Goal: Information Seeking & Learning: Learn about a topic

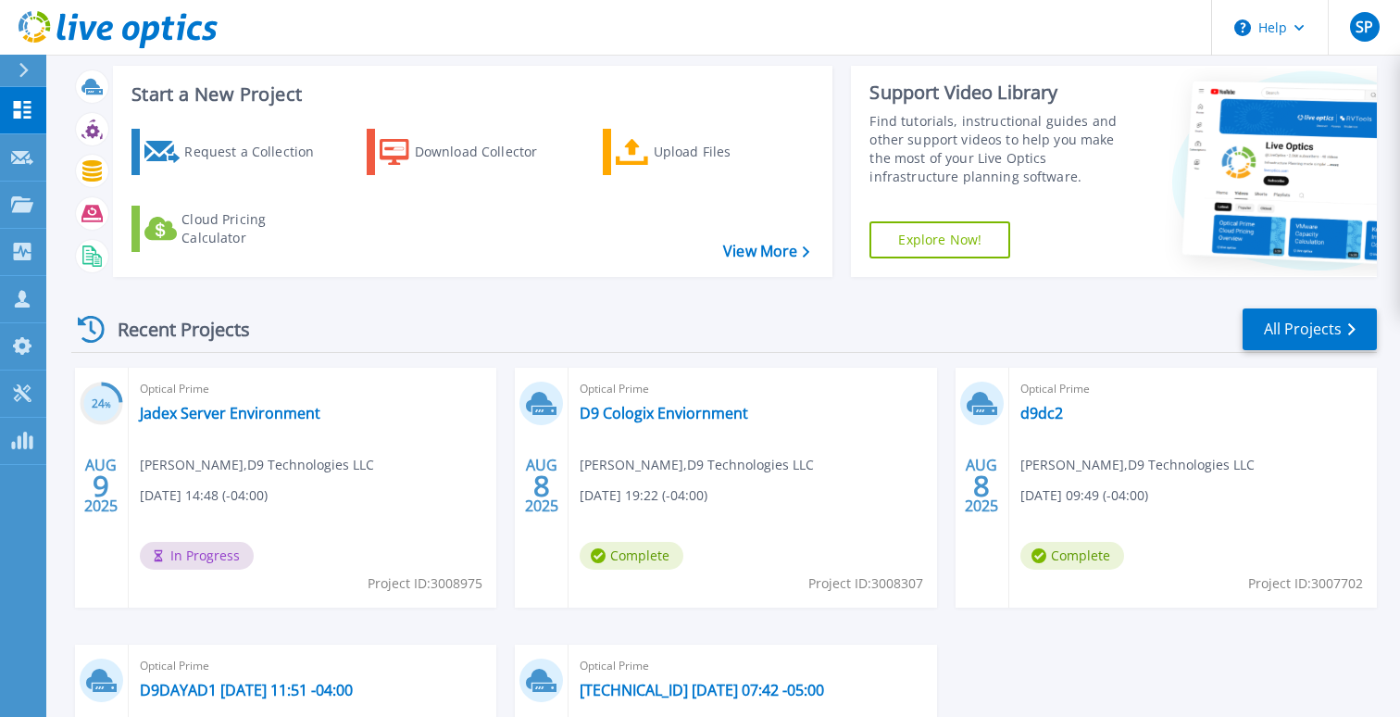
scroll to position [40, 0]
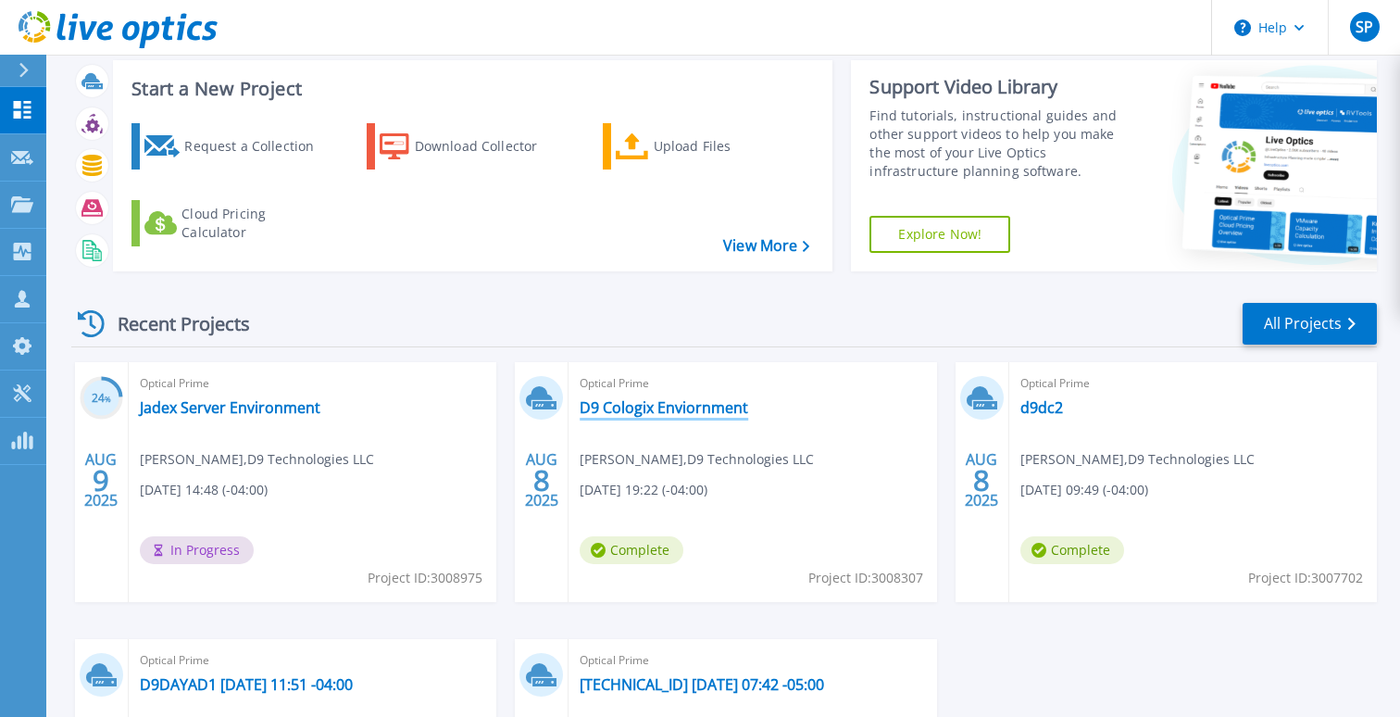
click at [685, 408] on link "D9 Cologix Enviornment" at bounding box center [664, 407] width 168 height 19
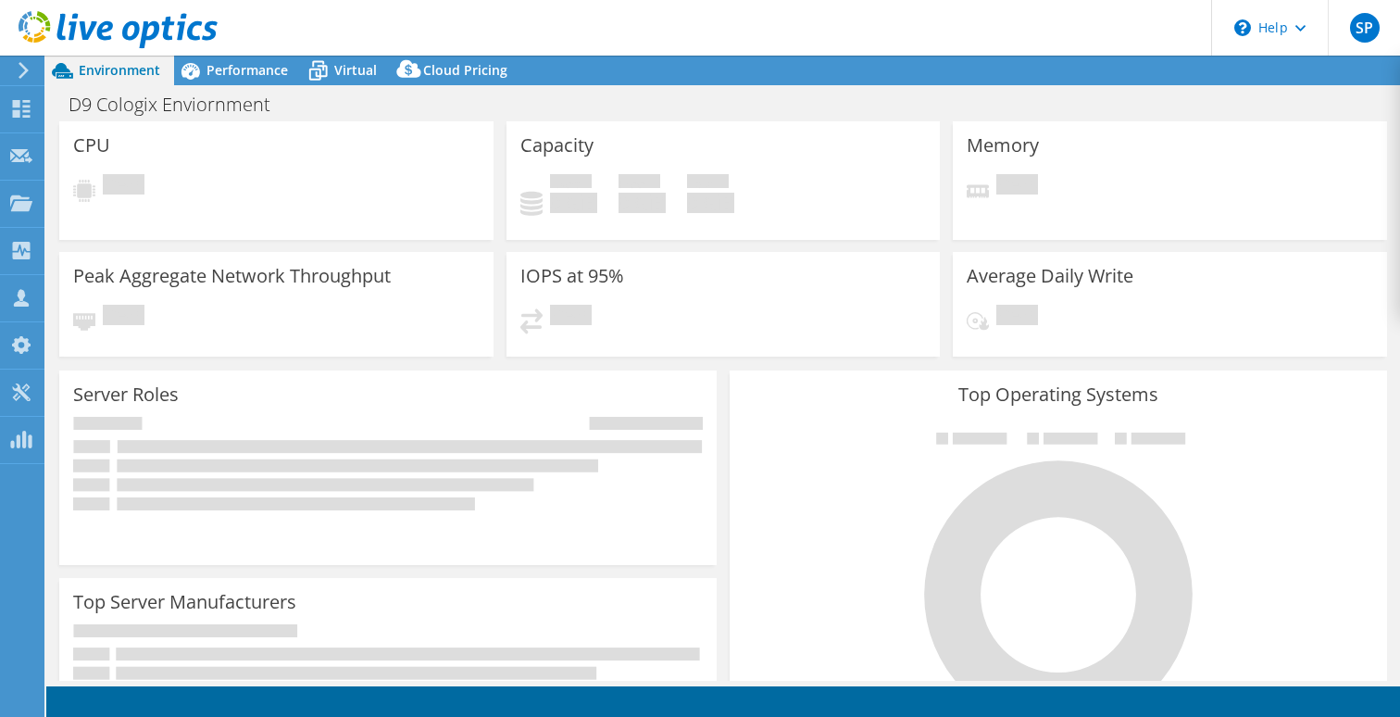
select select "USD"
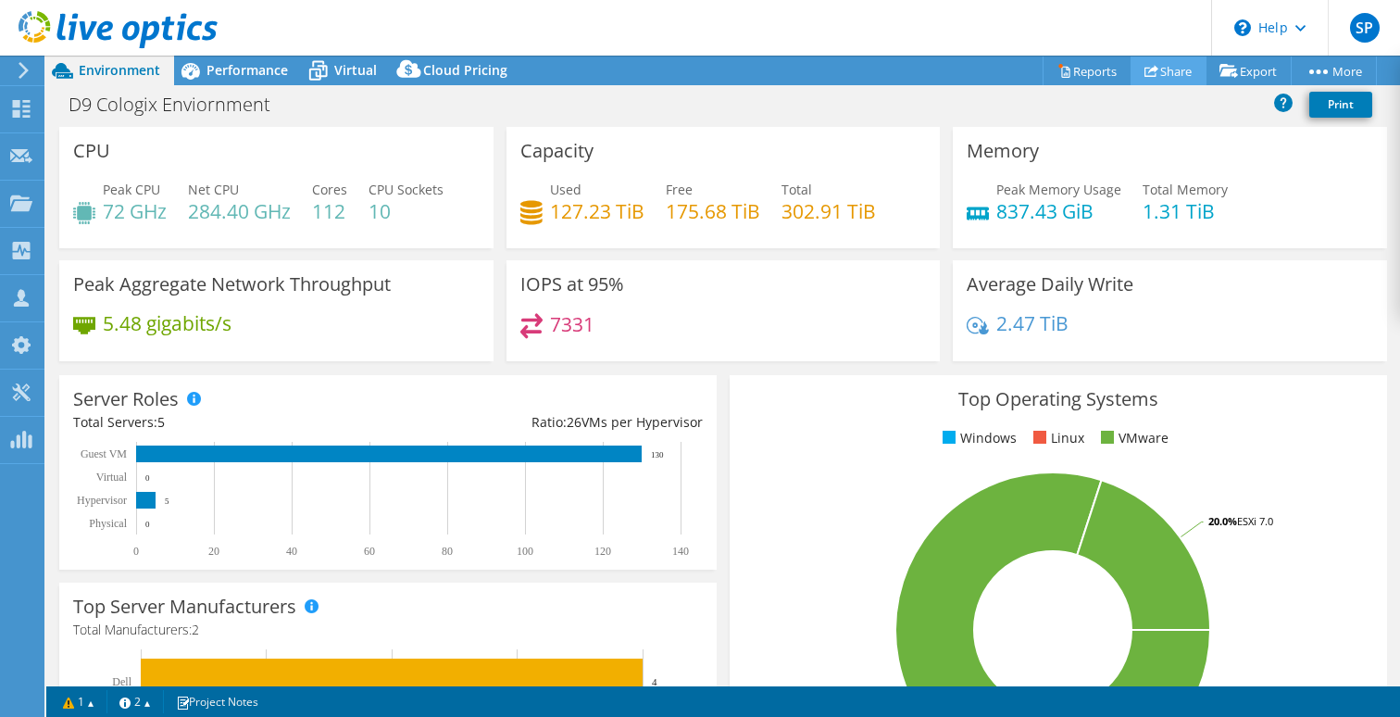
click at [1160, 69] on link "Share" at bounding box center [1168, 70] width 76 height 29
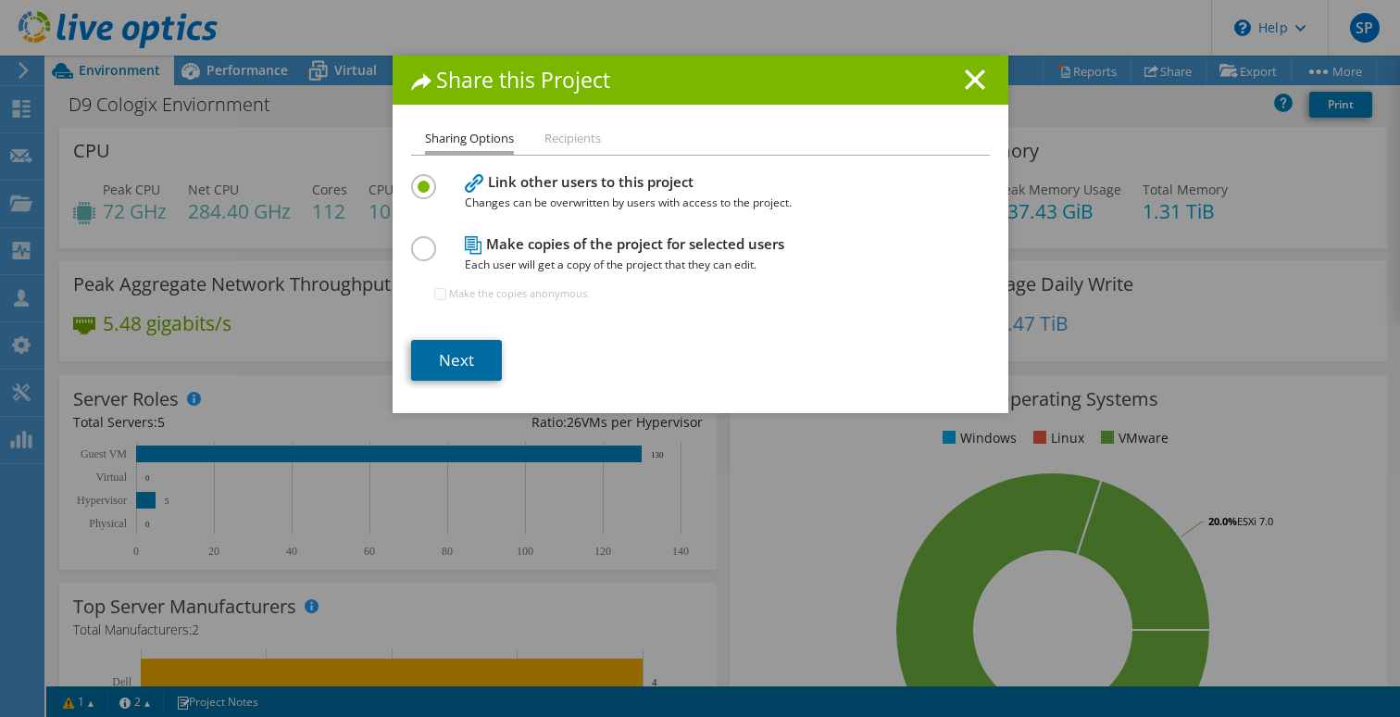
click at [463, 366] on link "Next" at bounding box center [456, 360] width 91 height 41
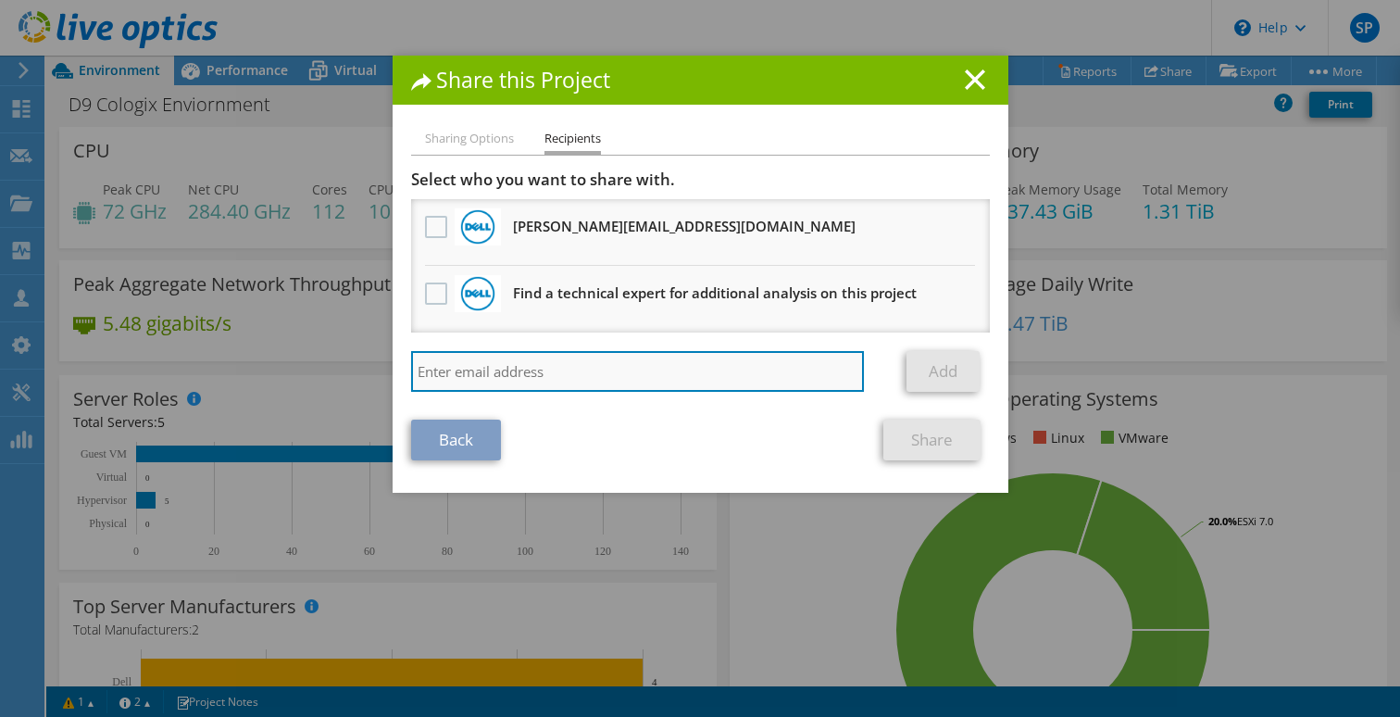
click at [458, 388] on input "search" at bounding box center [638, 371] width 454 height 41
type input "mdavis@d9now.com"
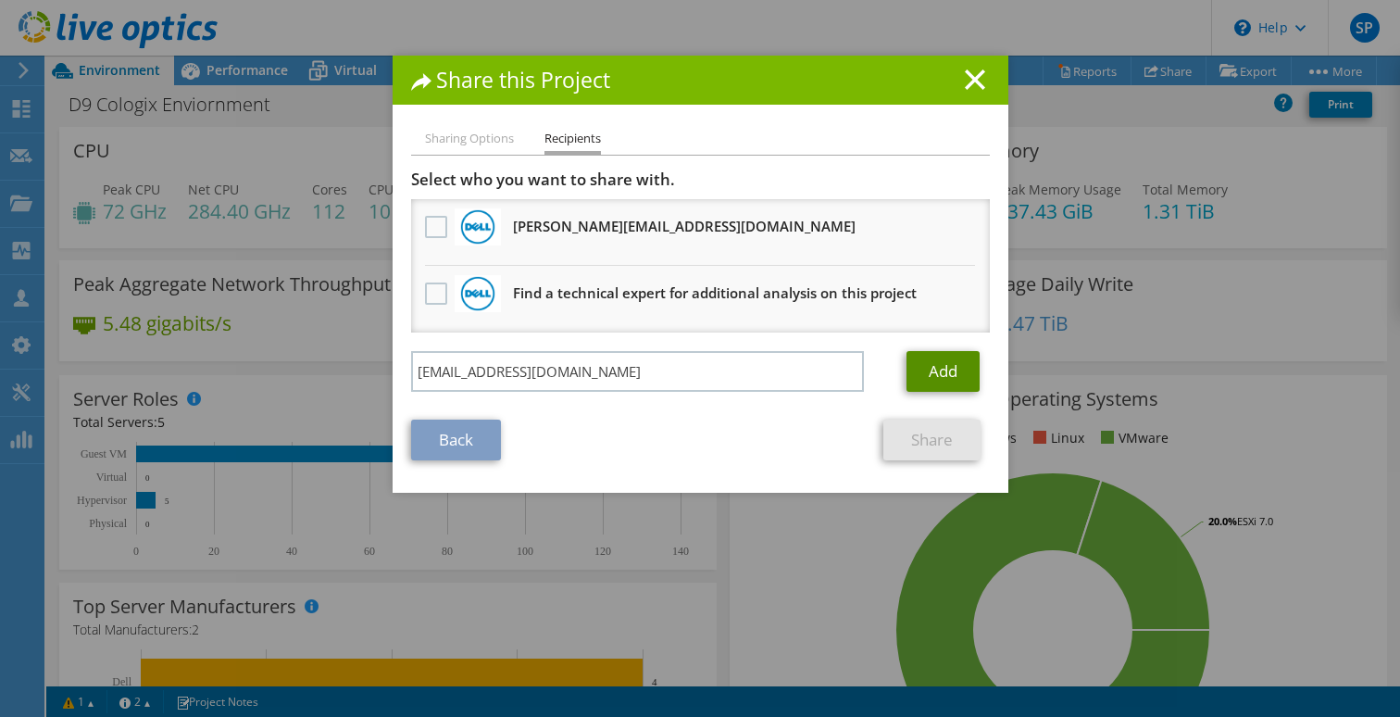
click at [941, 366] on link "Add" at bounding box center [942, 371] width 73 height 41
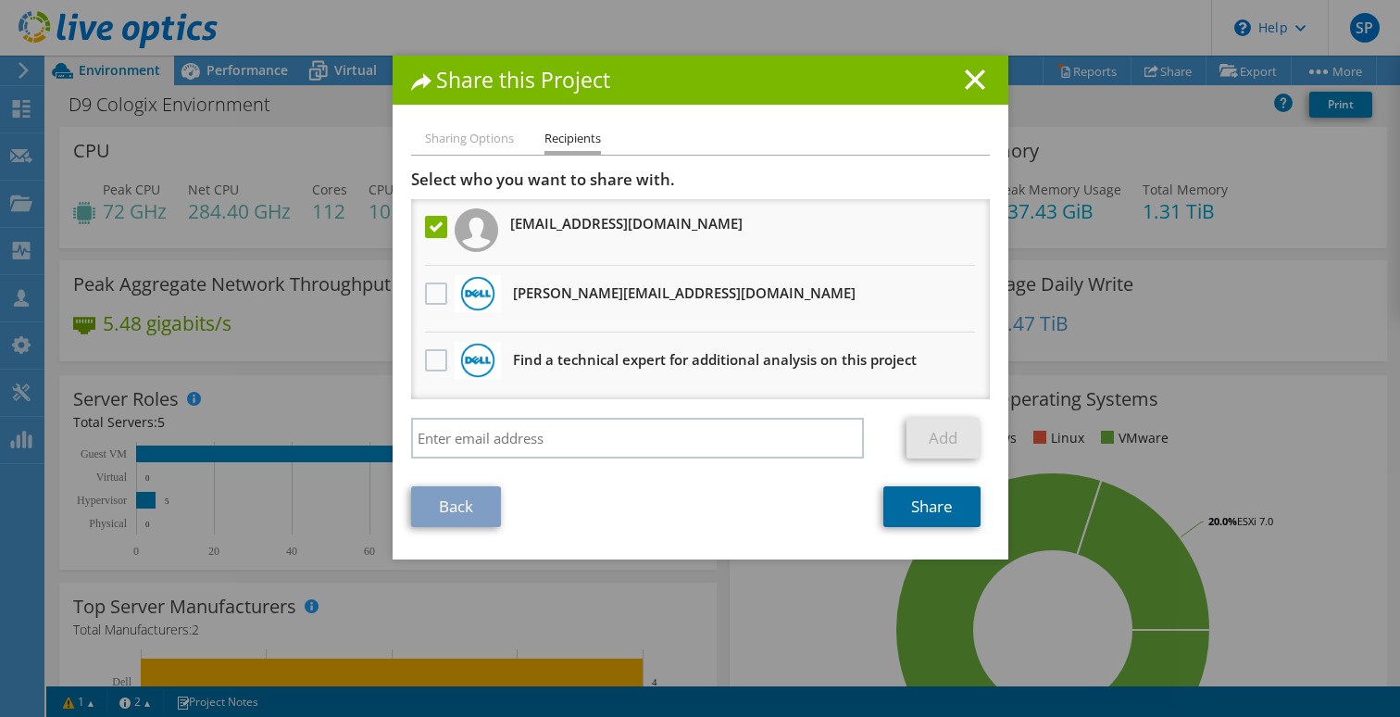
click at [917, 512] on link "Share" at bounding box center [931, 506] width 97 height 41
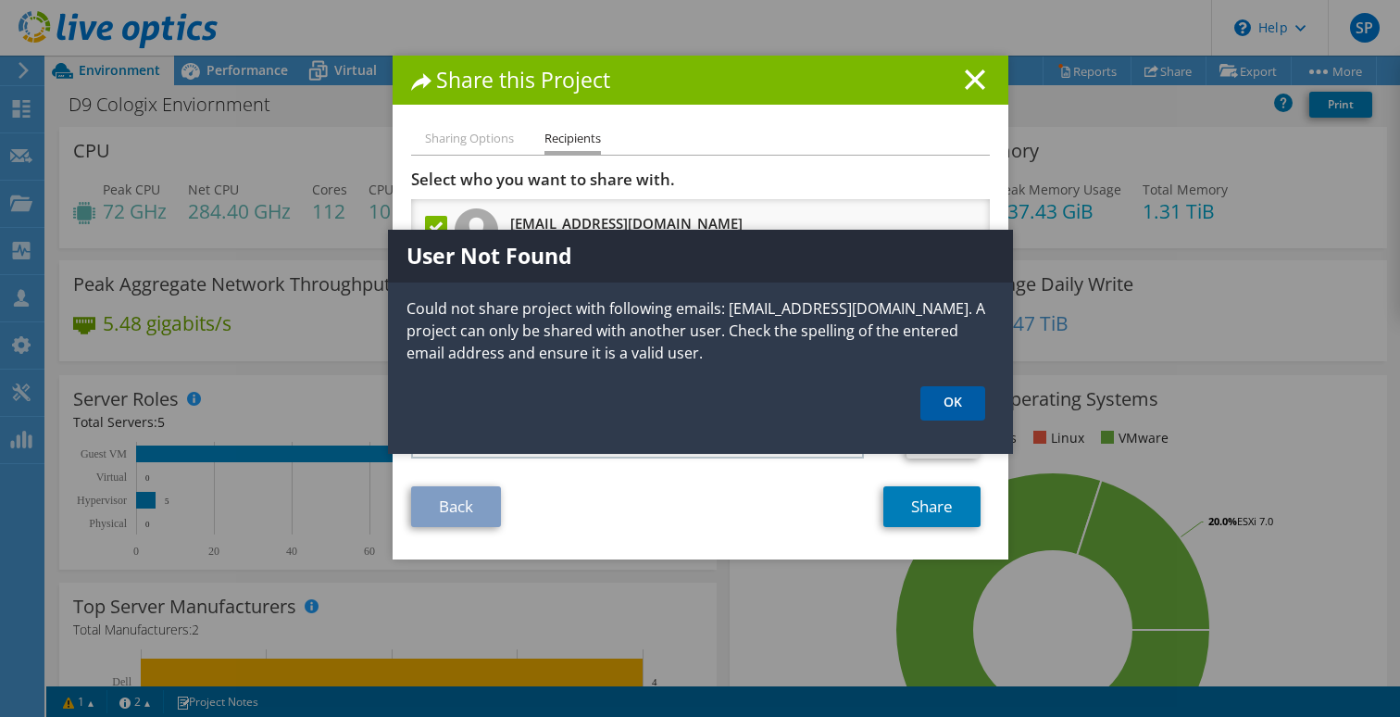
click at [962, 404] on link "OK" at bounding box center [952, 403] width 65 height 34
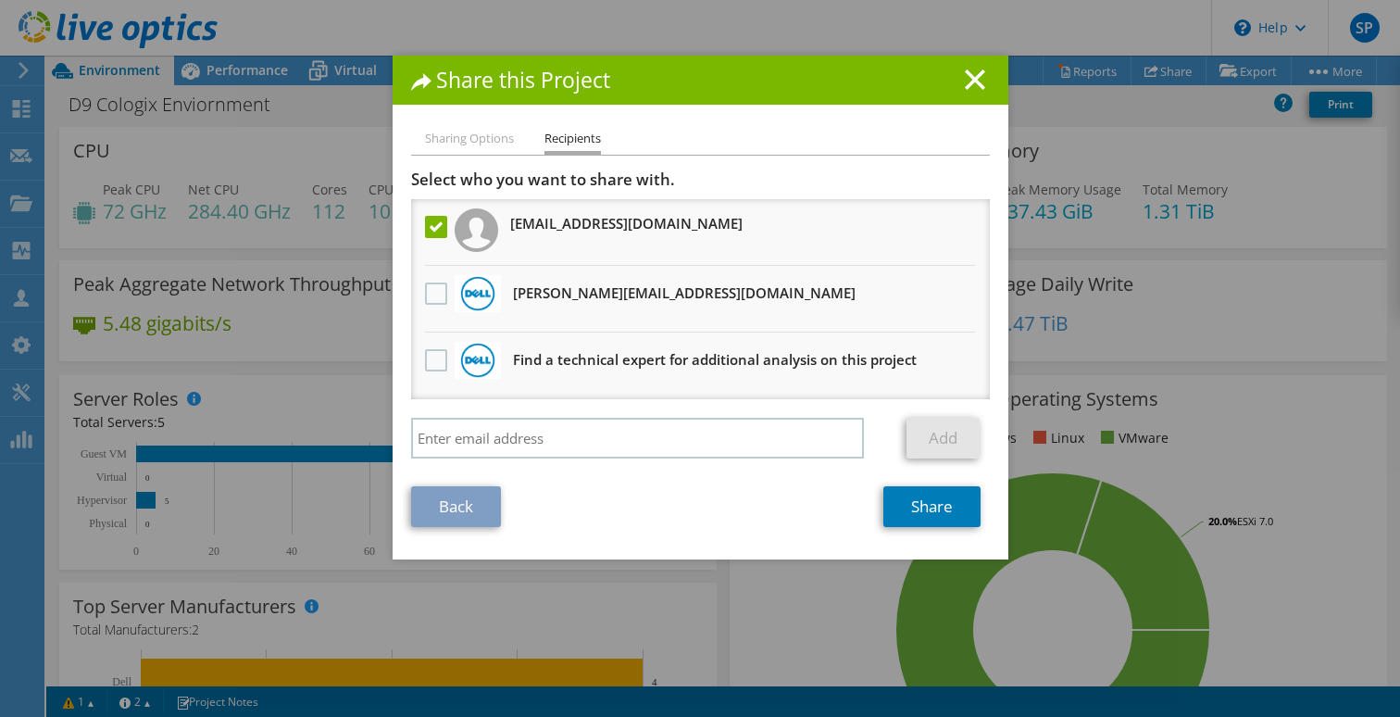
click at [475, 505] on link "Back" at bounding box center [456, 506] width 90 height 41
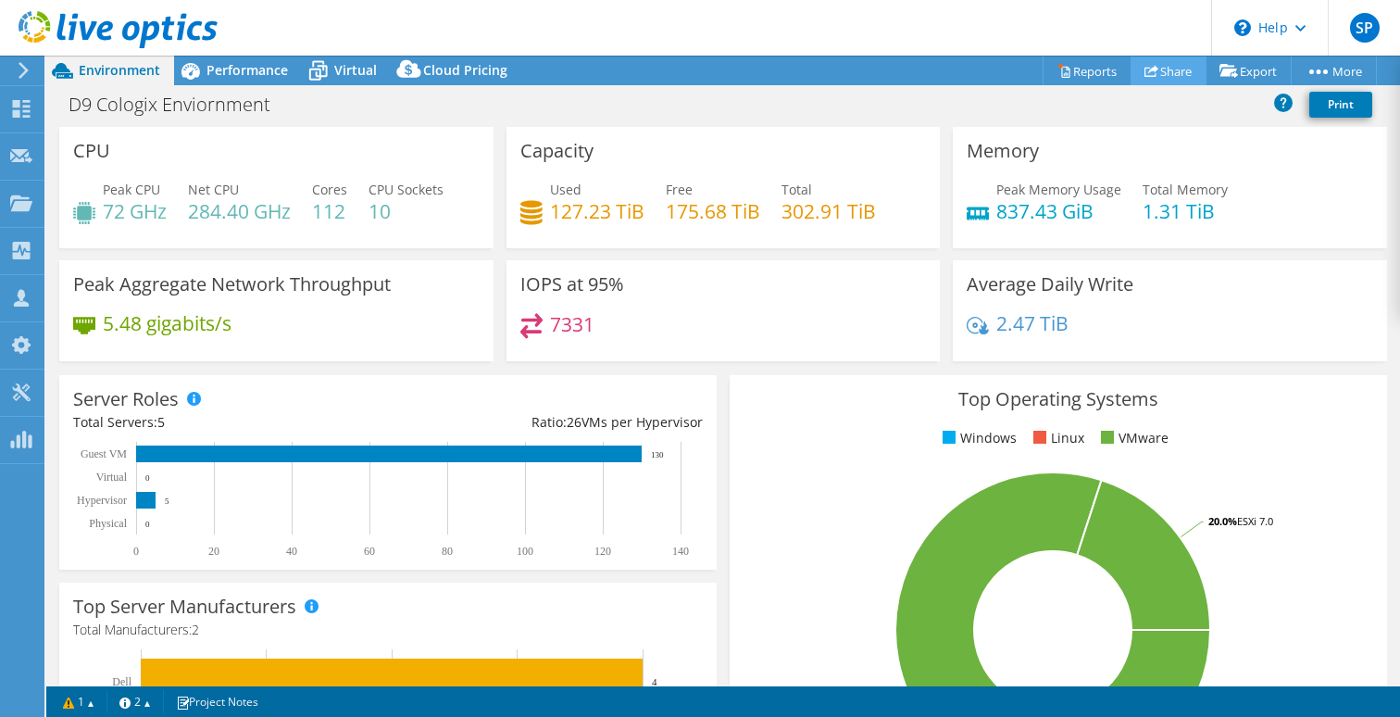
click at [1154, 71] on link "Share" at bounding box center [1168, 70] width 76 height 29
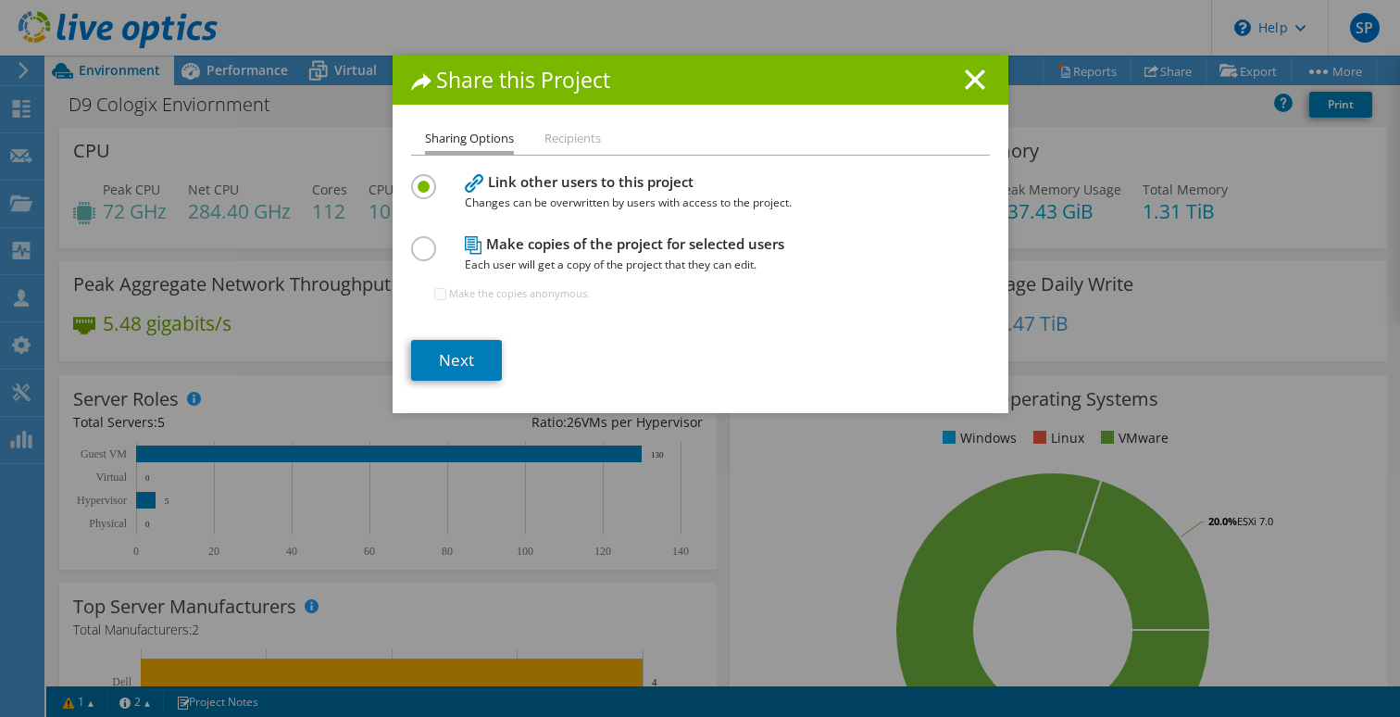
click at [431, 241] on label at bounding box center [427, 238] width 32 height 5
click at [0, 0] on input "radio" at bounding box center [0, 0] width 0 height 0
click at [443, 290] on input "Make the copies anonymous." at bounding box center [440, 294] width 12 height 12
click at [436, 296] on input "Make the copies anonymous." at bounding box center [440, 294] width 12 height 12
checkbox input "false"
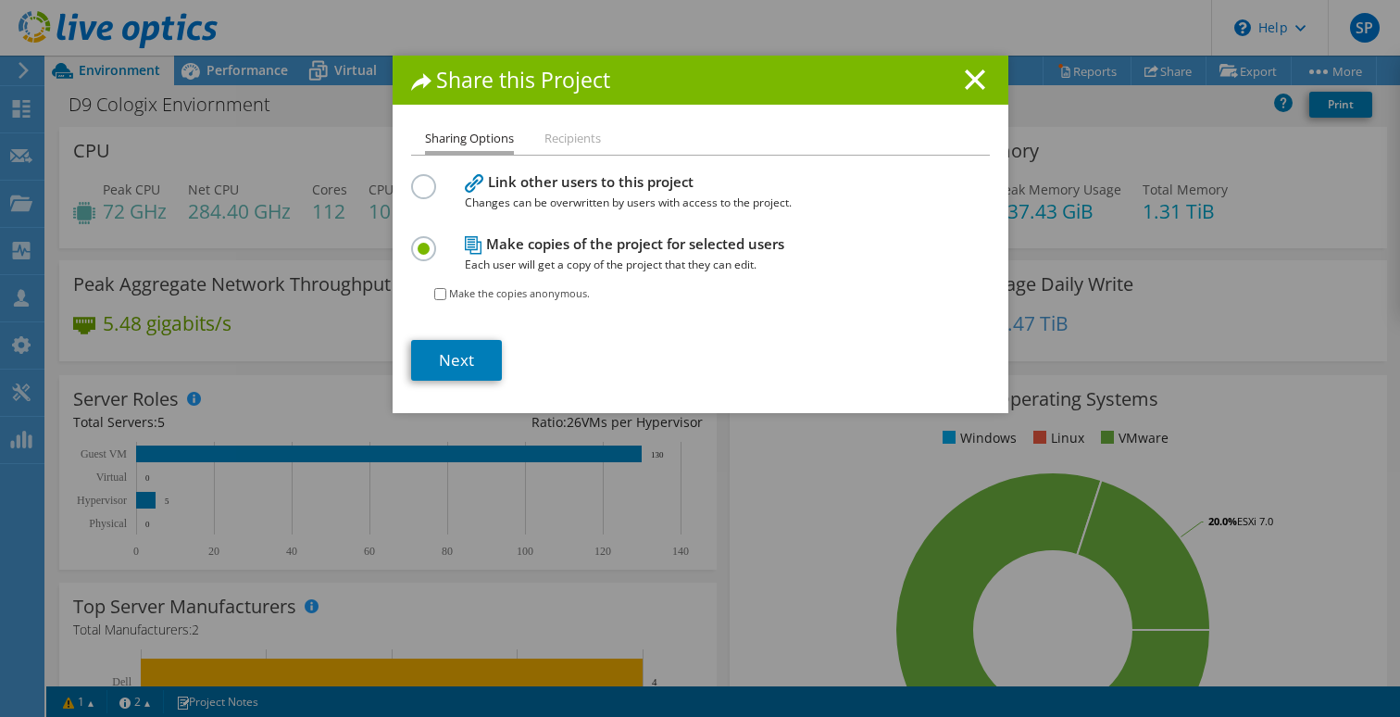
click at [563, 143] on li "Recipients" at bounding box center [572, 139] width 56 height 23
click at [466, 365] on link "Next" at bounding box center [456, 360] width 91 height 41
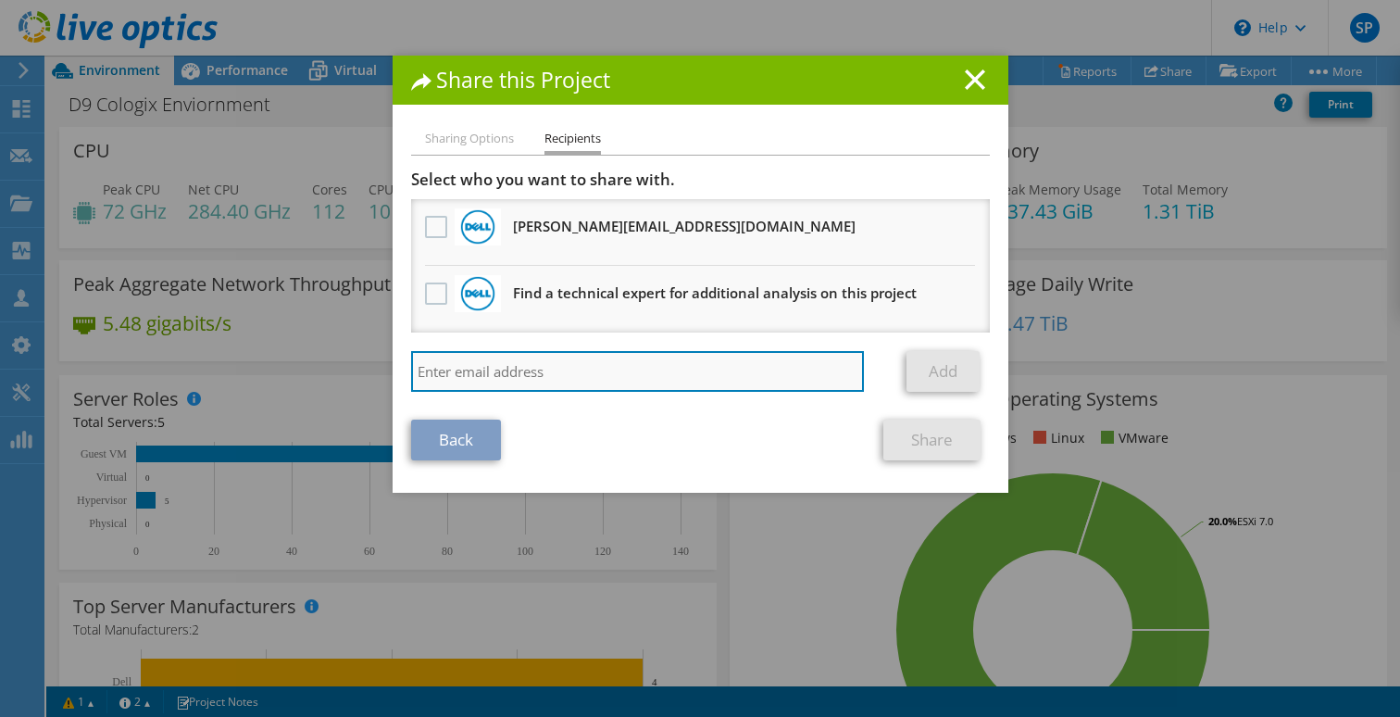
click at [478, 382] on input "search" at bounding box center [638, 371] width 454 height 41
type input "mdavis@d9now.com"
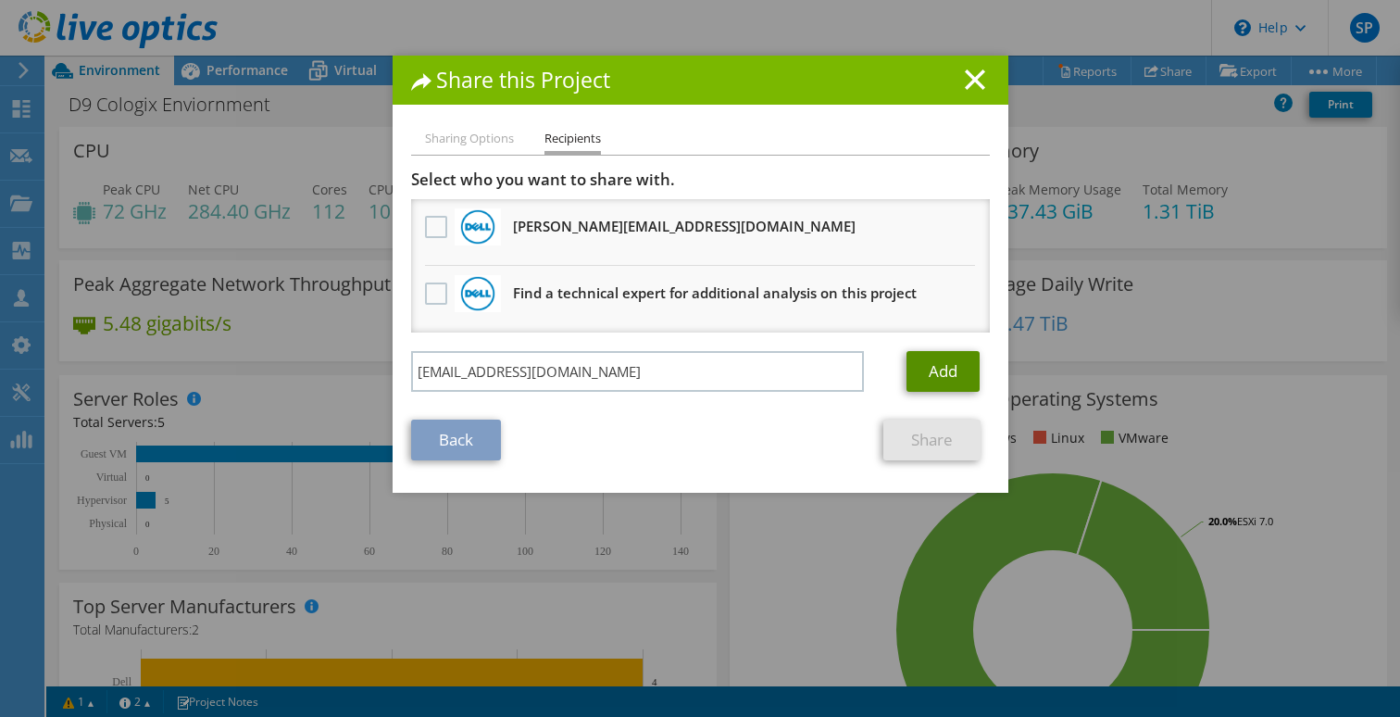
click at [933, 376] on link "Add" at bounding box center [942, 371] width 73 height 41
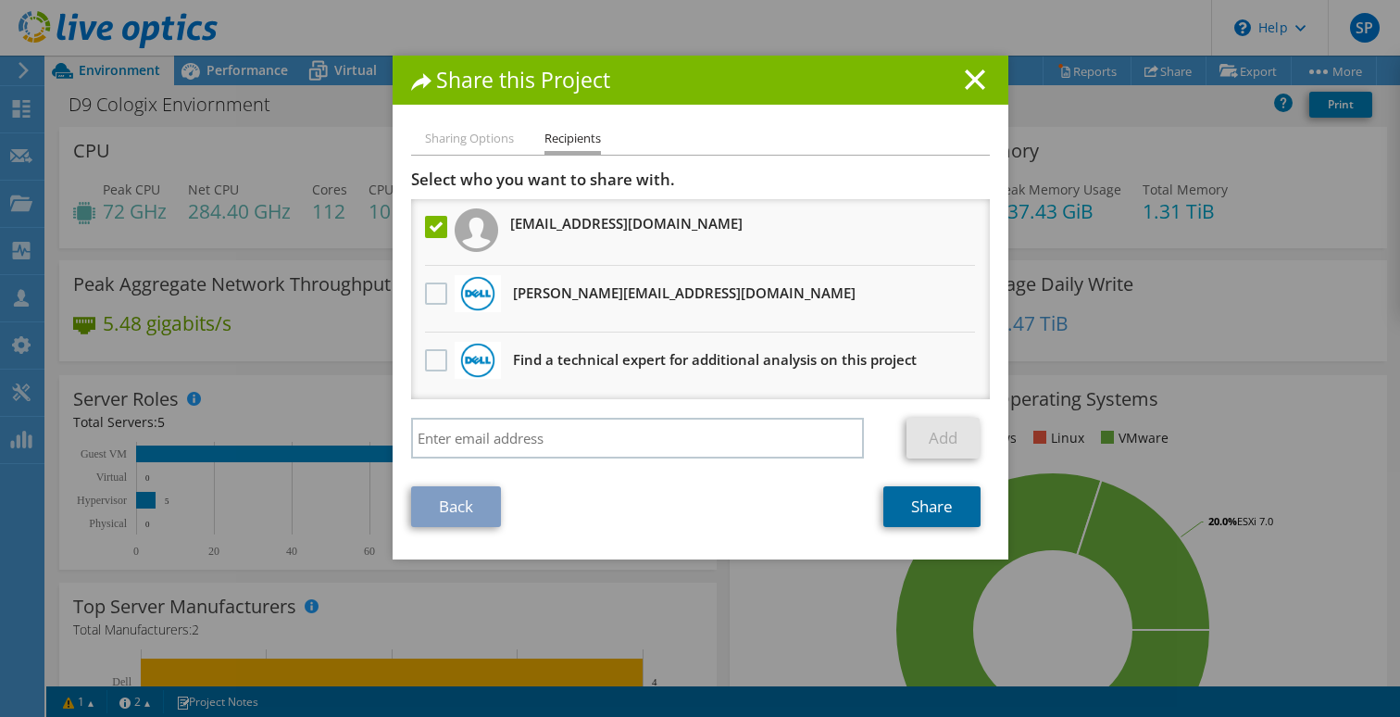
click at [914, 514] on link "Share" at bounding box center [931, 506] width 97 height 41
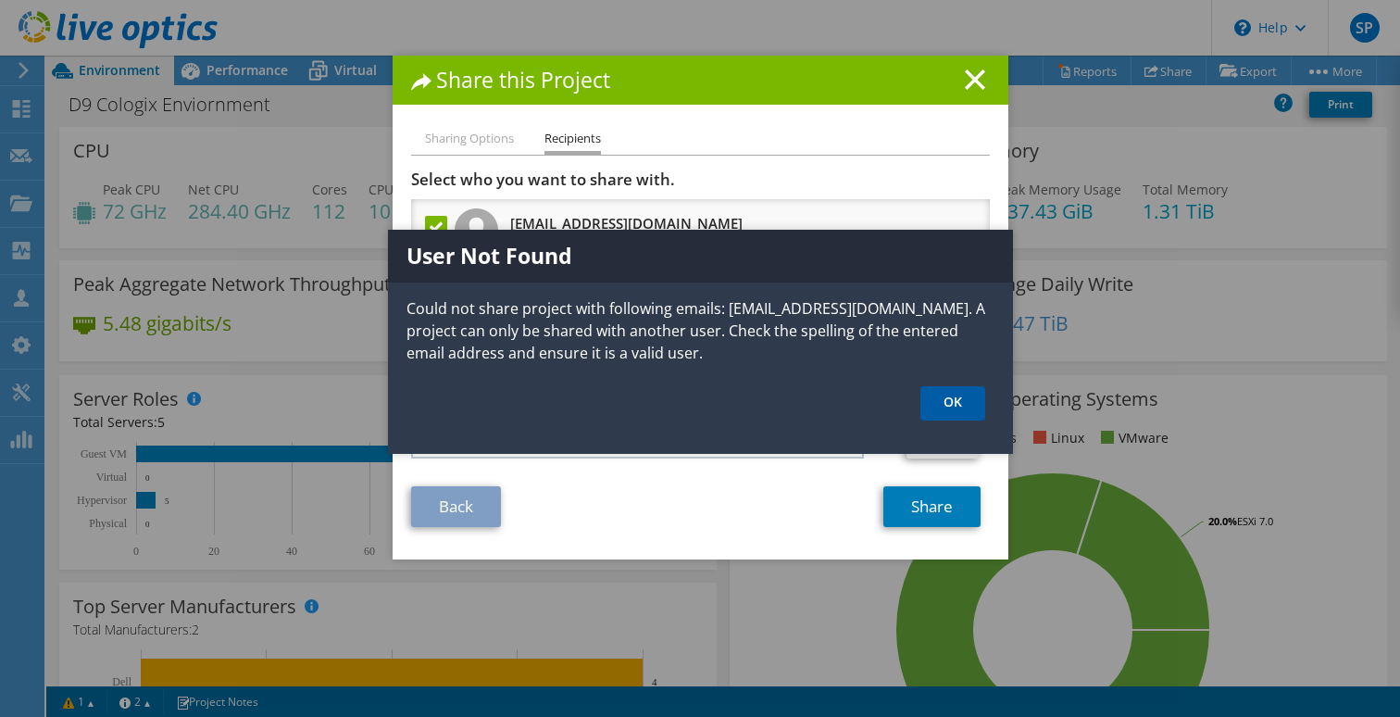
click at [942, 413] on link "OK" at bounding box center [952, 403] width 65 height 34
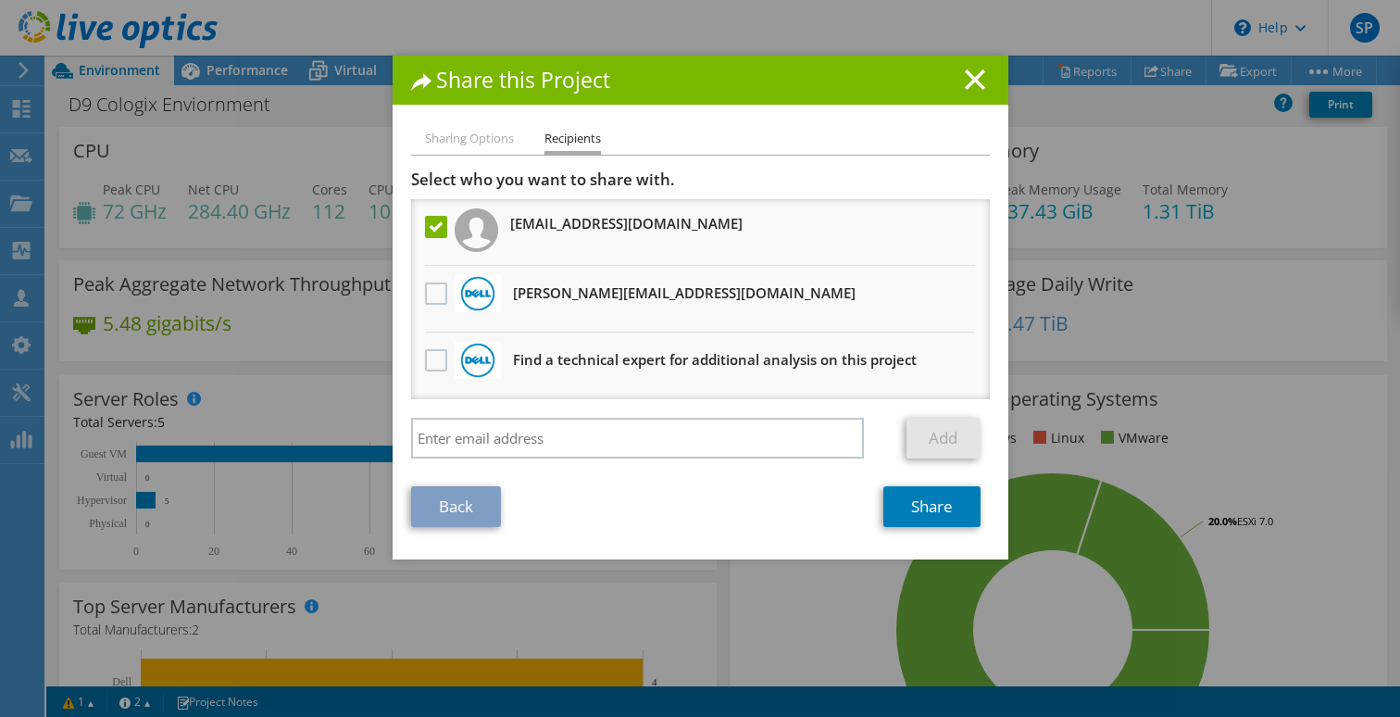
click at [977, 67] on div "Share this Project" at bounding box center [701, 80] width 616 height 49
click at [977, 82] on line at bounding box center [975, 79] width 19 height 19
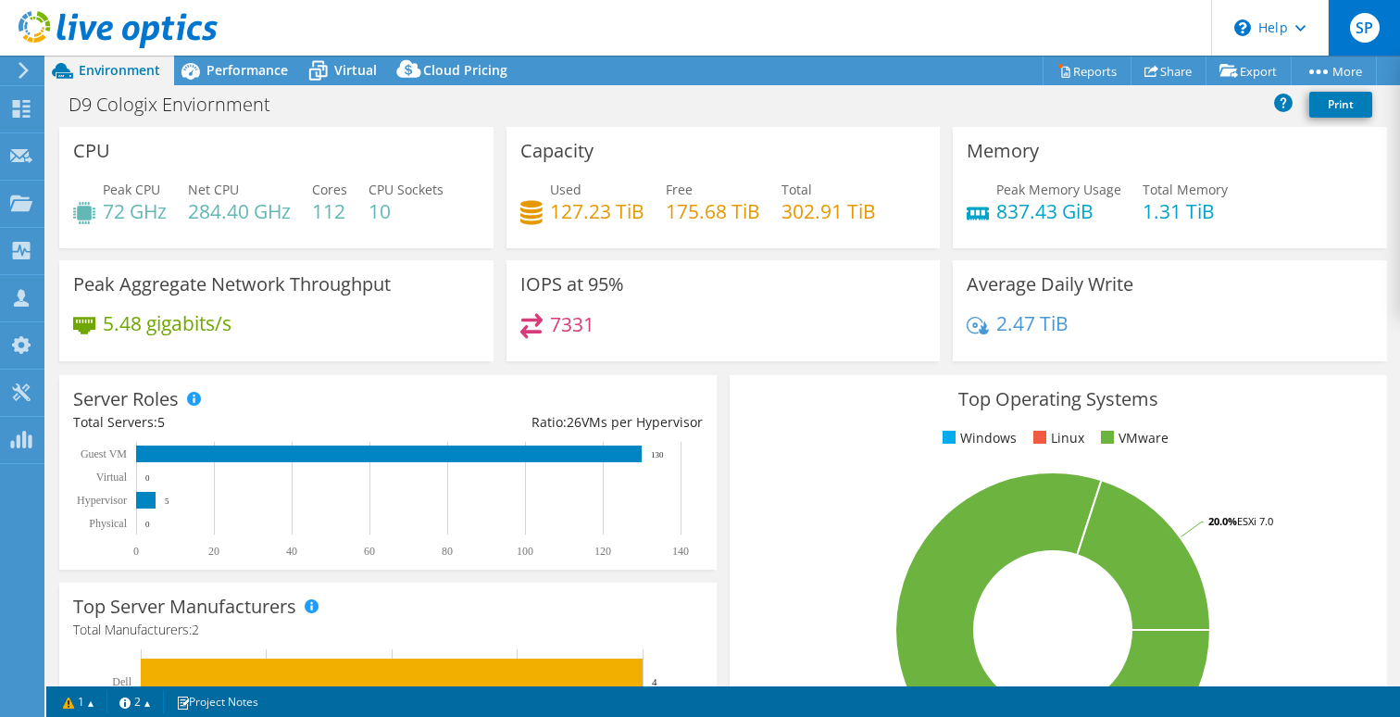
click at [1363, 26] on span "SP" at bounding box center [1365, 28] width 30 height 30
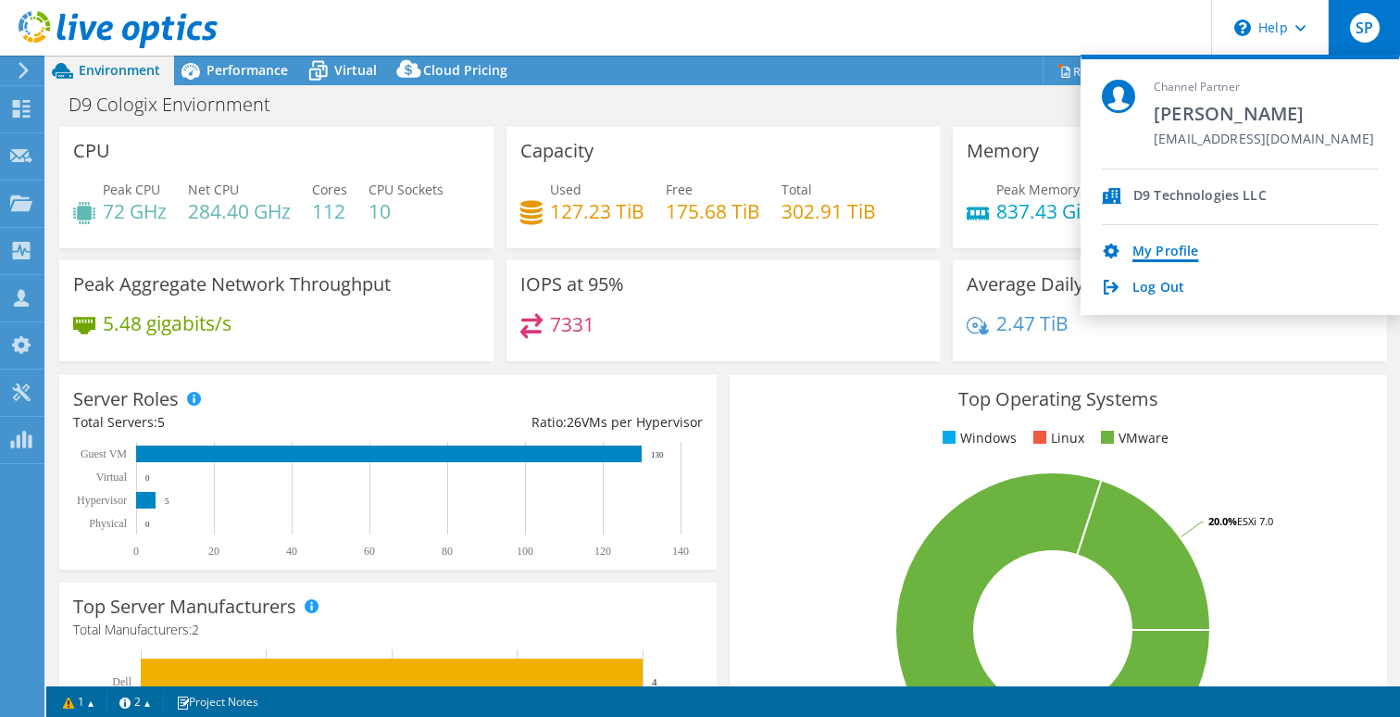
click at [1157, 247] on link "My Profile" at bounding box center [1165, 252] width 66 height 18
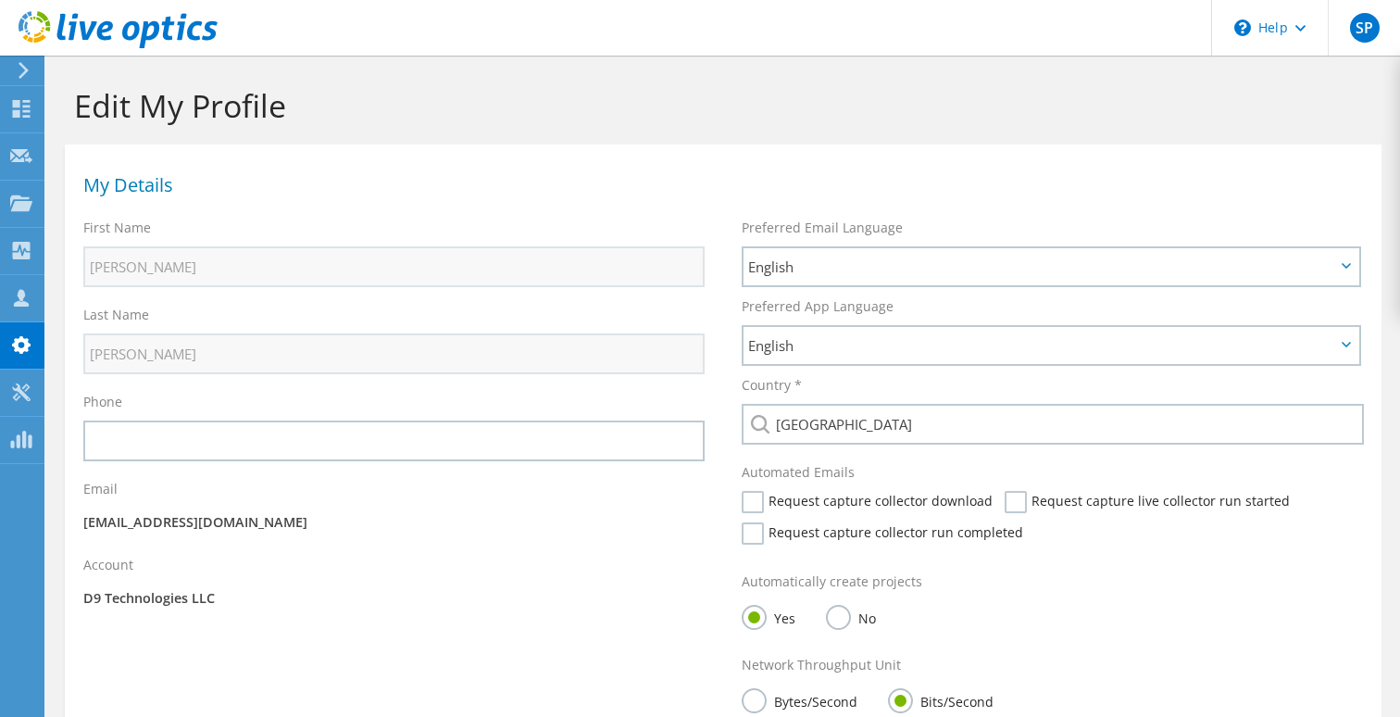
click at [44, 30] on icon at bounding box center [118, 30] width 199 height 38
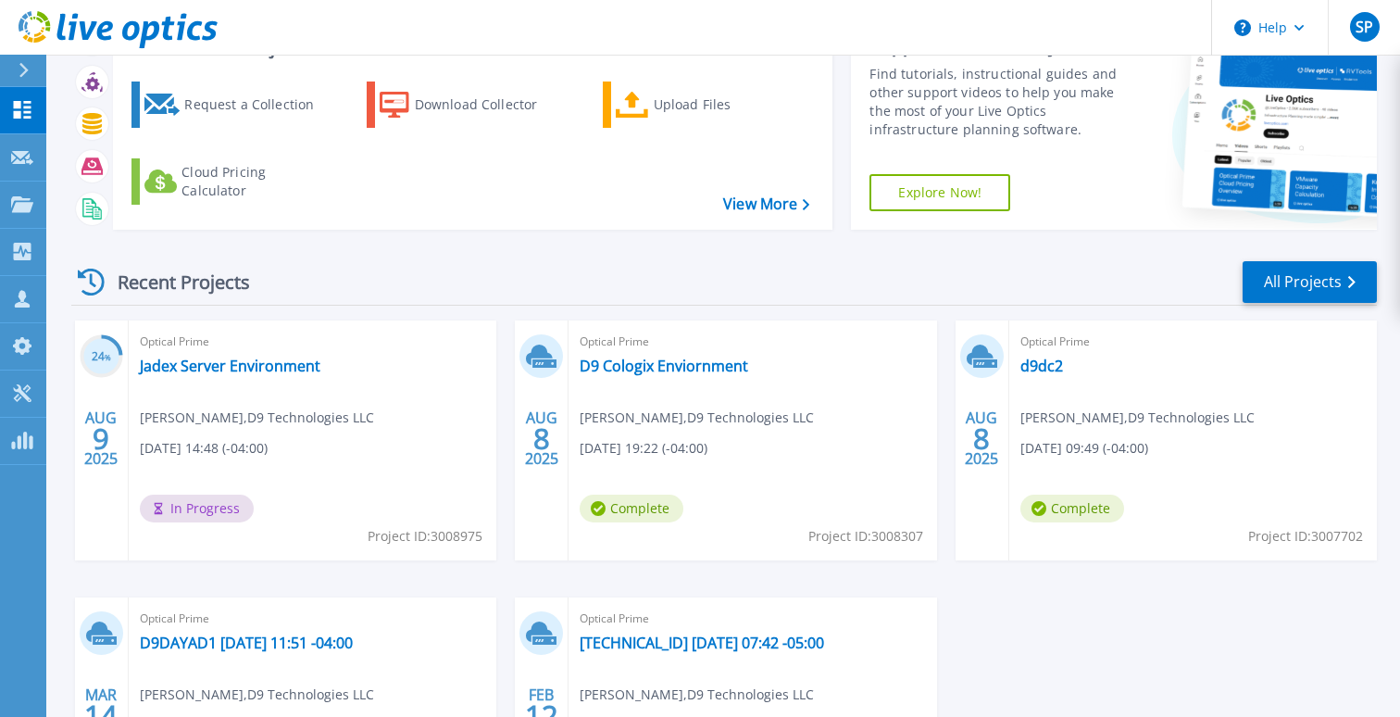
scroll to position [169, 0]
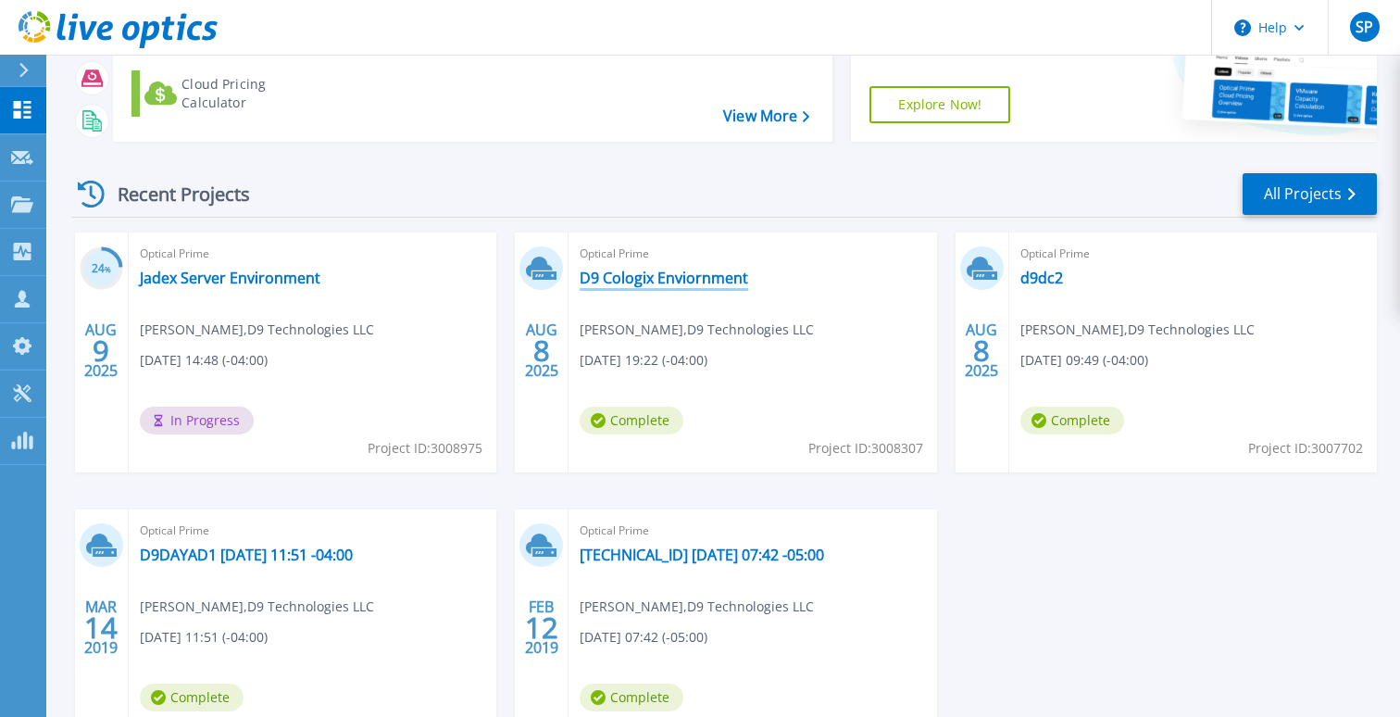
click at [672, 281] on link "D9 Cologix Enviornment" at bounding box center [664, 277] width 168 height 19
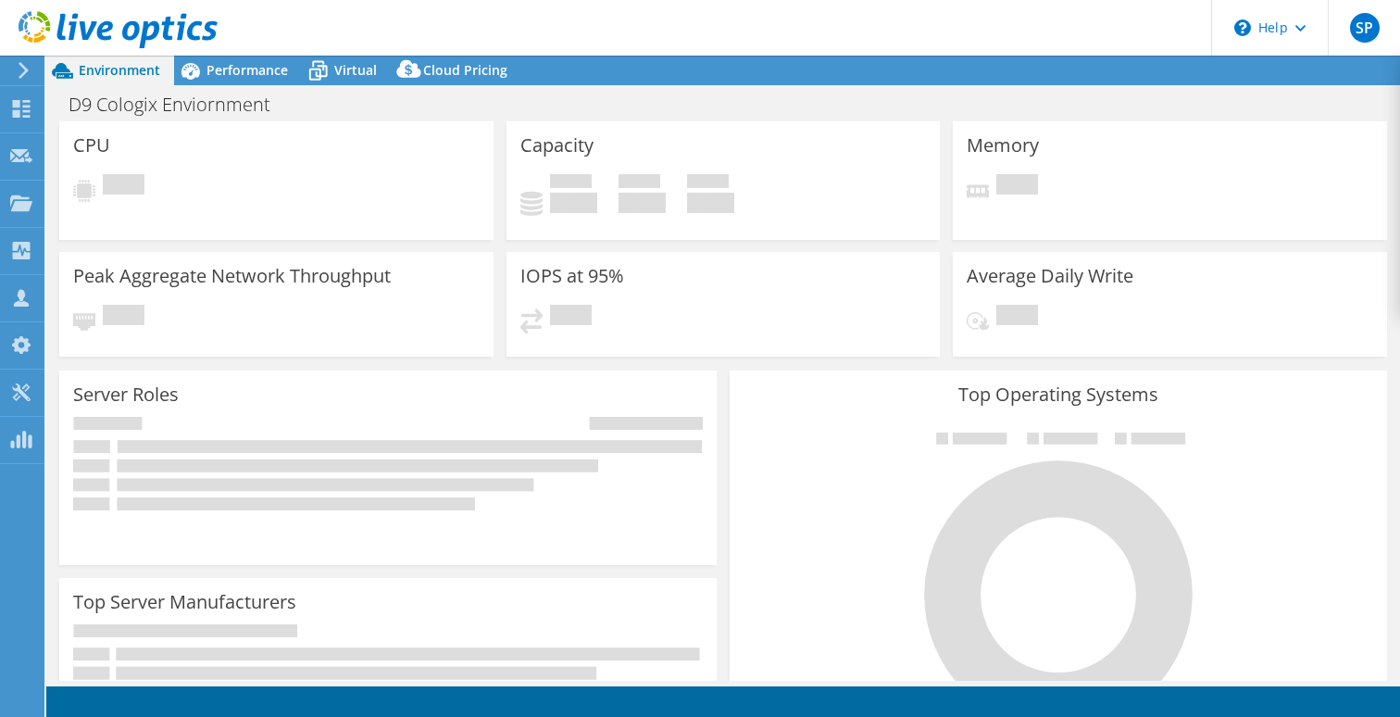
select select "USD"
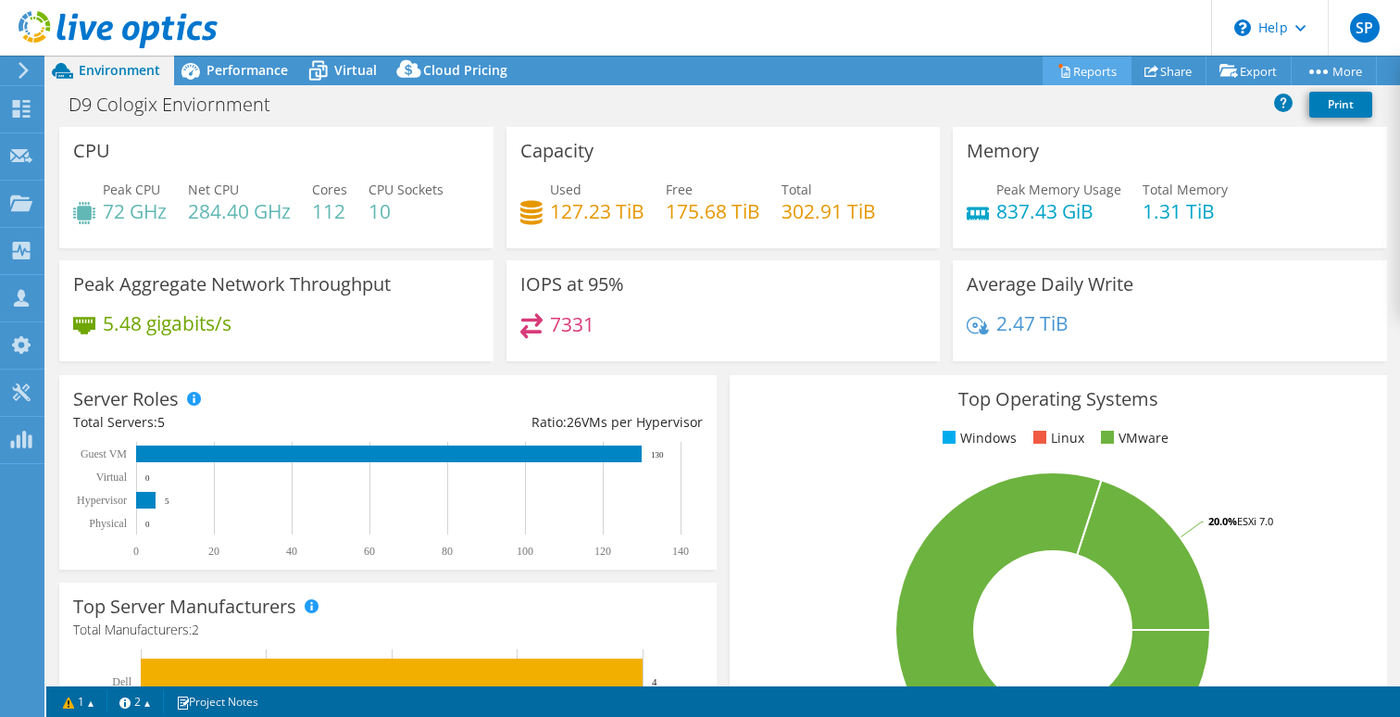
click at [1081, 72] on link "Reports" at bounding box center [1086, 70] width 89 height 29
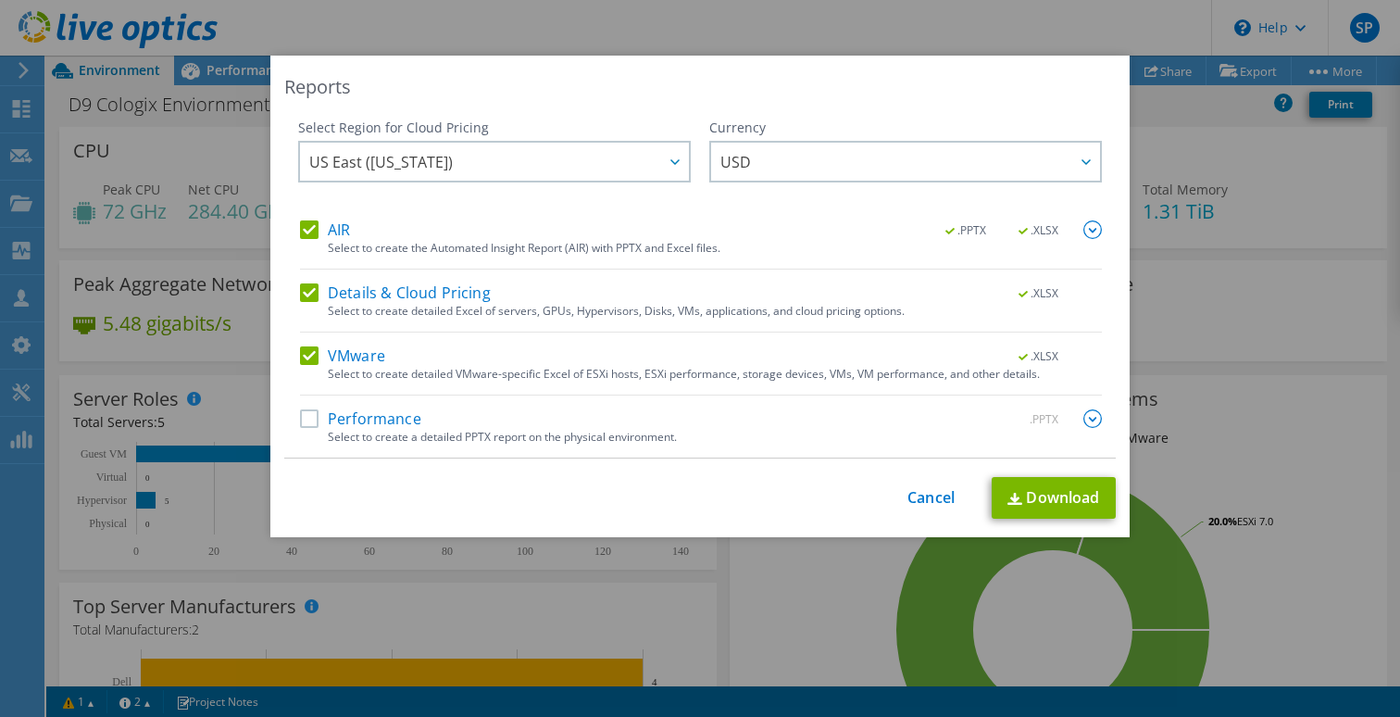
click at [315, 231] on label "AIR" at bounding box center [325, 229] width 50 height 19
click at [0, 0] on input "AIR" at bounding box center [0, 0] width 0 height 0
click at [1035, 500] on link "Download" at bounding box center [1054, 498] width 124 height 42
click at [928, 497] on link "Cancel" at bounding box center [930, 498] width 47 height 18
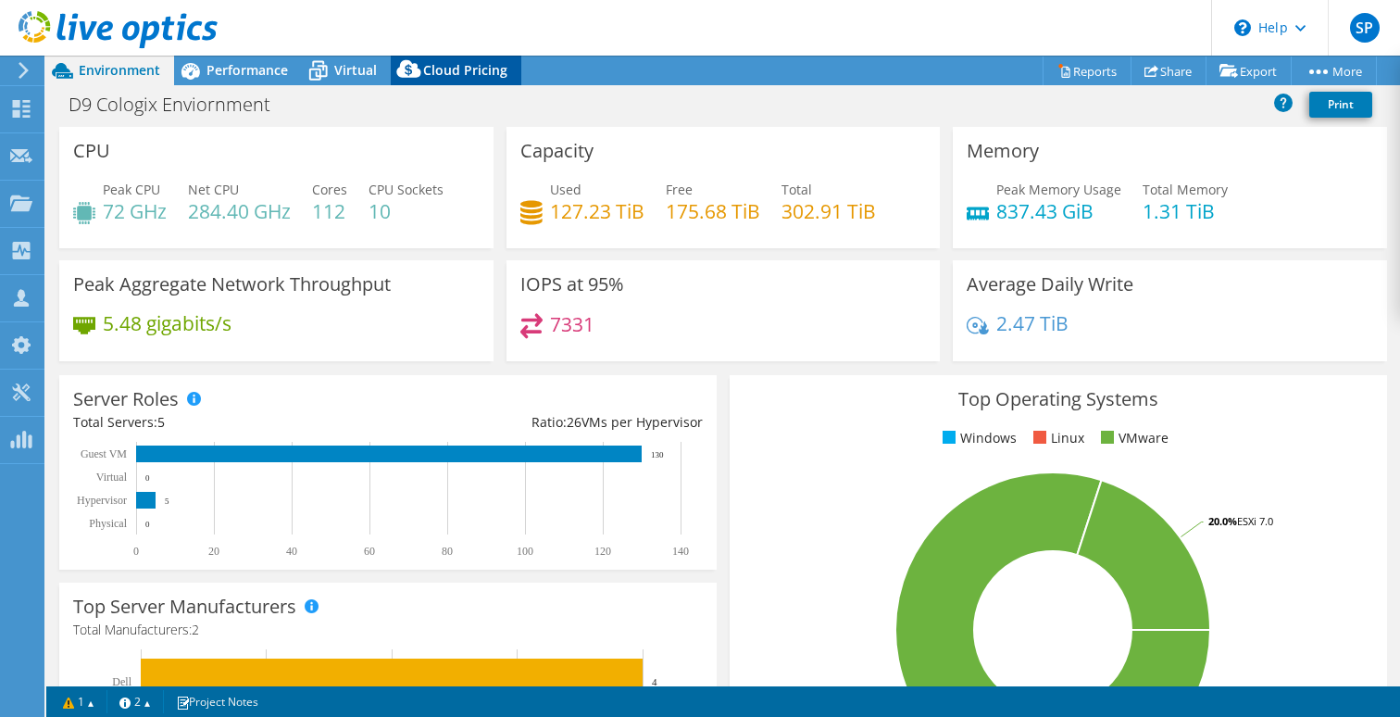
click at [456, 70] on span "Cloud Pricing" at bounding box center [465, 70] width 84 height 18
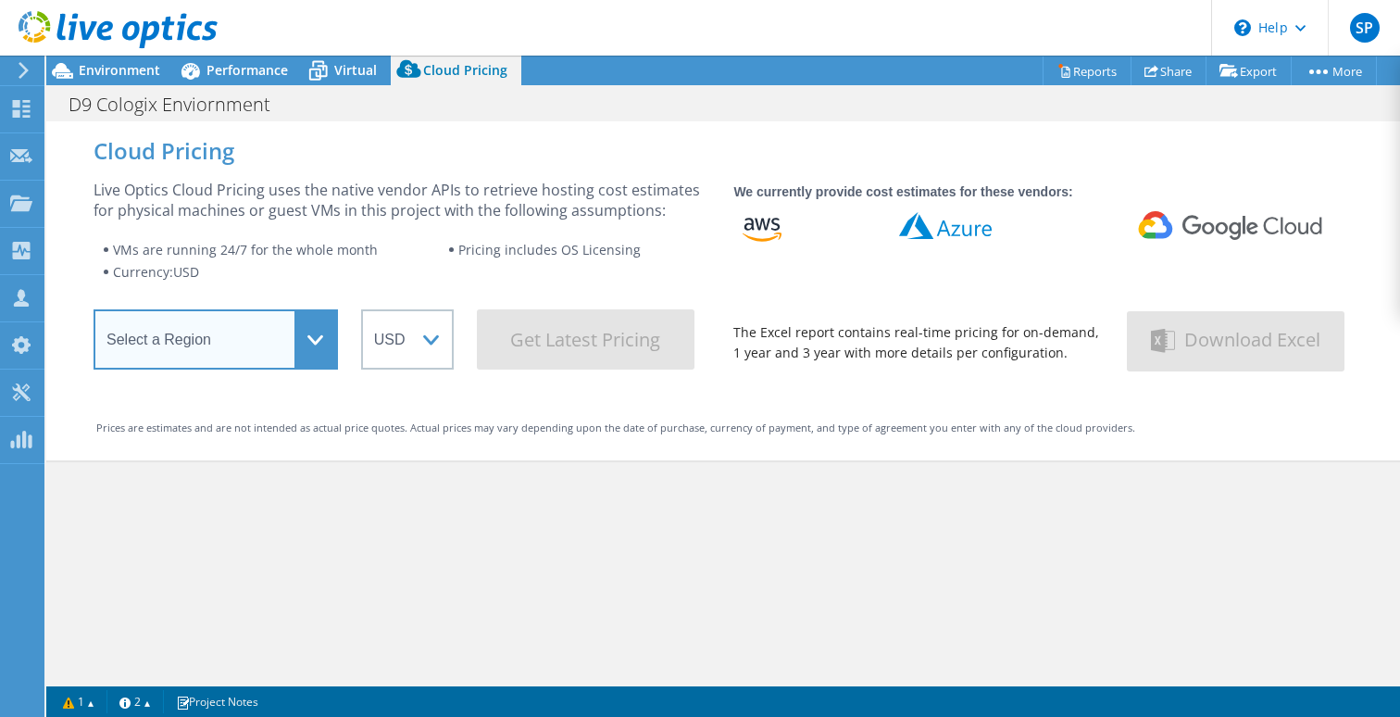
click at [318, 339] on select "Select a Region Asia Pacific (Hong Kong) Asia Pacific (Mumbai) Asia Pacific (Se…" at bounding box center [216, 339] width 244 height 60
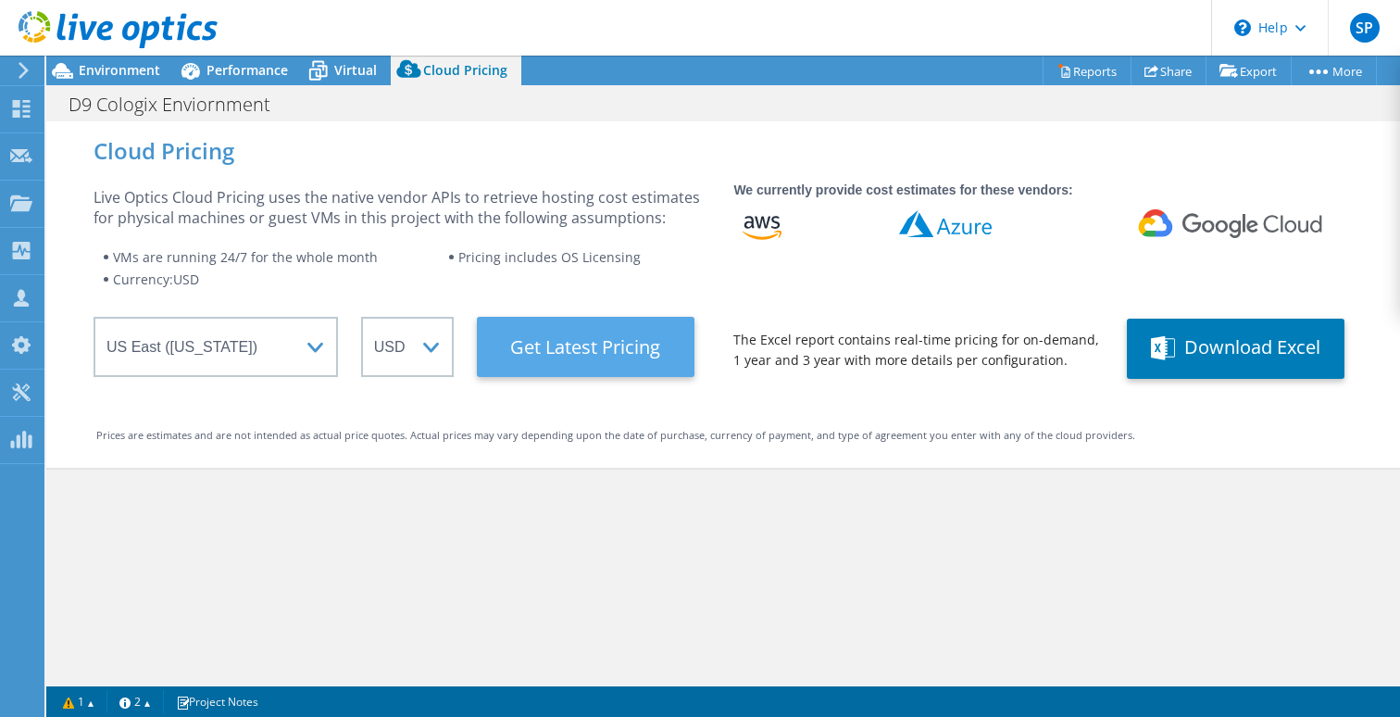
click at [614, 351] on Latest "Get Latest Pricing" at bounding box center [586, 347] width 218 height 60
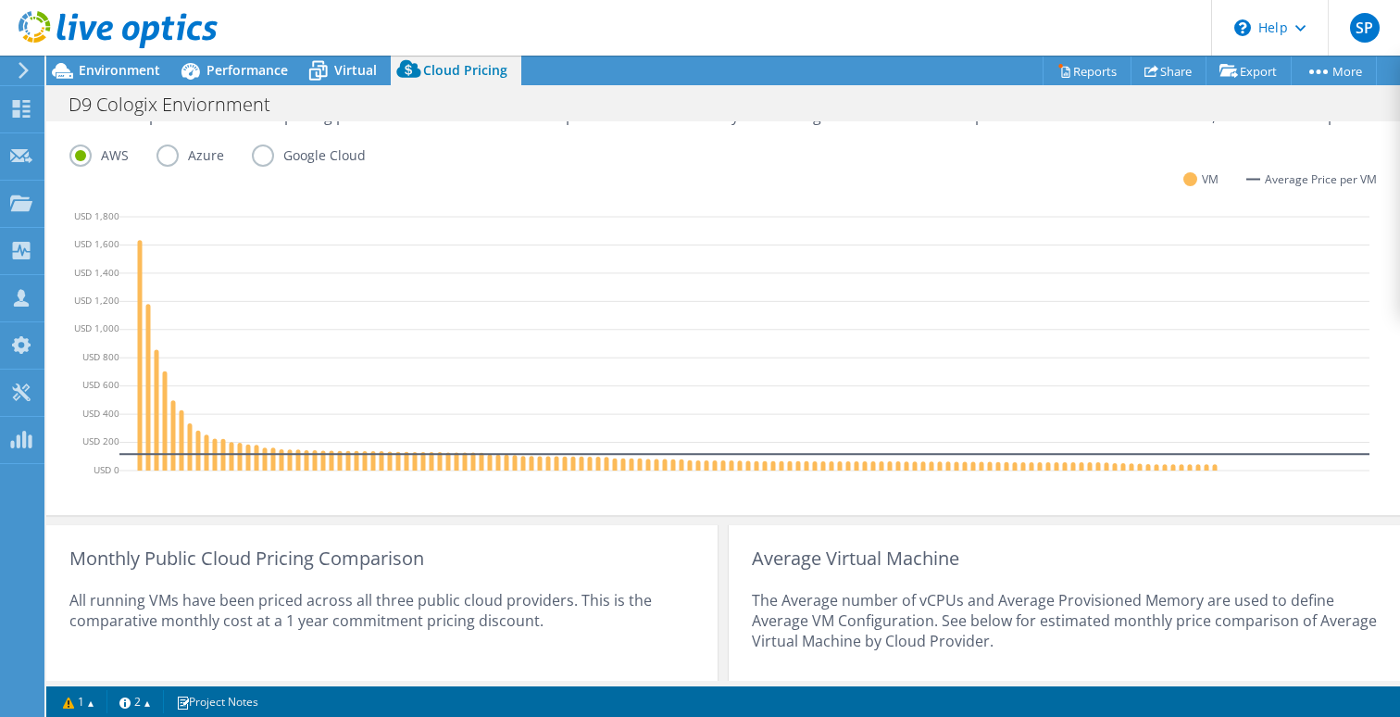
scroll to position [702, 0]
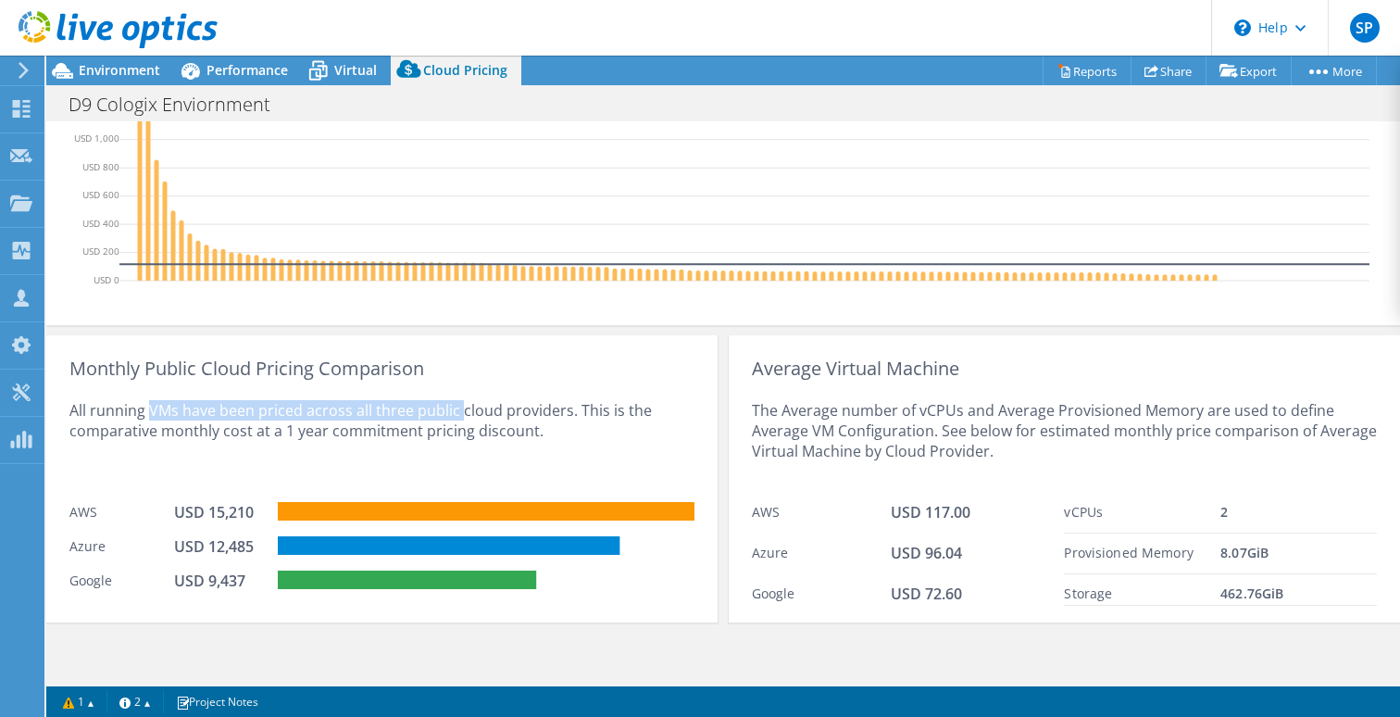
drag, startPoint x: 152, startPoint y: 414, endPoint x: 458, endPoint y: 411, distance: 306.5
click at [458, 411] on div "All running VMs have been priced across all three public cloud providers. This …" at bounding box center [381, 436] width 625 height 114
click at [481, 431] on div "All running VMs have been priced across all three public cloud providers. This …" at bounding box center [381, 436] width 625 height 114
drag, startPoint x: 160, startPoint y: 428, endPoint x: 465, endPoint y: 431, distance: 304.6
click at [466, 432] on div "All running VMs have been priced across all three public cloud providers. This …" at bounding box center [381, 436] width 625 height 114
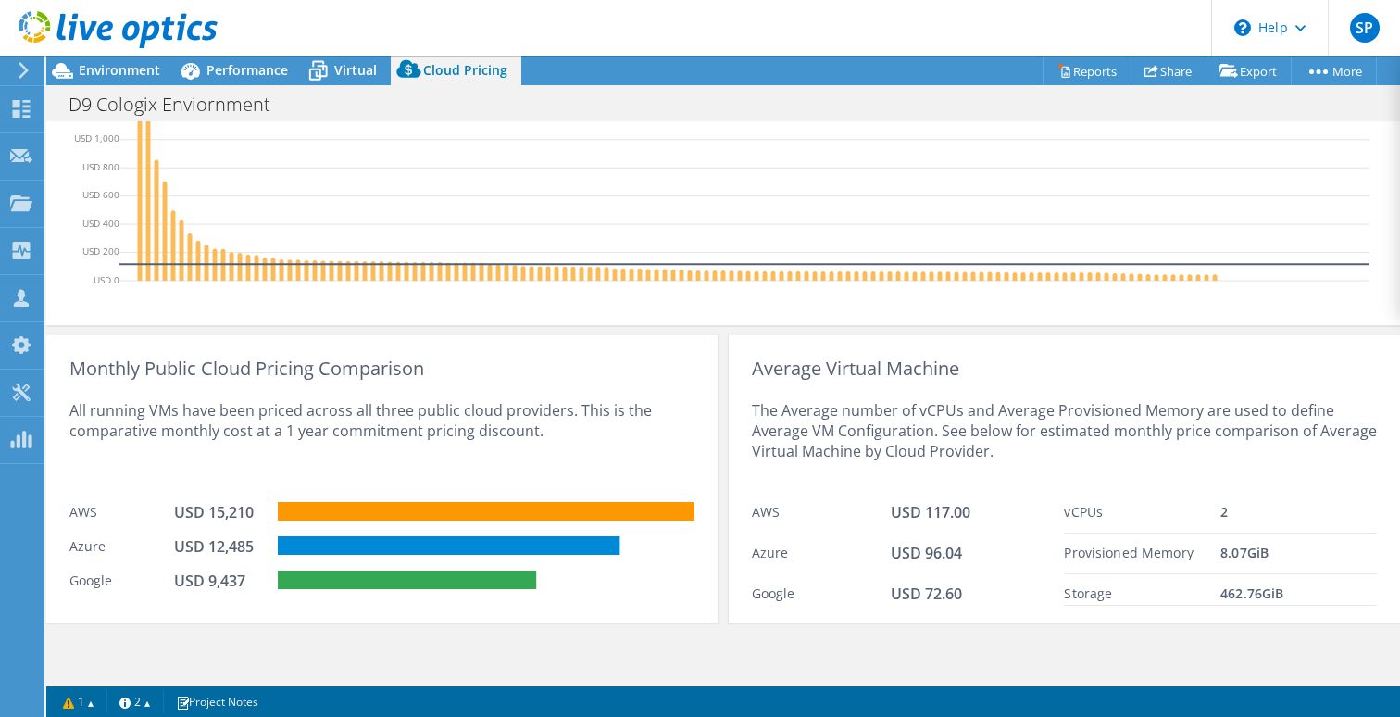
click at [517, 439] on div "All running VMs have been priced across all three public cloud providers. This …" at bounding box center [381, 436] width 625 height 114
click at [507, 508] on rect at bounding box center [486, 511] width 417 height 19
click at [446, 544] on rect at bounding box center [449, 545] width 343 height 19
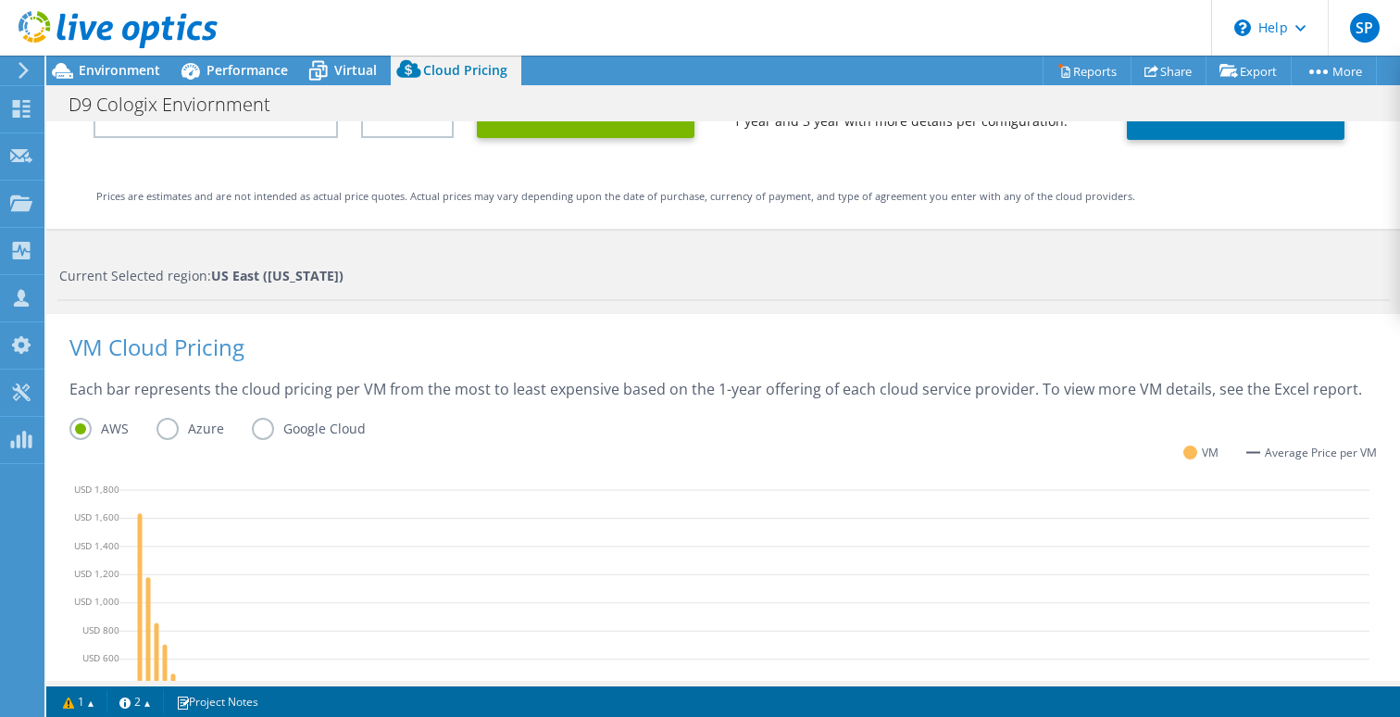
scroll to position [0, 0]
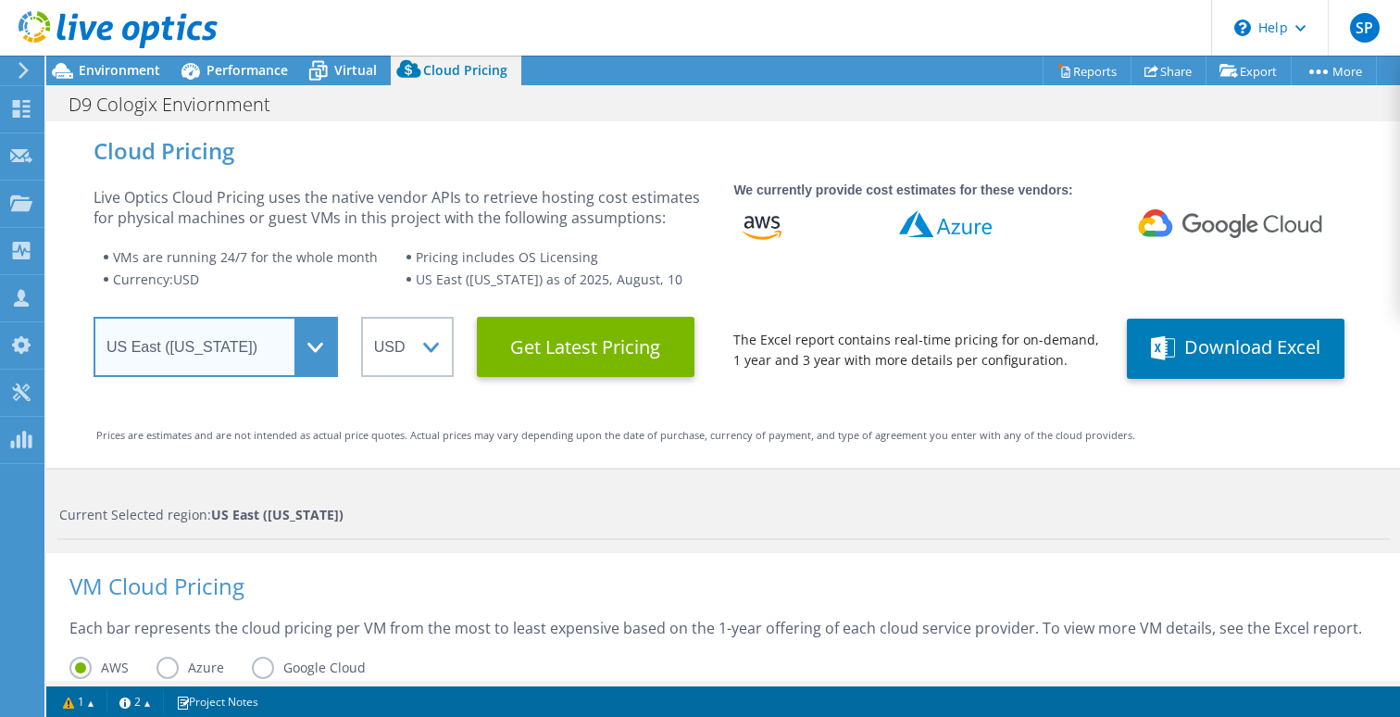
click at [315, 341] on select "Select a Region Asia Pacific (Hong Kong) Asia Pacific (Mumbai) Asia Pacific (Se…" at bounding box center [216, 347] width 244 height 60
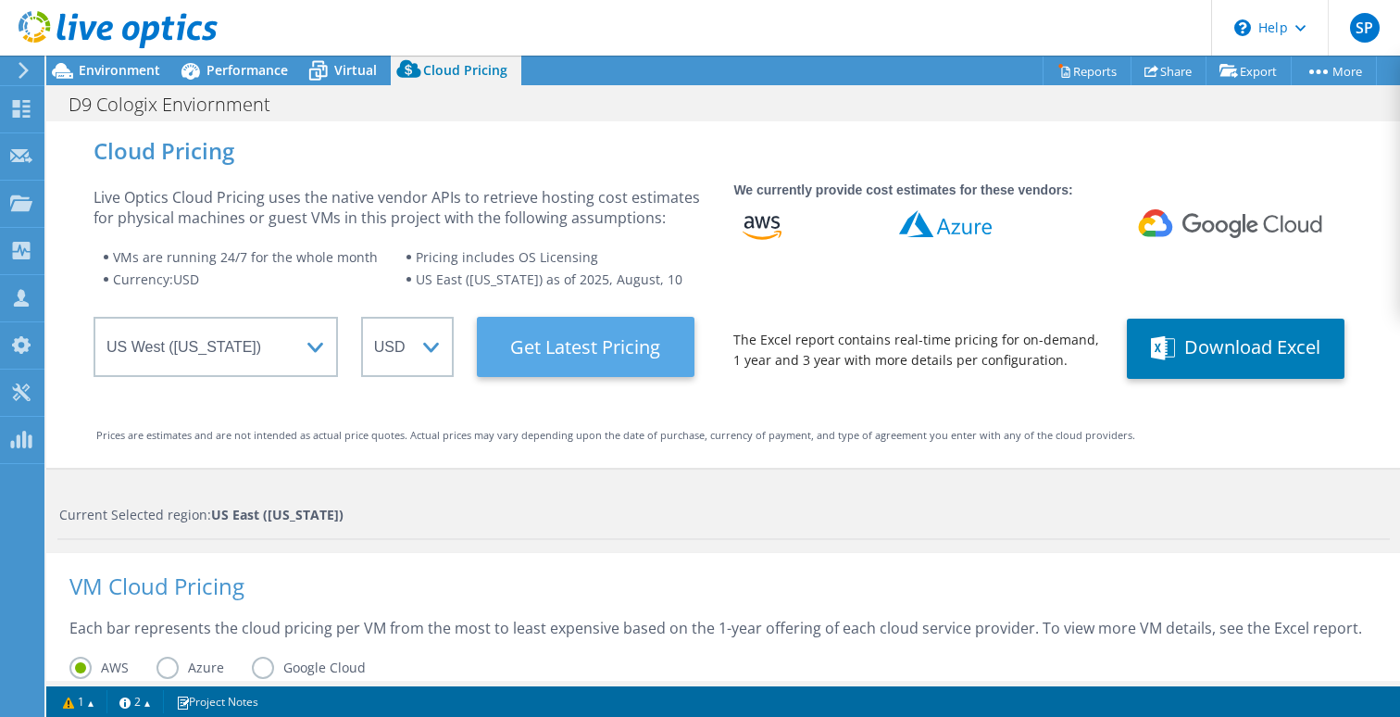
click at [531, 356] on Latest "Get Latest Pricing" at bounding box center [586, 347] width 218 height 60
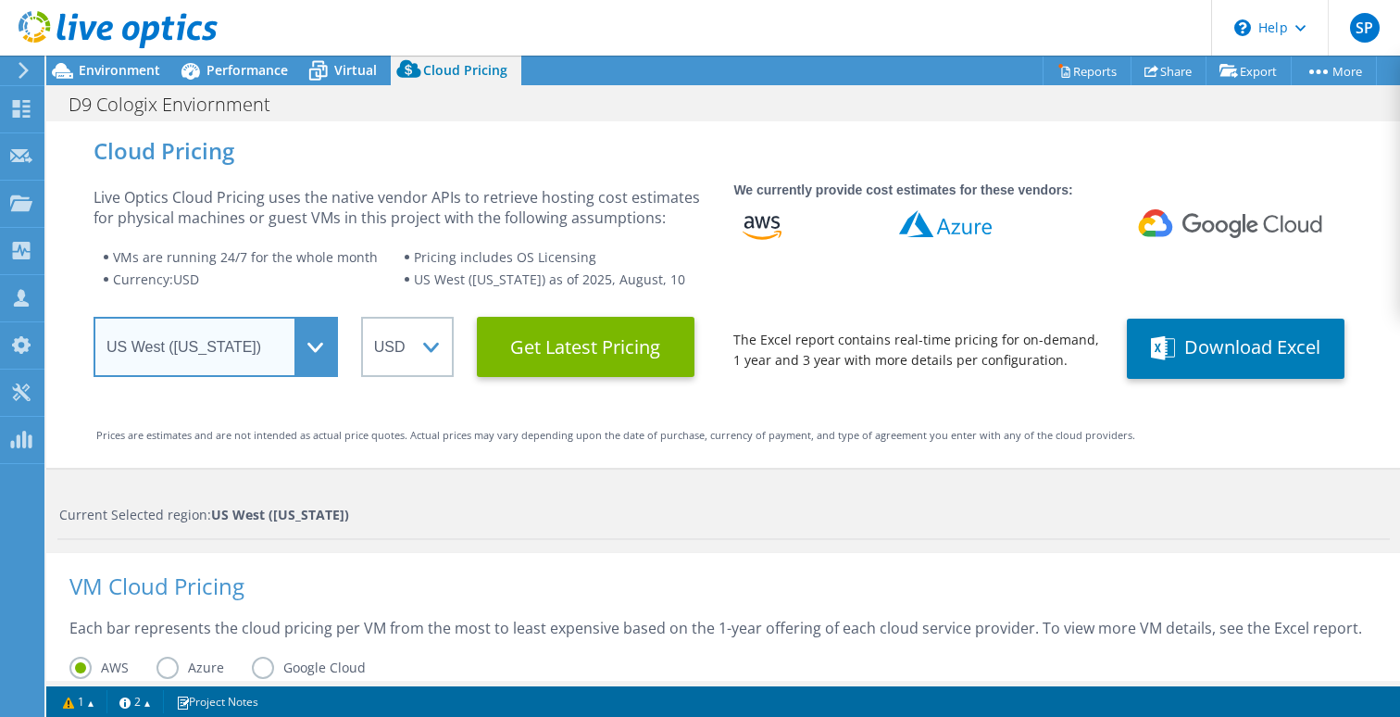
click at [290, 333] on select "Select a Region Asia Pacific (Hong Kong) Asia Pacific (Mumbai) Asia Pacific (Se…" at bounding box center [216, 347] width 244 height 60
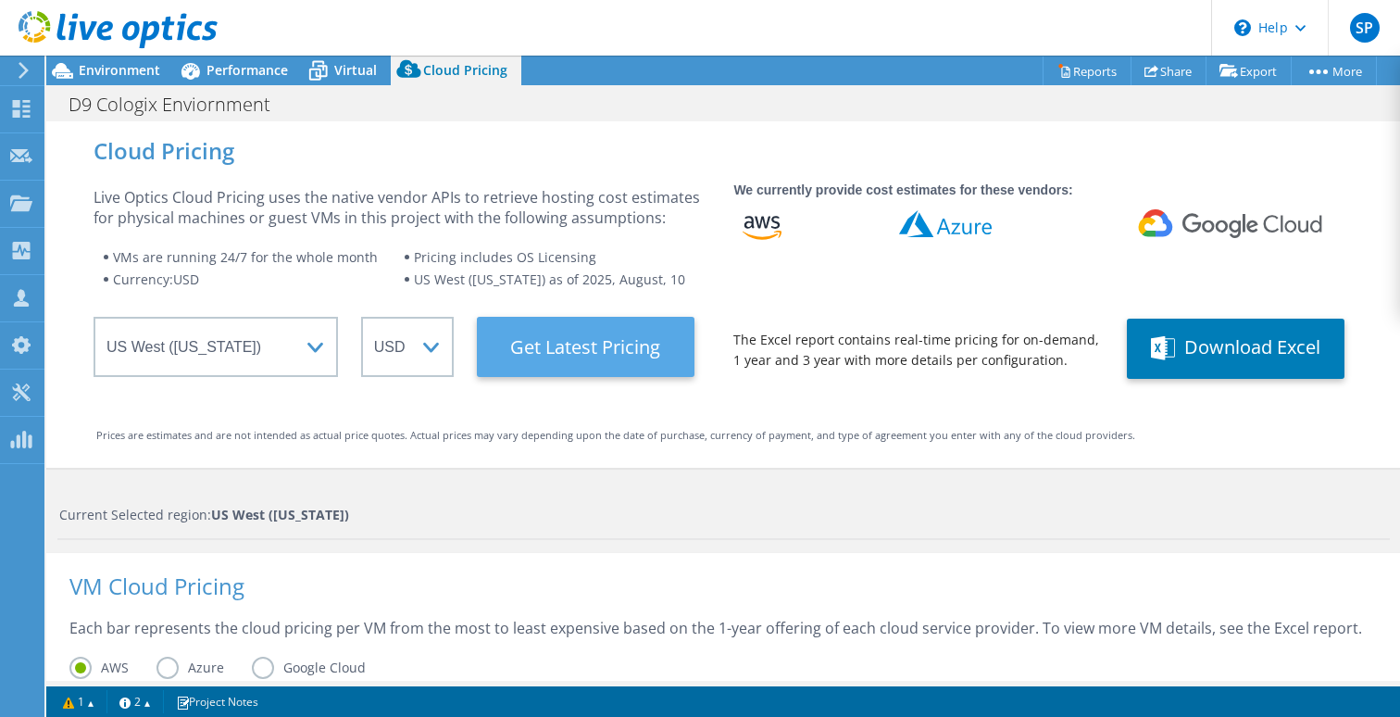
click at [543, 347] on Latest "Get Latest Pricing" at bounding box center [586, 347] width 218 height 60
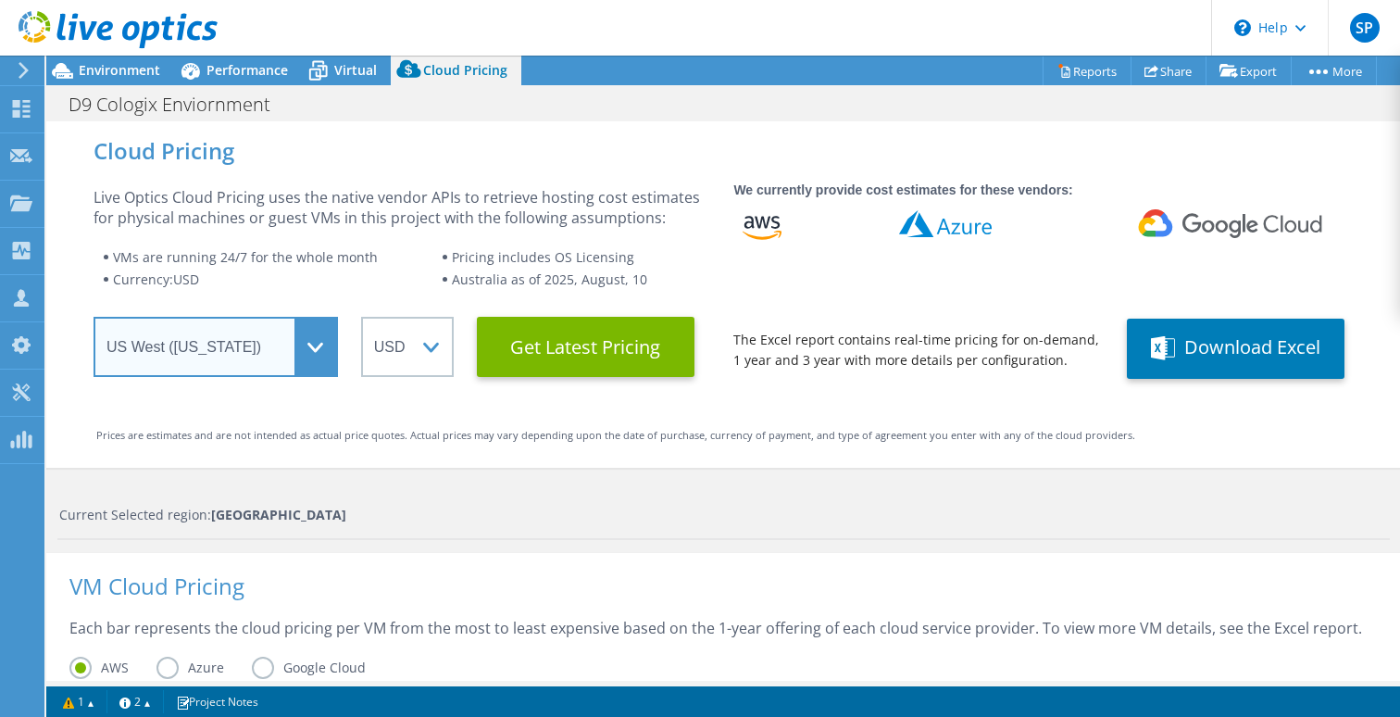
click at [313, 343] on select "Select a Region Asia Pacific (Hong Kong) Asia Pacific (Mumbai) Asia Pacific (Se…" at bounding box center [216, 347] width 244 height 60
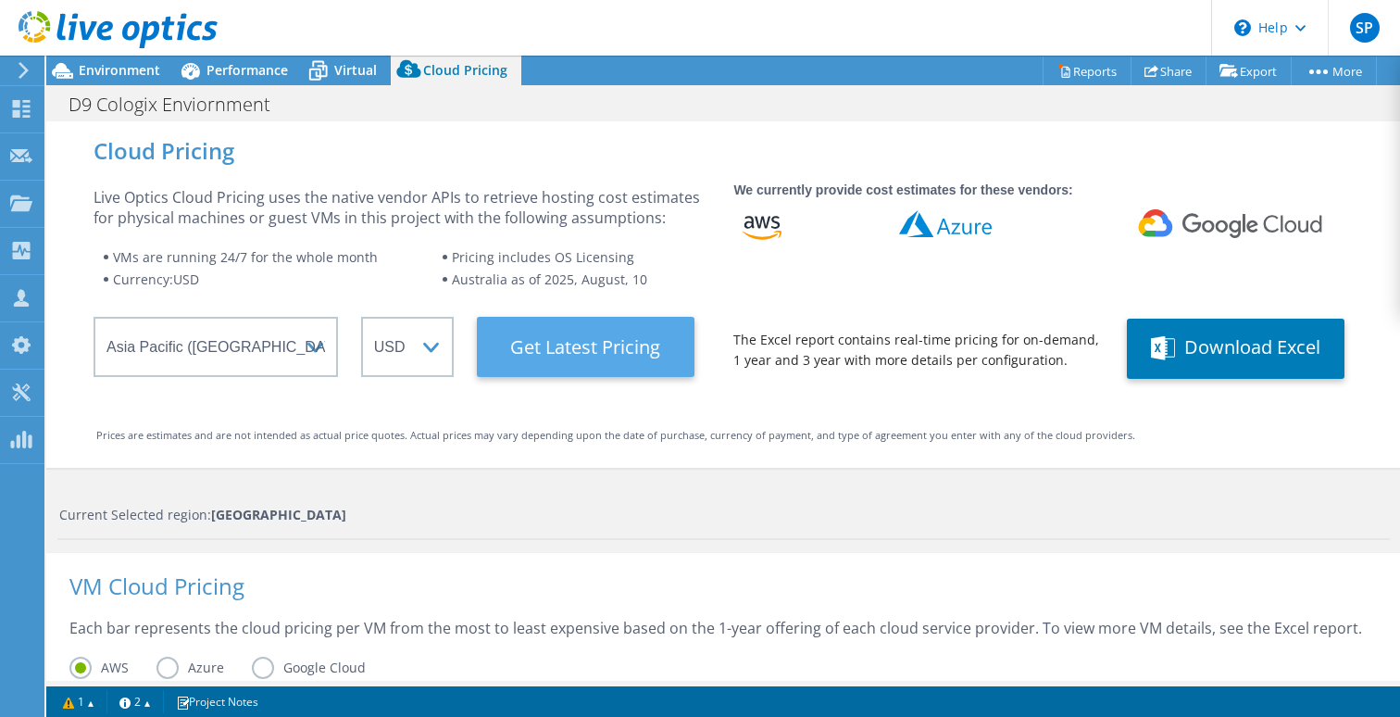
click at [546, 349] on Latest "Get Latest Pricing" at bounding box center [586, 347] width 218 height 60
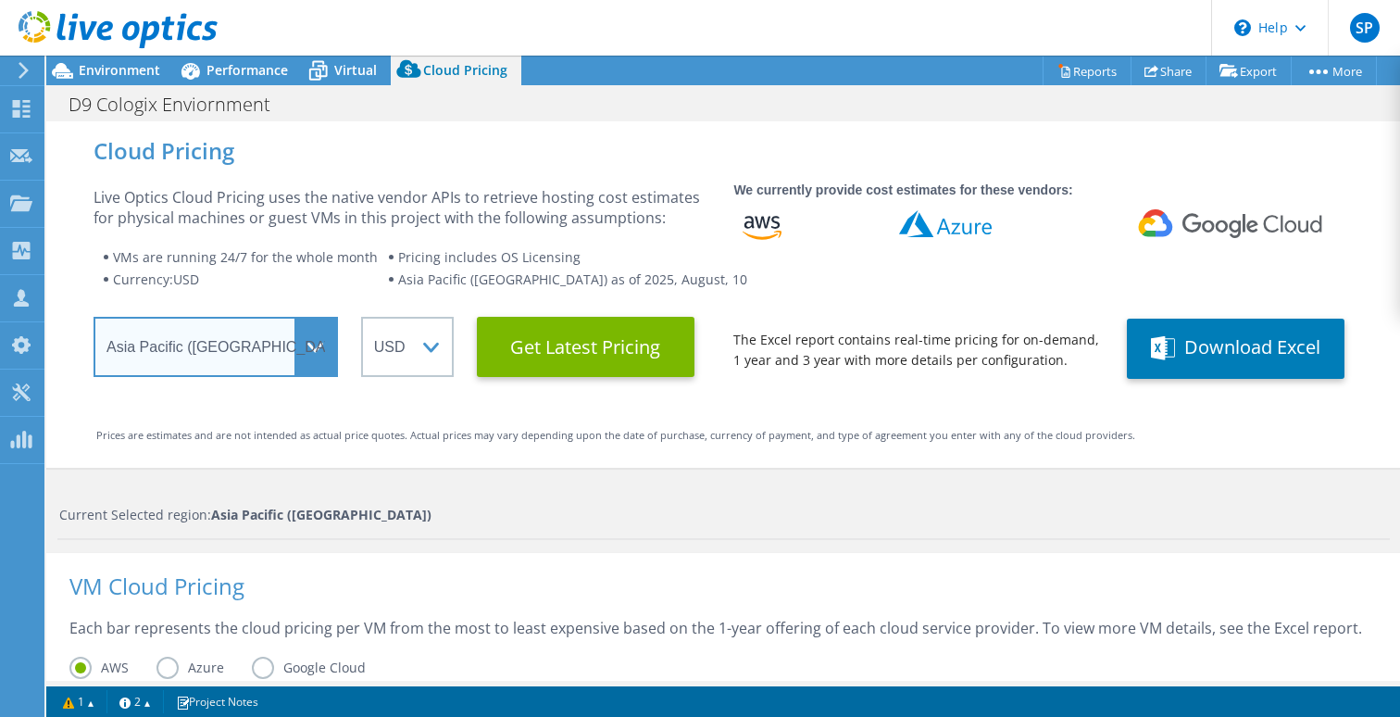
click at [321, 340] on select "Select a Region Asia Pacific (Hong Kong) Asia Pacific (Mumbai) Asia Pacific (Se…" at bounding box center [216, 347] width 244 height 60
select select "Canada"
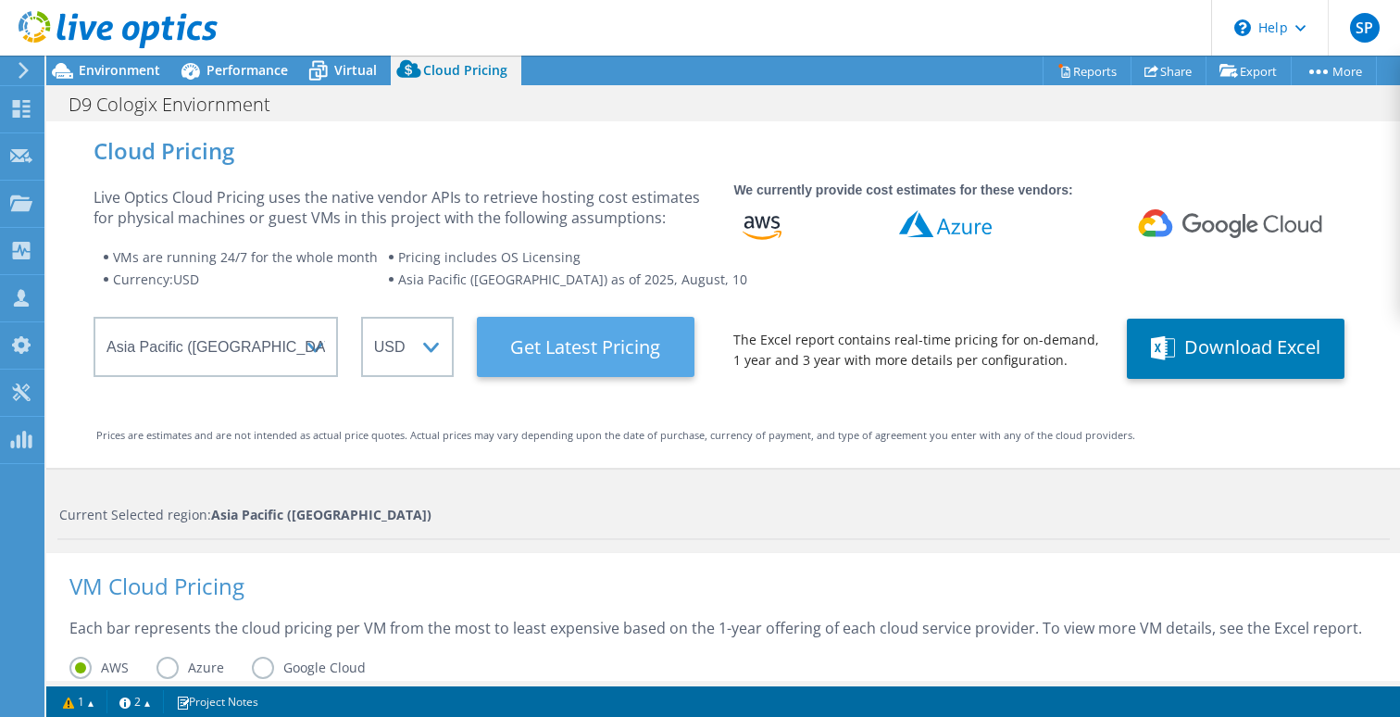
click at [539, 365] on Latest "Get Latest Pricing" at bounding box center [586, 347] width 218 height 60
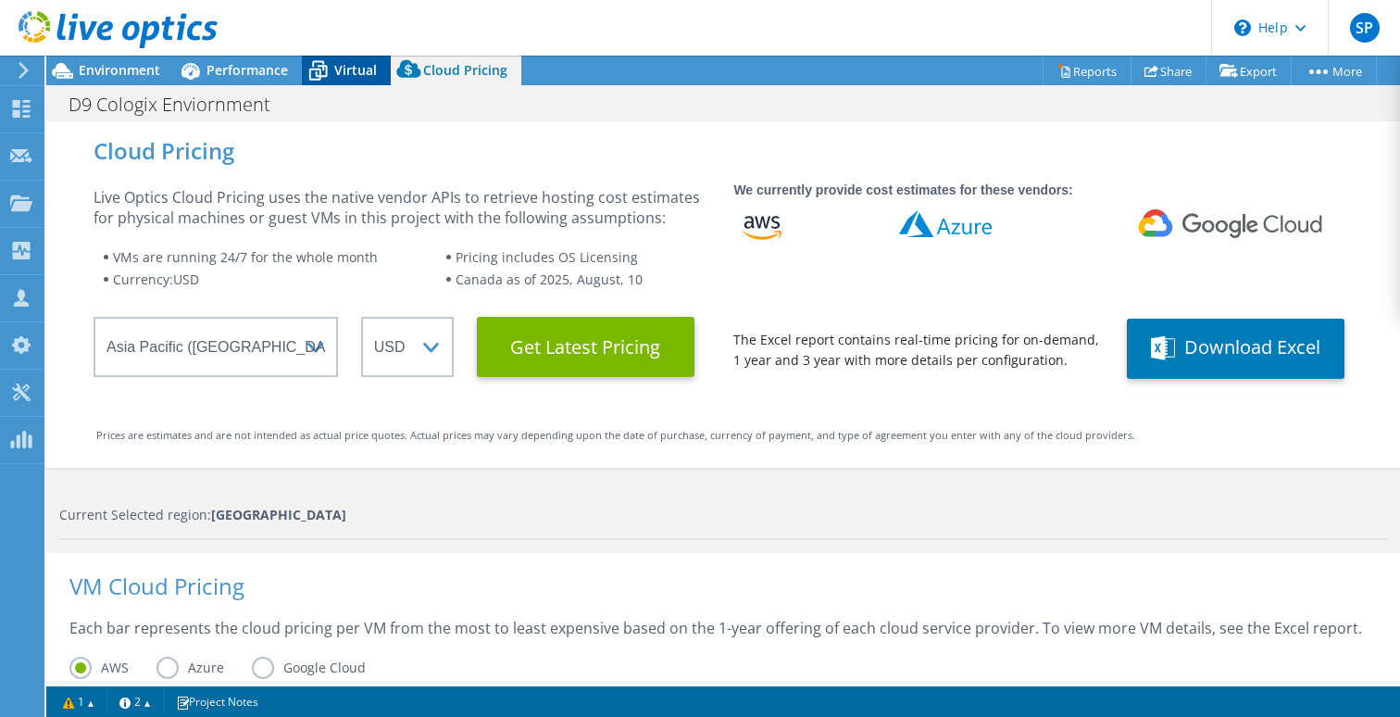
click at [349, 79] on div "Virtual" at bounding box center [346, 71] width 89 height 30
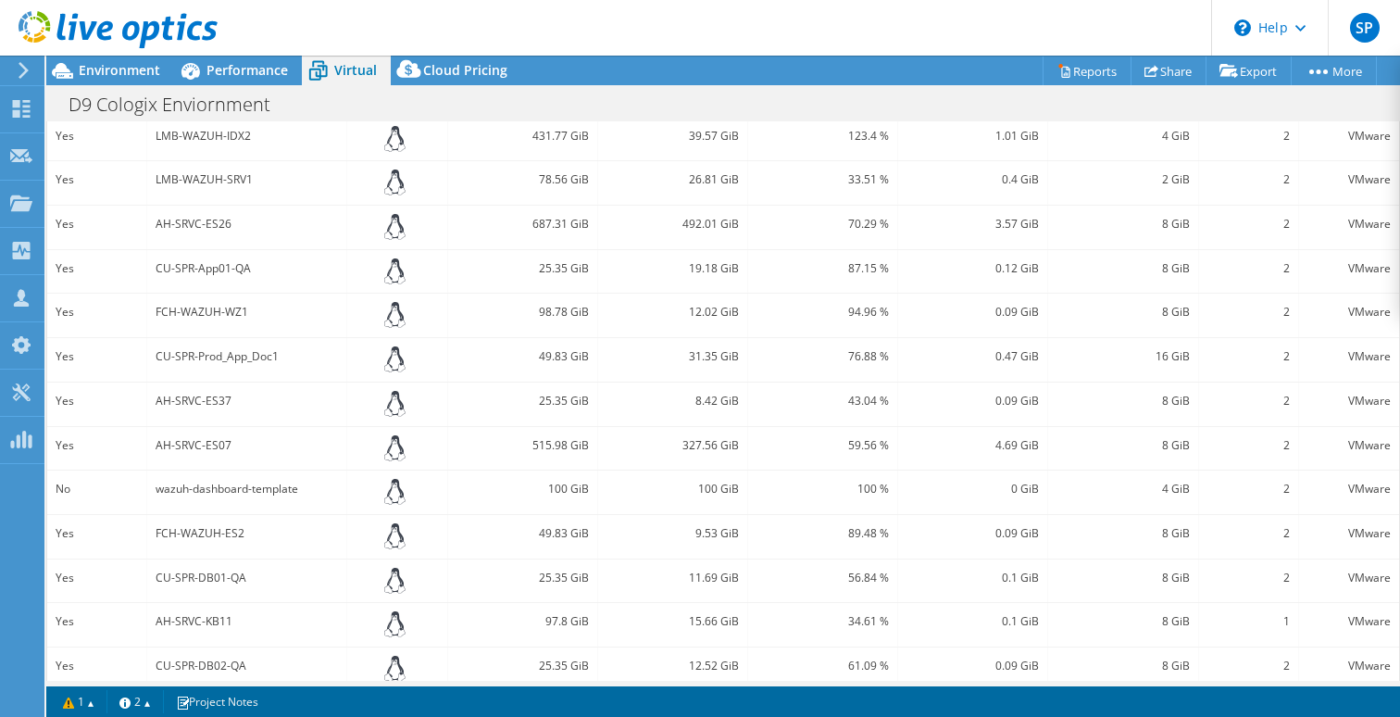
scroll to position [507, 0]
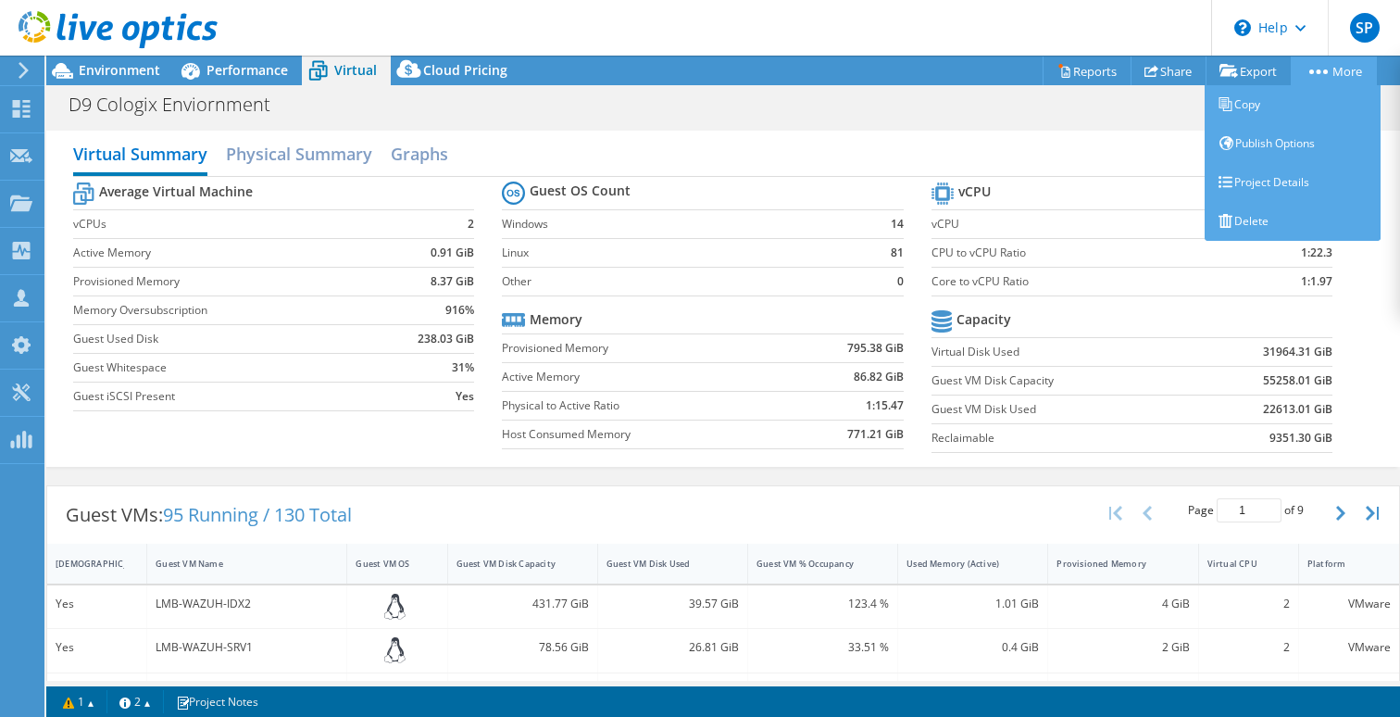
click at [1323, 71] on circle at bounding box center [1325, 71] width 5 height 5
click at [1273, 144] on link "Publish Options" at bounding box center [1292, 143] width 176 height 39
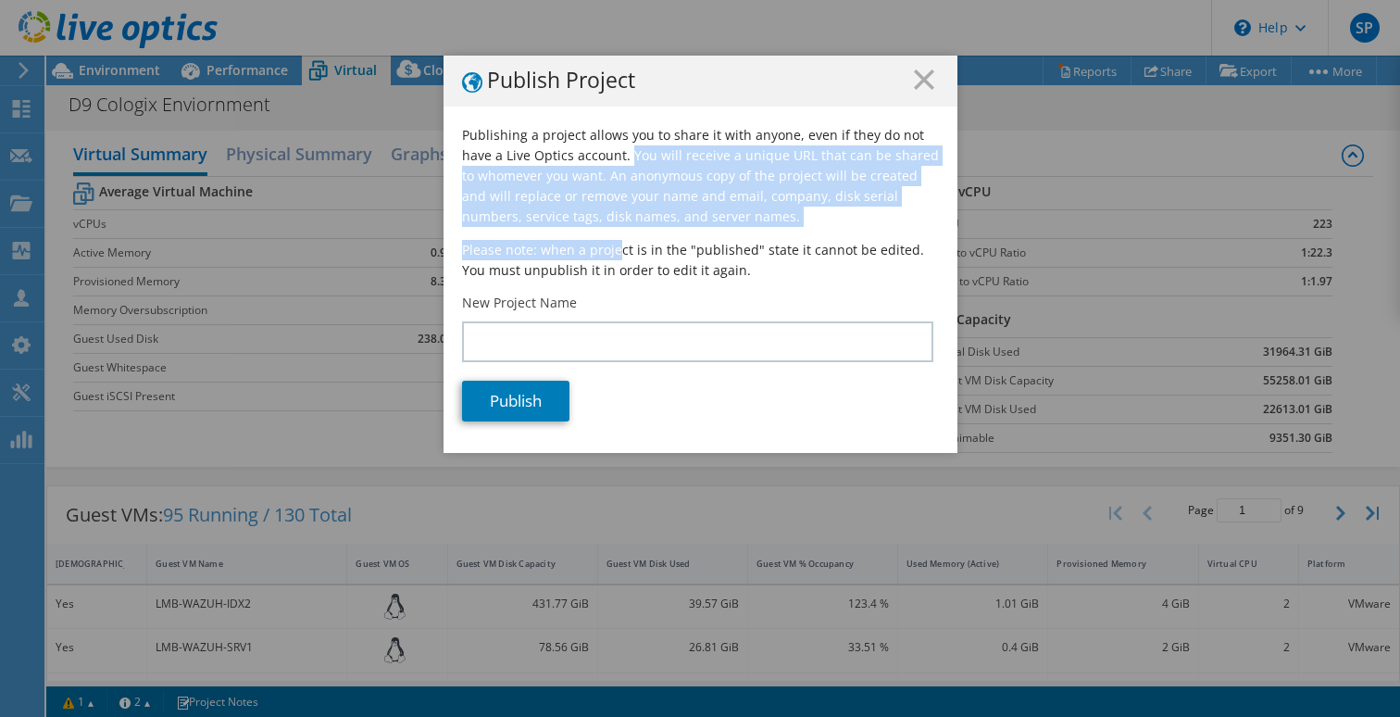
drag, startPoint x: 627, startPoint y: 155, endPoint x: 613, endPoint y: 240, distance: 86.3
click at [615, 241] on div "Publishing a project allows you to share it with anyone, even if they do not ha…" at bounding box center [700, 243] width 477 height 237
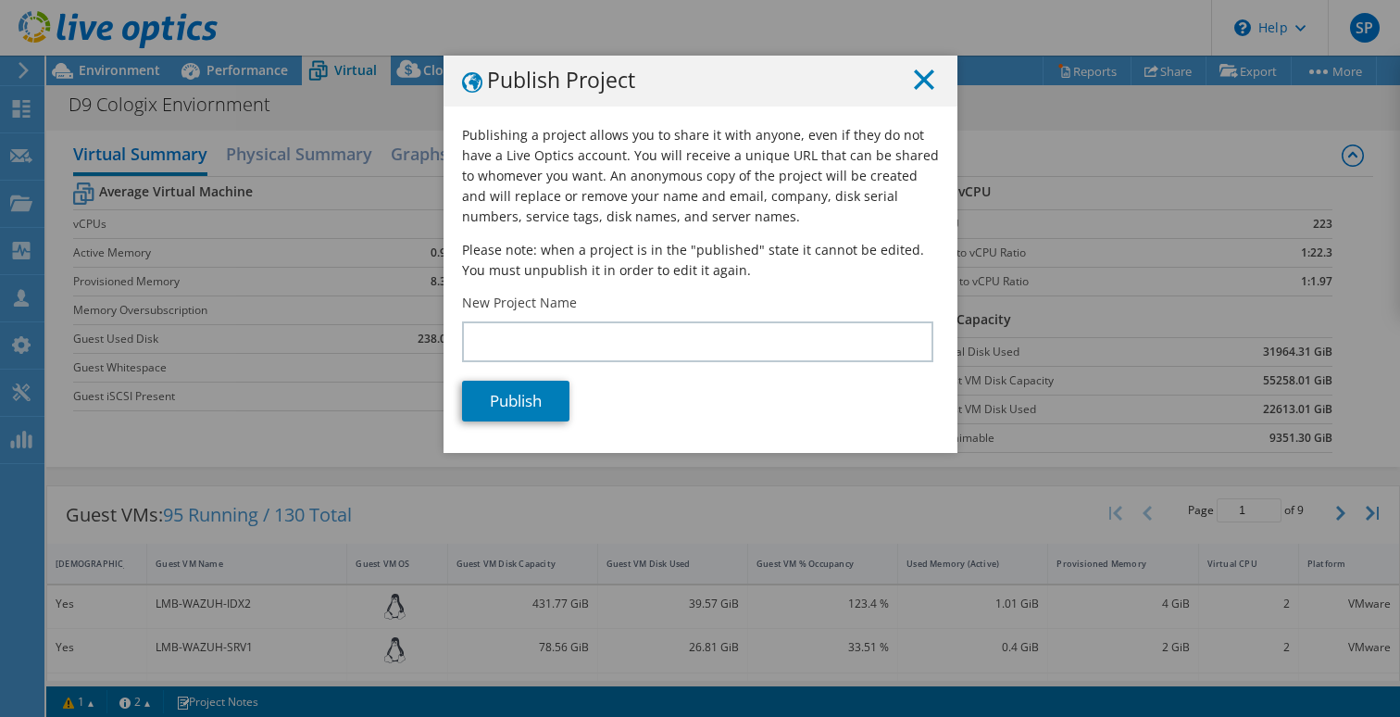
click at [927, 82] on line at bounding box center [924, 79] width 19 height 19
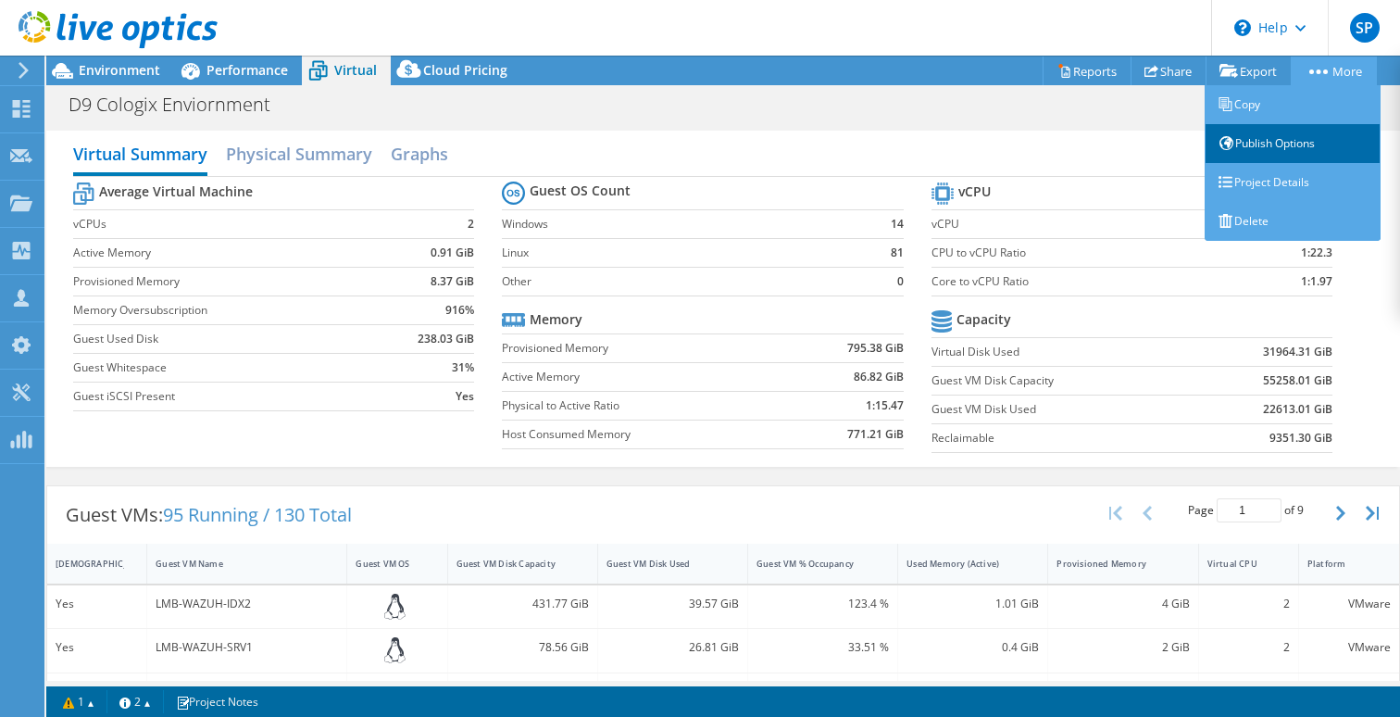
click at [1273, 143] on link "Publish Options" at bounding box center [1292, 143] width 176 height 39
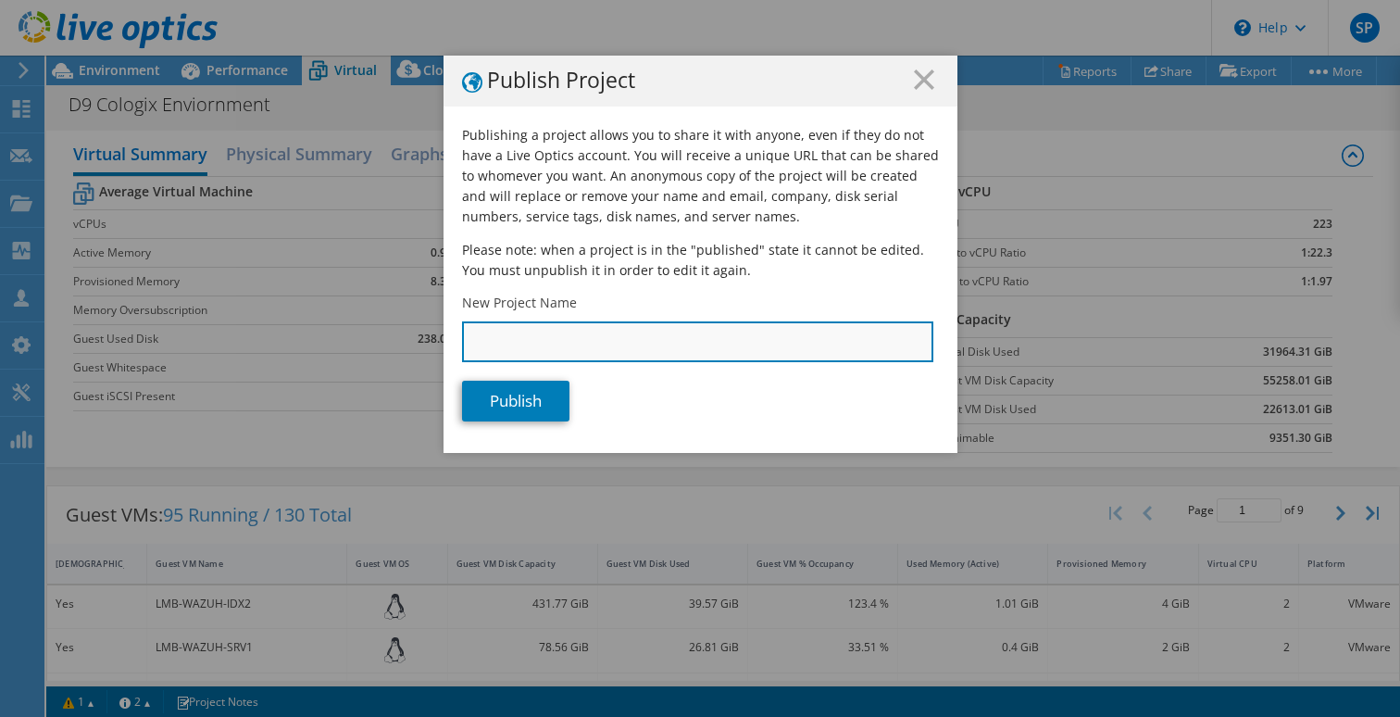
click at [591, 349] on input "New Project Name" at bounding box center [697, 341] width 471 height 41
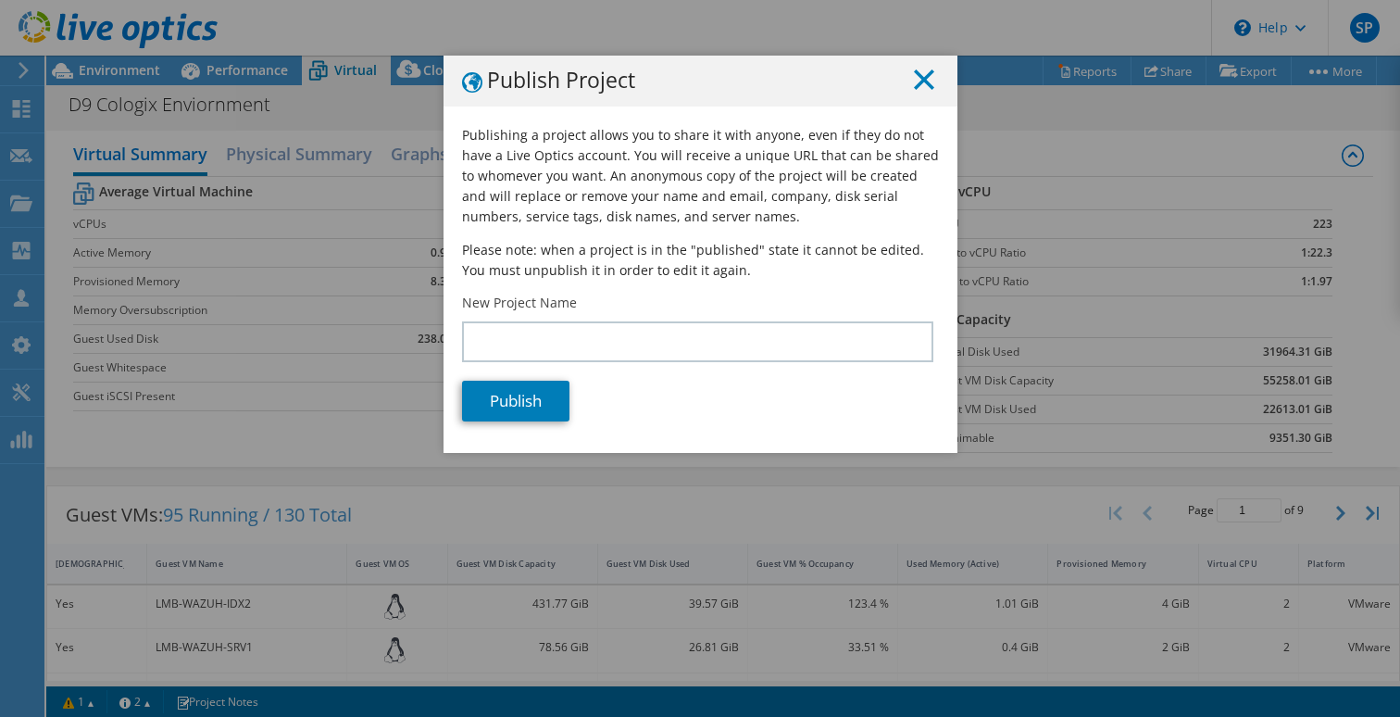
click at [924, 82] on icon at bounding box center [924, 79] width 20 height 20
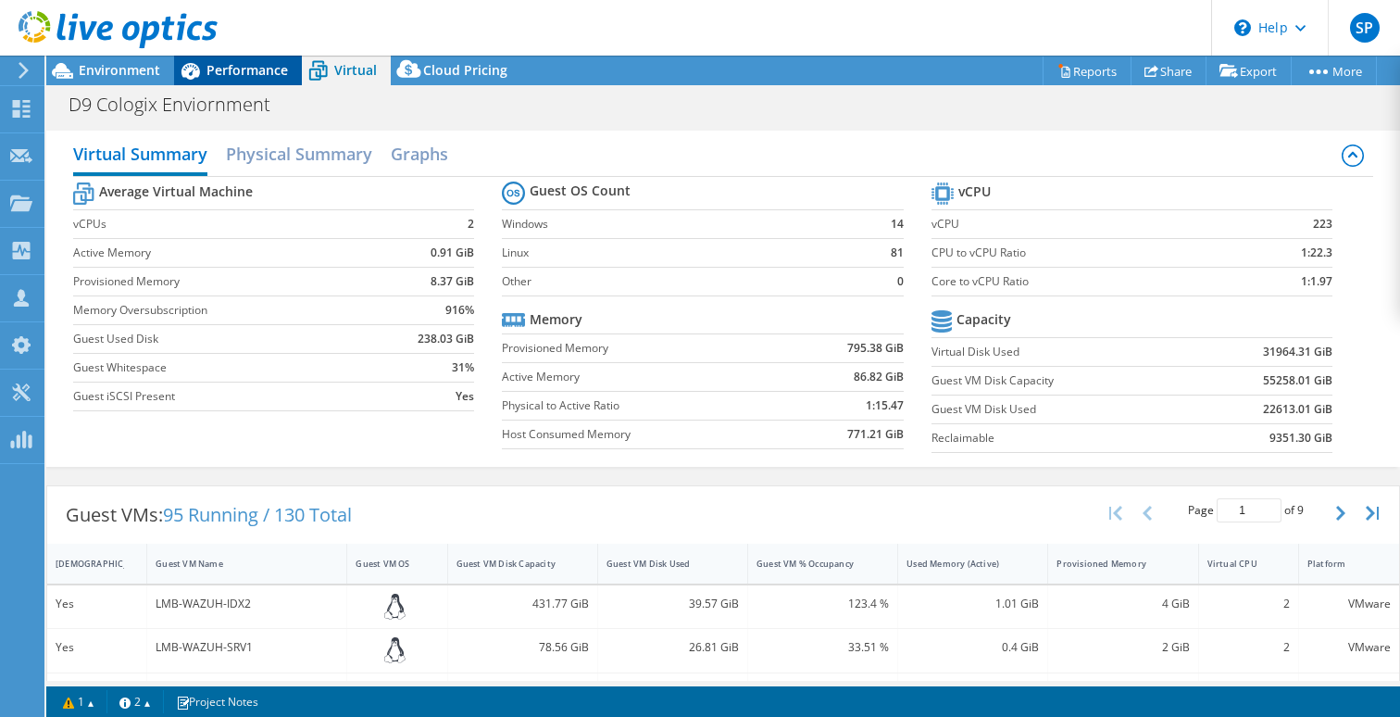
click at [237, 74] on span "Performance" at bounding box center [246, 70] width 81 height 18
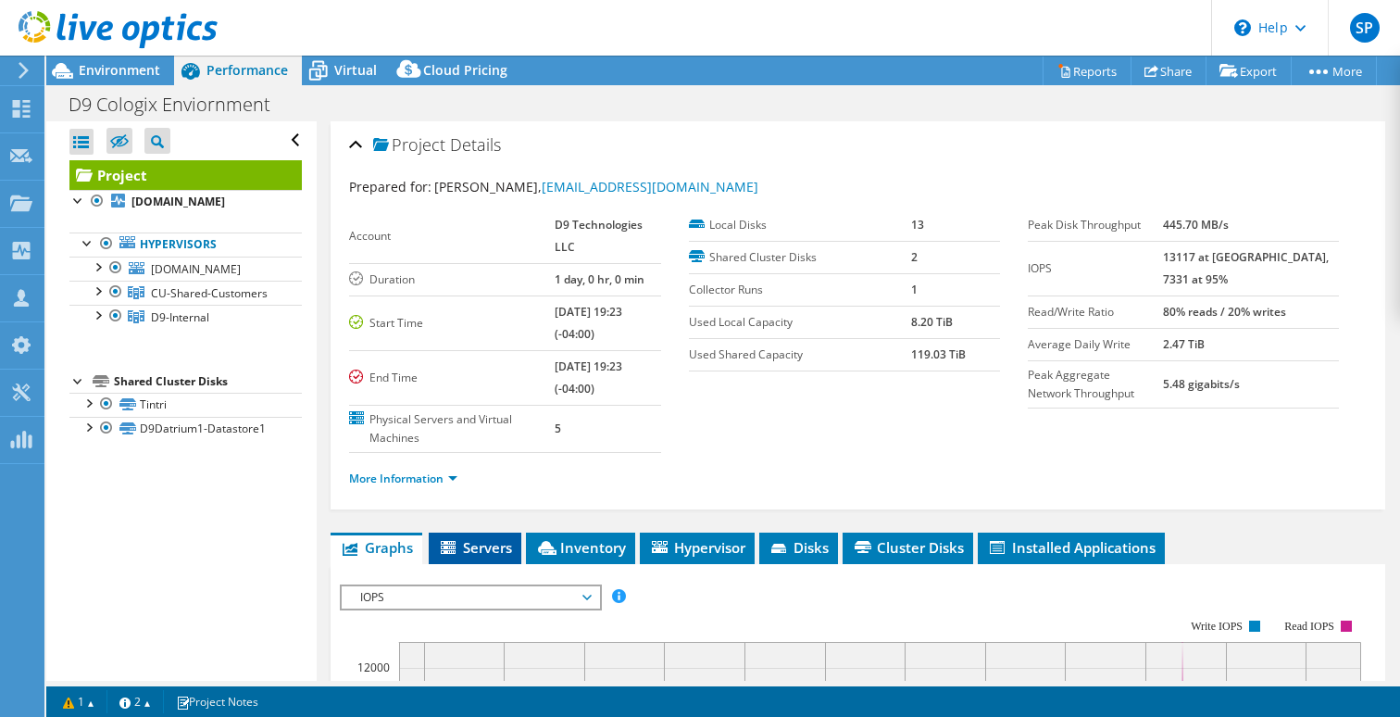
click at [498, 538] on span "Servers" at bounding box center [475, 547] width 74 height 19
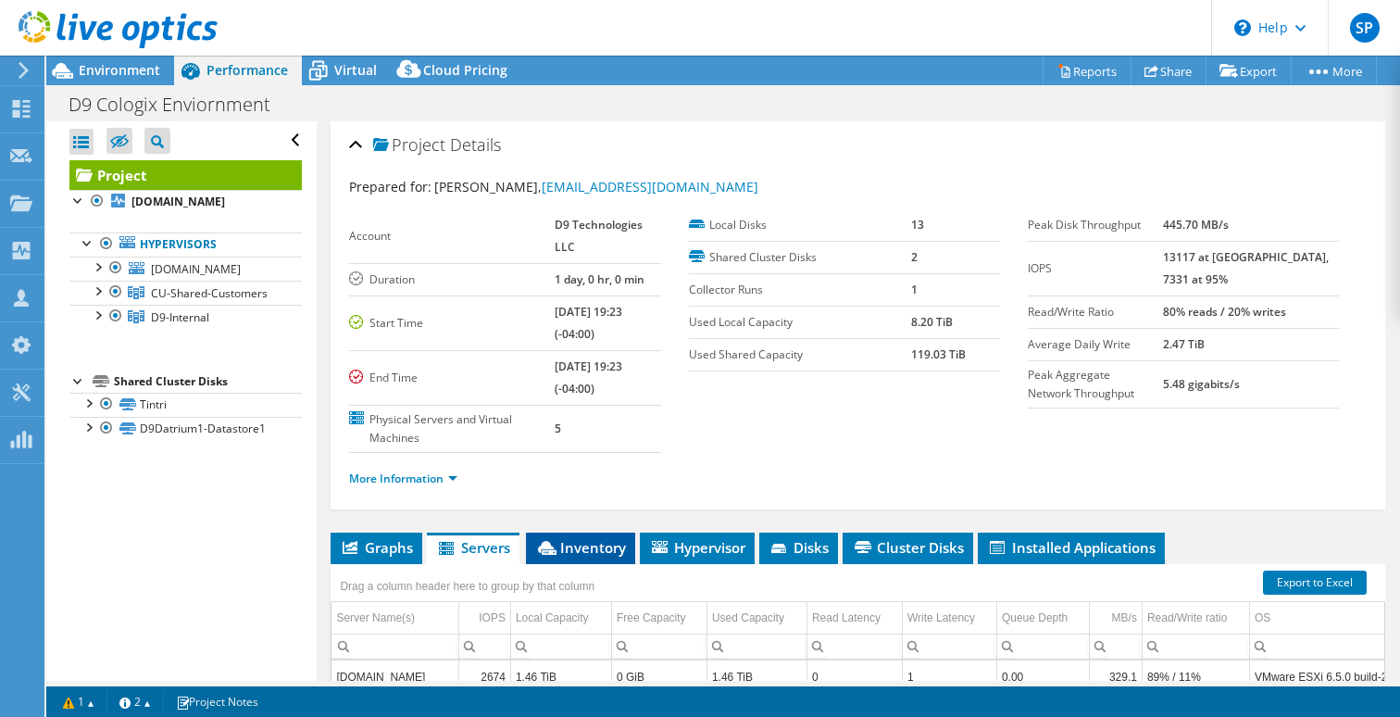
click at [577, 538] on span "Inventory" at bounding box center [580, 547] width 91 height 19
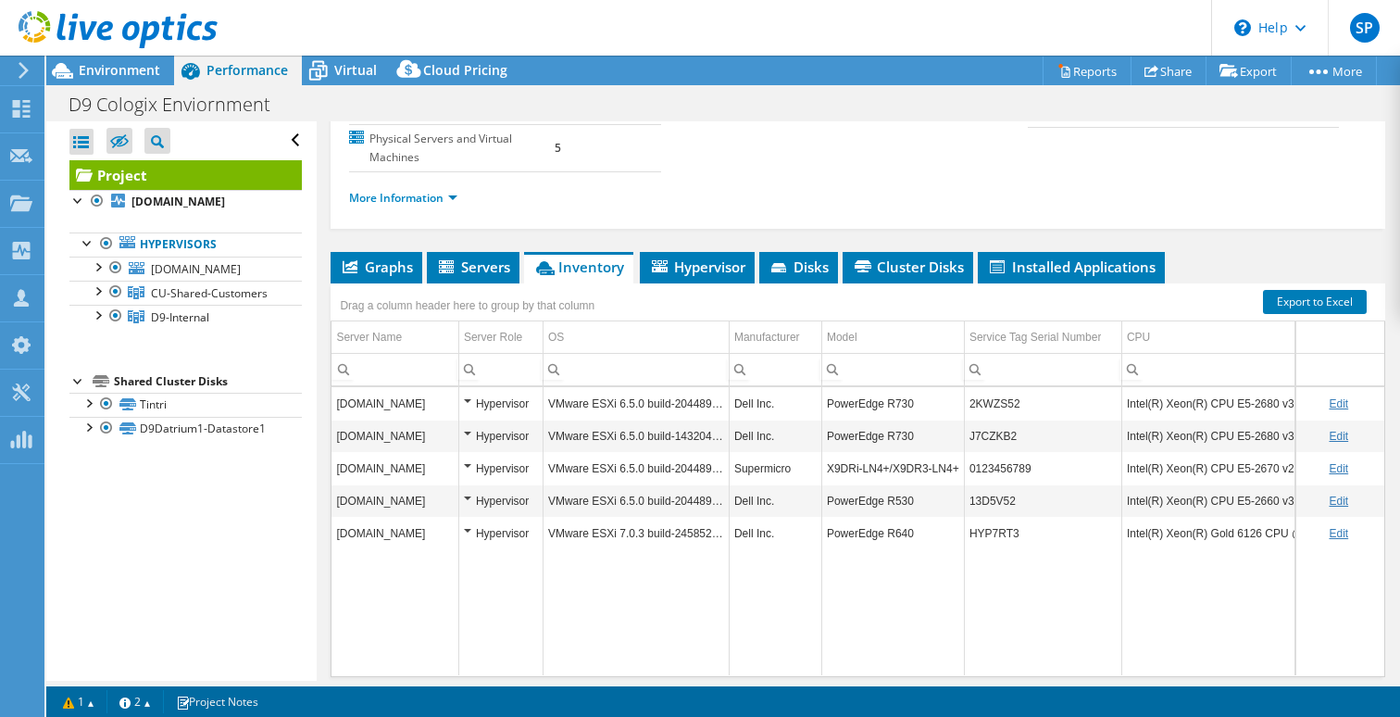
scroll to position [324, 0]
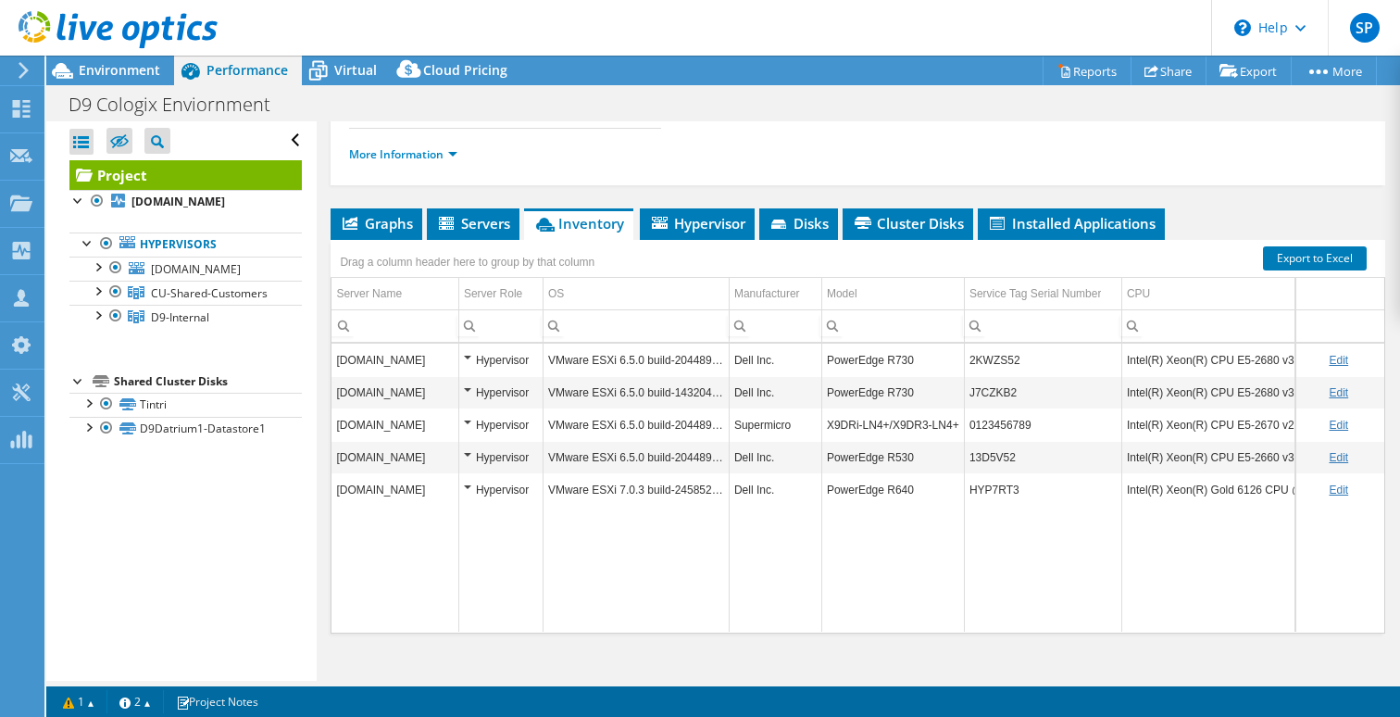
click at [408, 343] on td "d9esx11.d9.technology" at bounding box center [394, 359] width 127 height 32
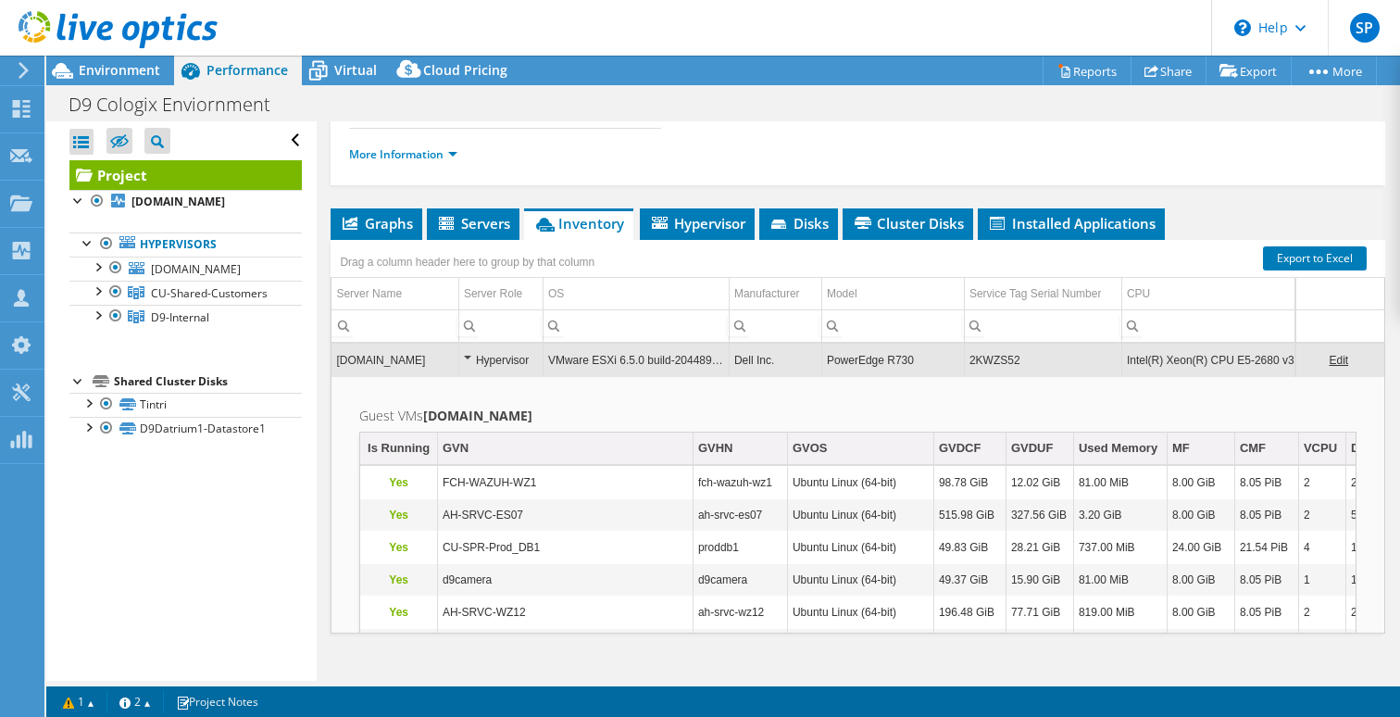
click at [393, 343] on td "d9esx11.d9.technology" at bounding box center [394, 359] width 127 height 32
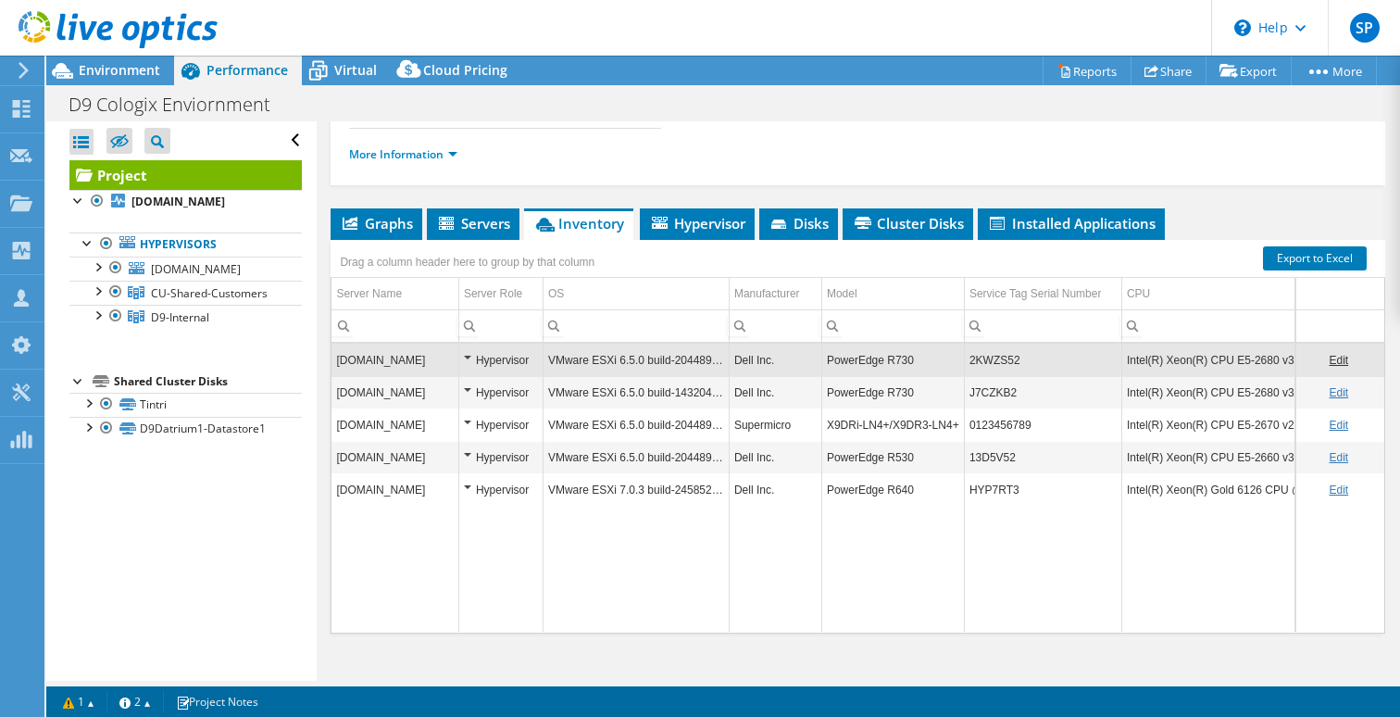
click at [393, 343] on td "d9esx11.d9.technology" at bounding box center [394, 359] width 127 height 32
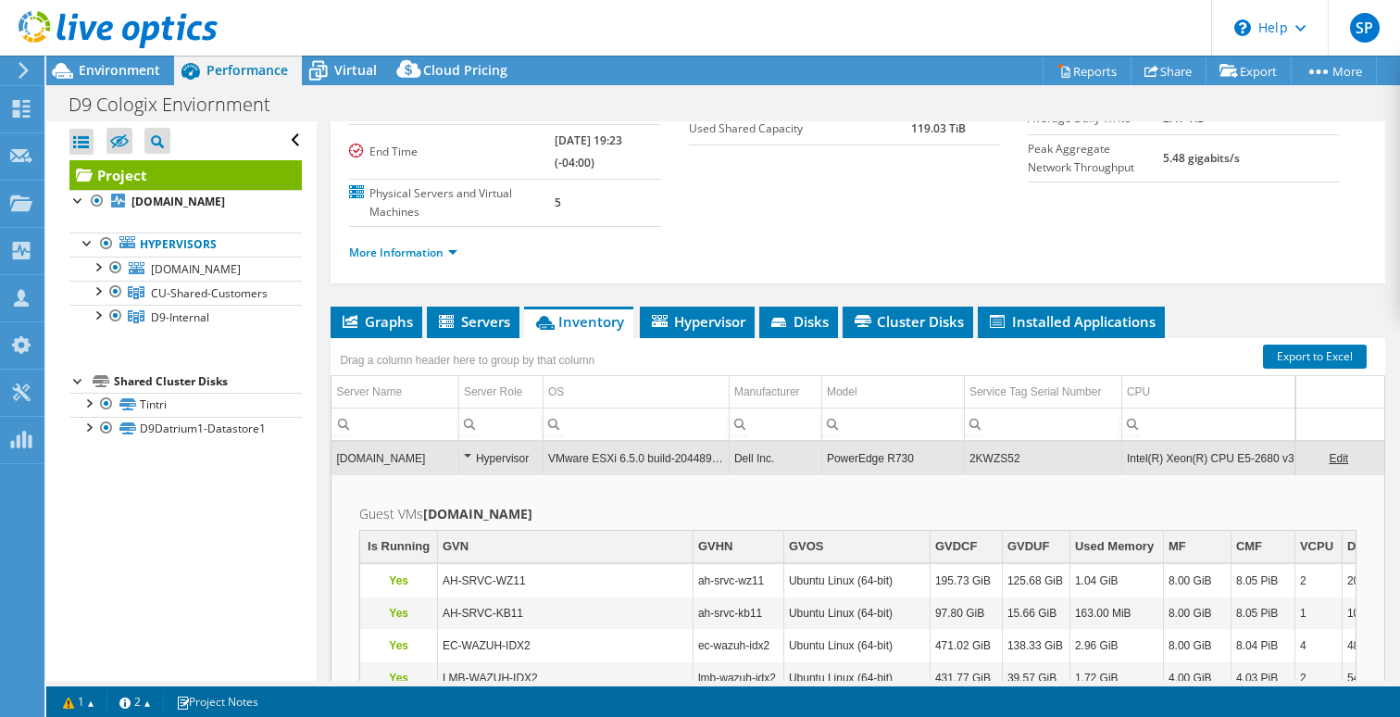
scroll to position [256, 0]
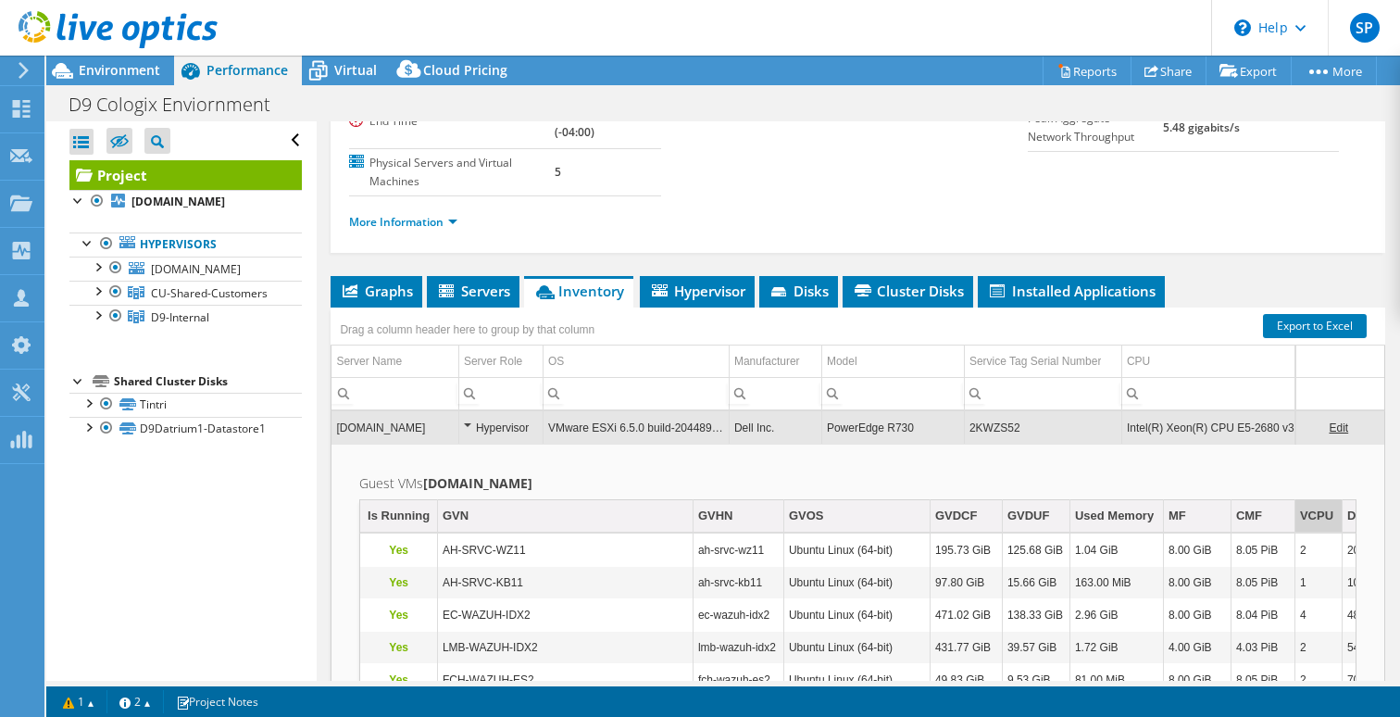
click at [1313, 505] on div "VCPU" at bounding box center [1316, 516] width 33 height 22
click at [1310, 505] on div "VCPU" at bounding box center [1316, 516] width 33 height 22
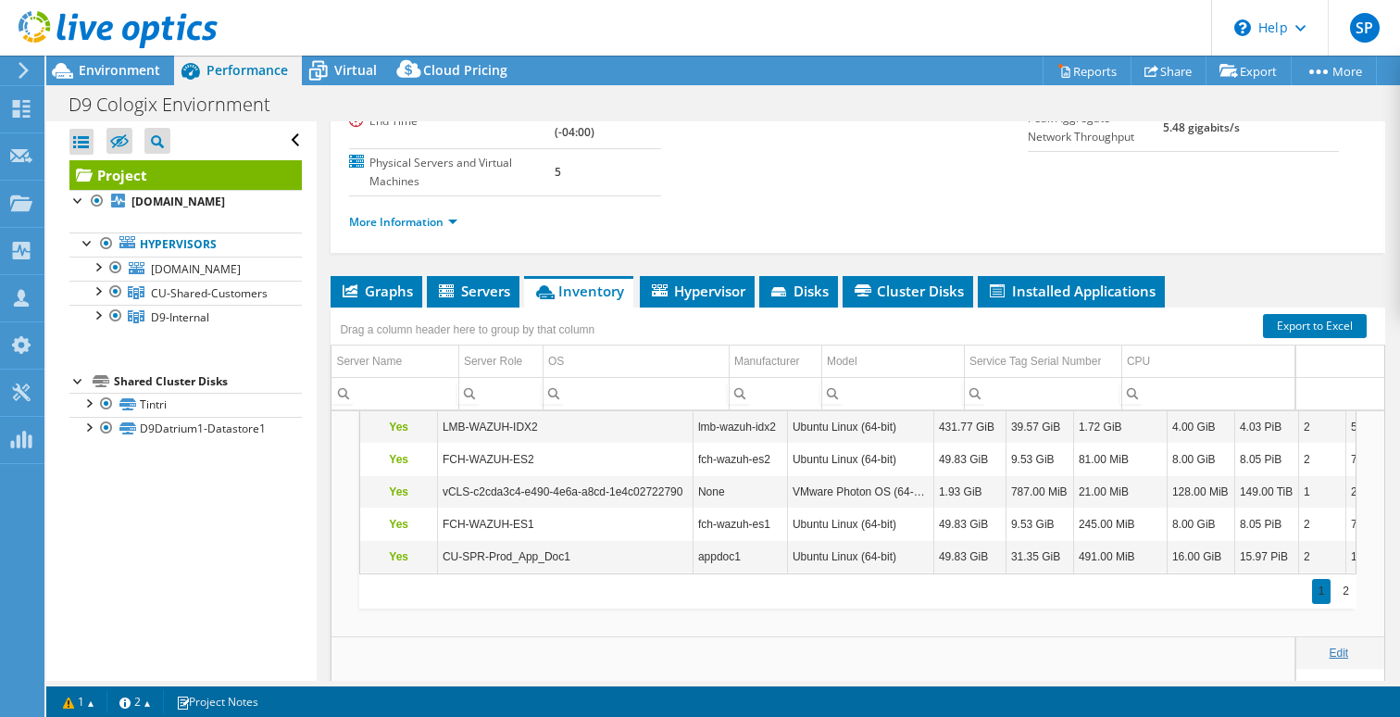
scroll to position [583, 0]
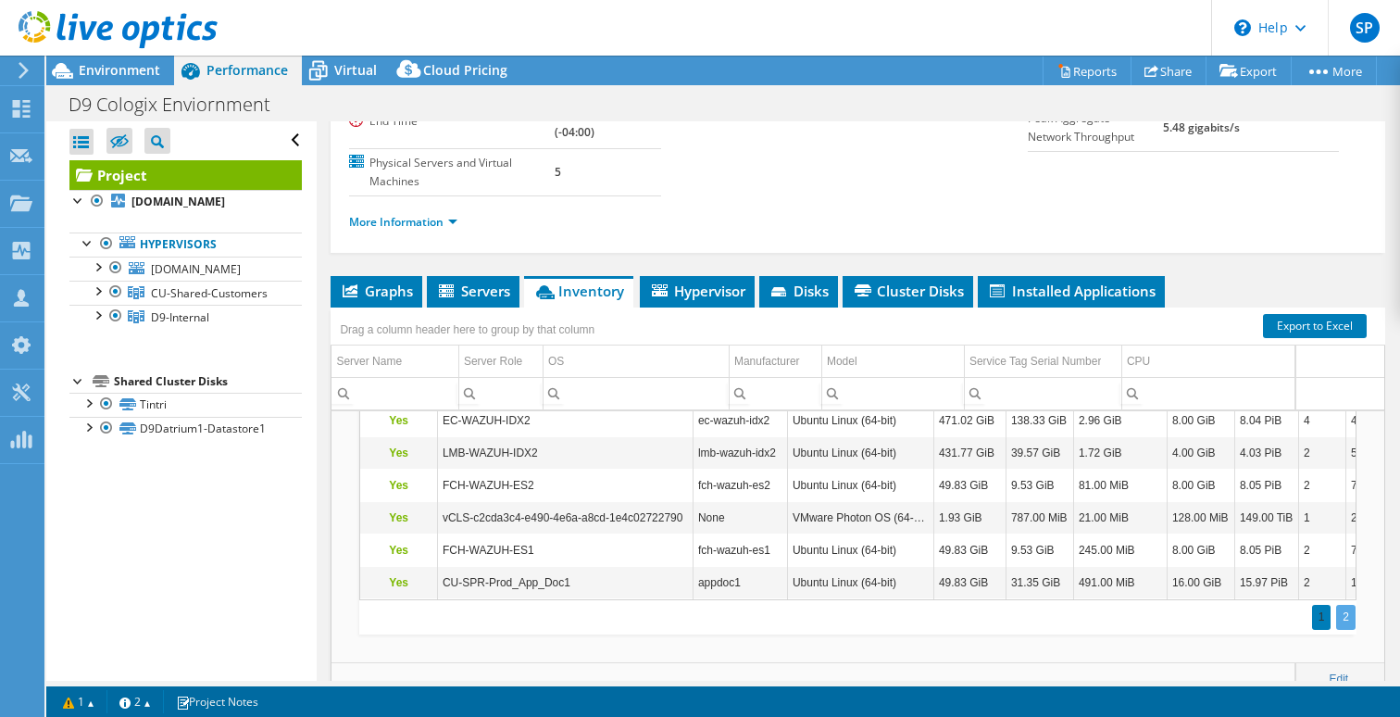
click at [1346, 605] on div "2" at bounding box center [1345, 617] width 19 height 25
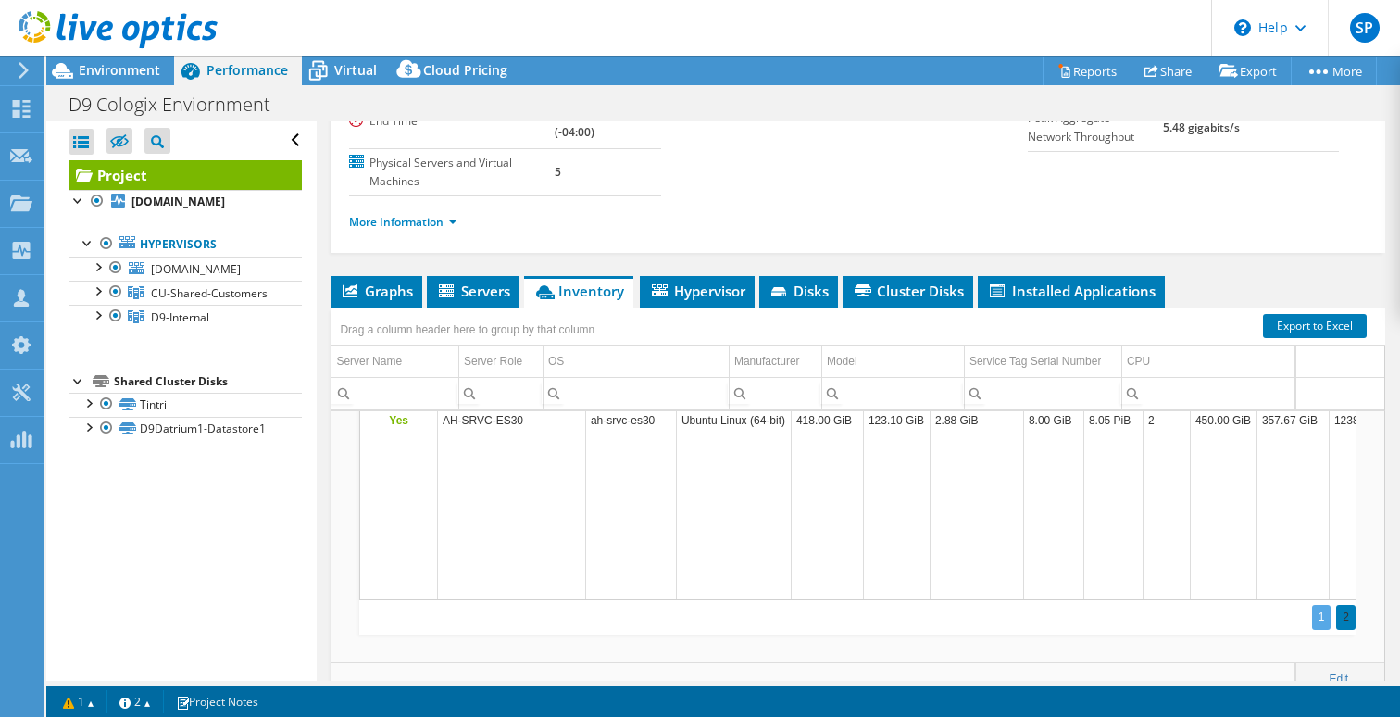
click at [1324, 605] on div "1" at bounding box center [1321, 617] width 19 height 25
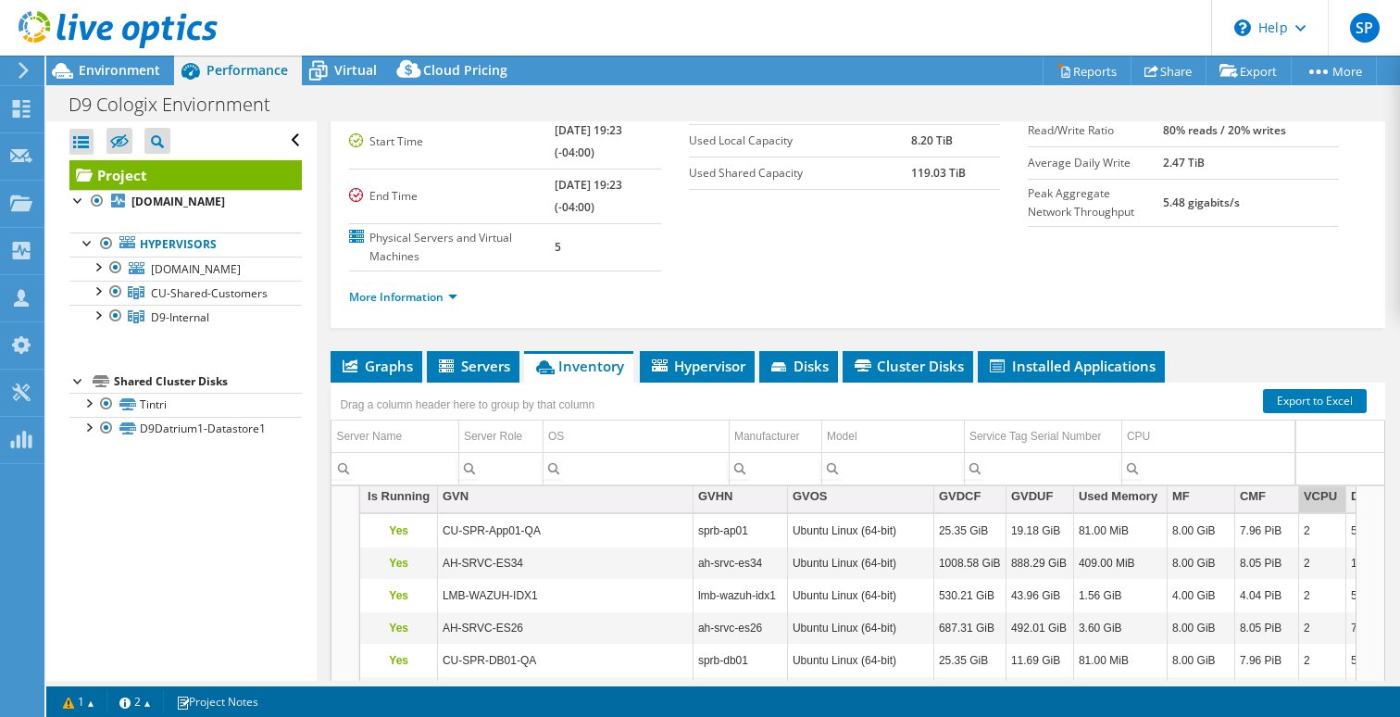
scroll to position [97, 0]
click at [1344, 544] on td "2" at bounding box center [1321, 560] width 47 height 32
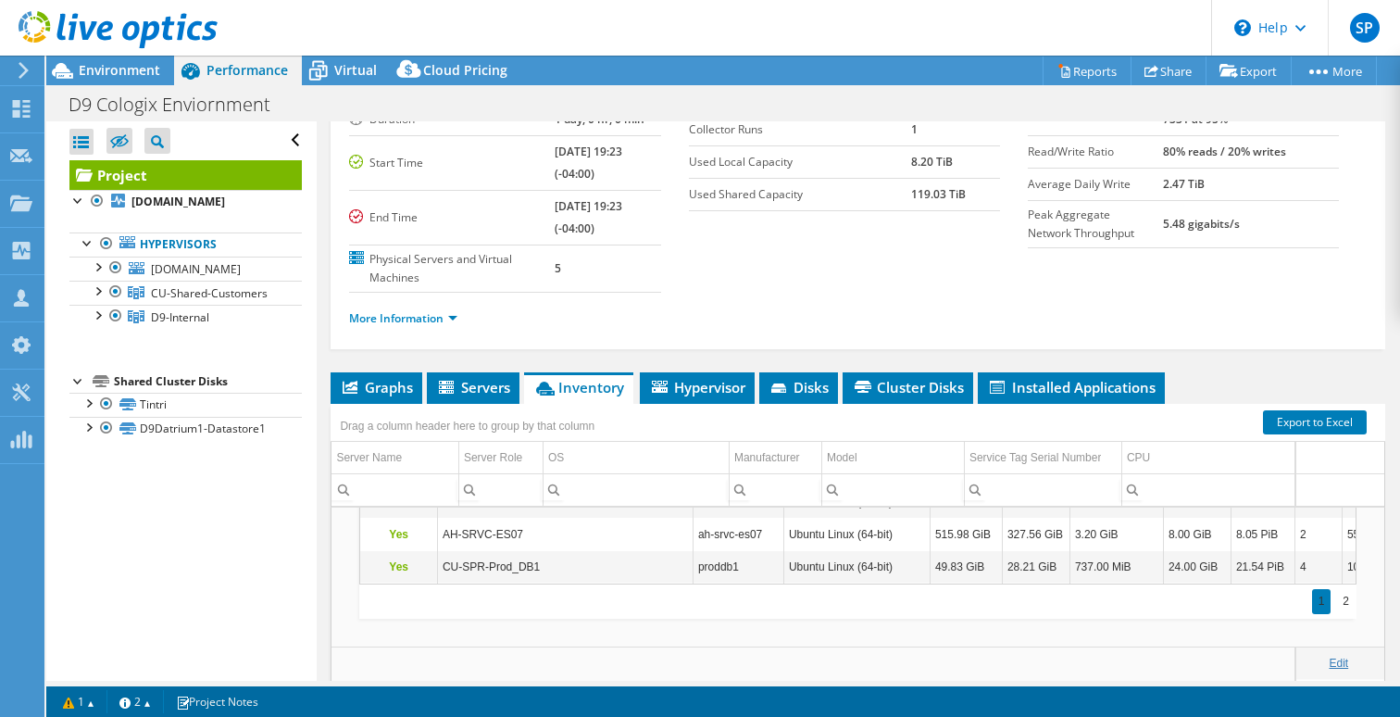
scroll to position [737, 0]
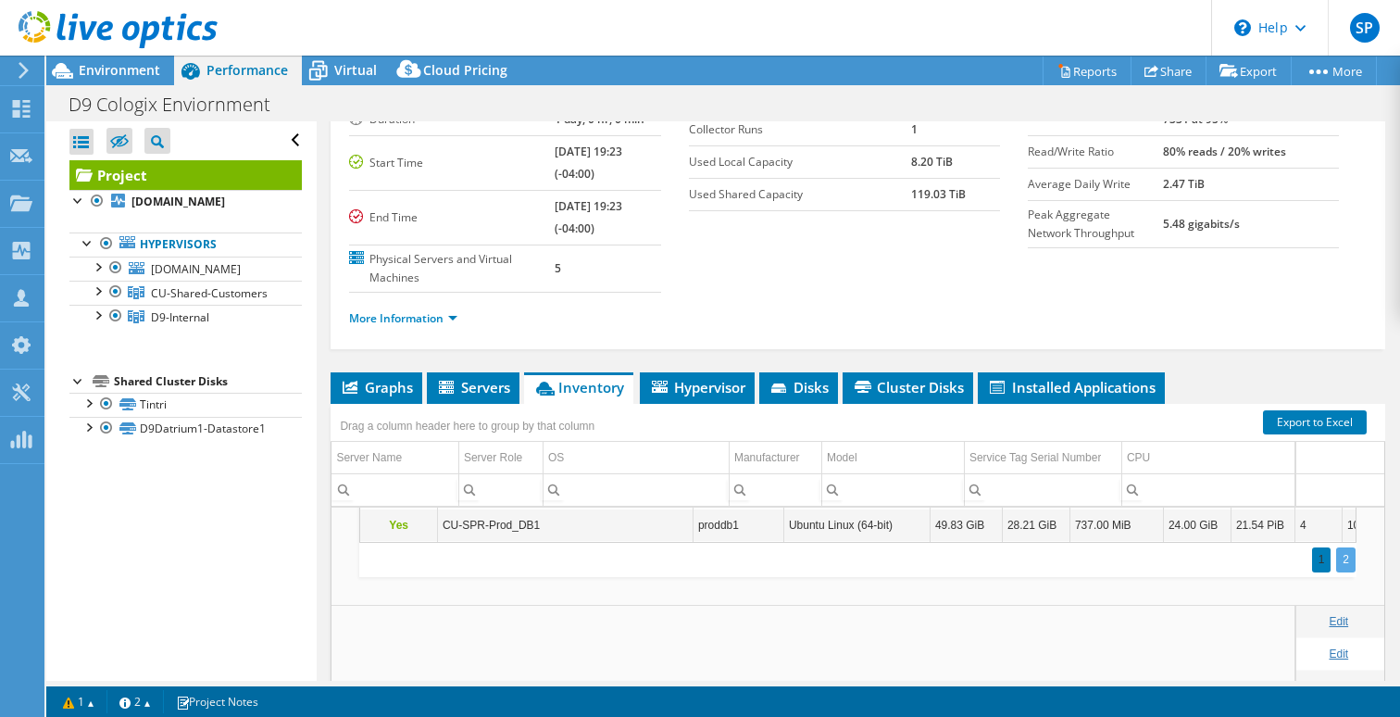
click at [1349, 547] on div "2" at bounding box center [1345, 559] width 19 height 25
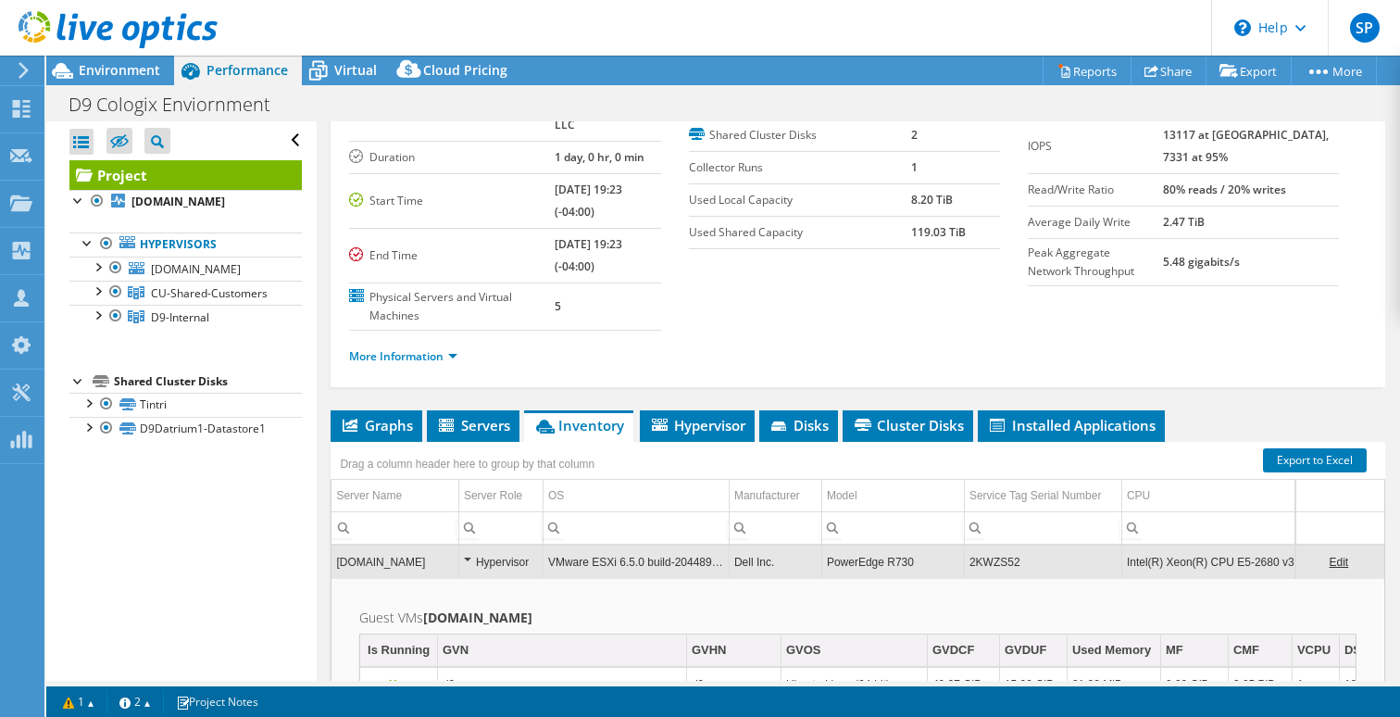
scroll to position [90, 0]
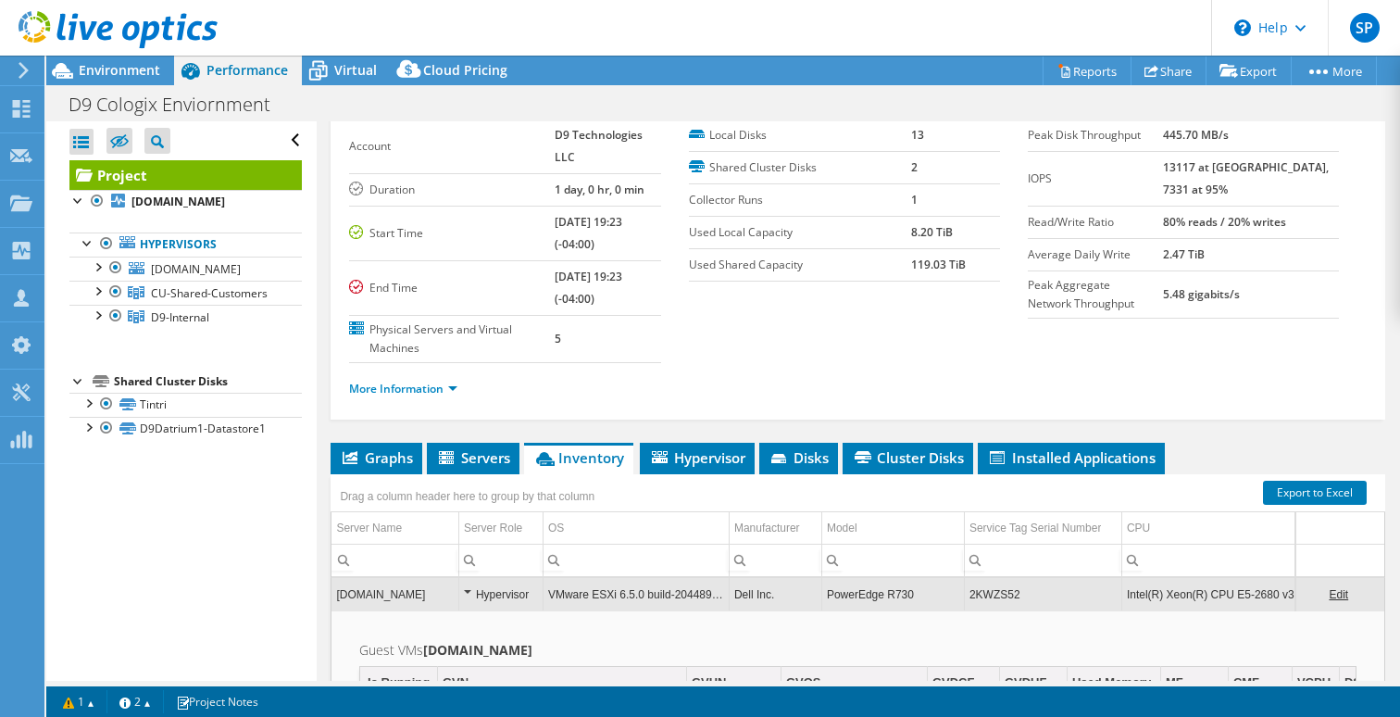
click at [401, 578] on td "d9esx11.d9.technology" at bounding box center [394, 594] width 127 height 32
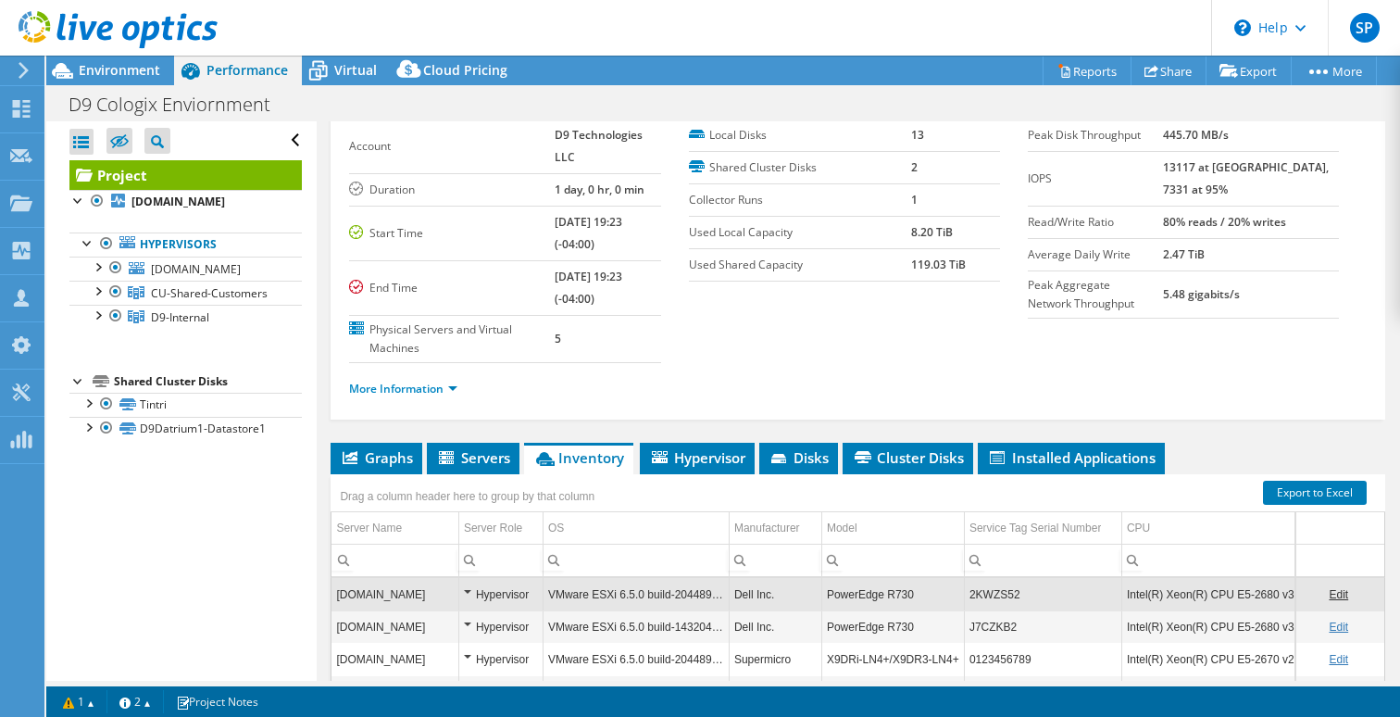
click at [398, 610] on td "d9esx12.d9.technology" at bounding box center [394, 626] width 127 height 32
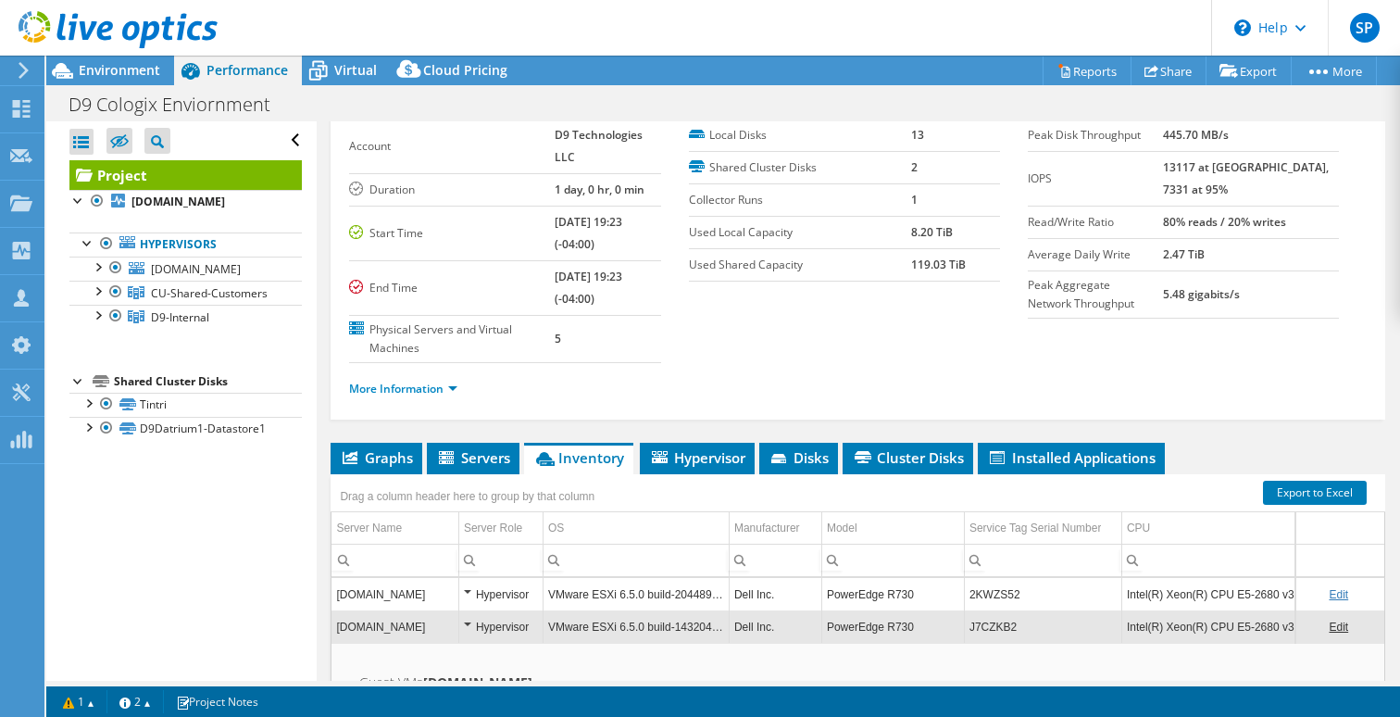
click at [398, 610] on td "d9esx12.d9.technology" at bounding box center [394, 626] width 127 height 32
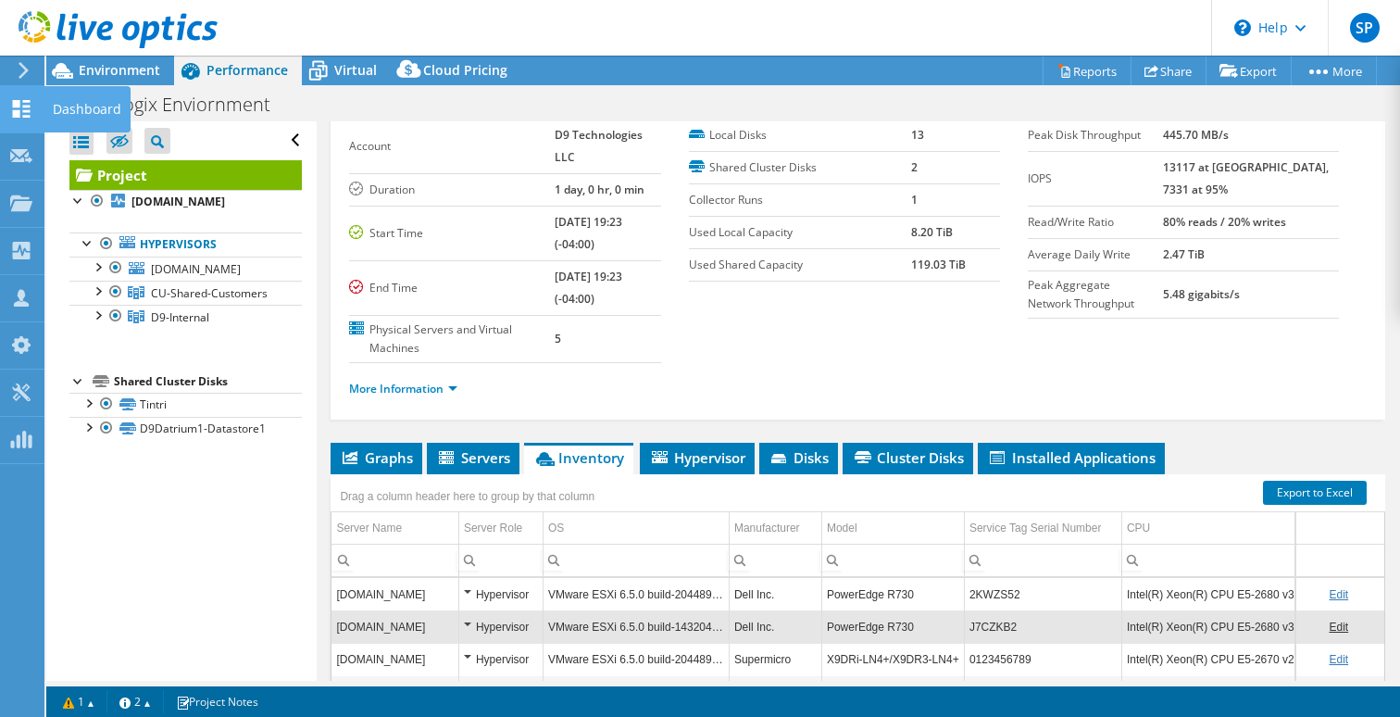
click at [23, 111] on use at bounding box center [22, 109] width 18 height 18
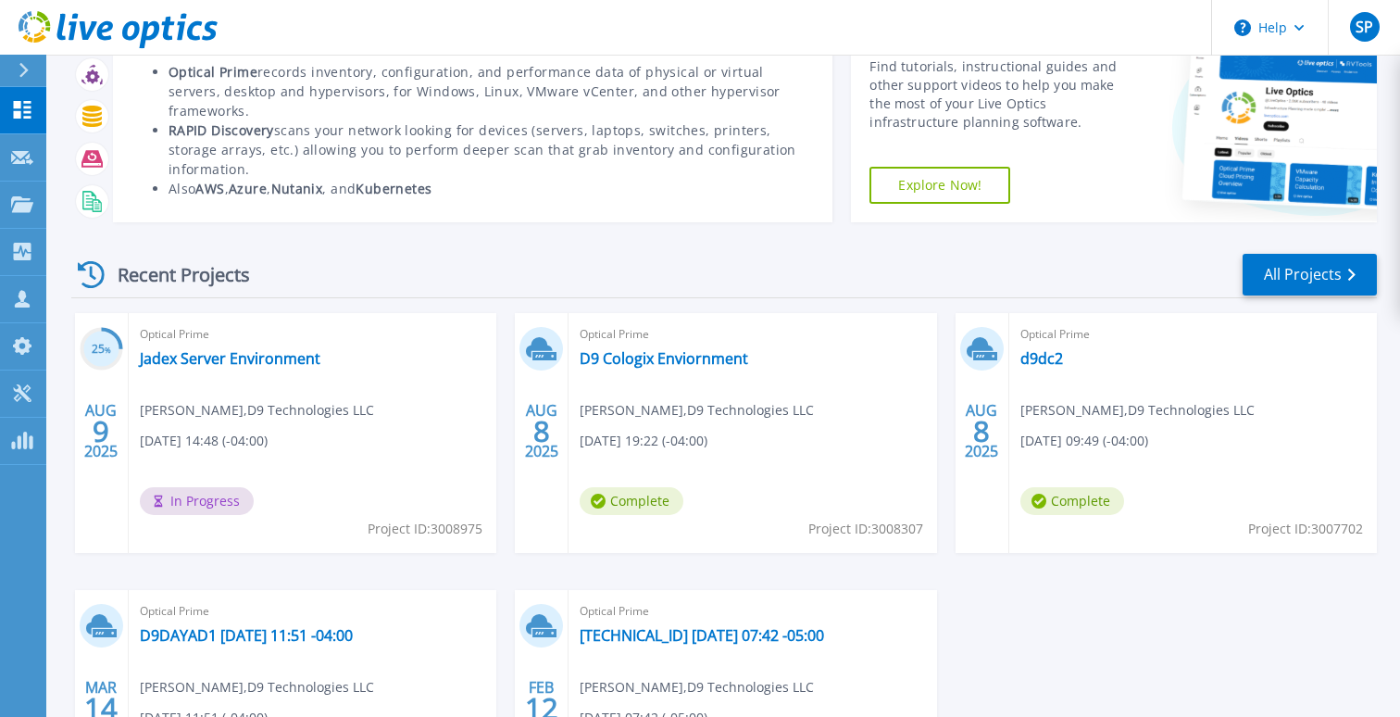
scroll to position [99, 0]
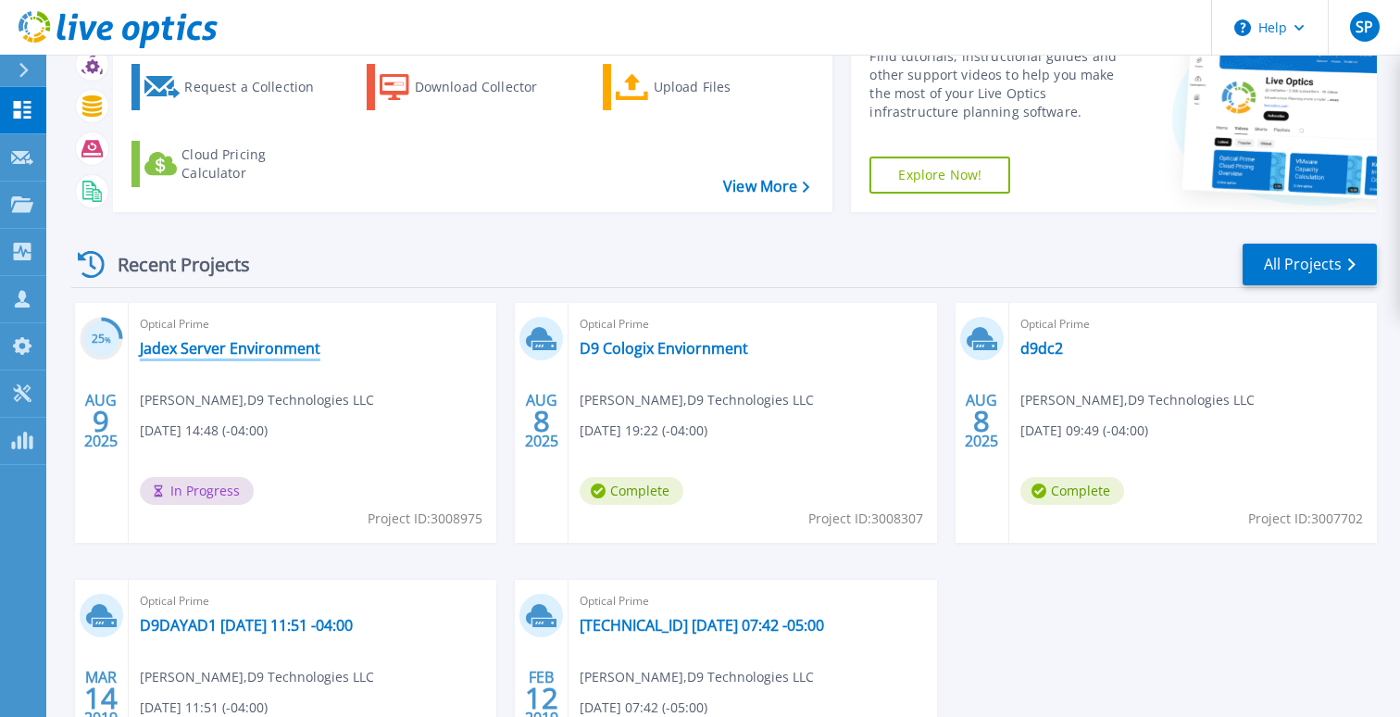
click at [205, 340] on link "Jadex Server Environment" at bounding box center [230, 348] width 181 height 19
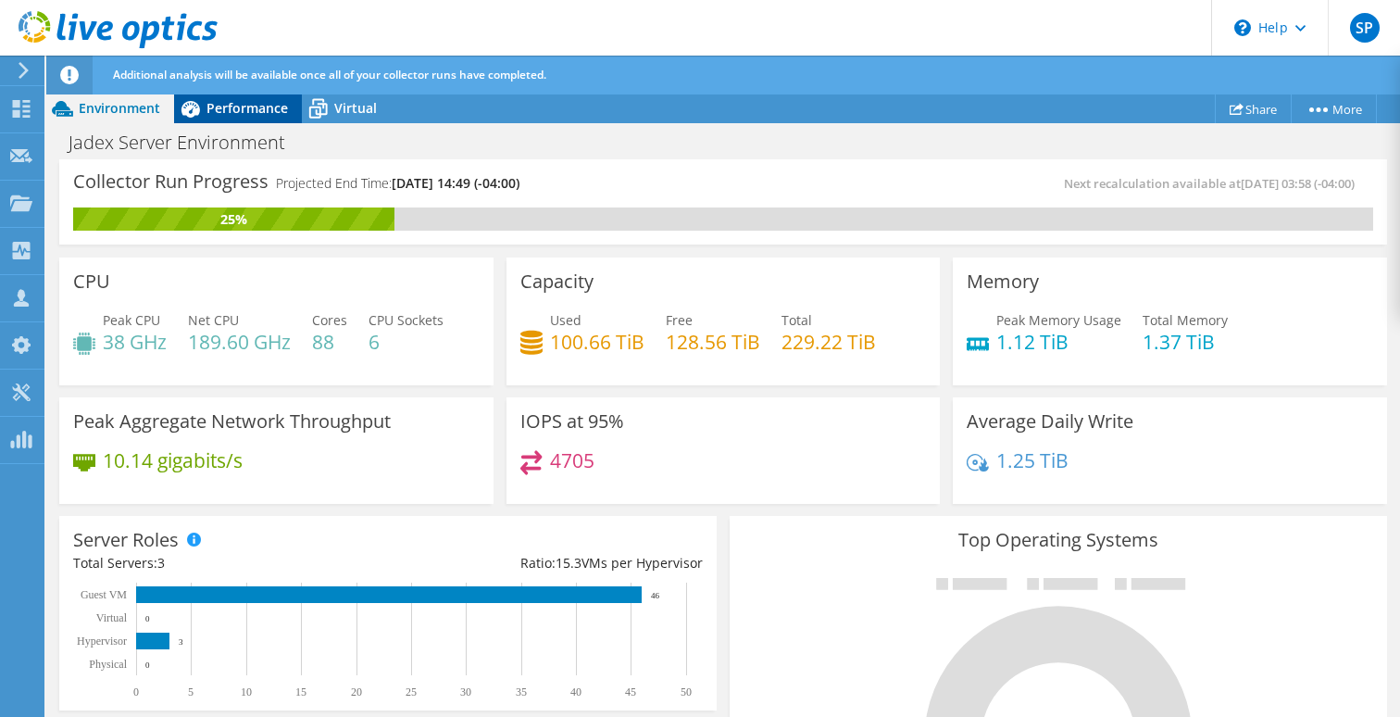
click at [235, 108] on span "Performance" at bounding box center [246, 108] width 81 height 18
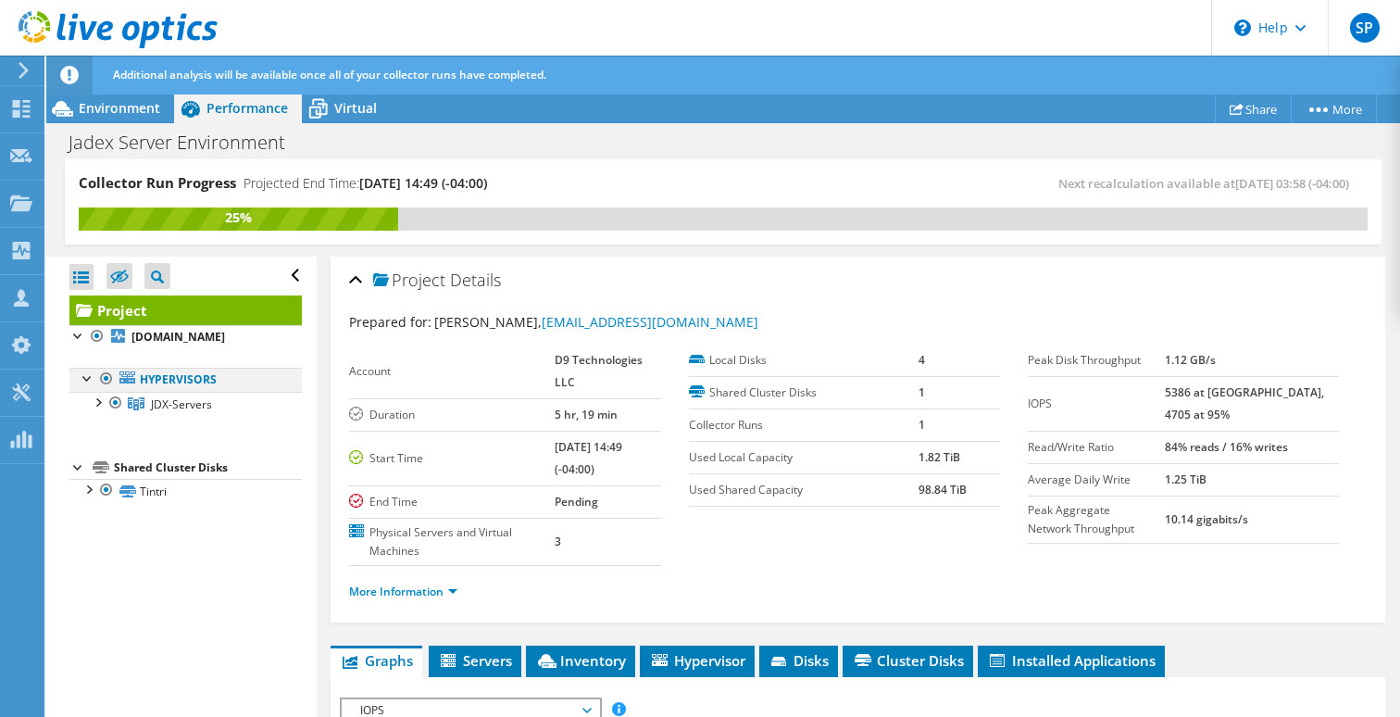
click at [90, 378] on div at bounding box center [88, 377] width 19 height 19
click at [90, 379] on div at bounding box center [88, 377] width 19 height 19
click at [100, 402] on div at bounding box center [97, 401] width 19 height 19
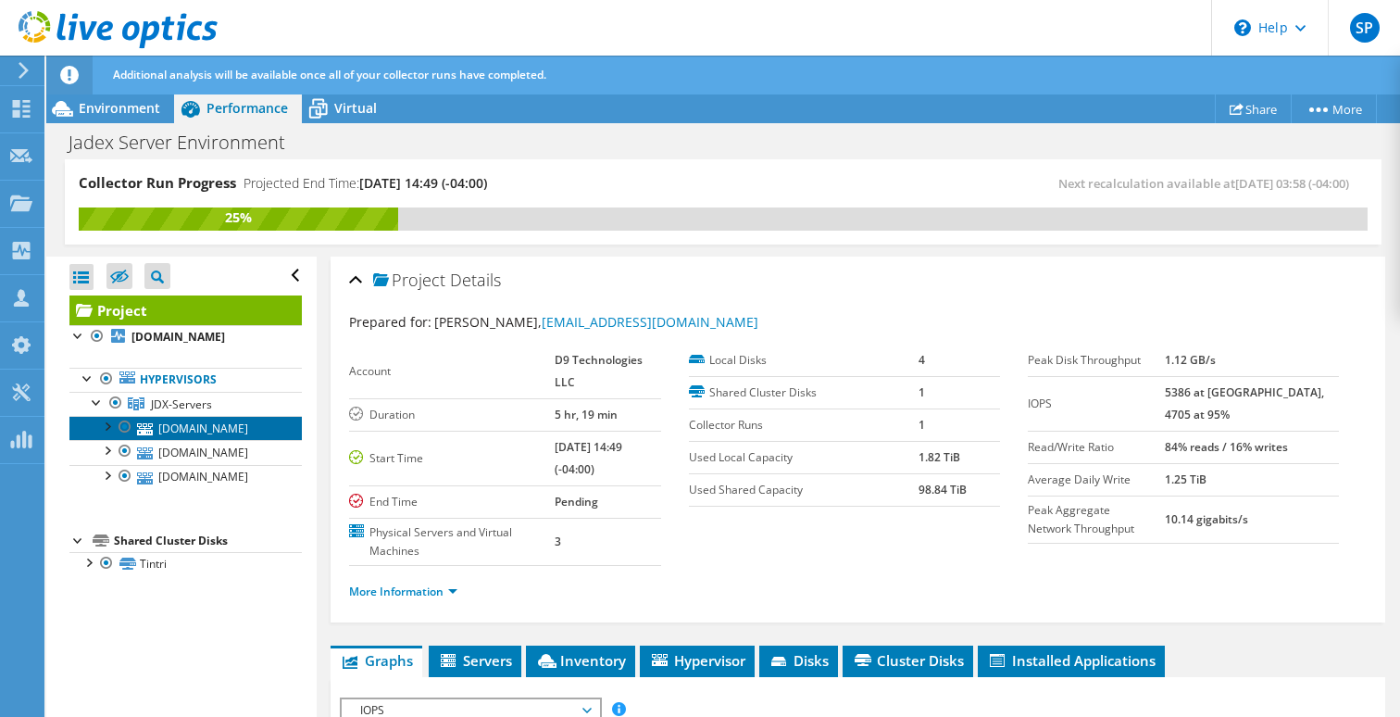
click at [184, 430] on link "d9esx16.d9.technology" at bounding box center [185, 428] width 232 height 24
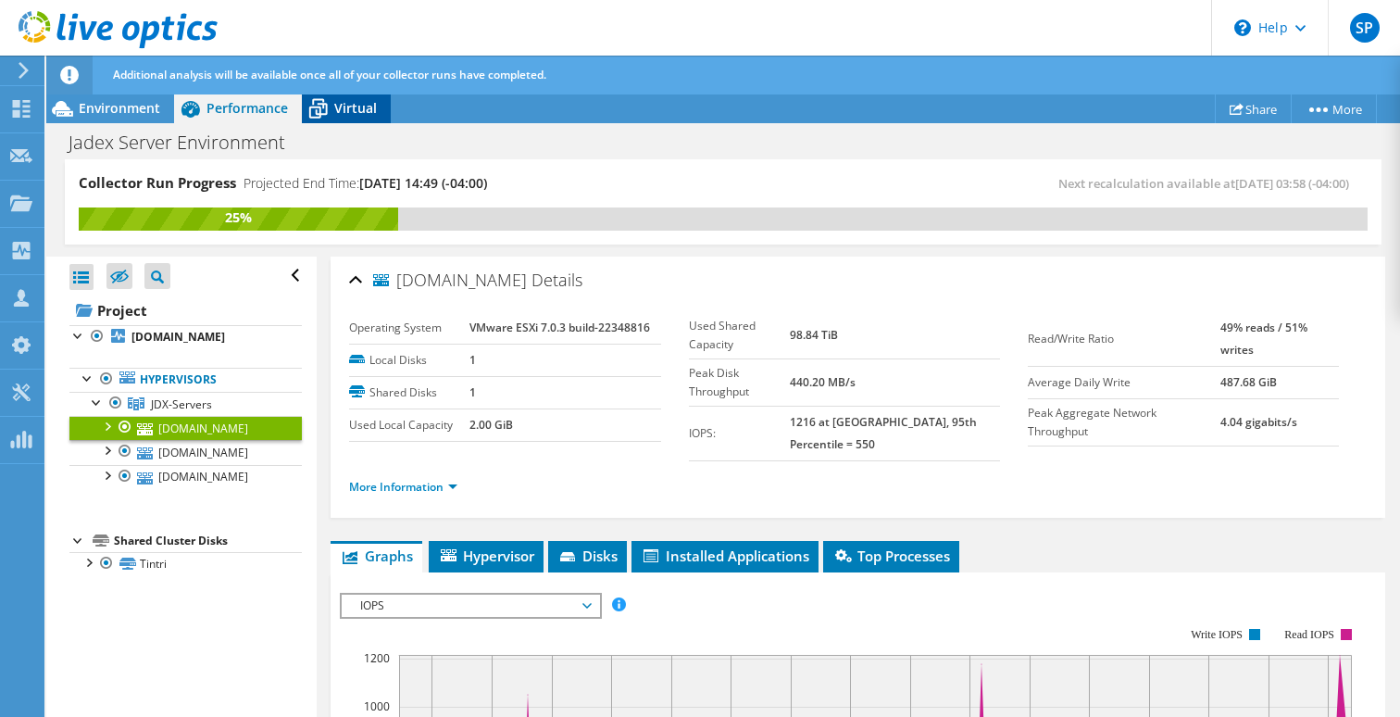
click at [349, 111] on span "Virtual" at bounding box center [355, 108] width 43 height 18
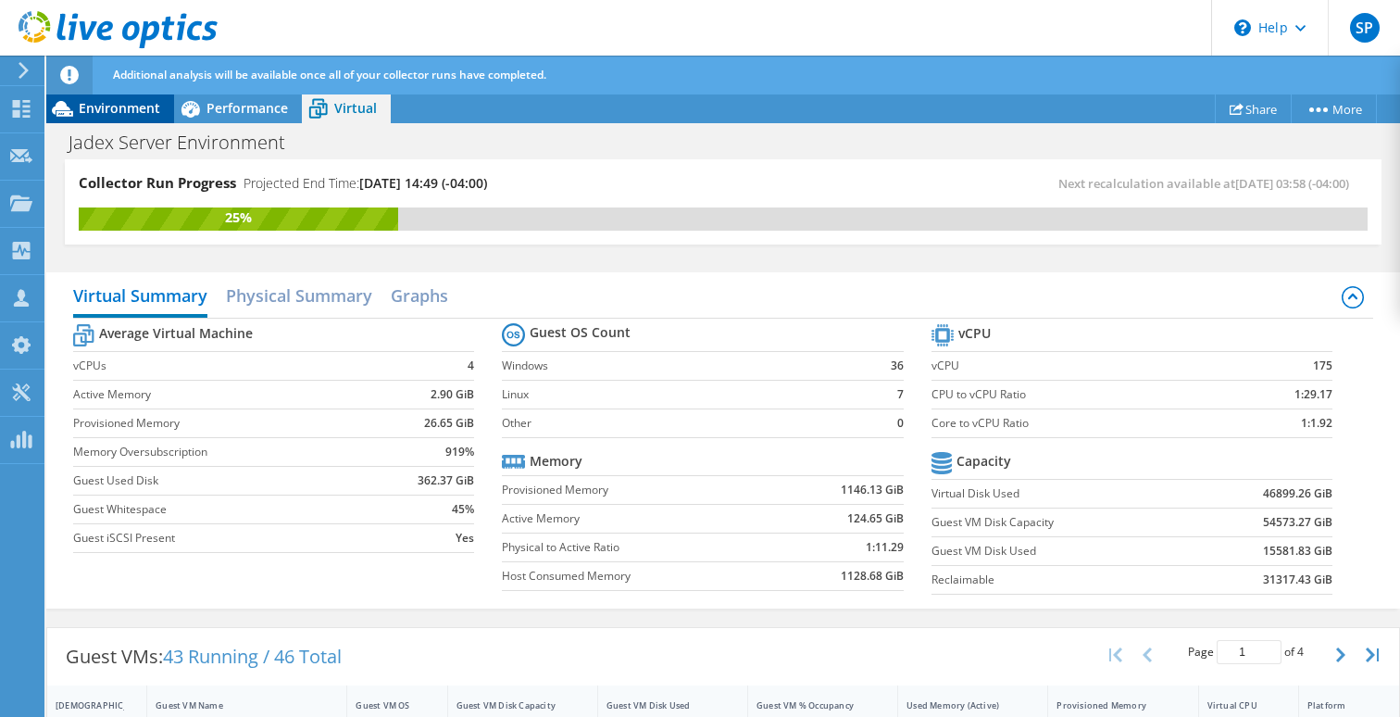
click at [113, 110] on span "Environment" at bounding box center [119, 108] width 81 height 18
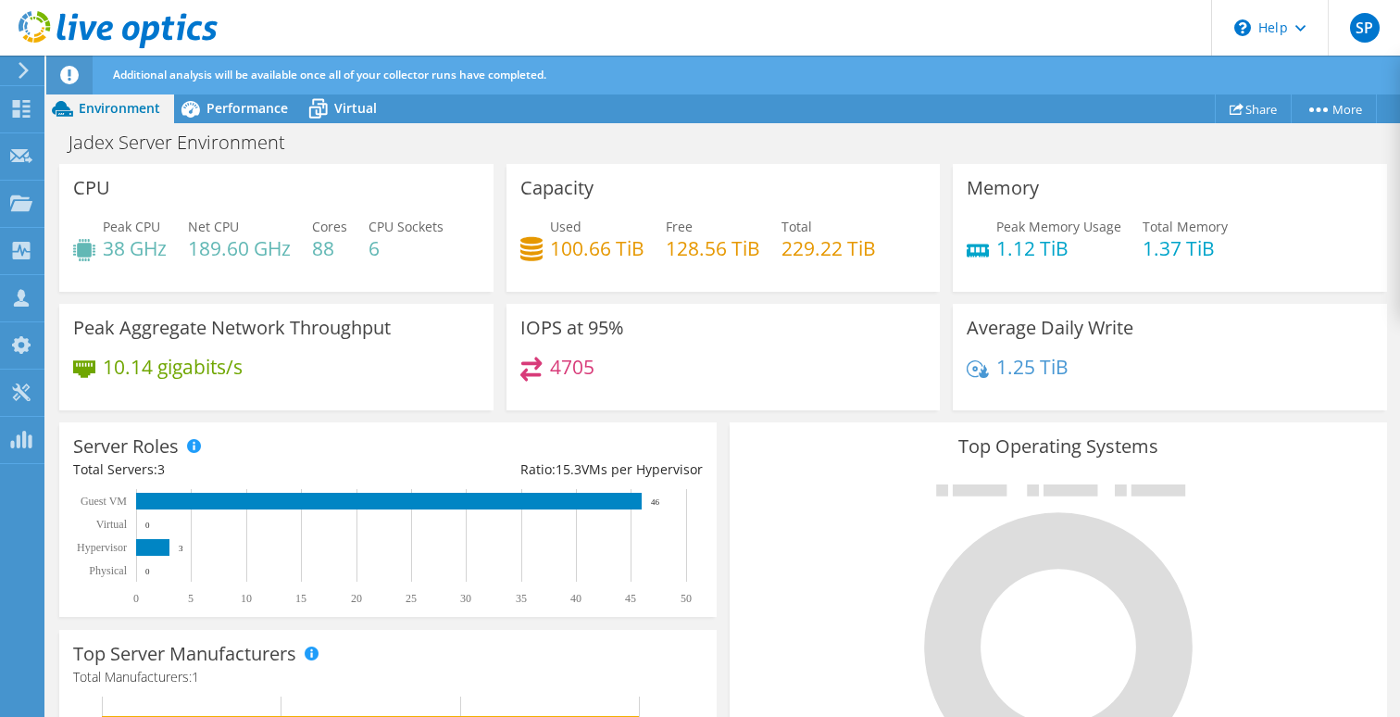
scroll to position [60, 0]
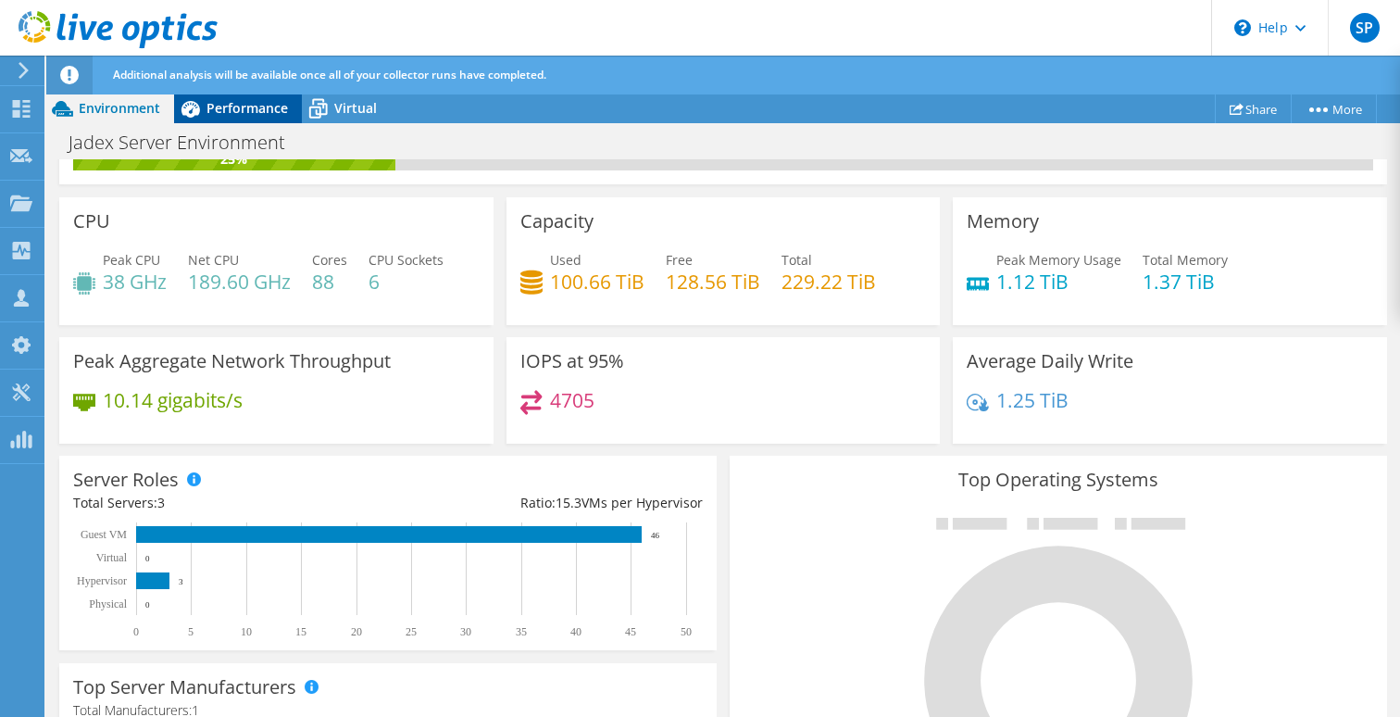
click at [240, 112] on span "Performance" at bounding box center [246, 108] width 81 height 18
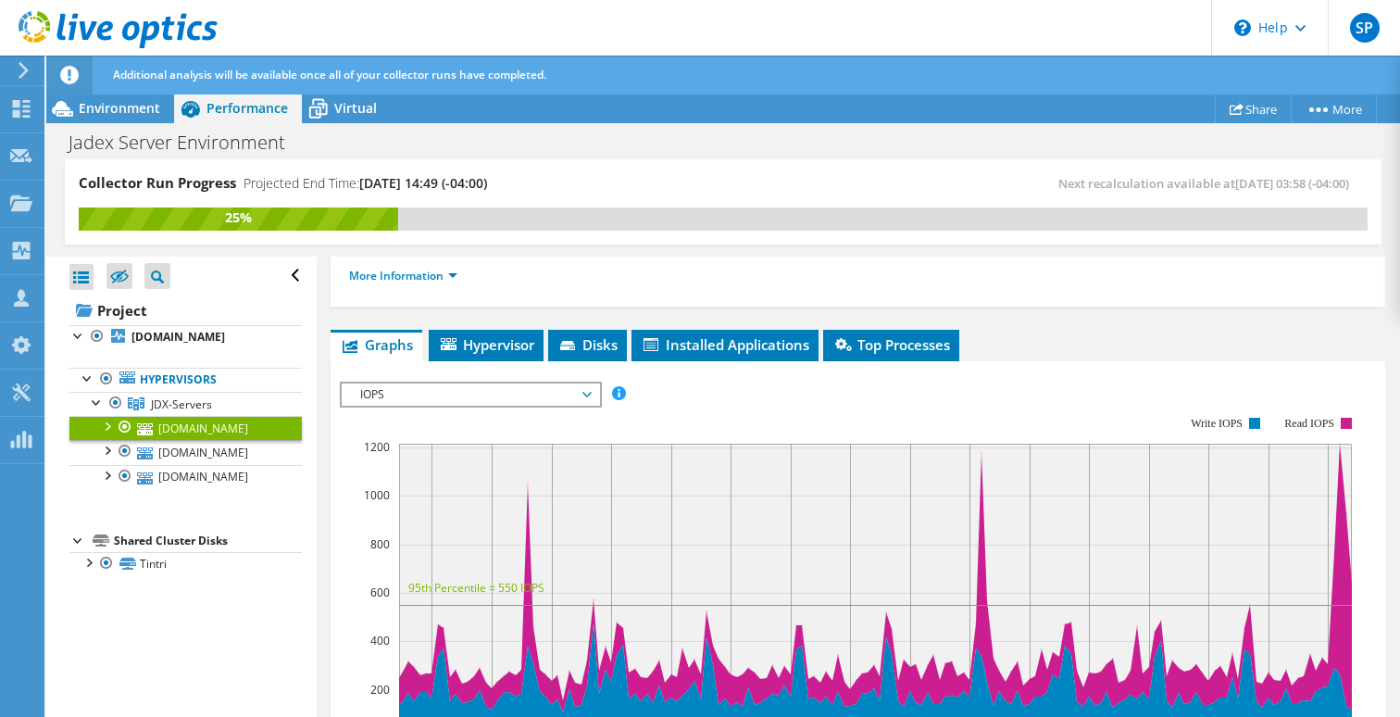
scroll to position [214, 0]
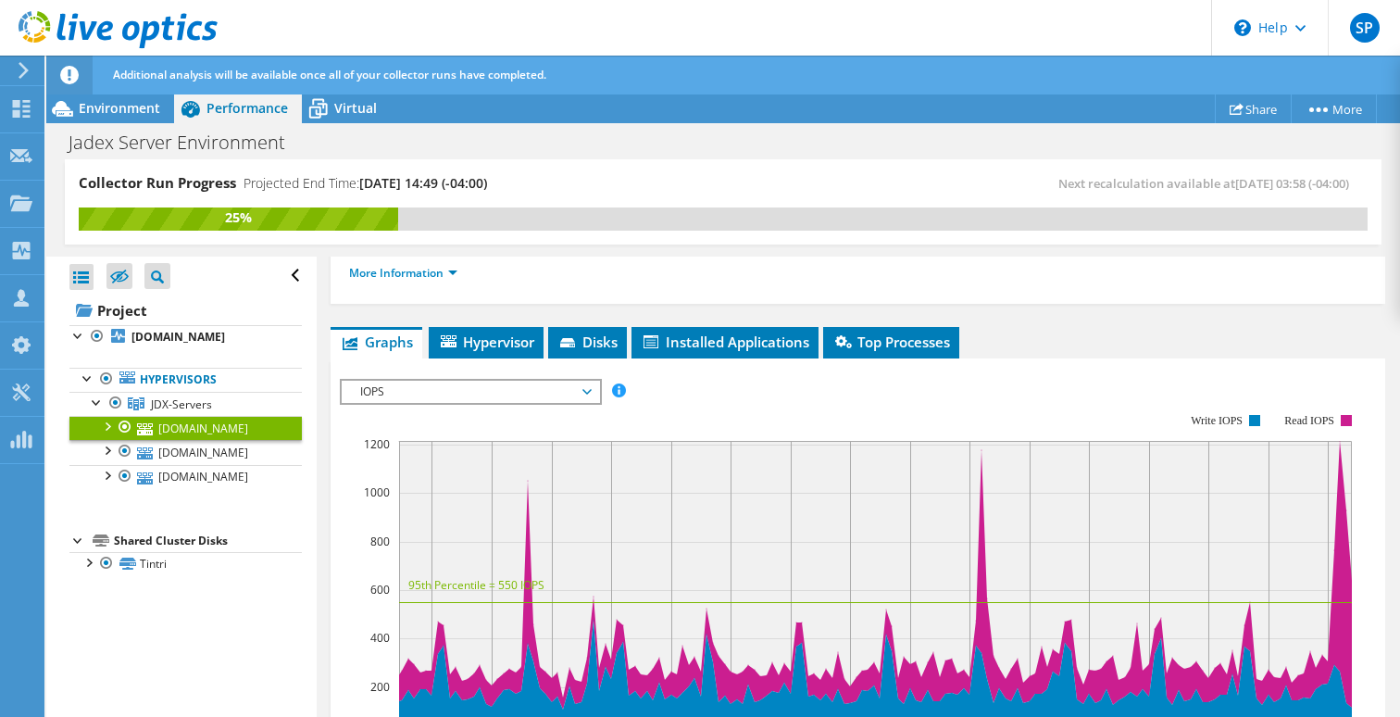
click at [202, 425] on link "d9esx16.d9.technology" at bounding box center [185, 428] width 232 height 24
click at [194, 456] on link "d9esx17.d9.technology" at bounding box center [185, 452] width 232 height 24
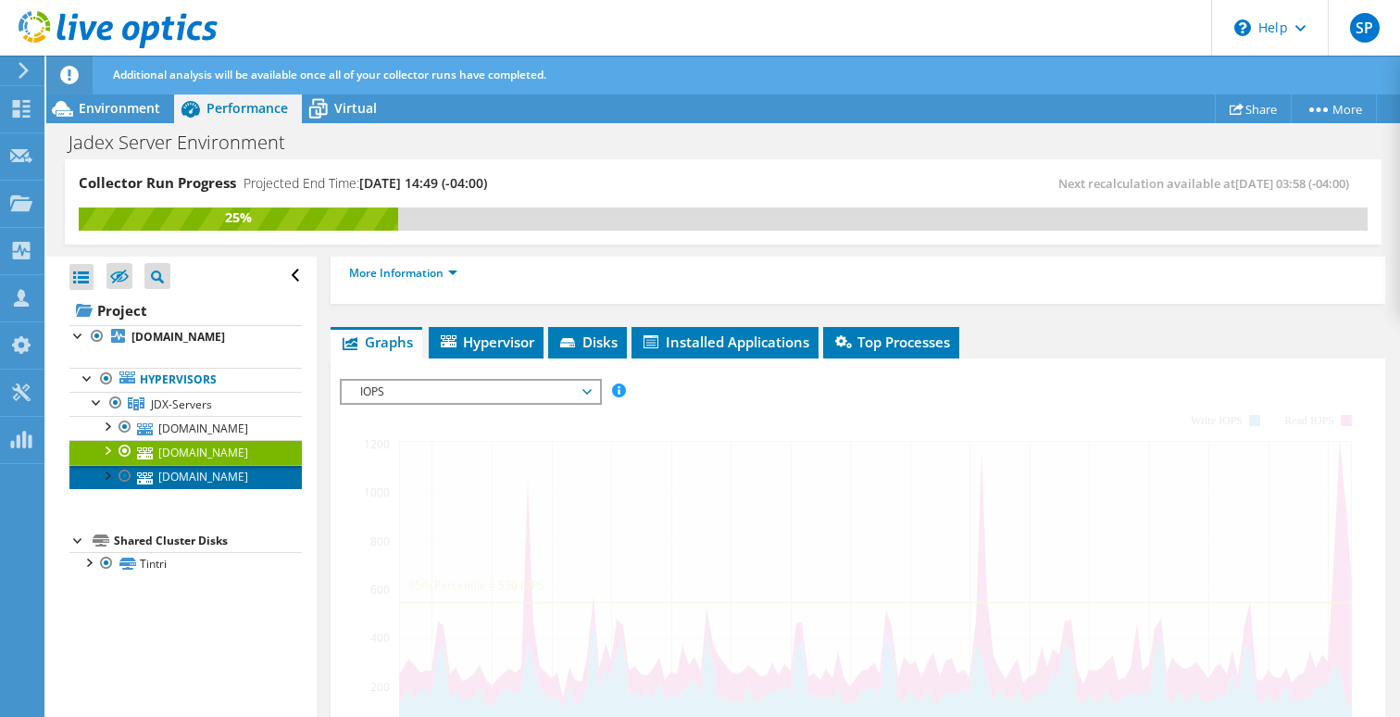
click at [194, 473] on link "d9esx8.d9.technology" at bounding box center [185, 477] width 232 height 24
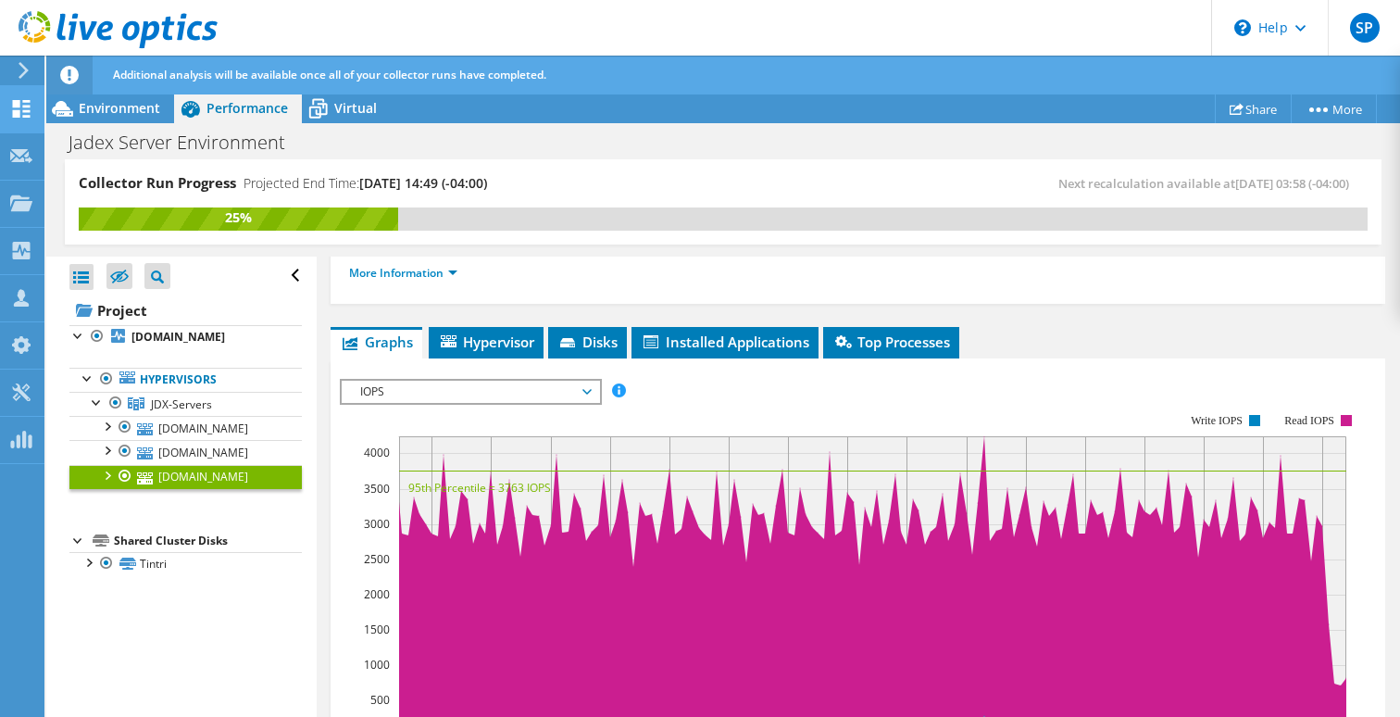
click at [30, 101] on icon at bounding box center [21, 109] width 22 height 18
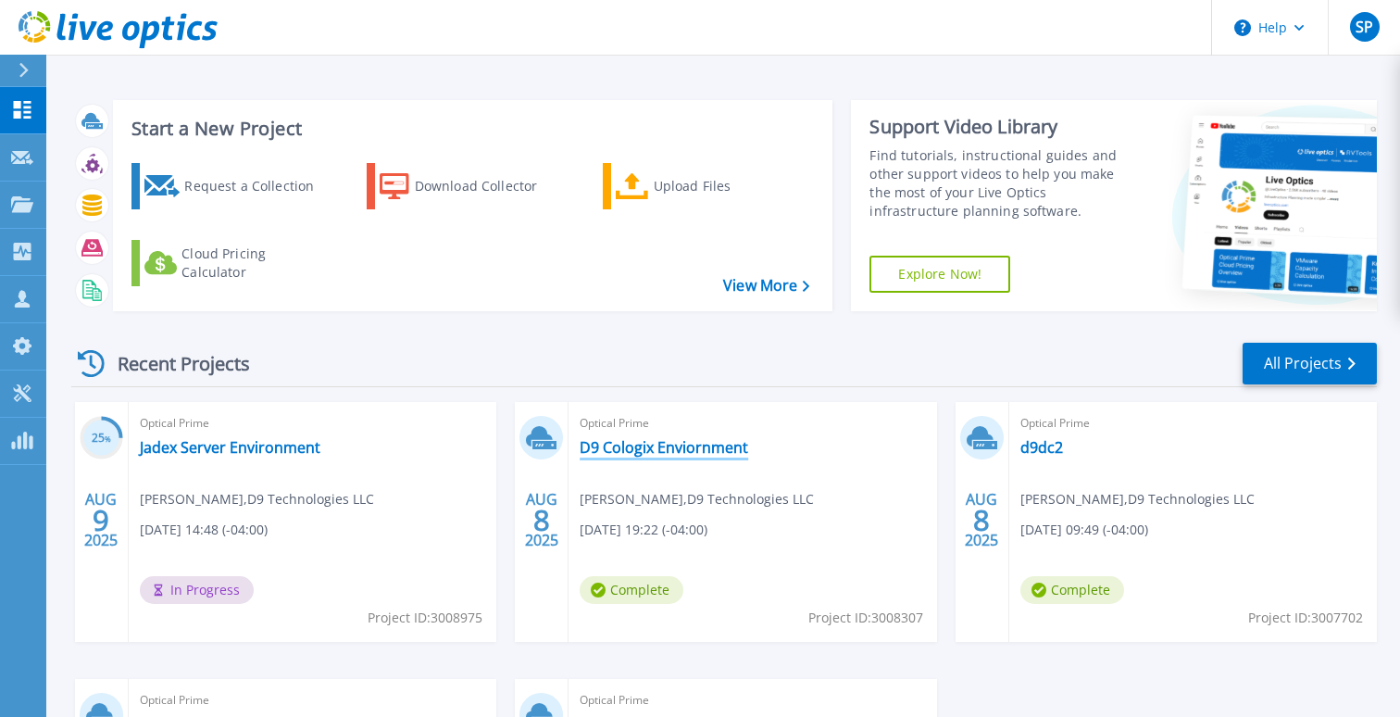
click at [659, 441] on link "D9 Cologix Enviornment" at bounding box center [664, 447] width 168 height 19
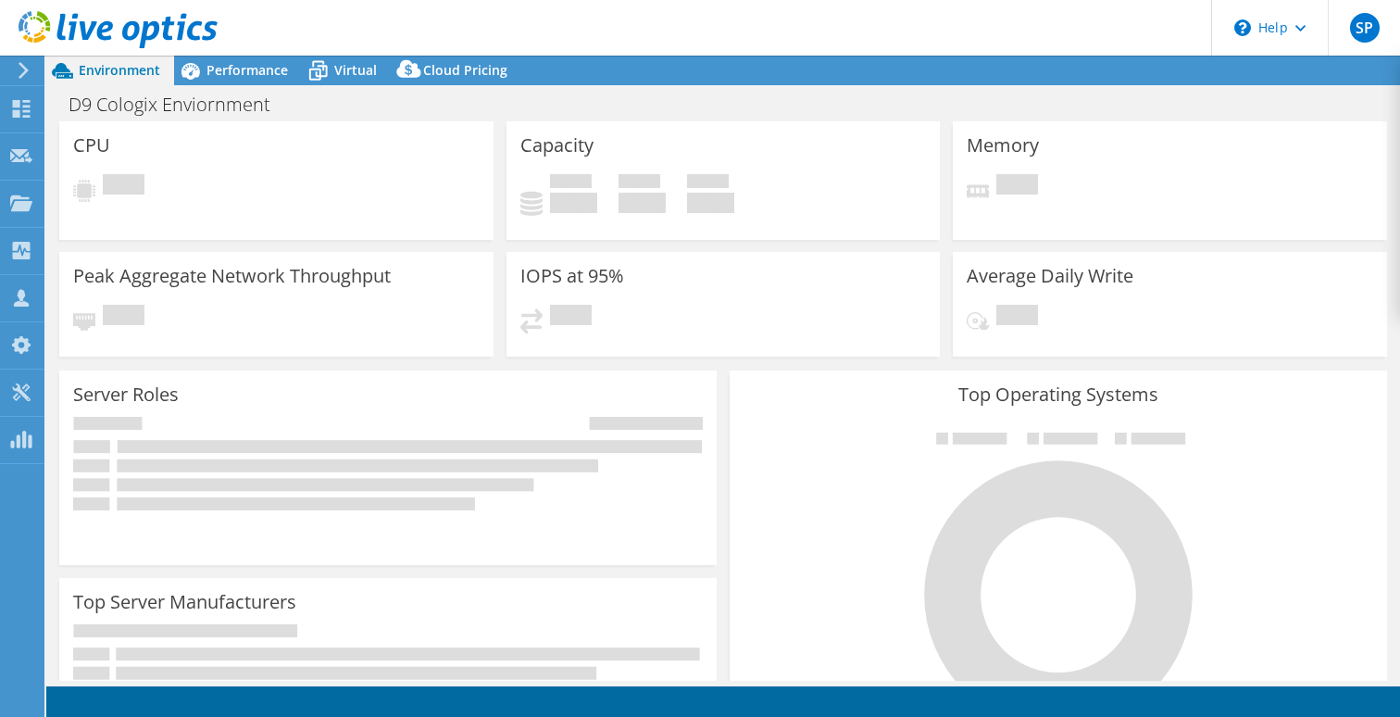
select select "[GEOGRAPHIC_DATA]"
select select "USD"
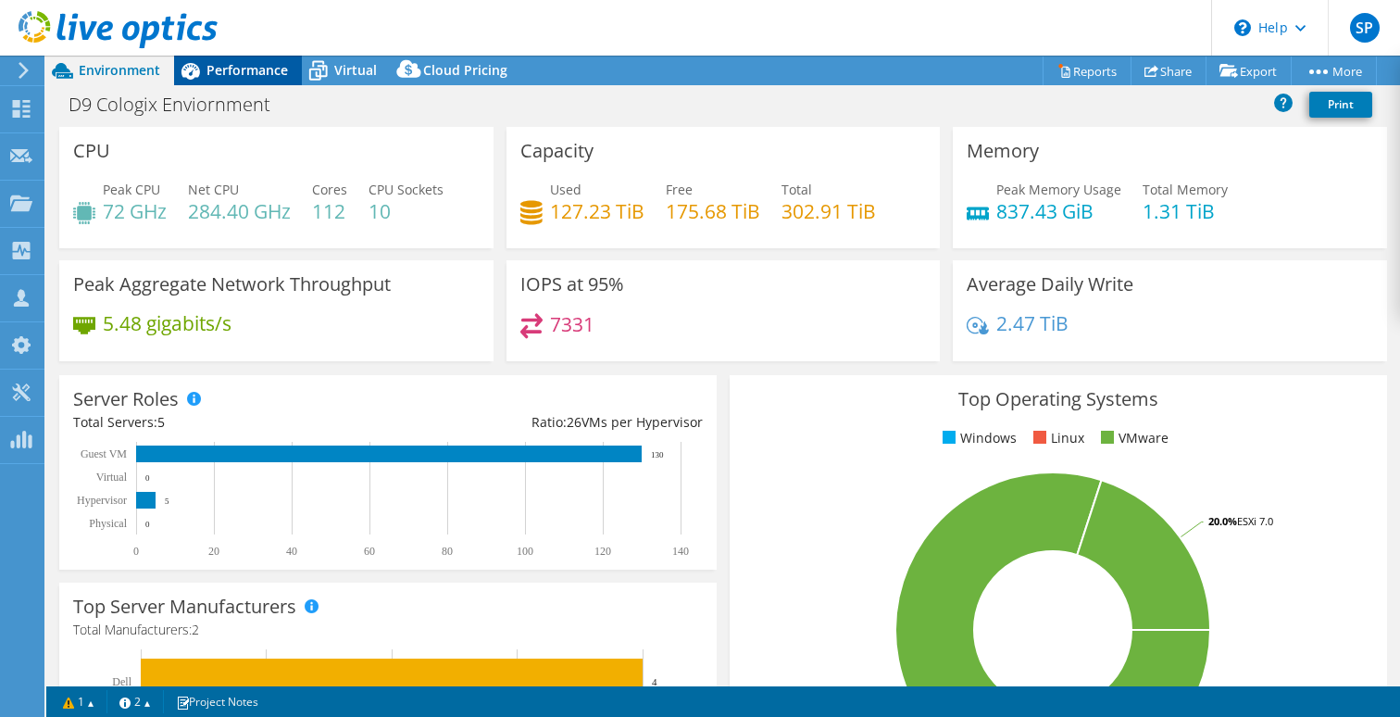
click at [254, 74] on span "Performance" at bounding box center [246, 70] width 81 height 18
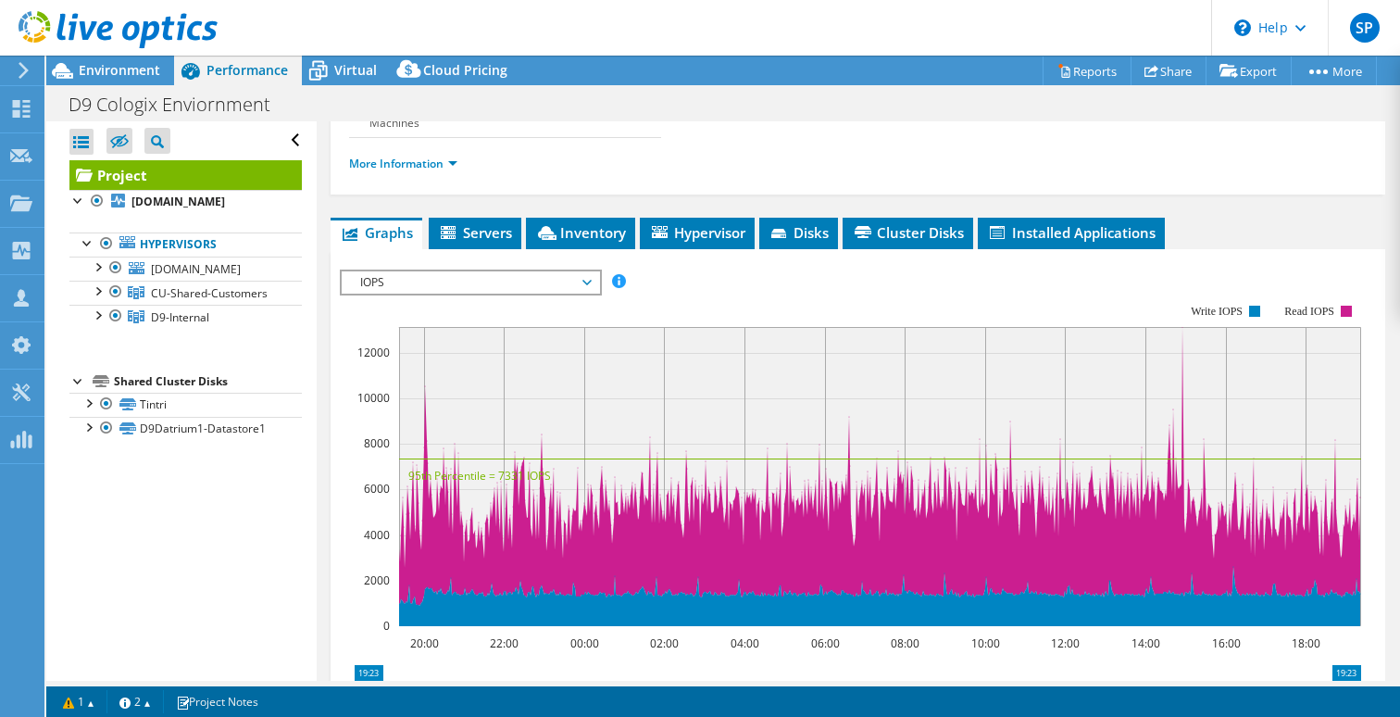
scroll to position [173, 0]
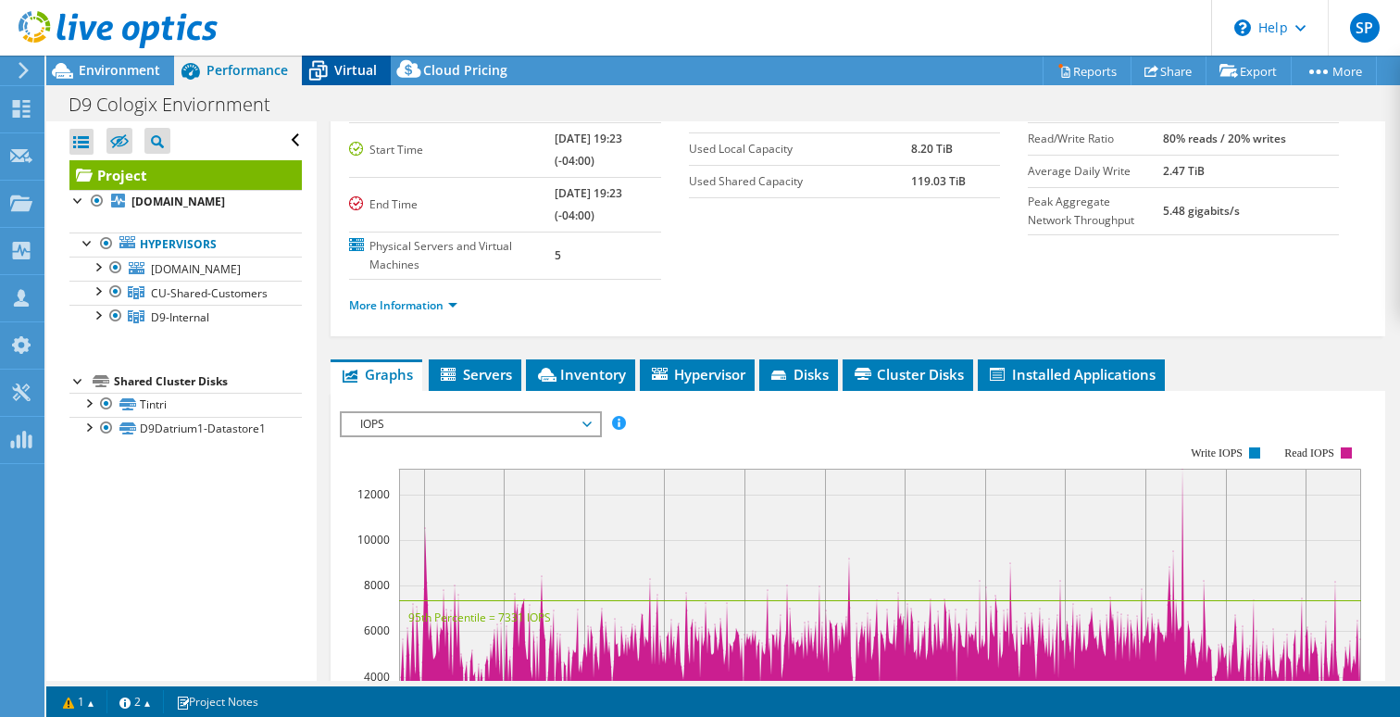
click at [347, 63] on span "Virtual" at bounding box center [355, 70] width 43 height 18
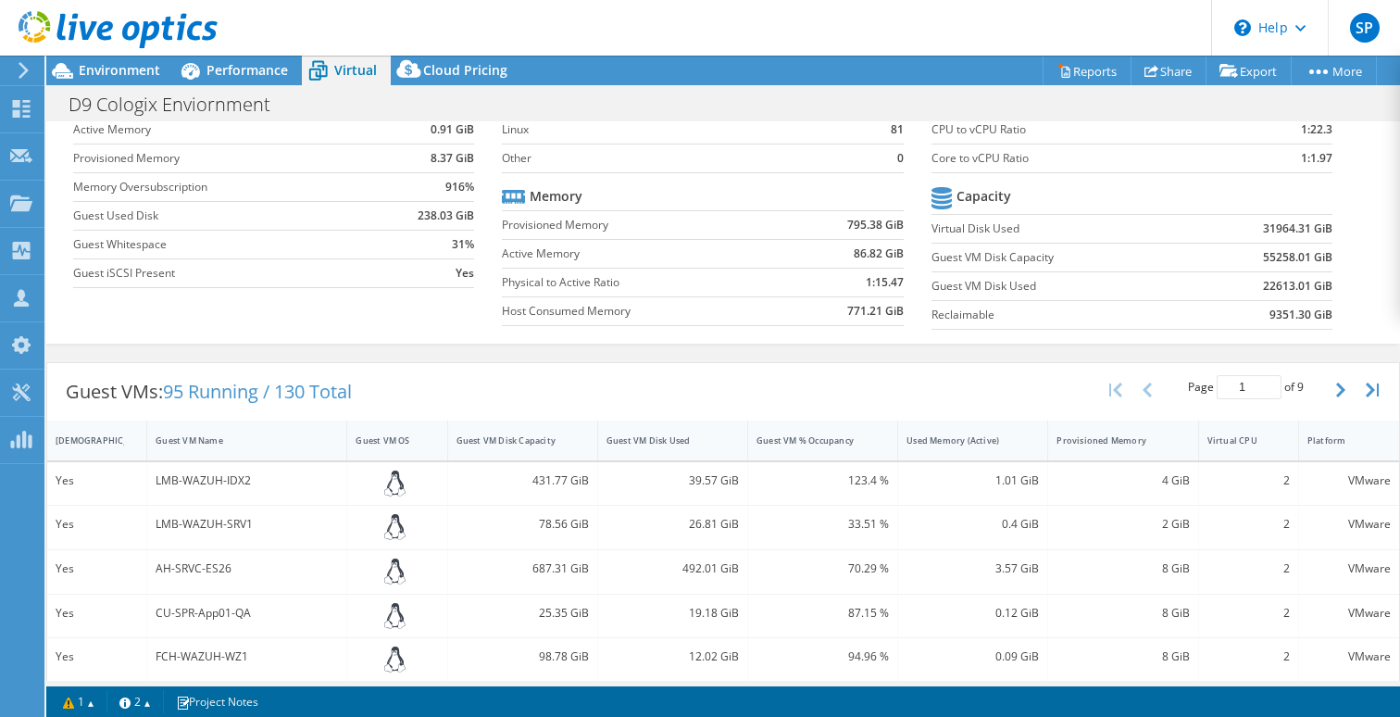
scroll to position [54, 0]
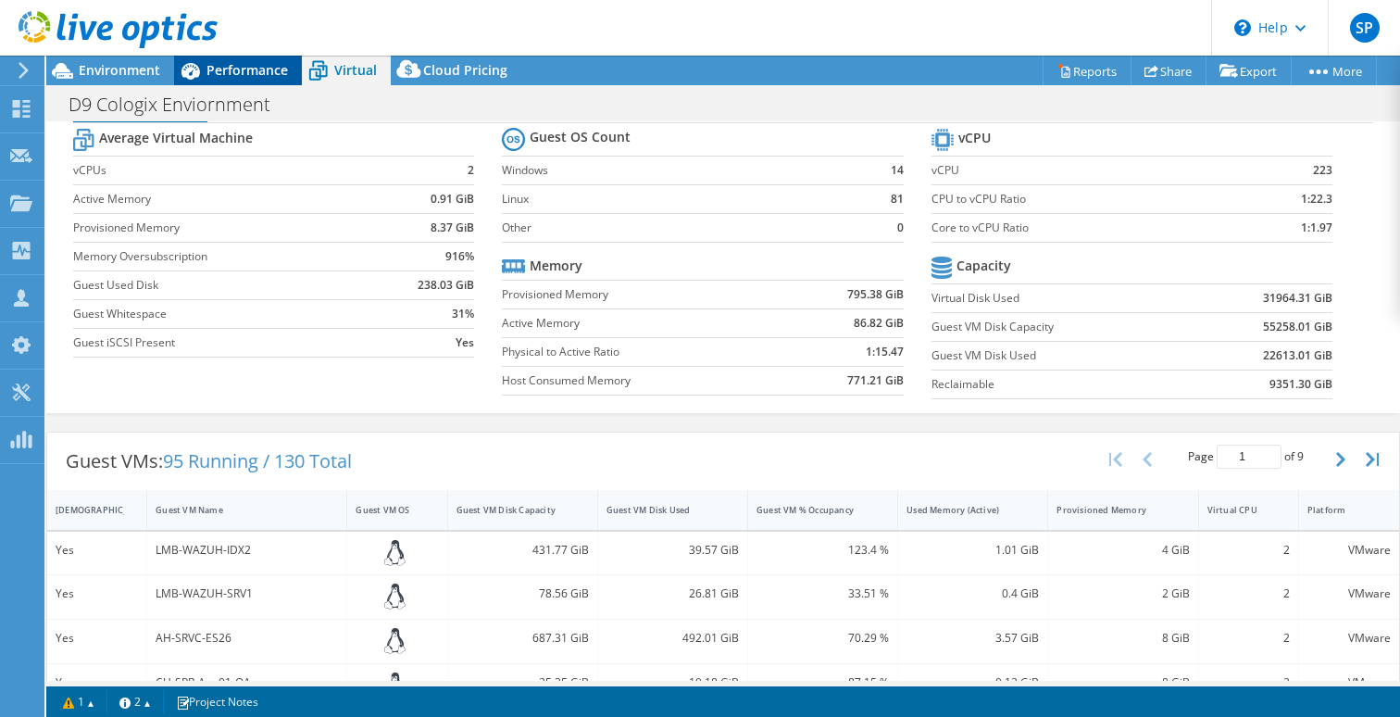
click at [247, 64] on span "Performance" at bounding box center [246, 70] width 81 height 18
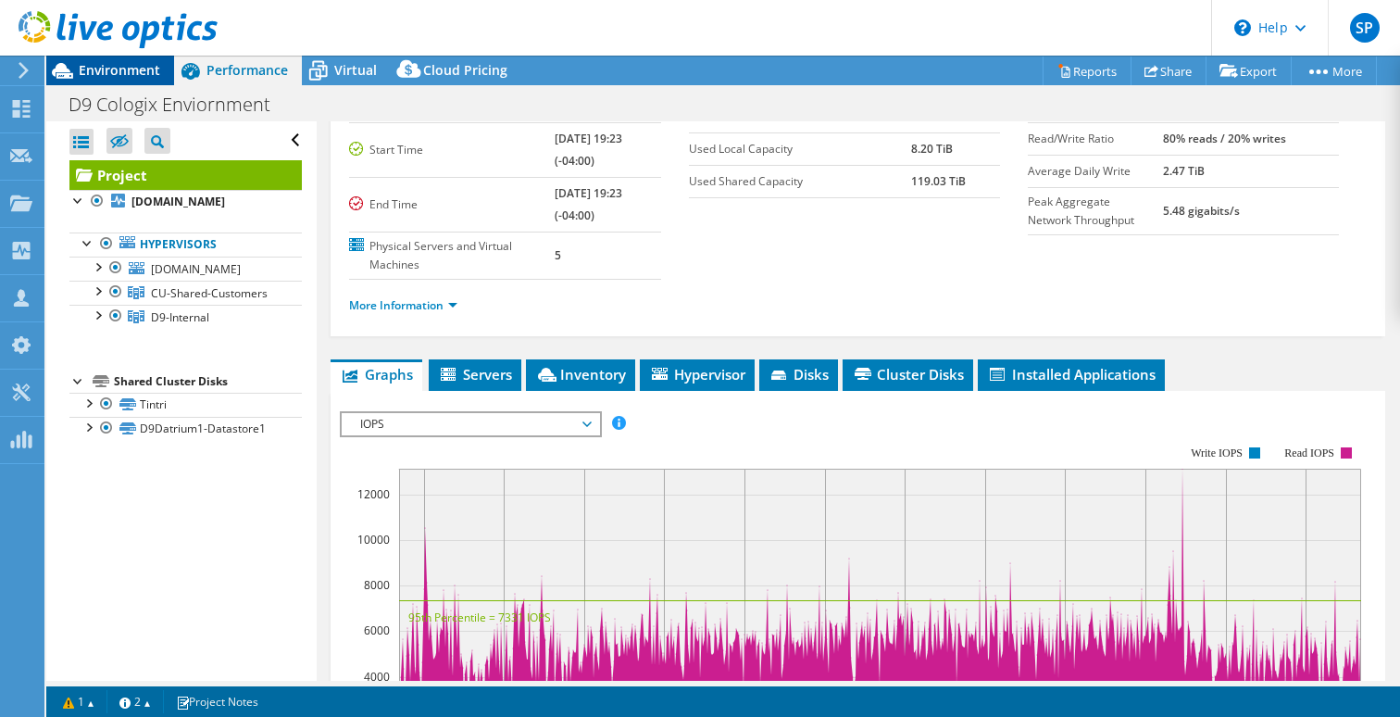
click at [126, 69] on span "Environment" at bounding box center [119, 70] width 81 height 18
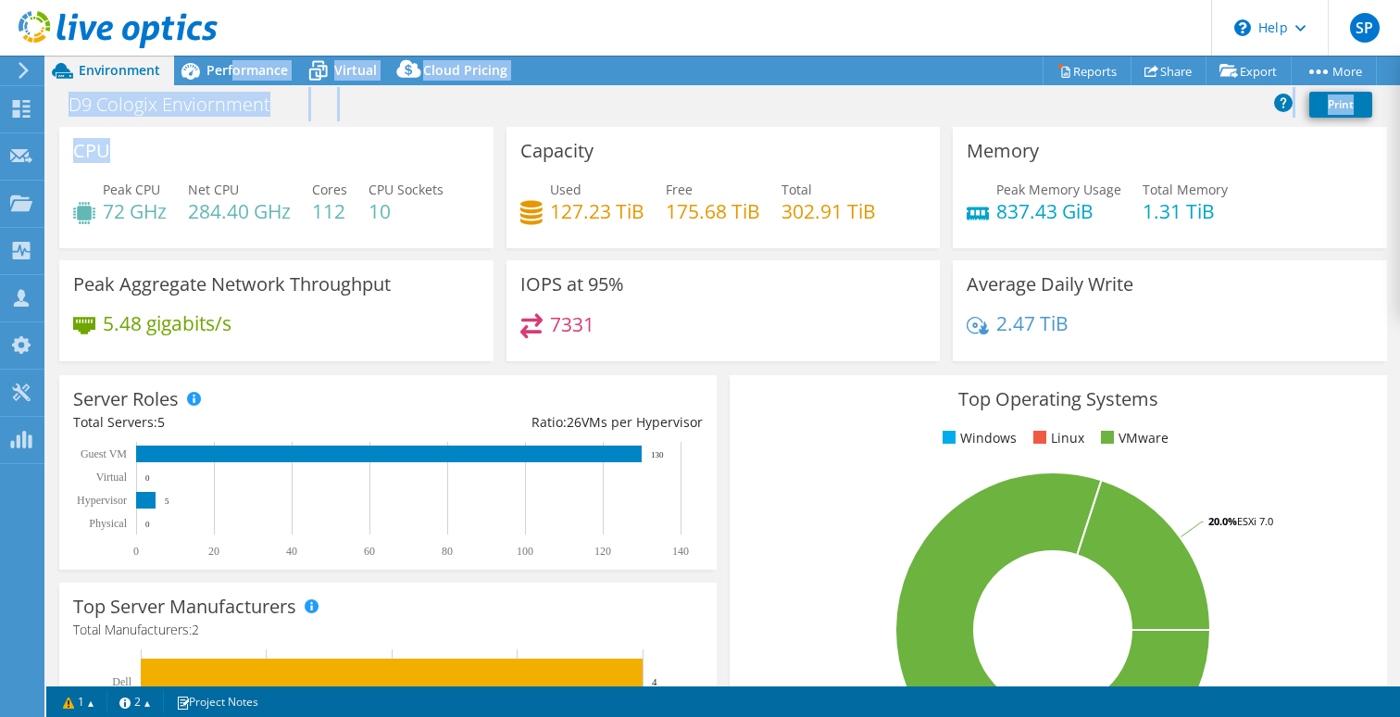
drag, startPoint x: 231, startPoint y: 72, endPoint x: 356, endPoint y: 156, distance: 150.2
click at [363, 157] on div "Project Actions Project Actions Reports Share Export vSAN ReadyNode Sizer" at bounding box center [723, 386] width 1354 height 661
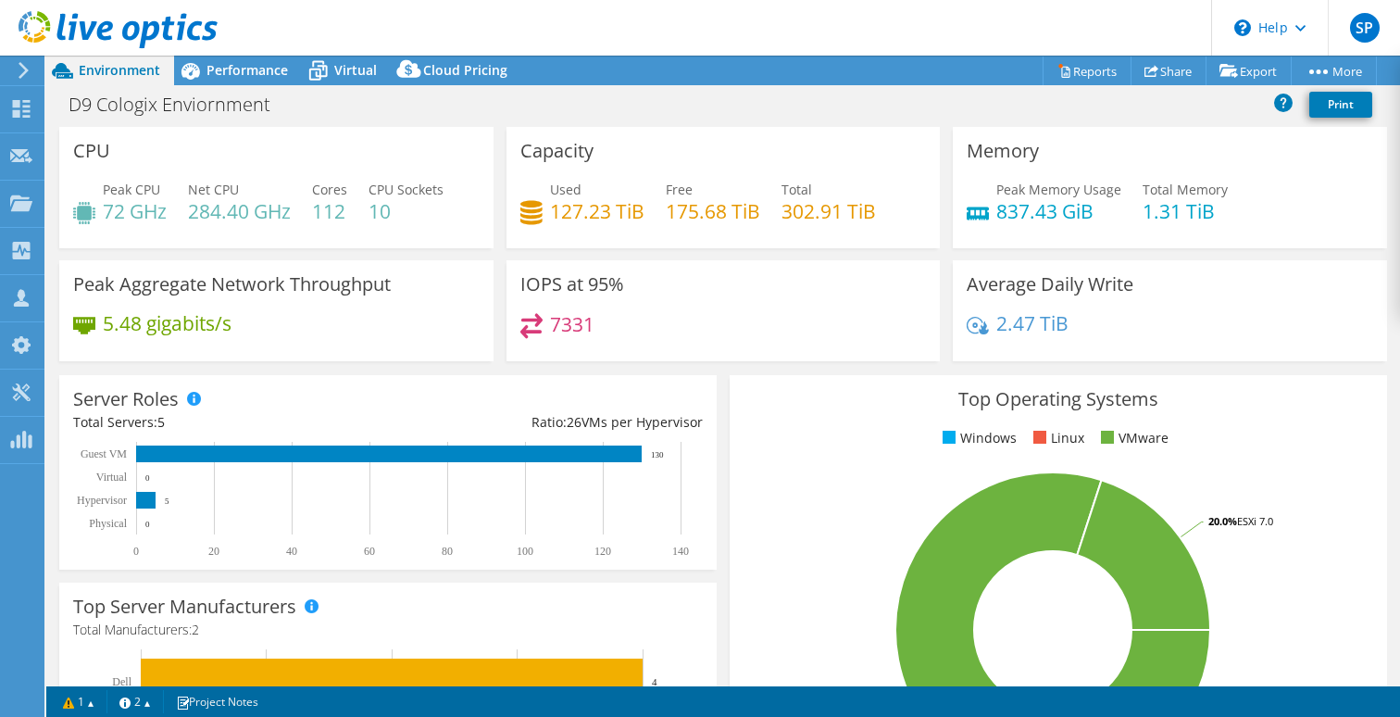
click at [994, 77] on div "Project Actions Project Actions Reports Share Export vSAN ReadyNode Sizer" at bounding box center [723, 71] width 1354 height 30
click at [1089, 71] on link "Reports" at bounding box center [1086, 70] width 89 height 29
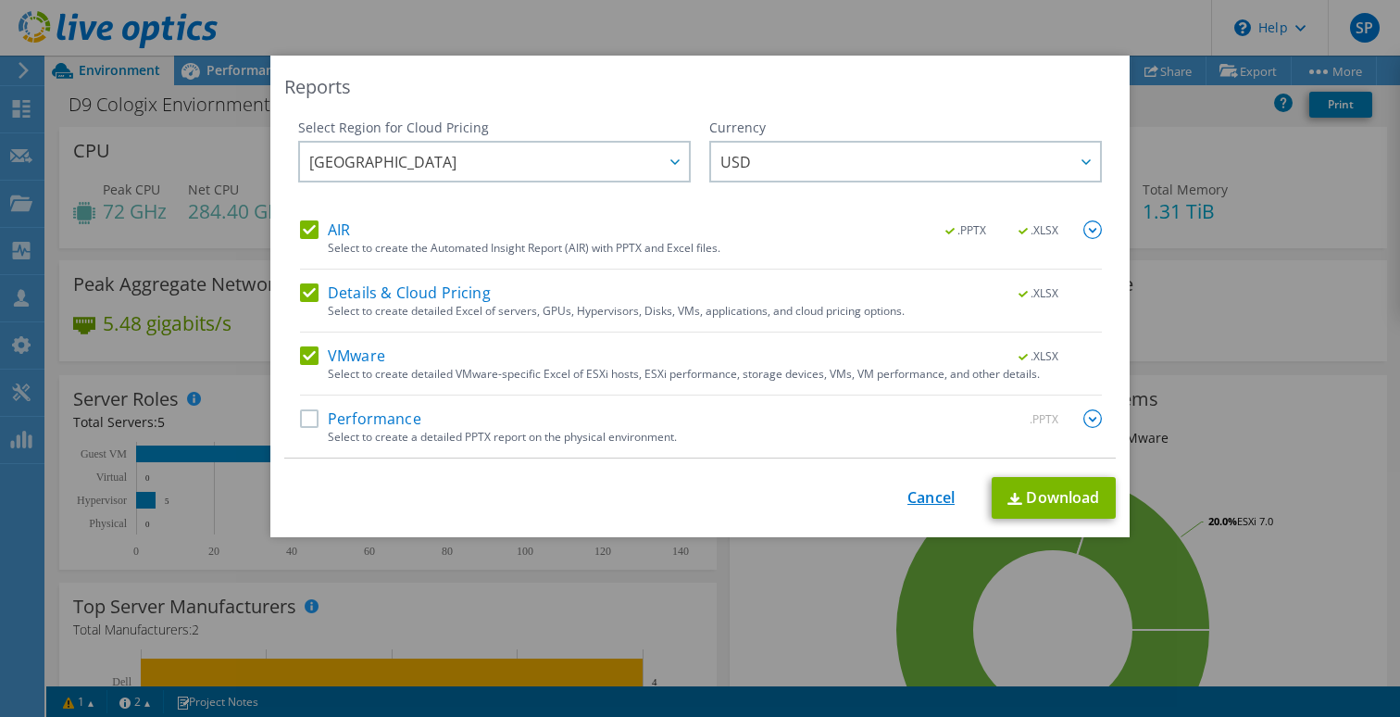
click at [931, 495] on link "Cancel" at bounding box center [930, 498] width 47 height 18
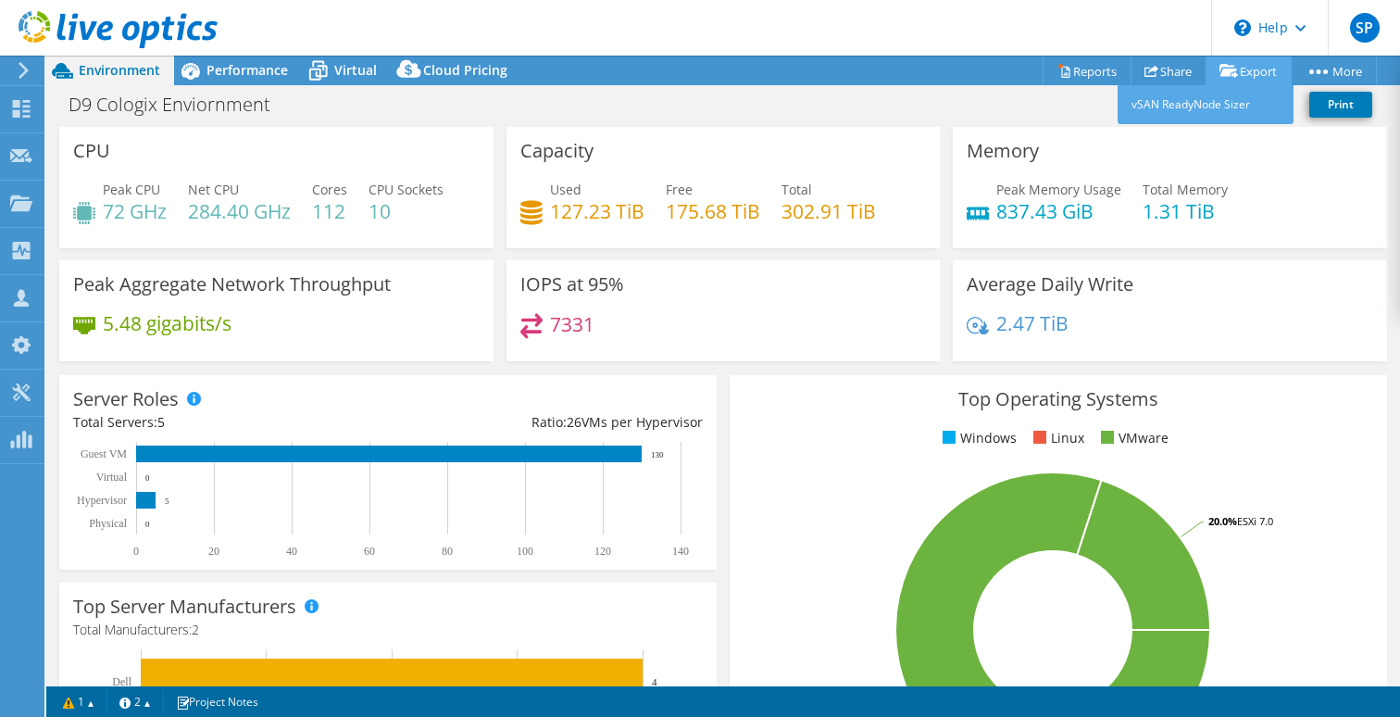
click at [1242, 69] on link "Export" at bounding box center [1248, 70] width 86 height 29
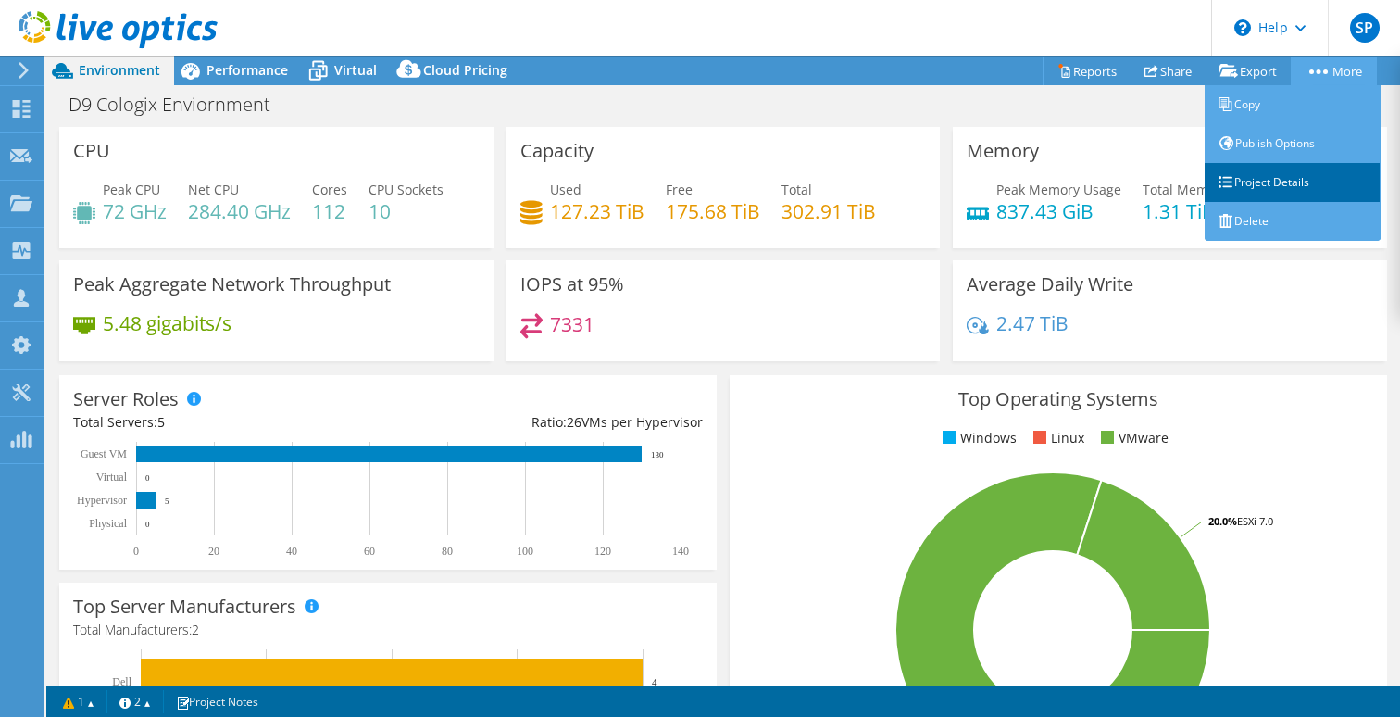
click at [1262, 179] on link "Project Details" at bounding box center [1292, 182] width 176 height 39
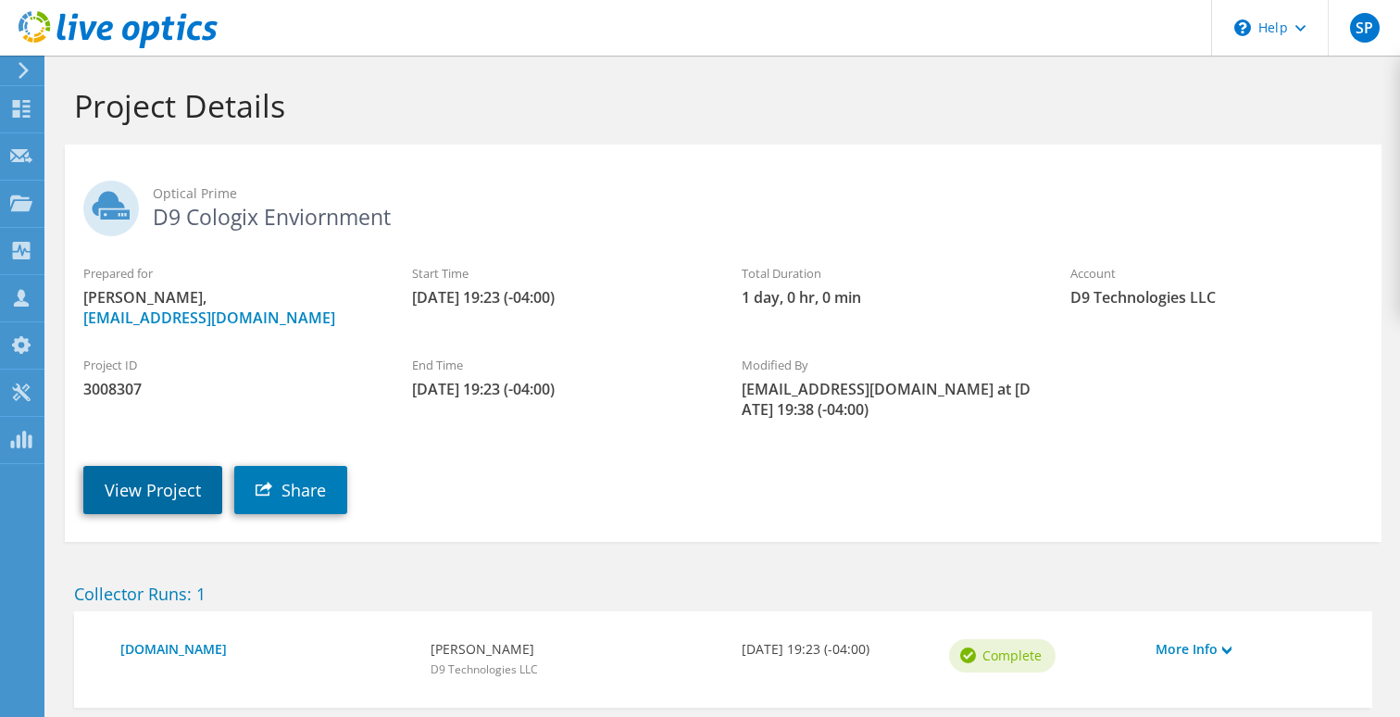
click at [151, 492] on link "View Project" at bounding box center [152, 490] width 139 height 48
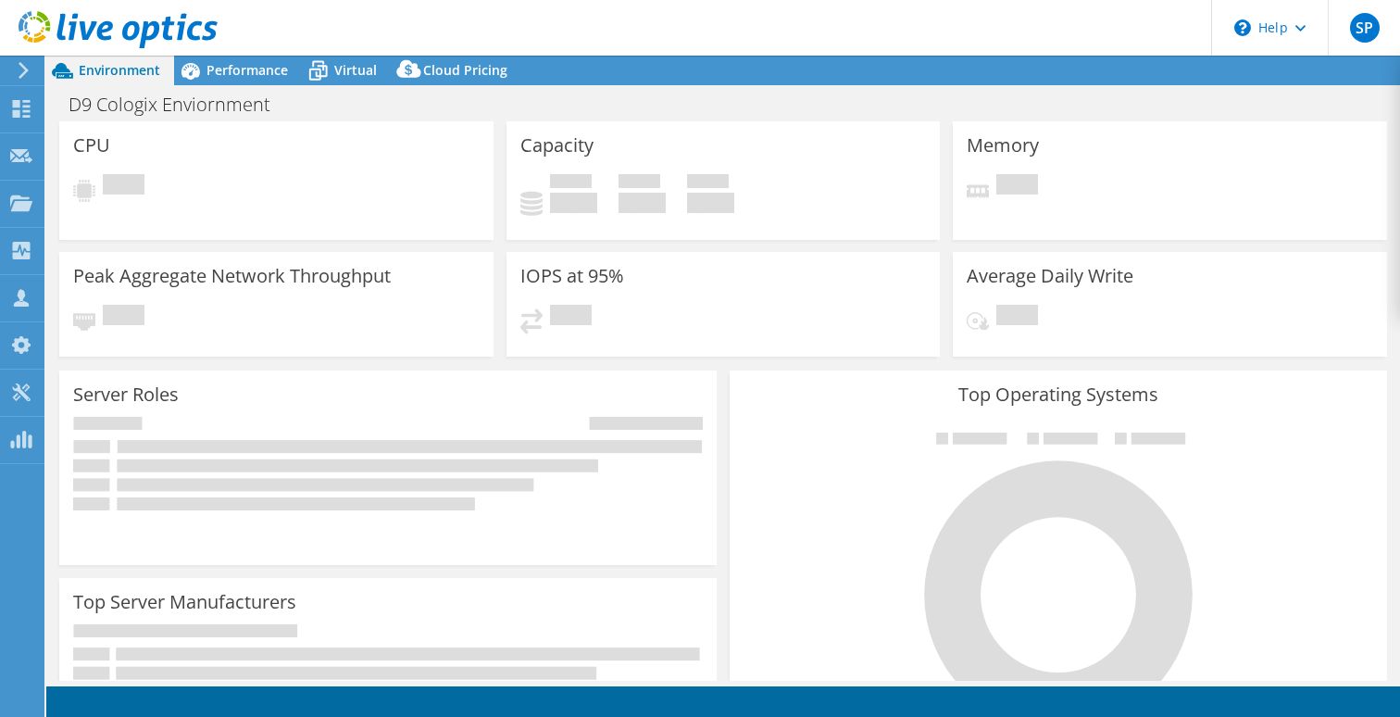
select select "[GEOGRAPHIC_DATA]"
select select "USD"
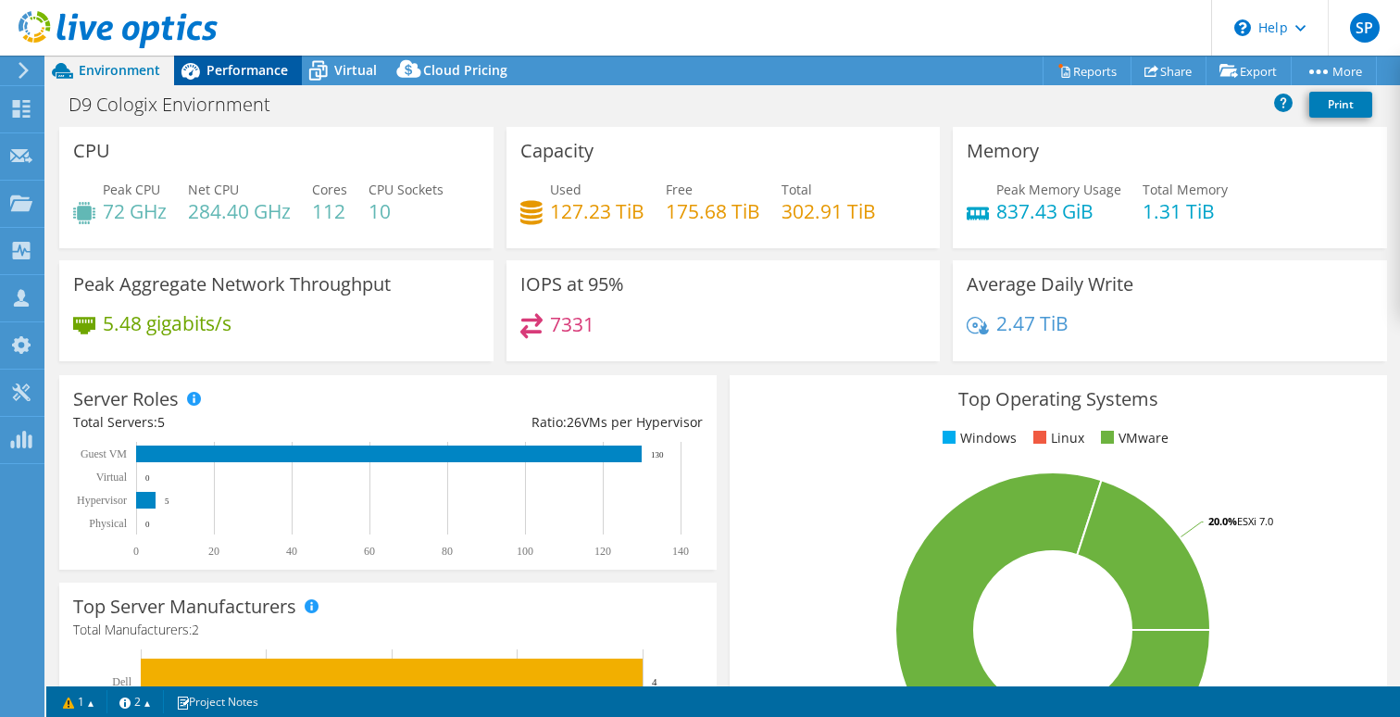
click at [231, 73] on span "Performance" at bounding box center [246, 70] width 81 height 18
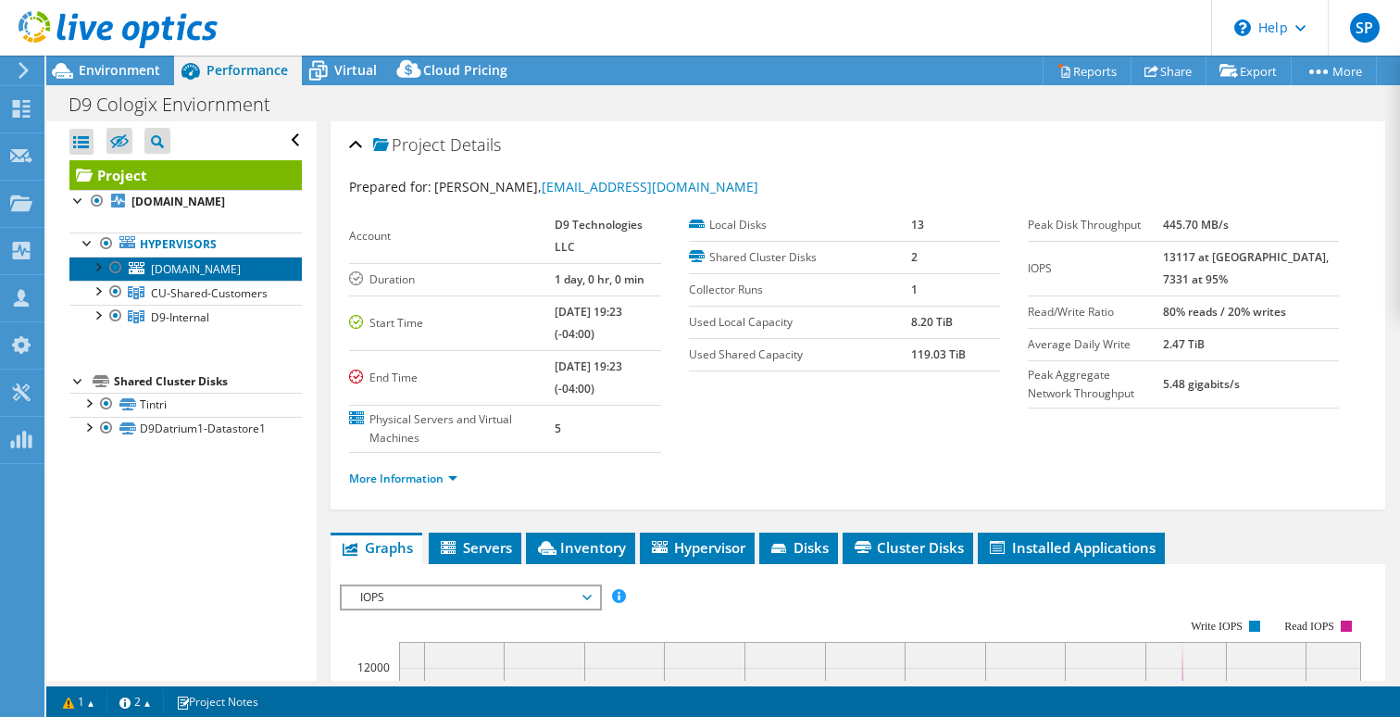
click at [168, 272] on span "d9esx18.d9.technology" at bounding box center [196, 269] width 90 height 16
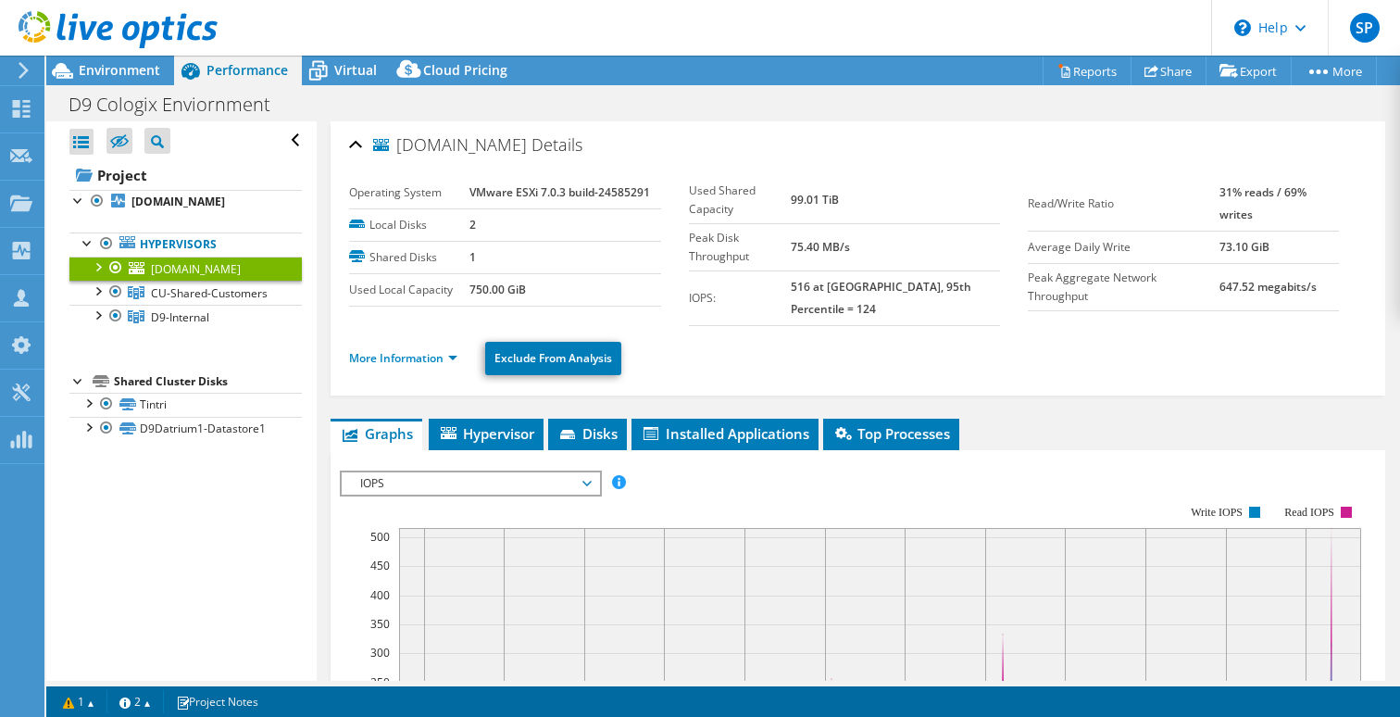
click at [393, 424] on span "Graphs" at bounding box center [376, 433] width 73 height 19
click at [166, 286] on span "CU-Shared-Customers" at bounding box center [209, 293] width 117 height 16
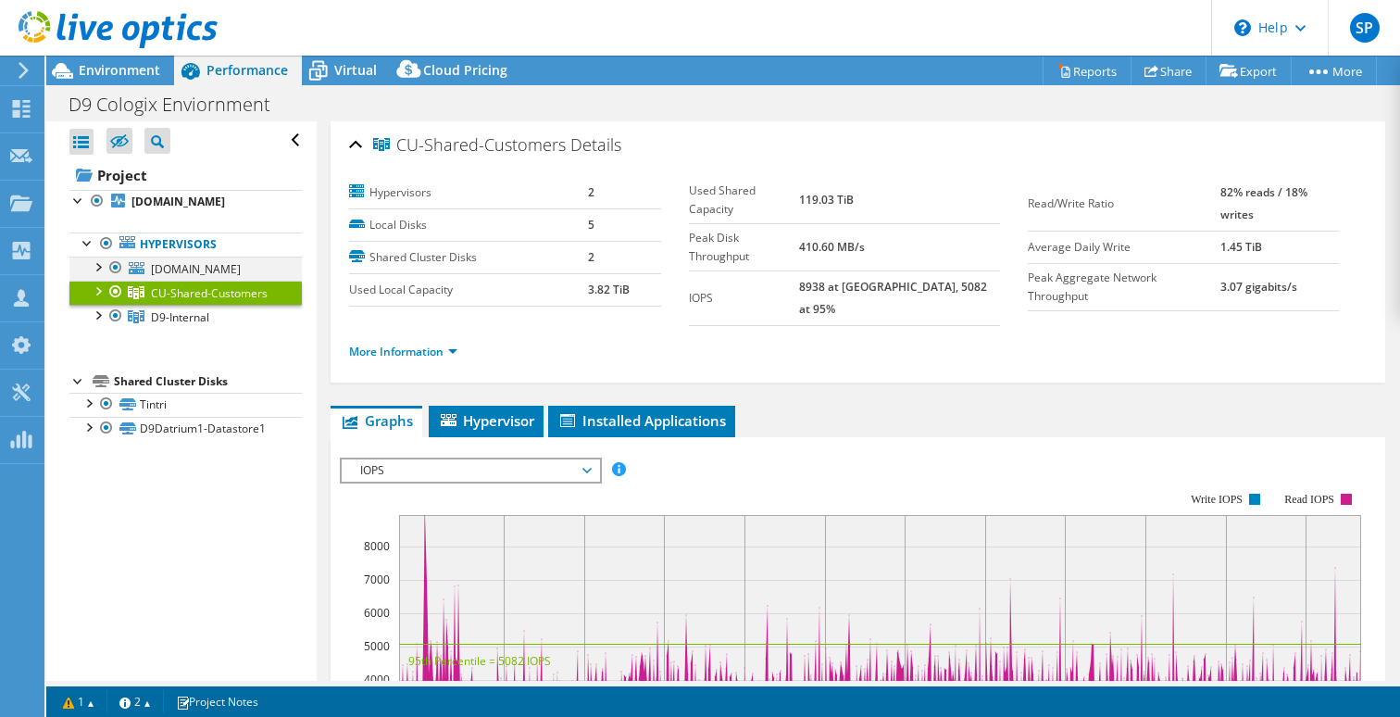
click at [102, 270] on div at bounding box center [97, 265] width 19 height 19
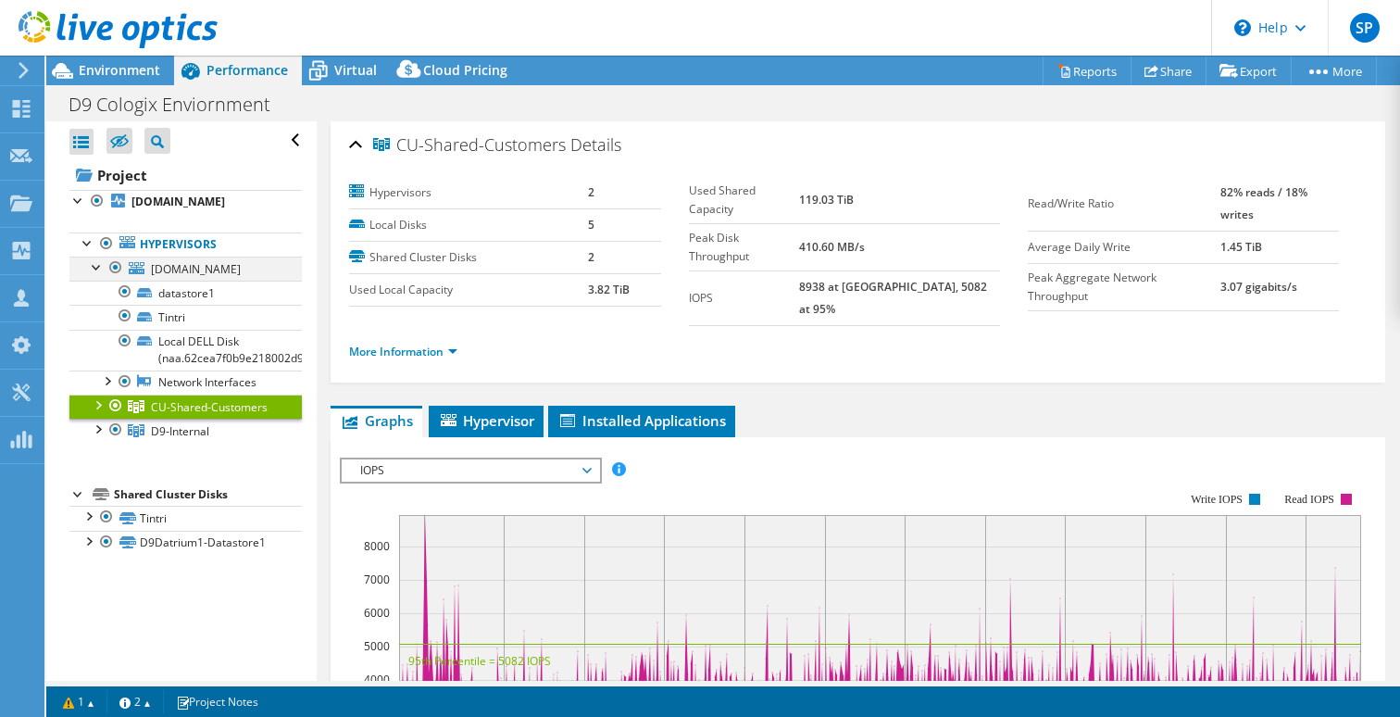
click at [107, 268] on div at bounding box center [115, 267] width 19 height 22
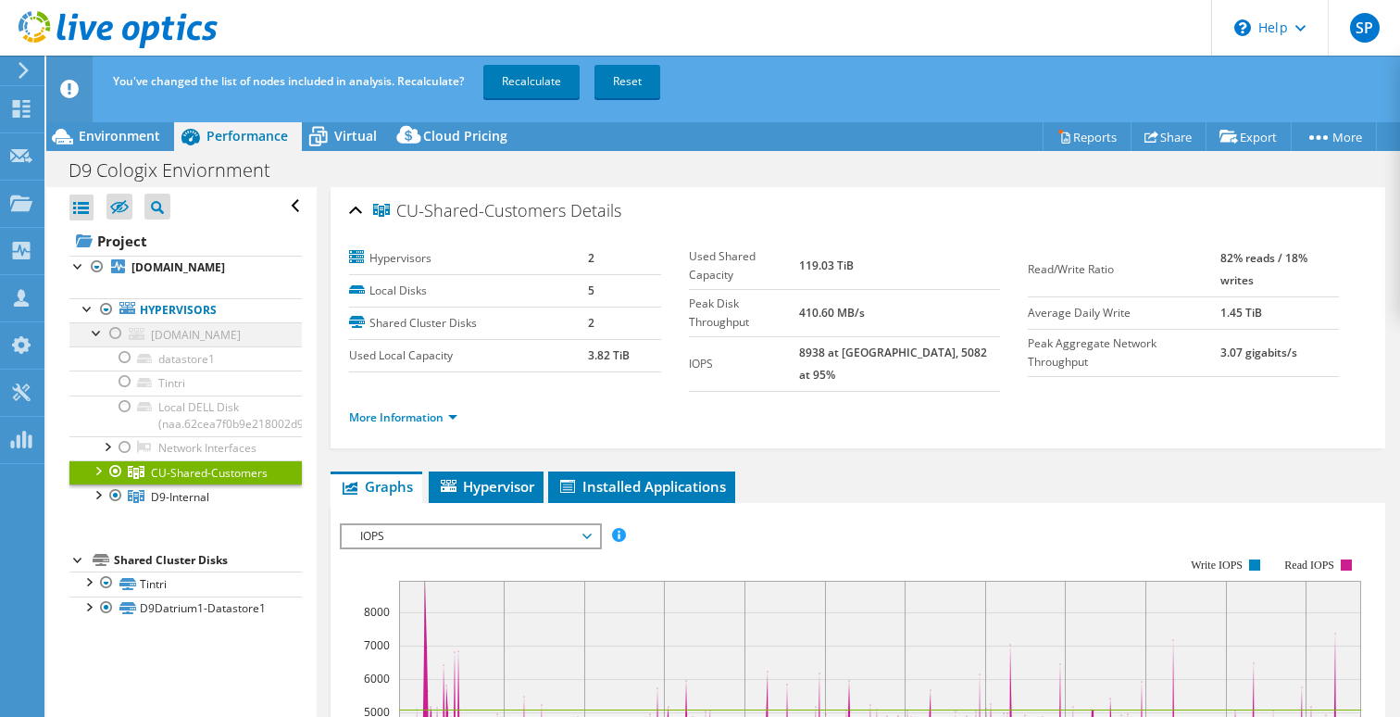
click at [101, 331] on div at bounding box center [97, 331] width 19 height 19
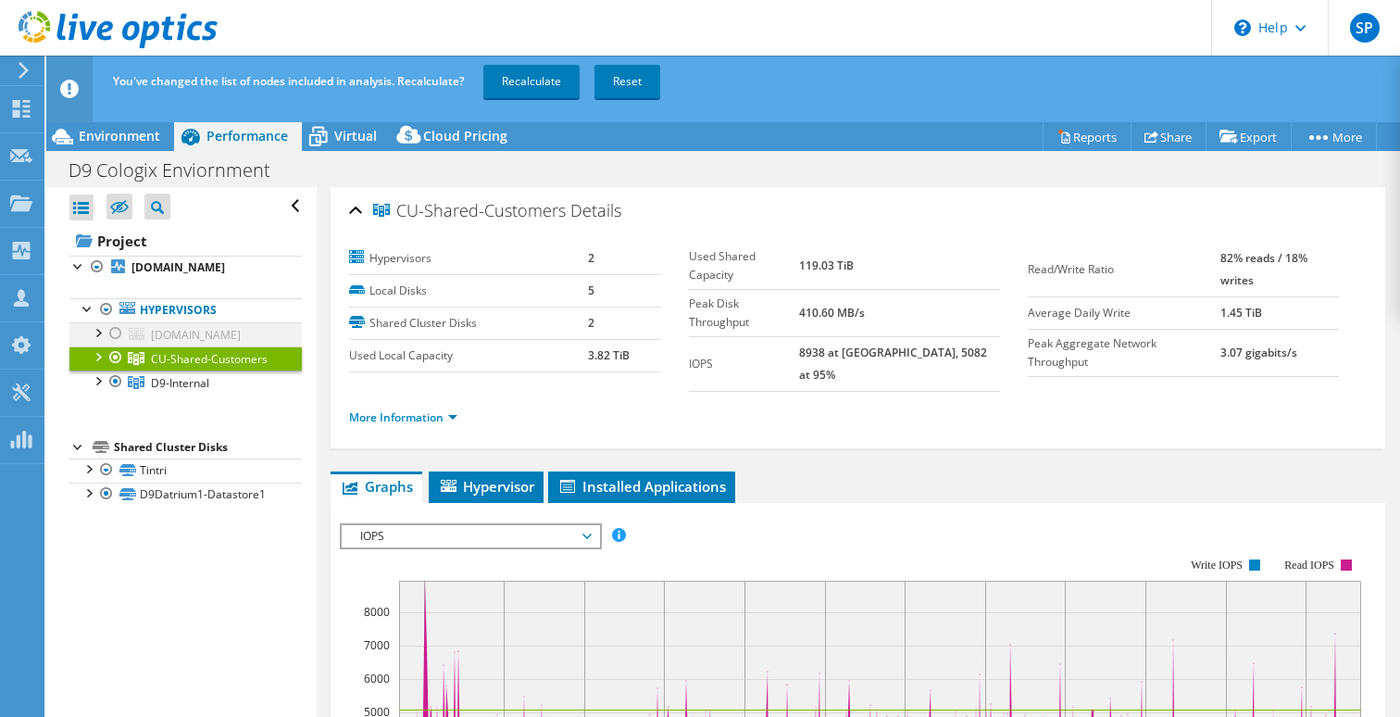
click at [99, 331] on div at bounding box center [97, 331] width 19 height 19
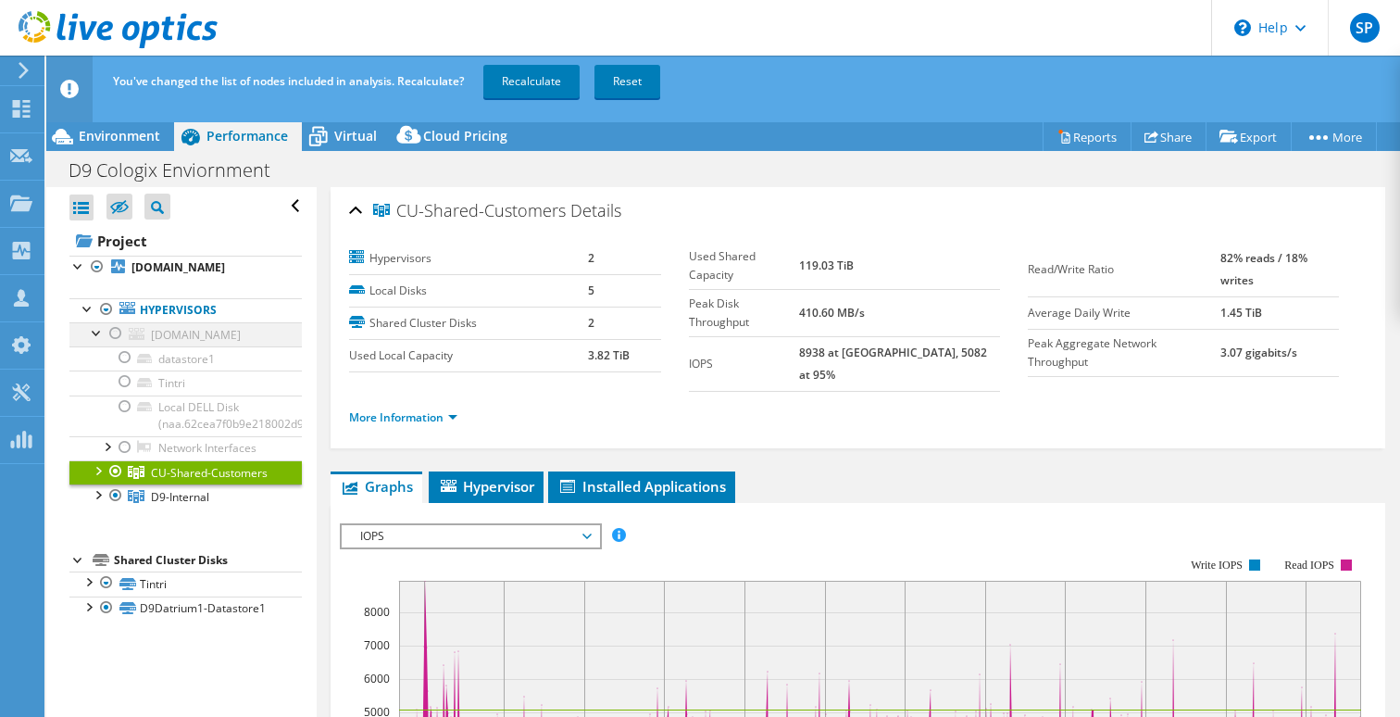
click at [109, 331] on div at bounding box center [115, 333] width 19 height 22
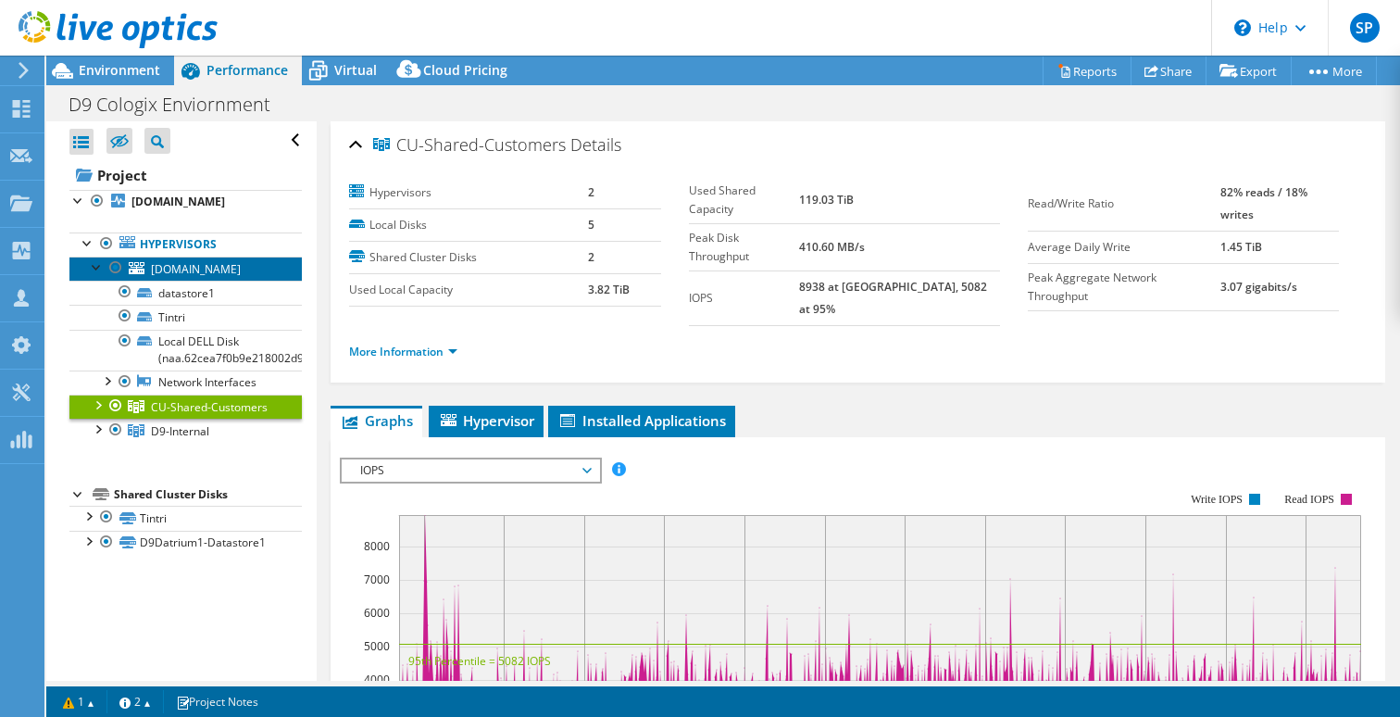
click at [94, 275] on link "d9esx18.d9.technology" at bounding box center [185, 268] width 232 height 24
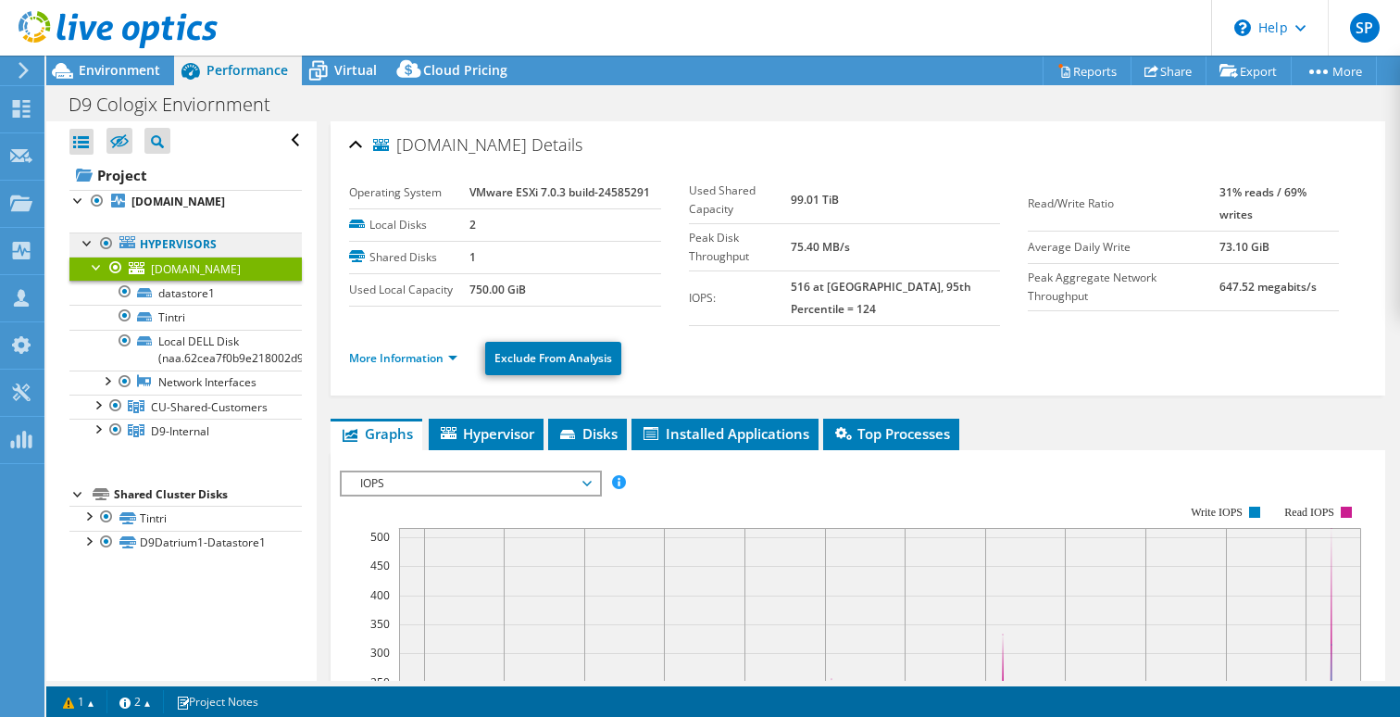
click at [138, 245] on link "Hypervisors" at bounding box center [185, 244] width 232 height 24
click at [164, 203] on b "d9esx11.d9.technology" at bounding box center [178, 201] width 94 height 16
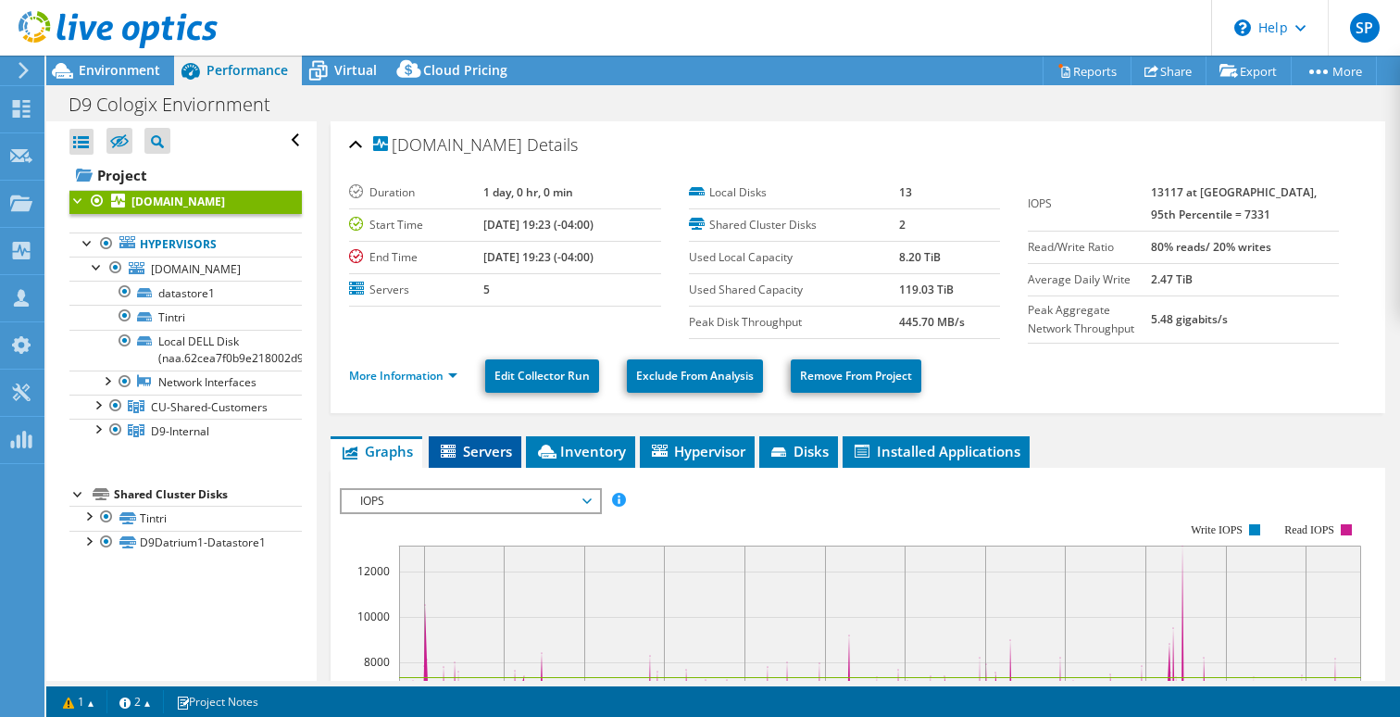
click at [487, 448] on span "Servers" at bounding box center [475, 451] width 74 height 19
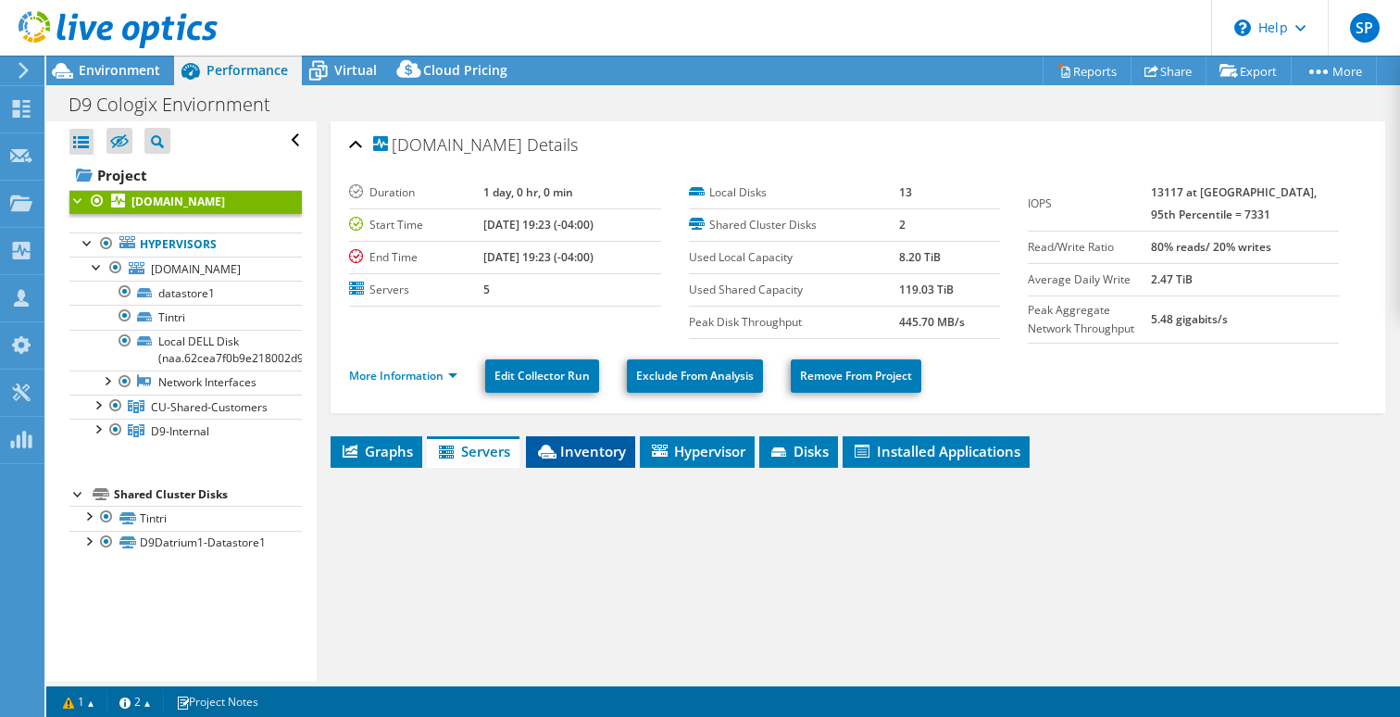
click at [577, 450] on span "Inventory" at bounding box center [580, 451] width 91 height 19
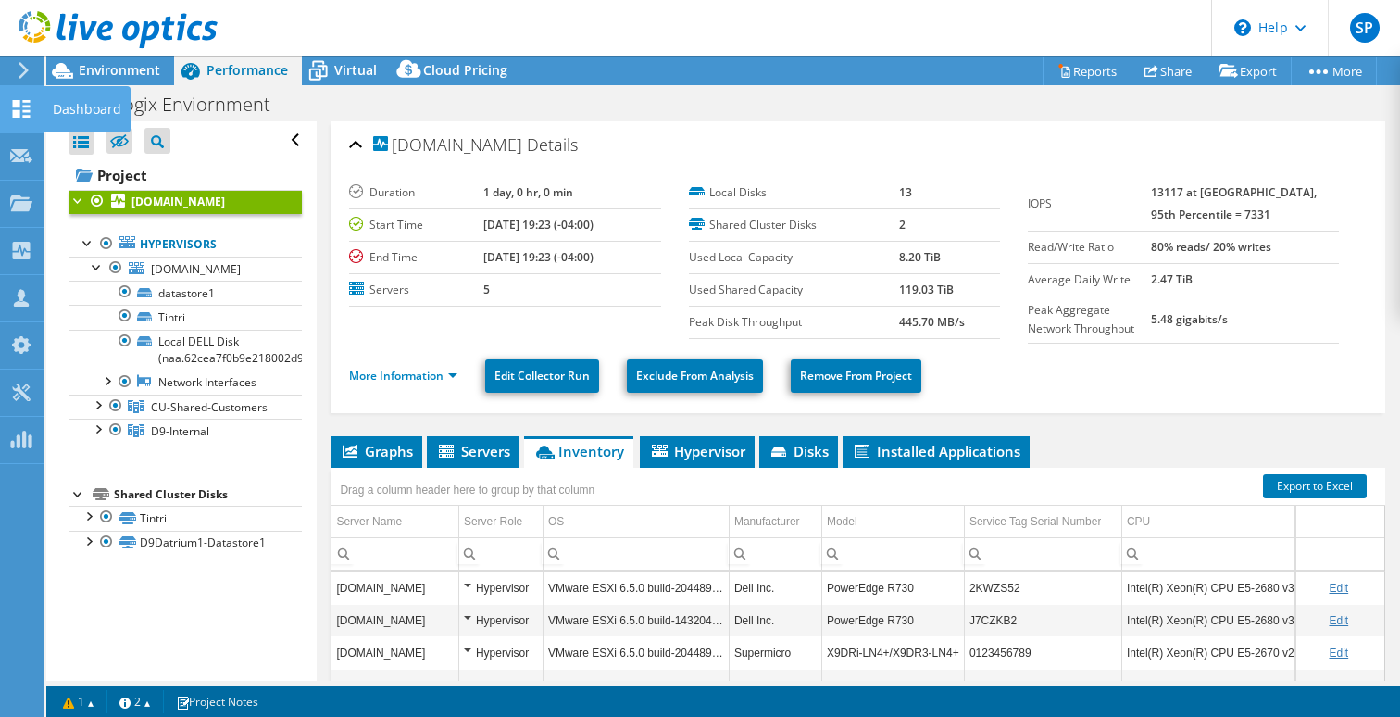
click at [28, 103] on icon at bounding box center [21, 109] width 22 height 18
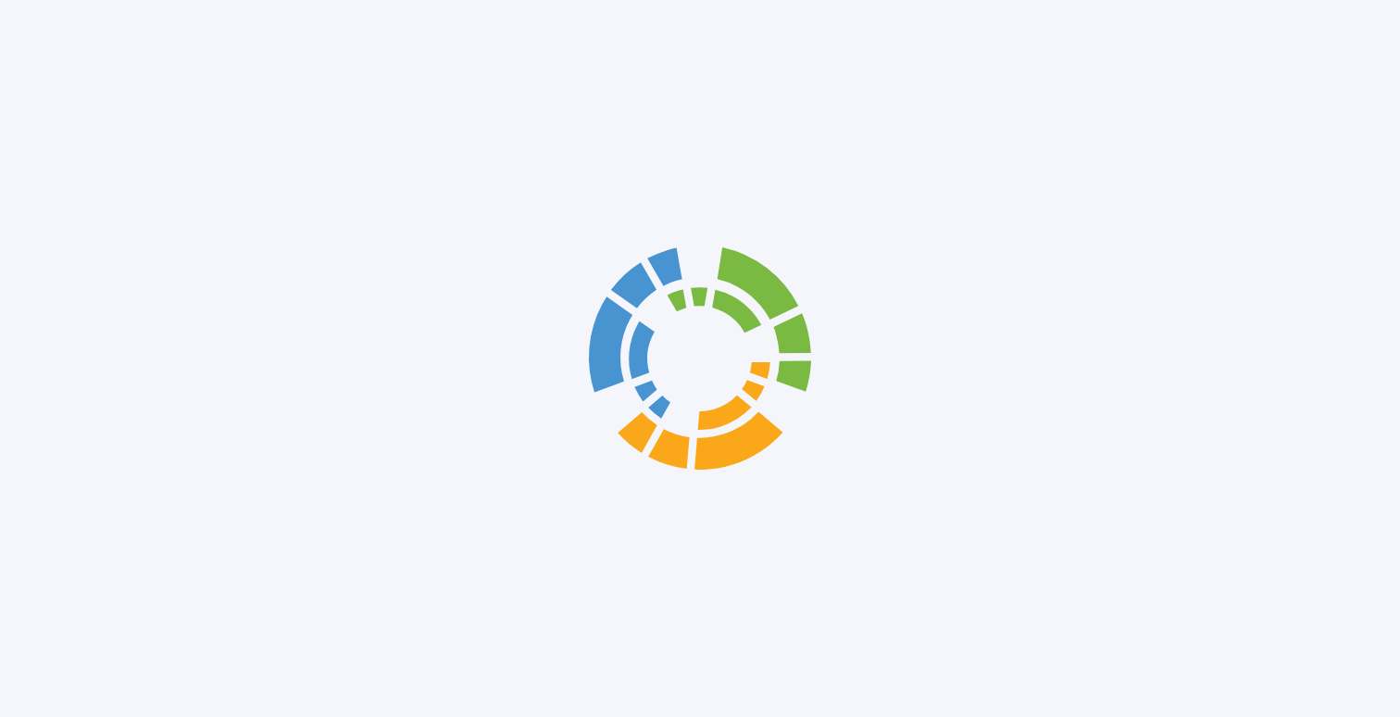
click at [66, 105] on div at bounding box center [700, 358] width 1400 height 717
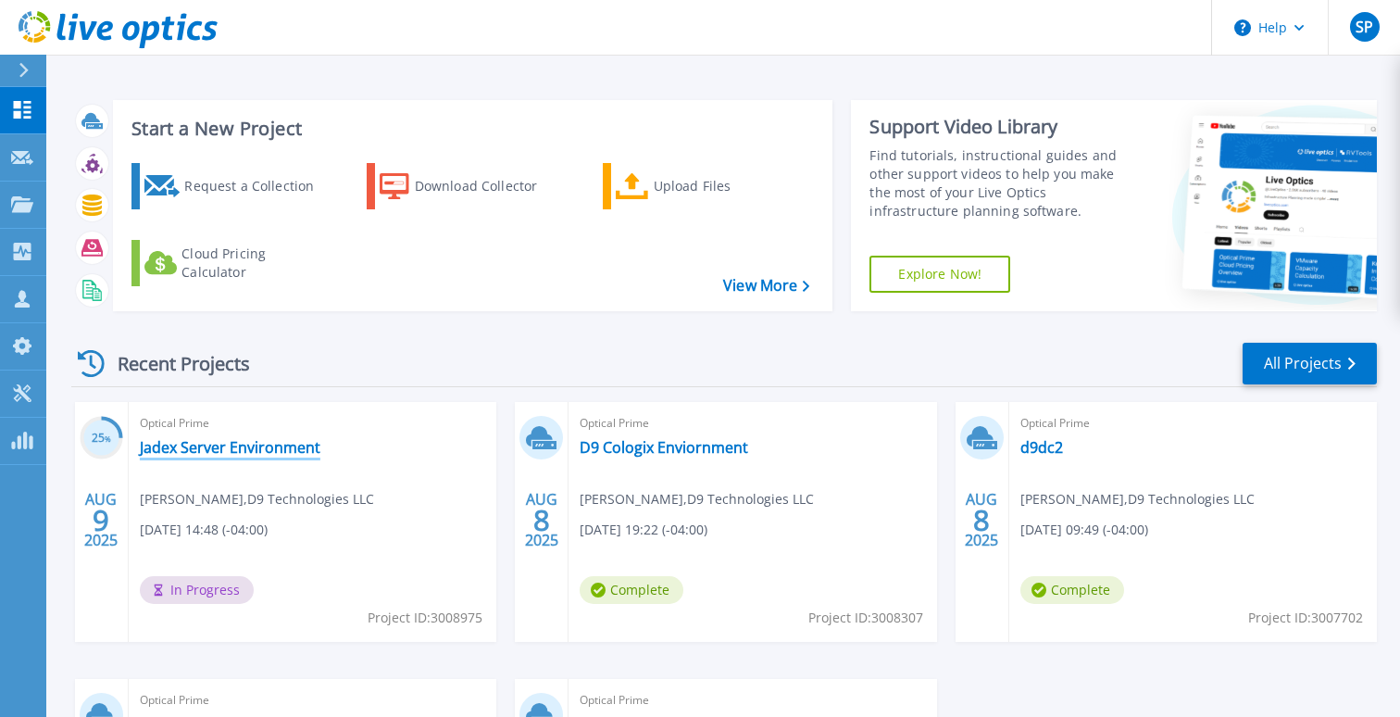
click at [234, 448] on link "Jadex Server Environment" at bounding box center [230, 447] width 181 height 19
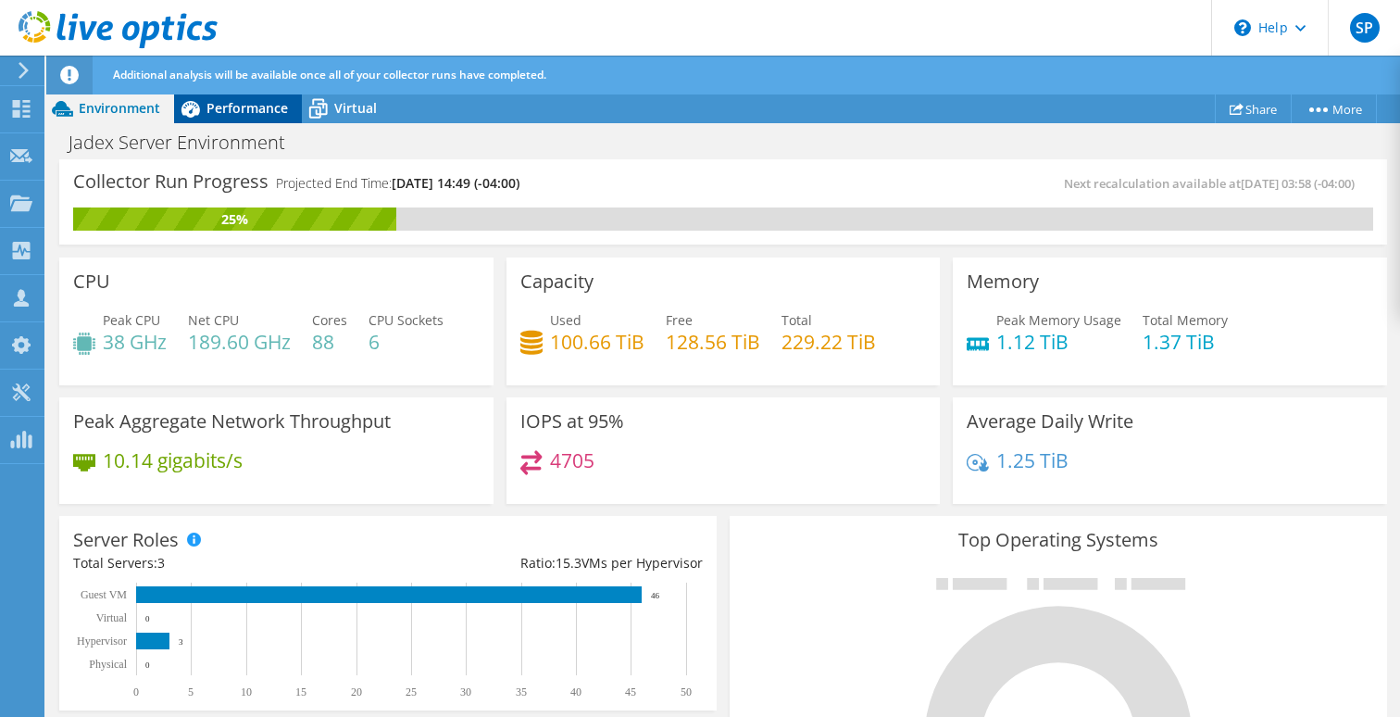
click at [246, 109] on span "Performance" at bounding box center [246, 108] width 81 height 18
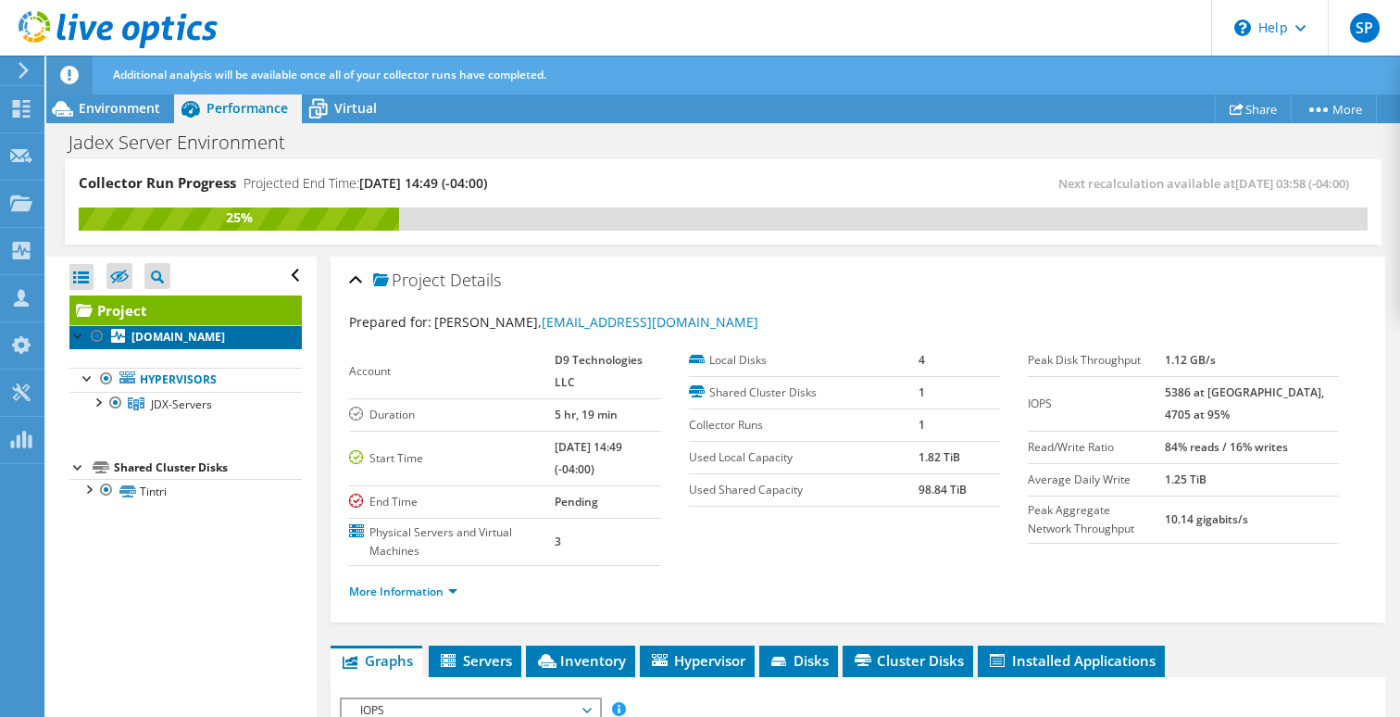
click at [169, 331] on b "[DOMAIN_NAME]" at bounding box center [178, 337] width 94 height 16
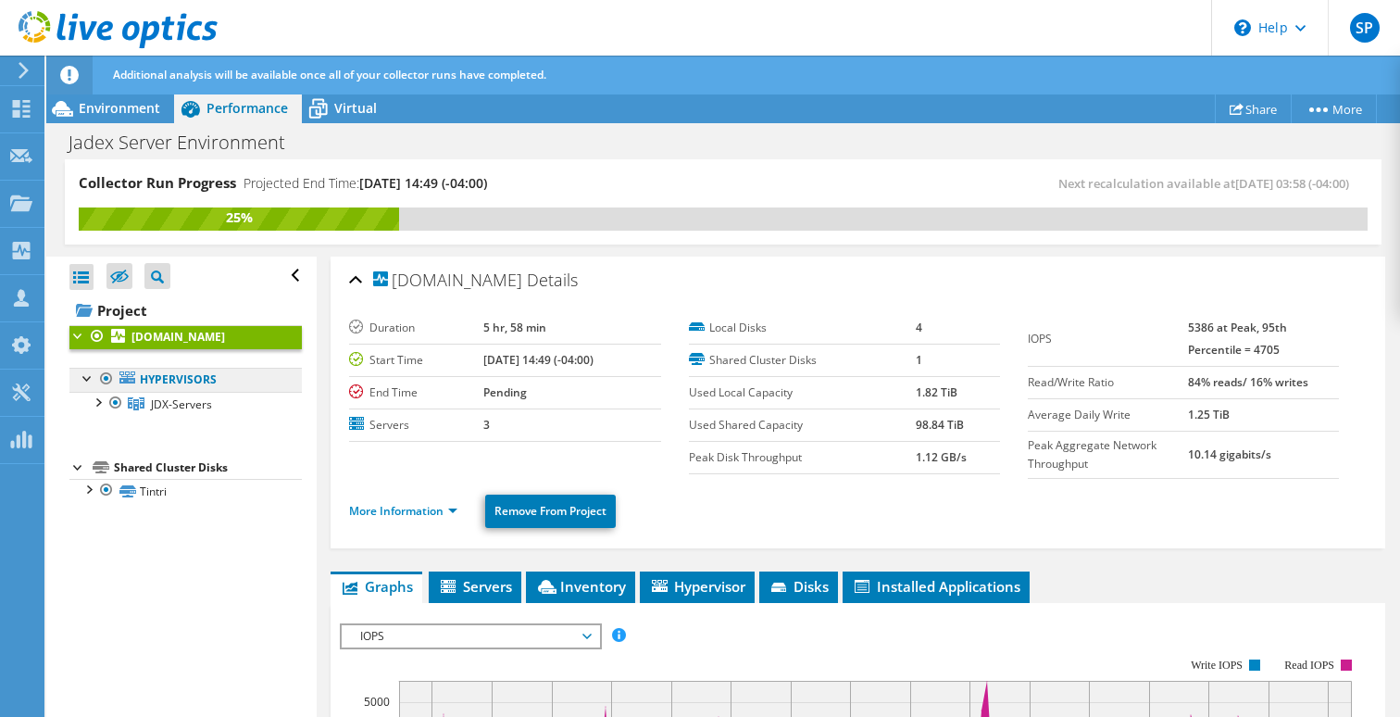
click at [219, 384] on link "Hypervisors" at bounding box center [185, 380] width 232 height 24
click at [239, 384] on link "Hypervisors" at bounding box center [185, 380] width 232 height 24
click at [276, 388] on link "Hypervisors" at bounding box center [185, 380] width 232 height 24
click at [586, 582] on span "Inventory" at bounding box center [580, 586] width 91 height 19
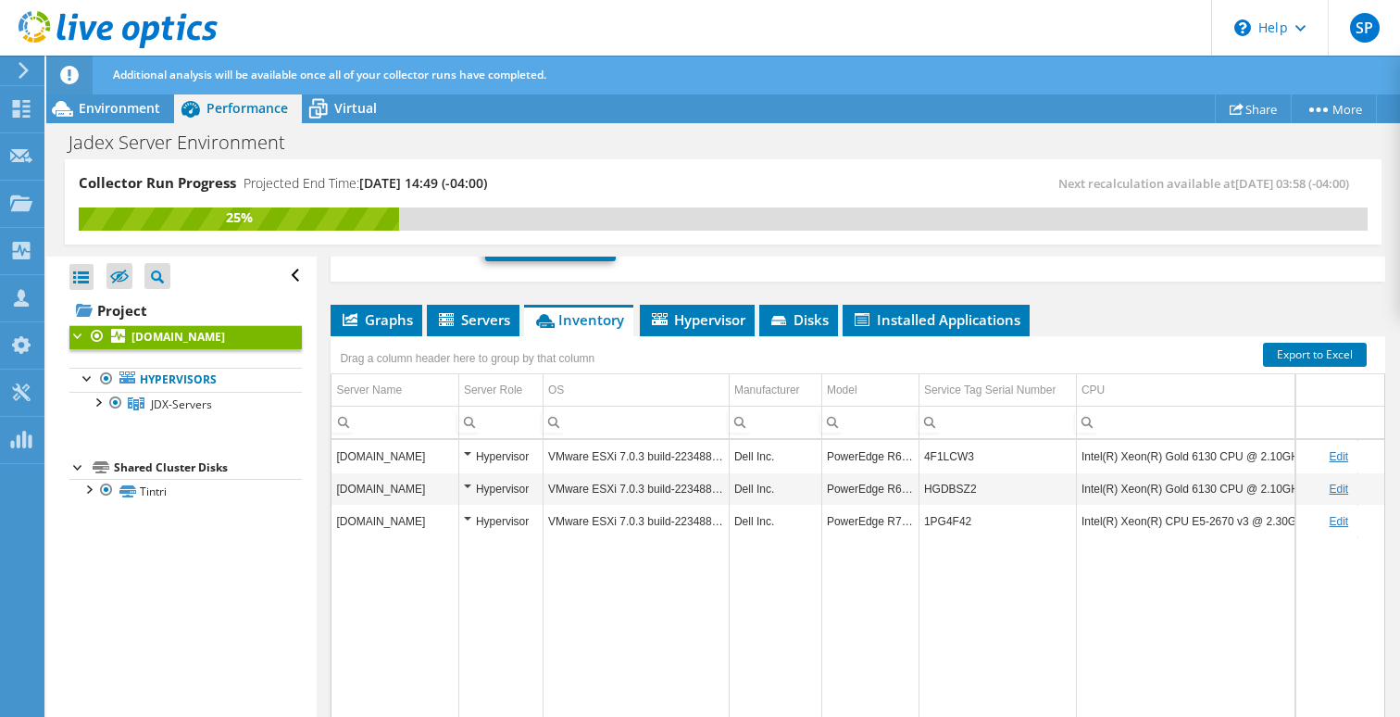
scroll to position [275, 0]
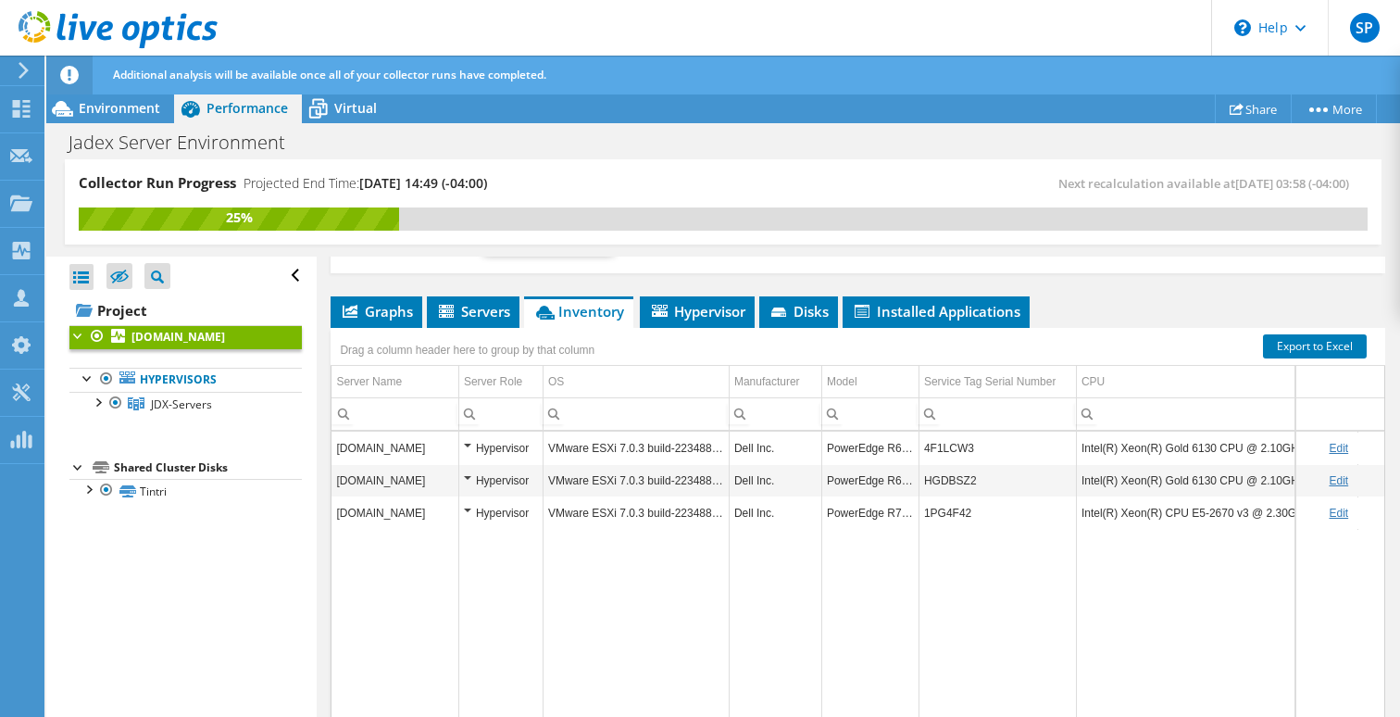
click at [420, 450] on td "[DOMAIN_NAME]" at bounding box center [394, 447] width 127 height 32
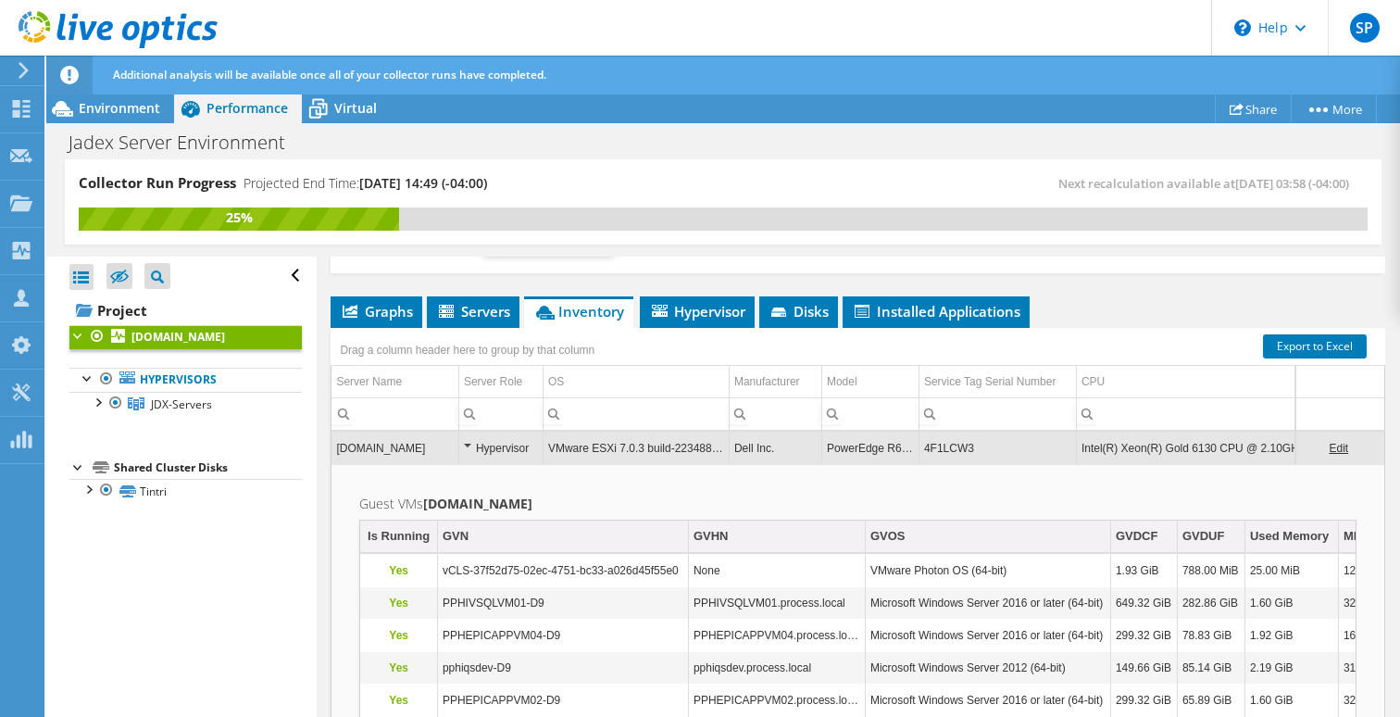
click at [468, 444] on div "Hypervisor" at bounding box center [501, 448] width 74 height 22
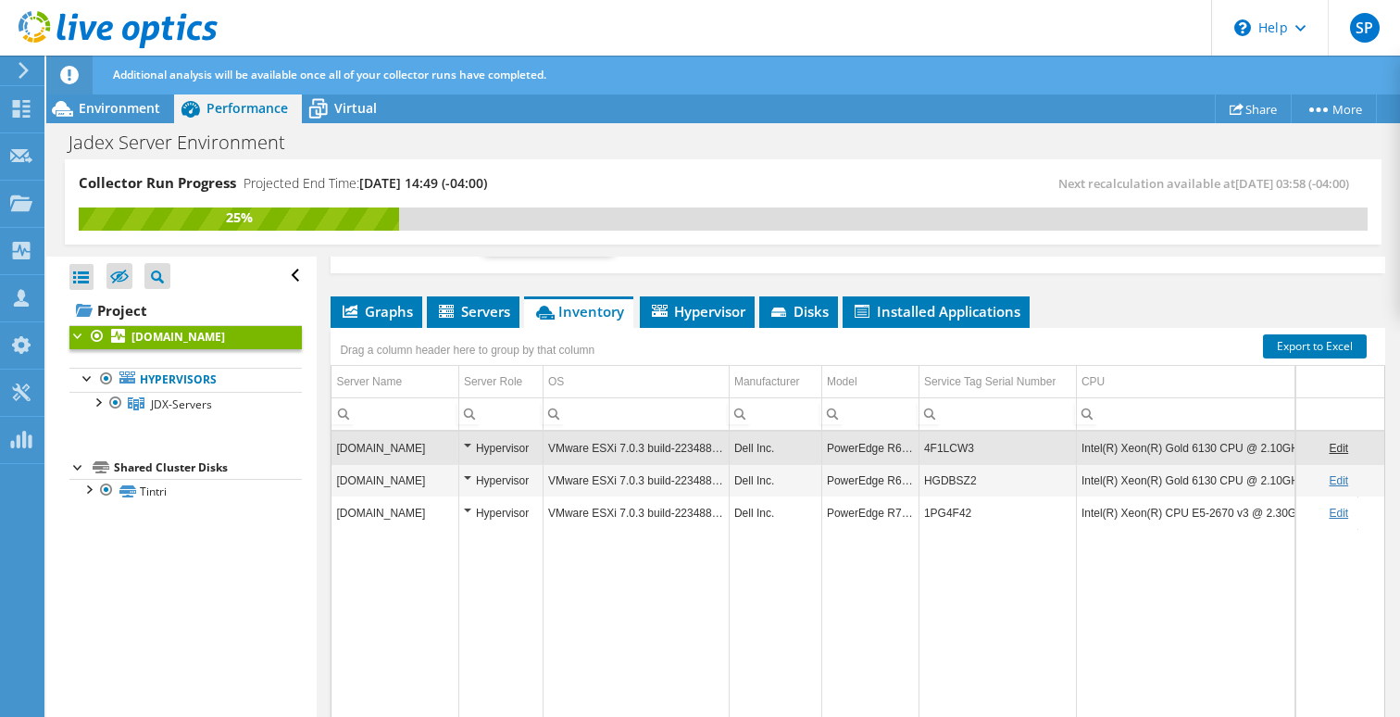
click at [469, 440] on div "Hypervisor" at bounding box center [501, 448] width 74 height 22
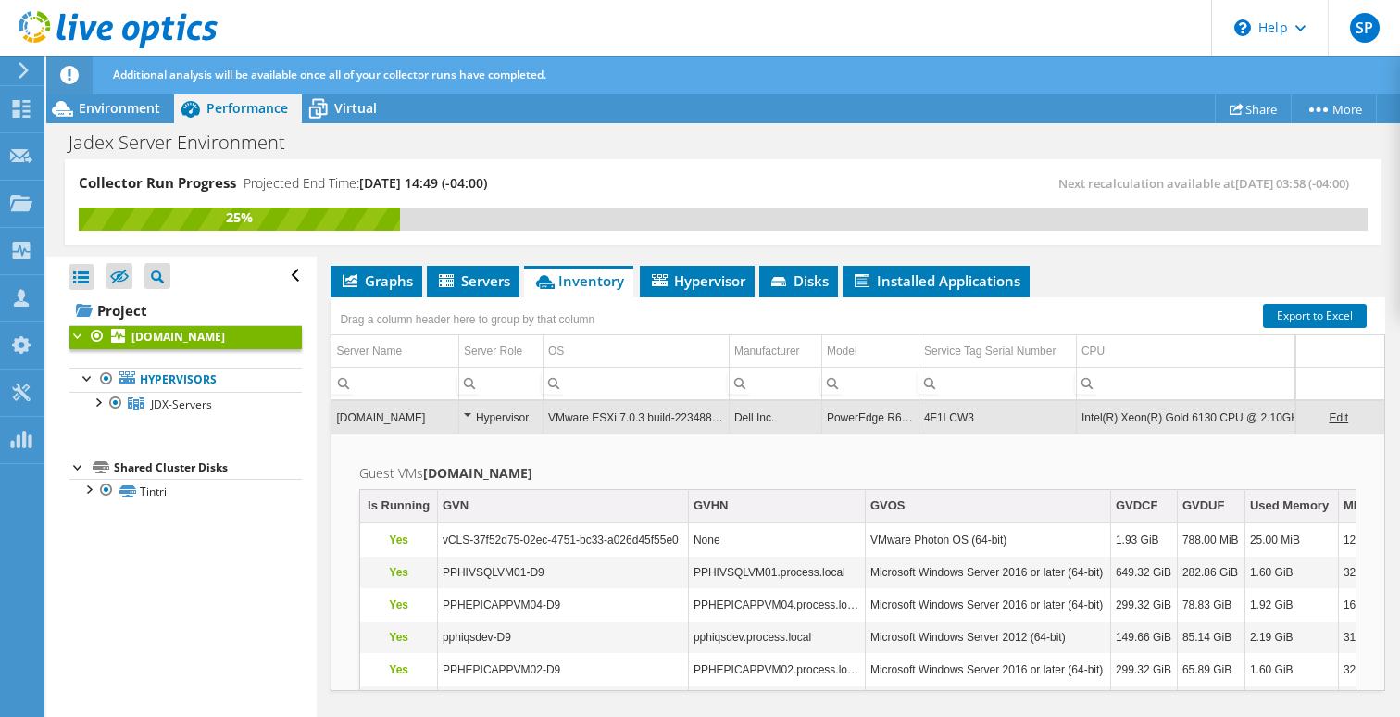
scroll to position [302, 0]
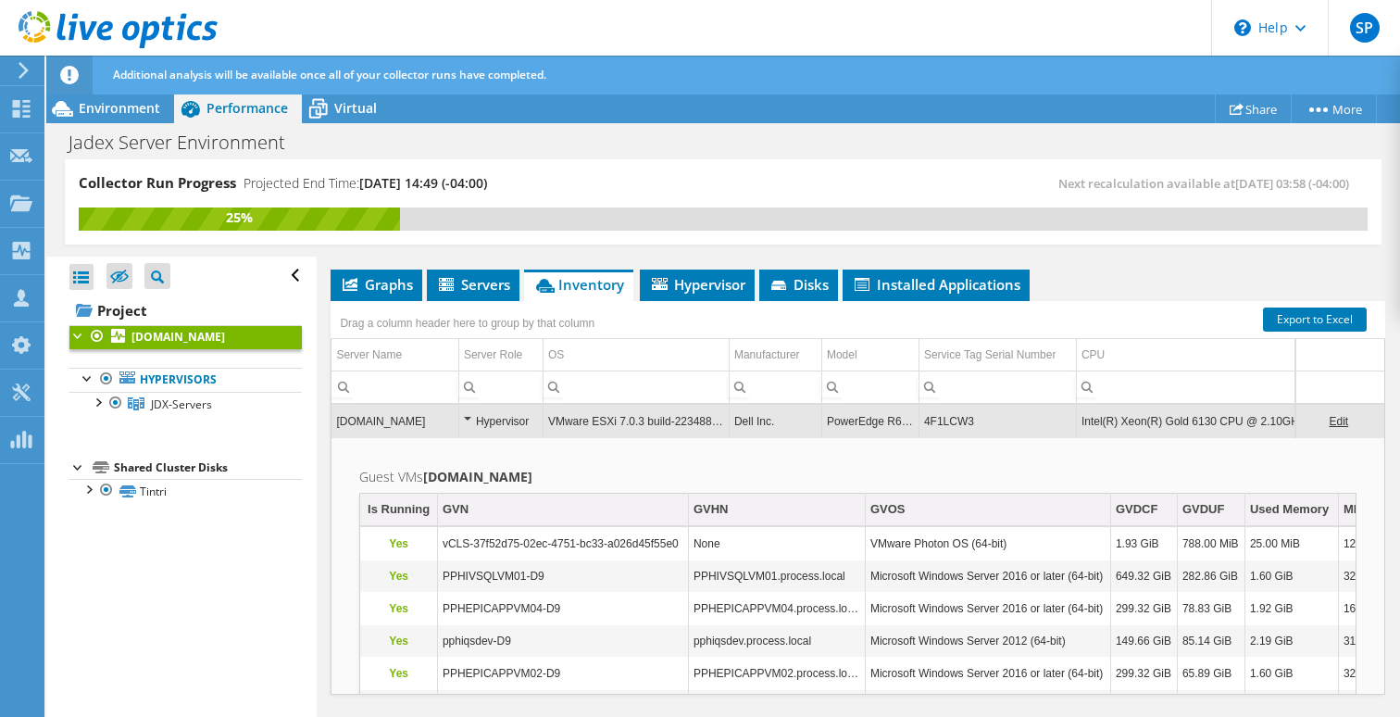
click at [1338, 418] on link "Edit" at bounding box center [1338, 421] width 19 height 13
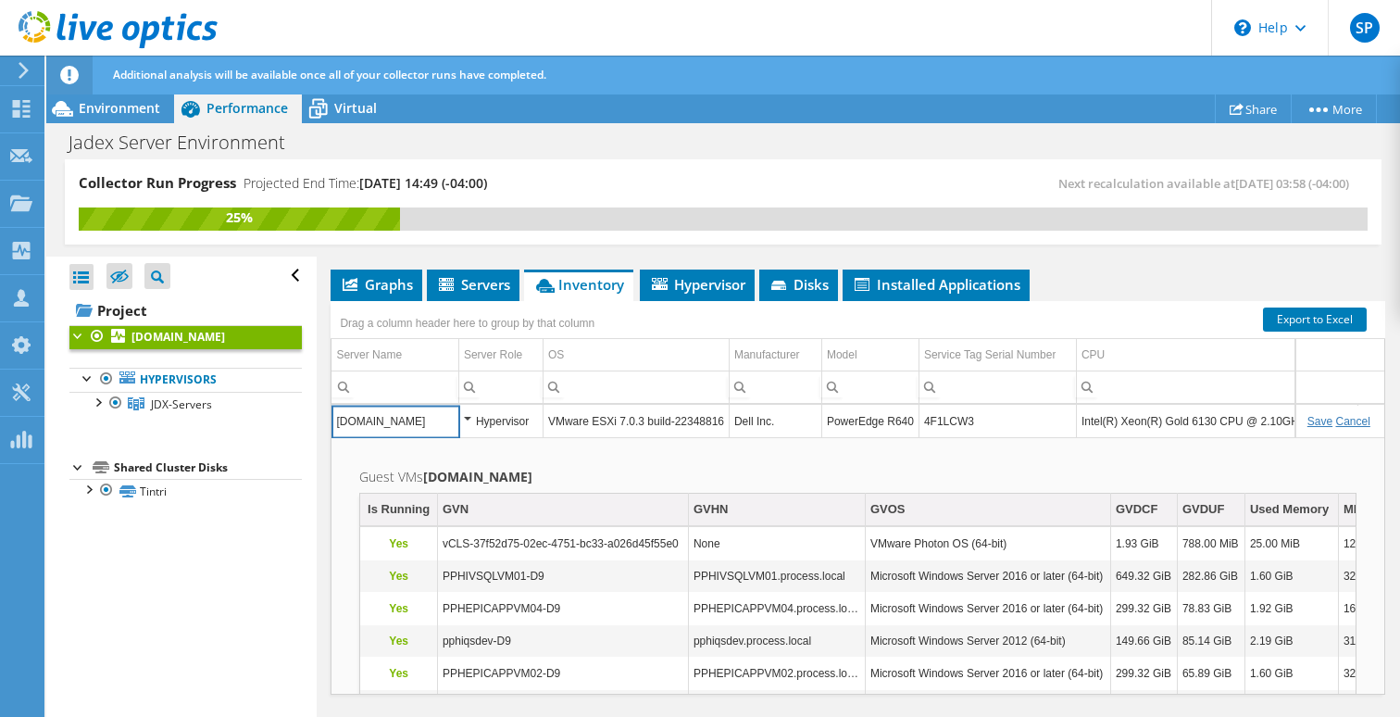
click at [1357, 418] on link "Cancel" at bounding box center [1353, 421] width 34 height 13
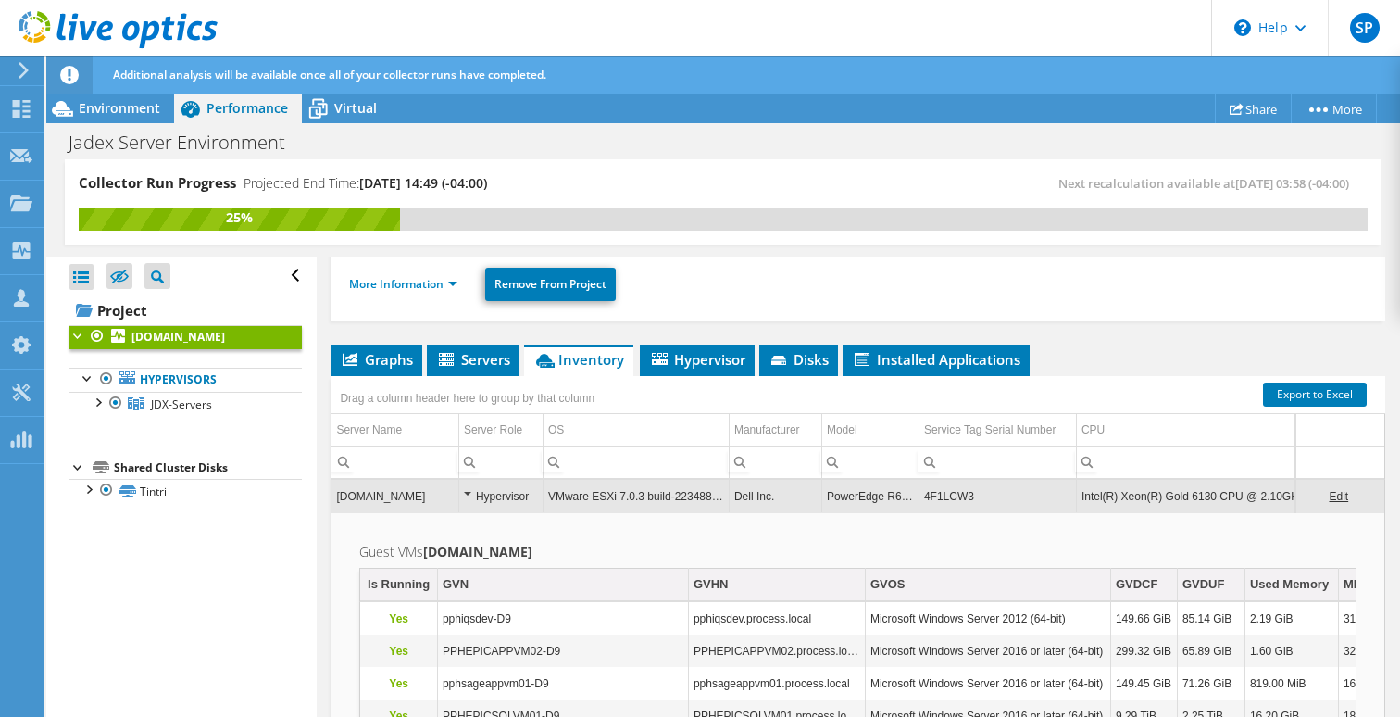
scroll to position [213, 0]
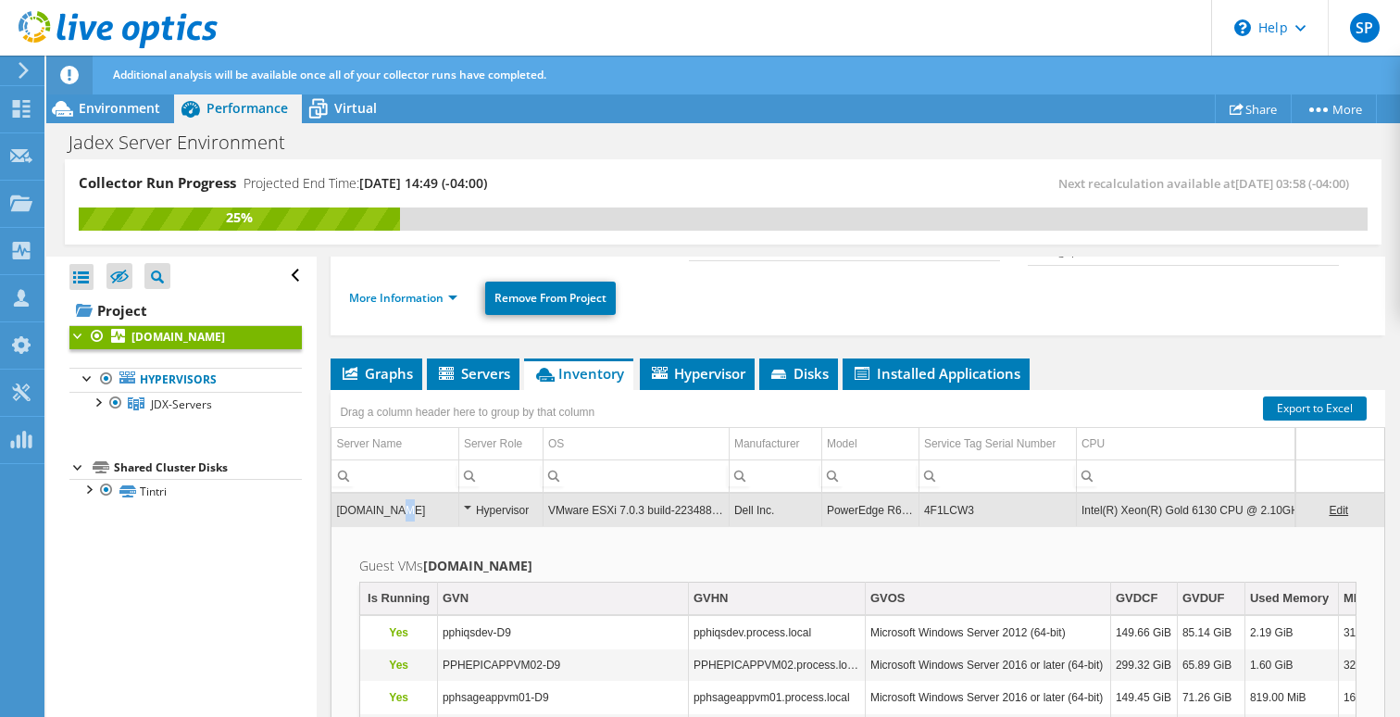
click at [396, 508] on td "[DOMAIN_NAME]" at bounding box center [394, 509] width 127 height 32
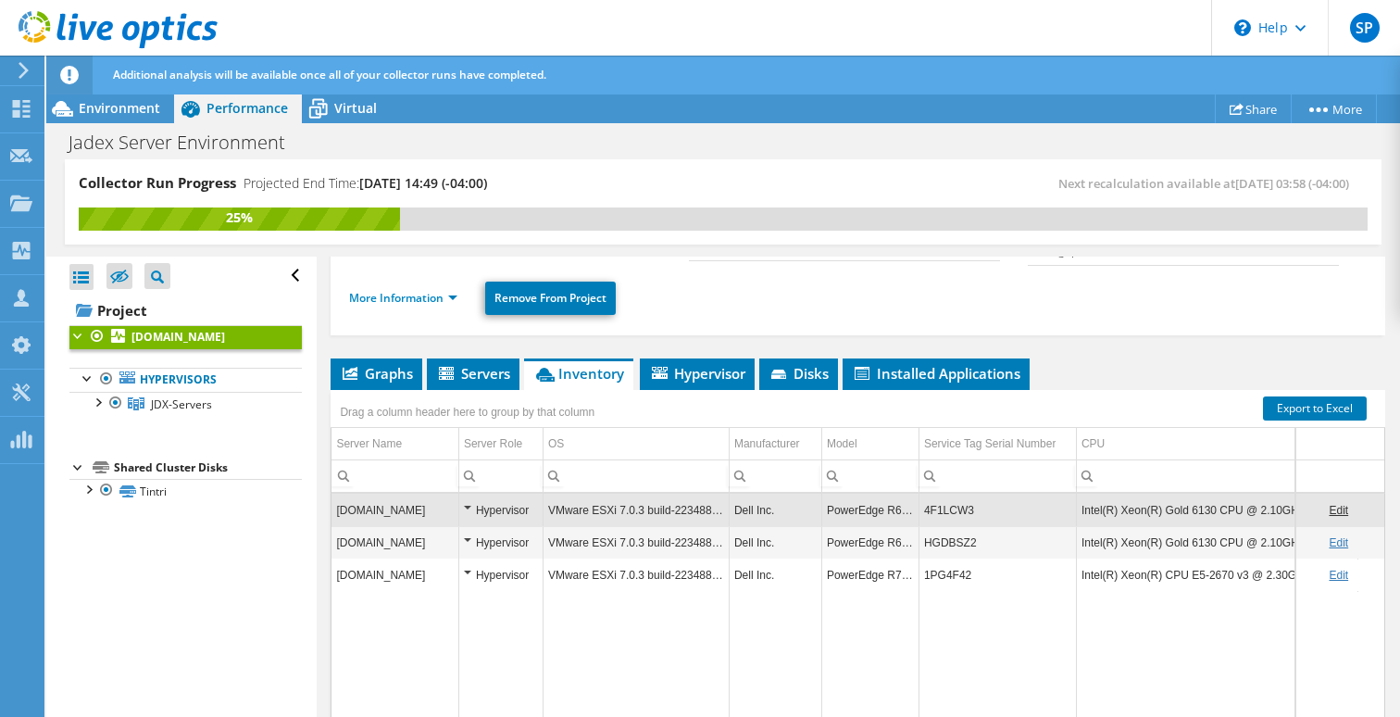
click at [425, 535] on td "[DOMAIN_NAME]" at bounding box center [394, 542] width 127 height 32
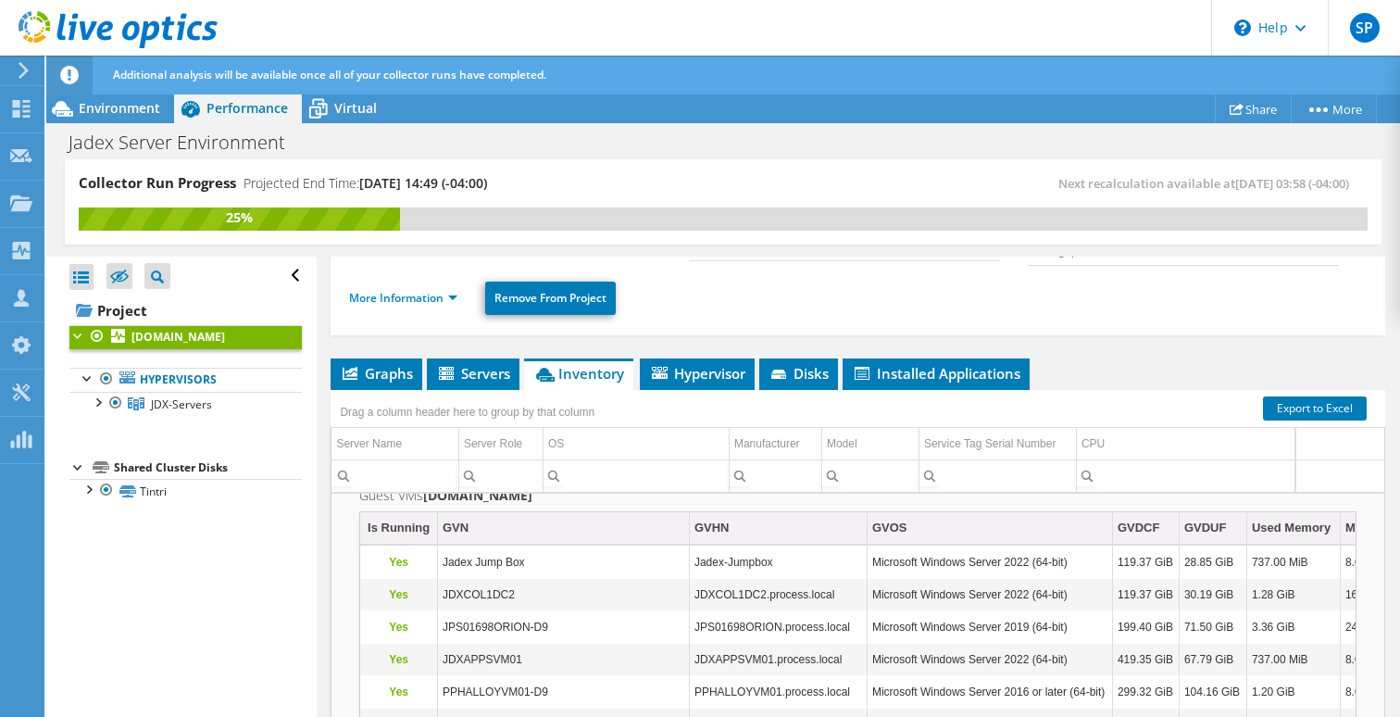
scroll to position [33, 0]
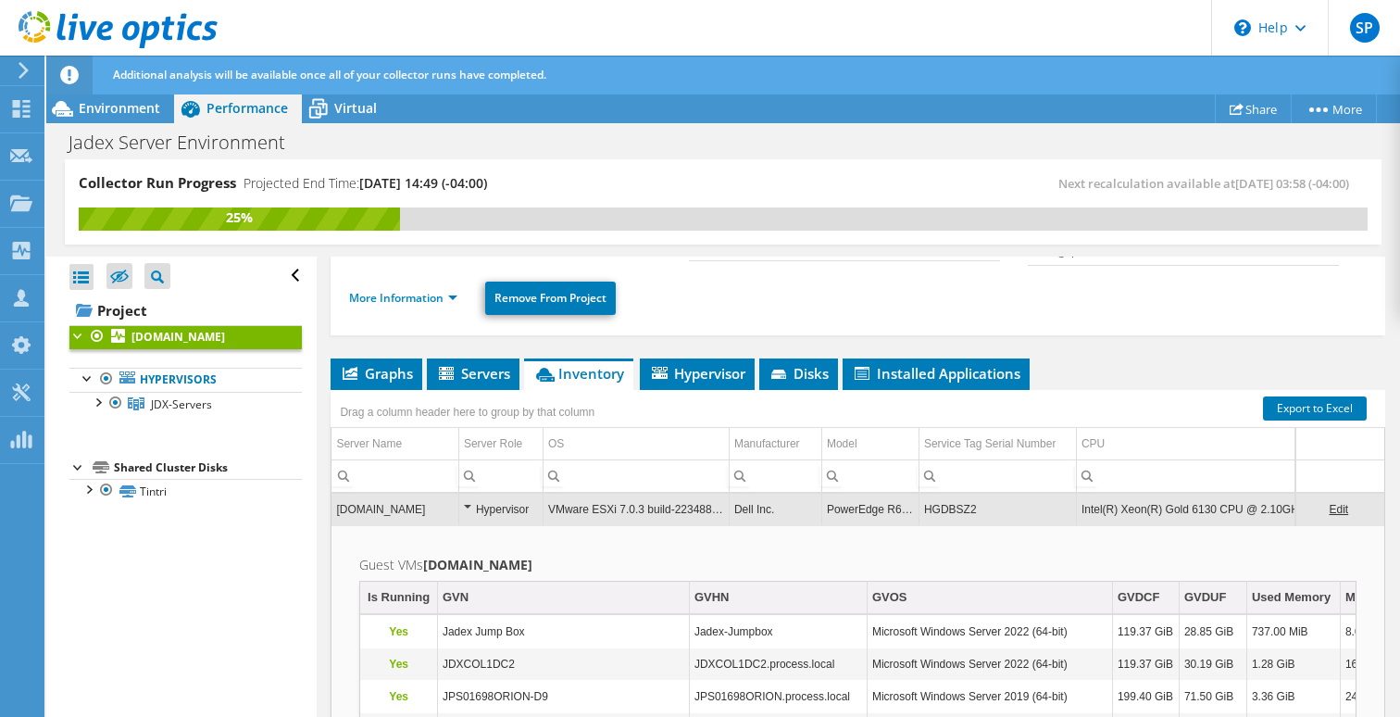
drag, startPoint x: 1256, startPoint y: 591, endPoint x: 1249, endPoint y: 549, distance: 42.3
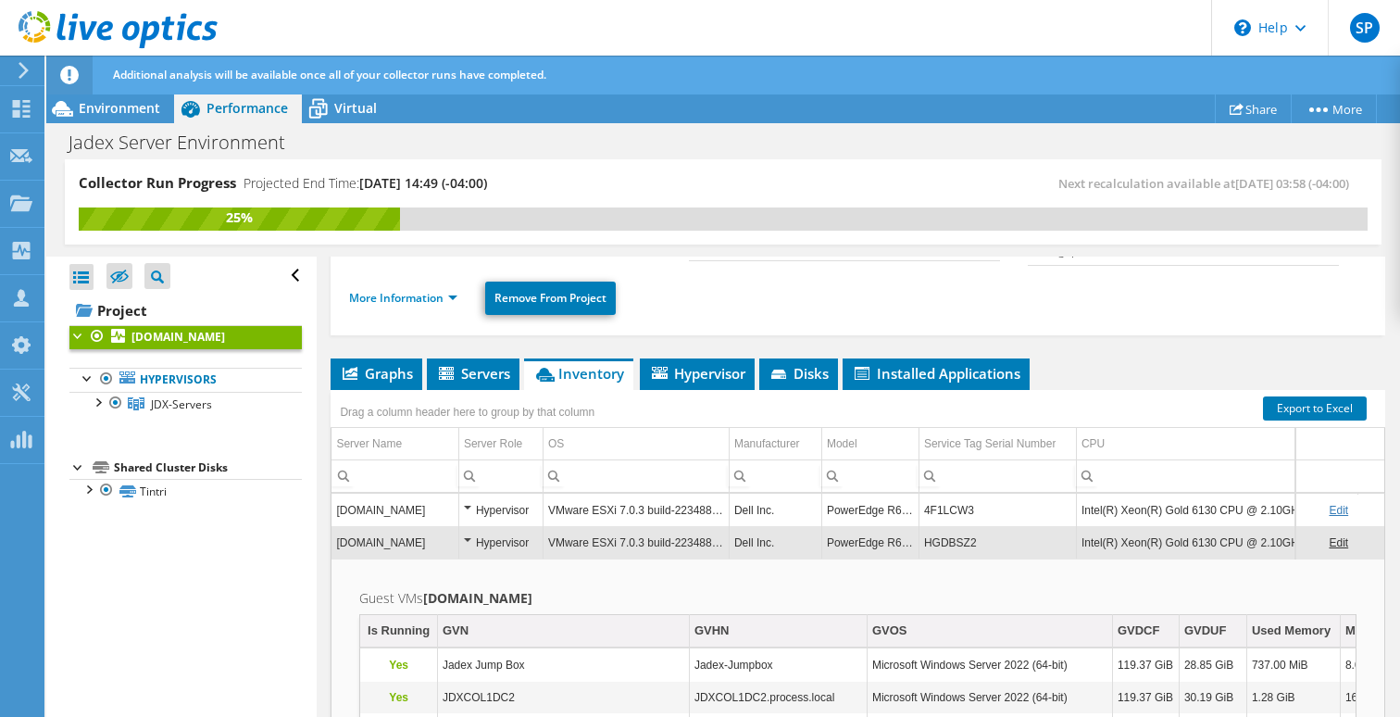
drag, startPoint x: 1323, startPoint y: 628, endPoint x: 1356, endPoint y: 588, distance: 51.9
click at [503, 595] on b "[DOMAIN_NAME]" at bounding box center [477, 598] width 109 height 18
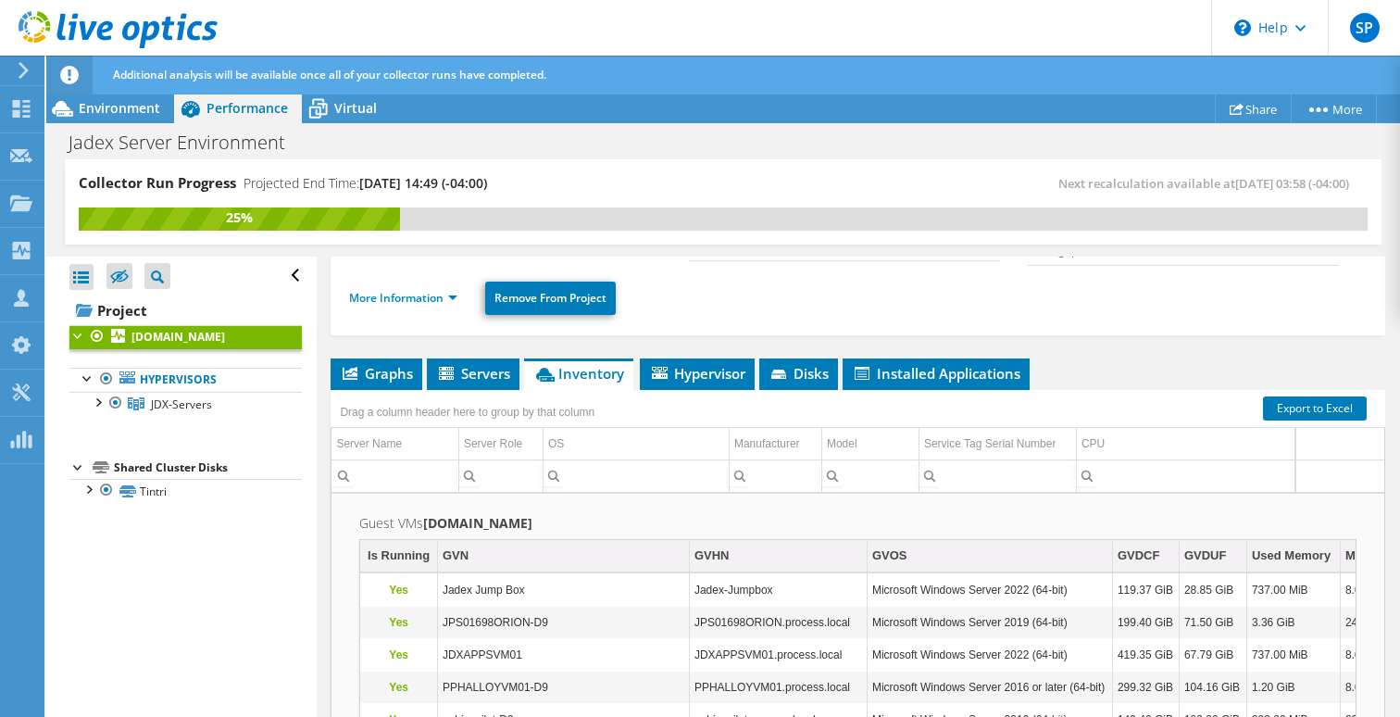
scroll to position [19, 0]
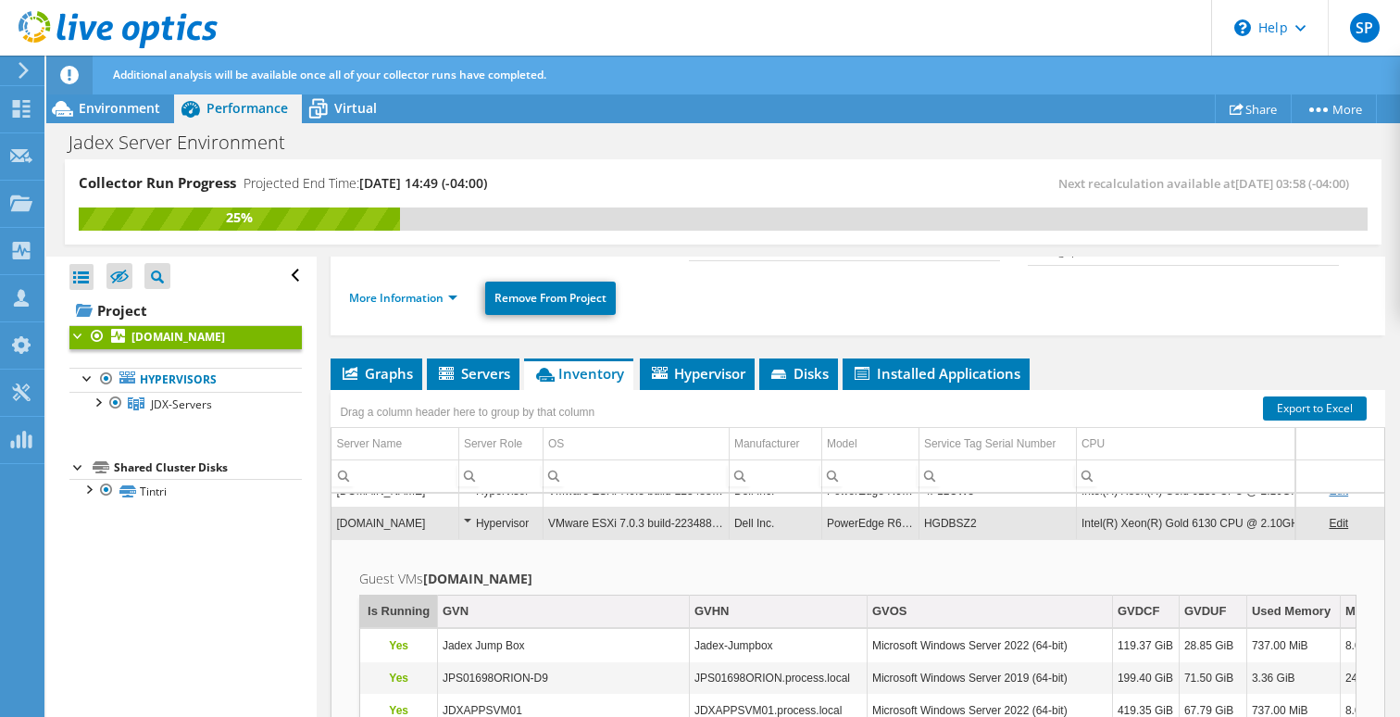
click at [399, 615] on div "Is Running" at bounding box center [399, 611] width 62 height 22
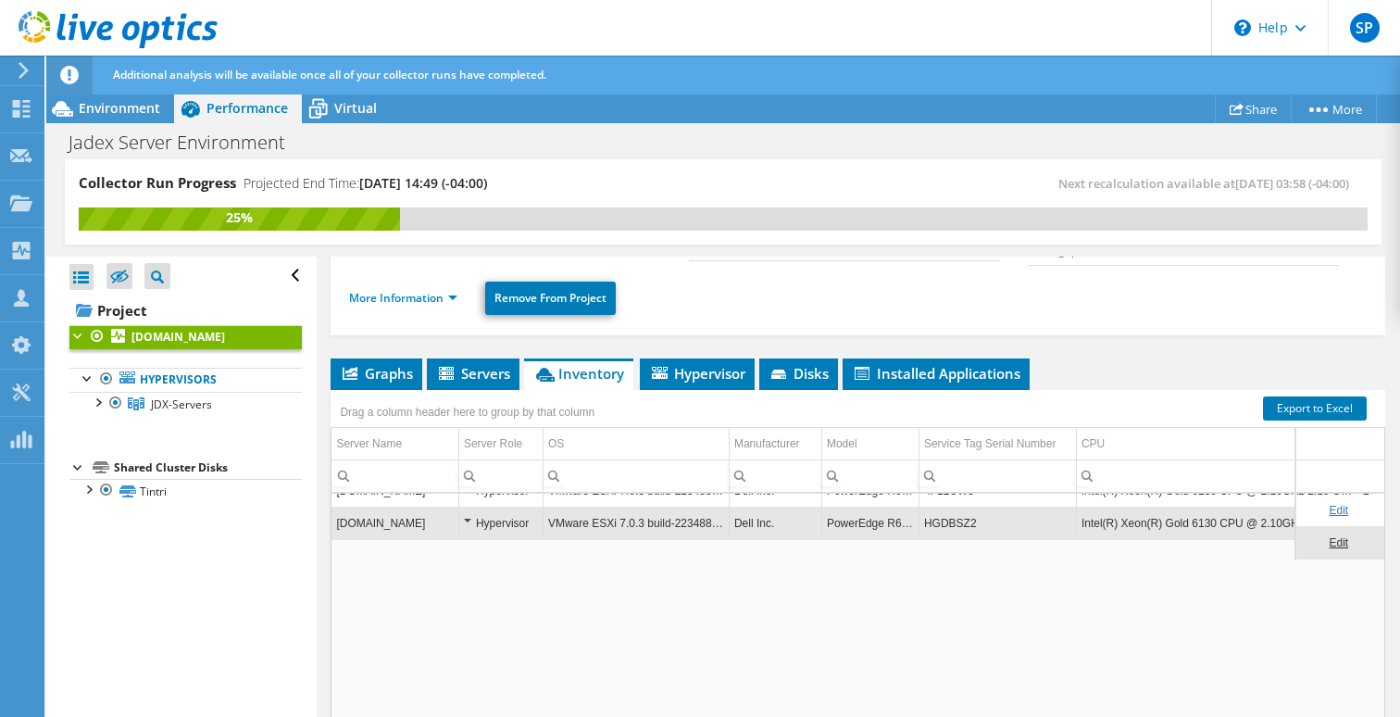
scroll to position [0, 0]
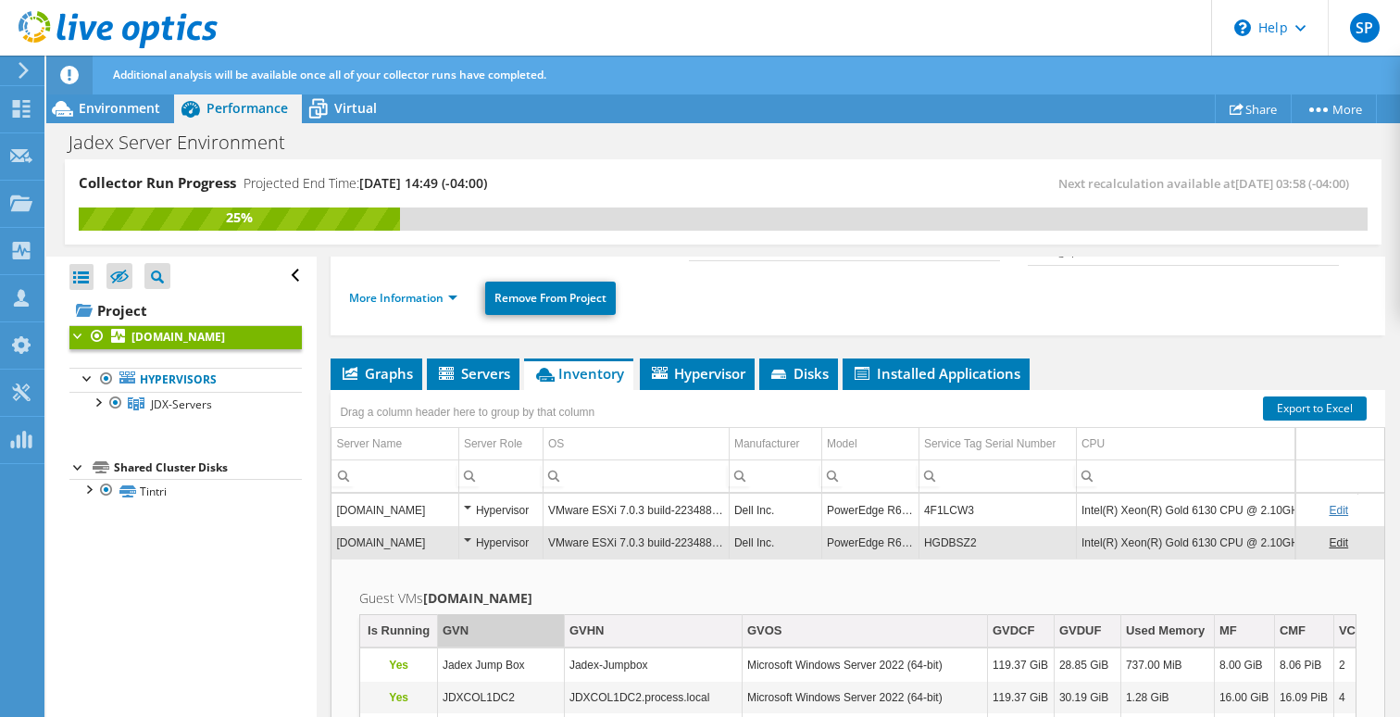
click at [458, 628] on div "GVN" at bounding box center [456, 630] width 26 height 22
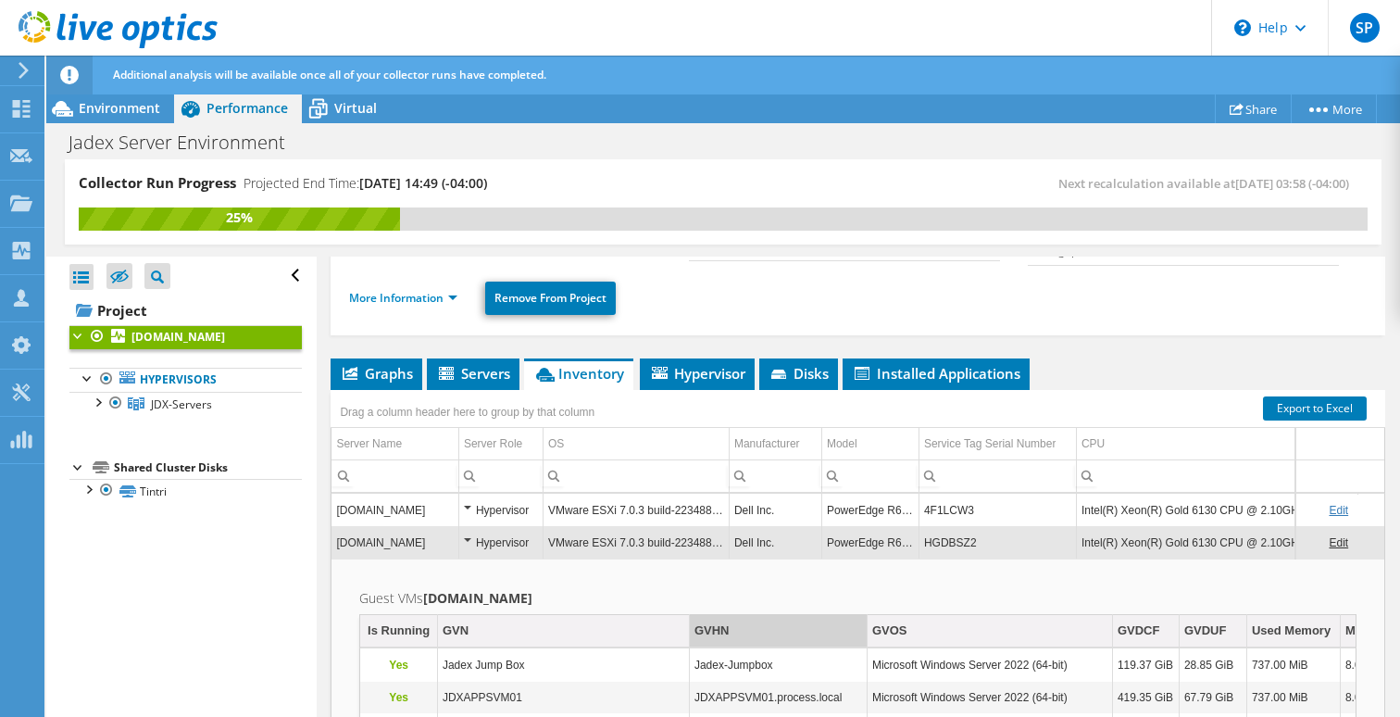
click at [706, 628] on div "GVHN" at bounding box center [711, 630] width 35 height 22
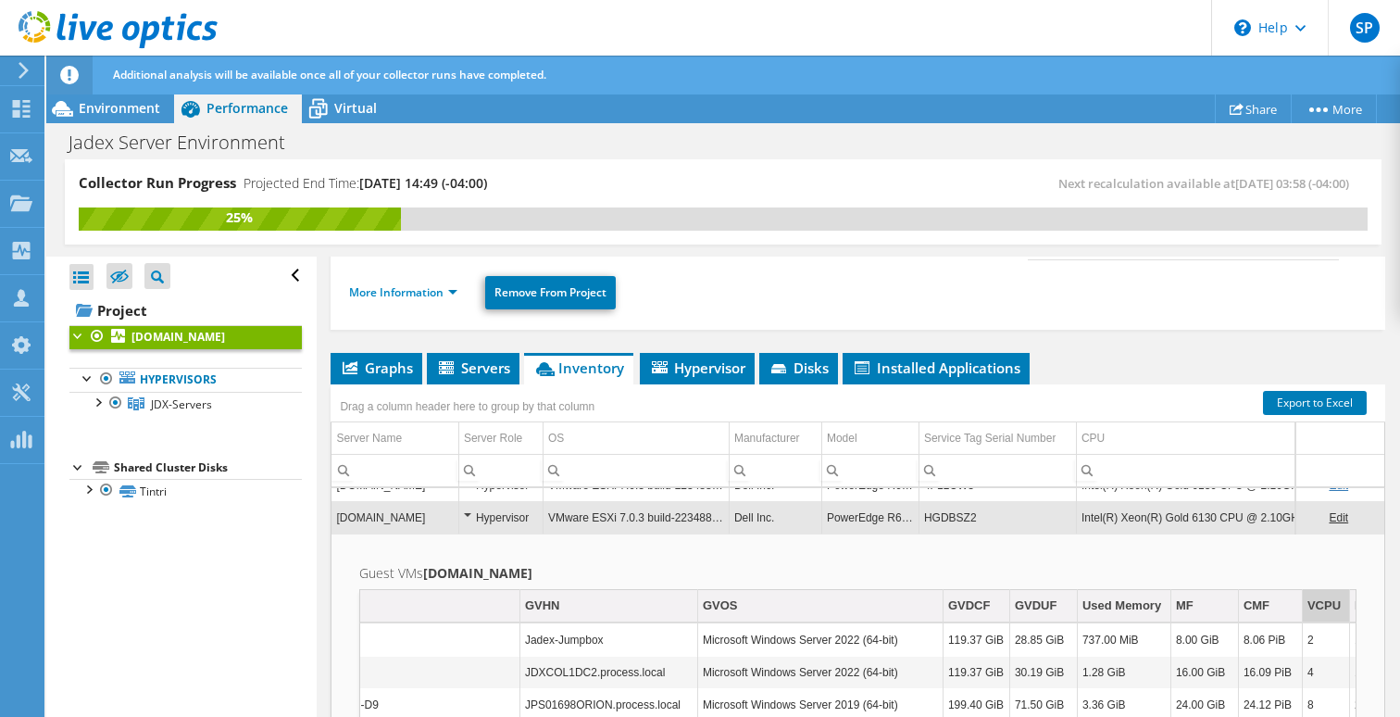
click at [1326, 602] on div "VCPU" at bounding box center [1323, 605] width 33 height 22
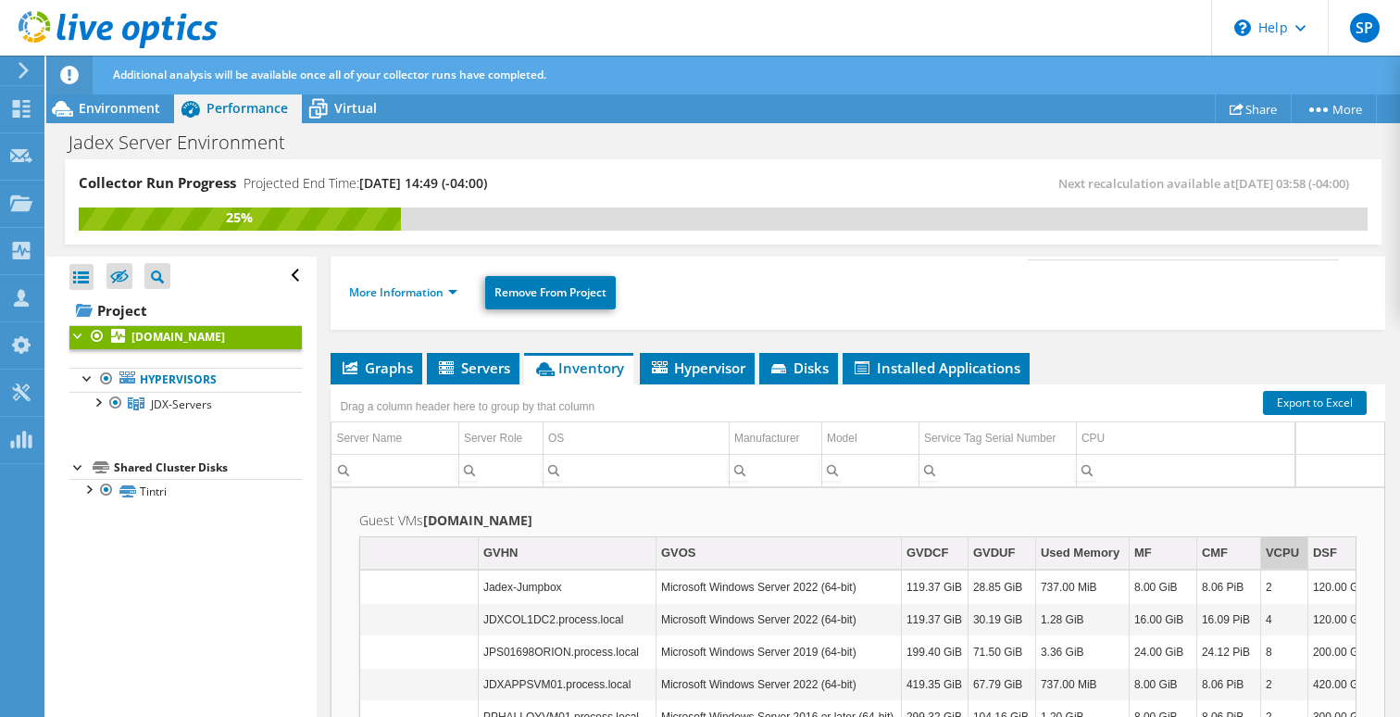
click at [1292, 555] on div "VCPU" at bounding box center [1282, 553] width 33 height 22
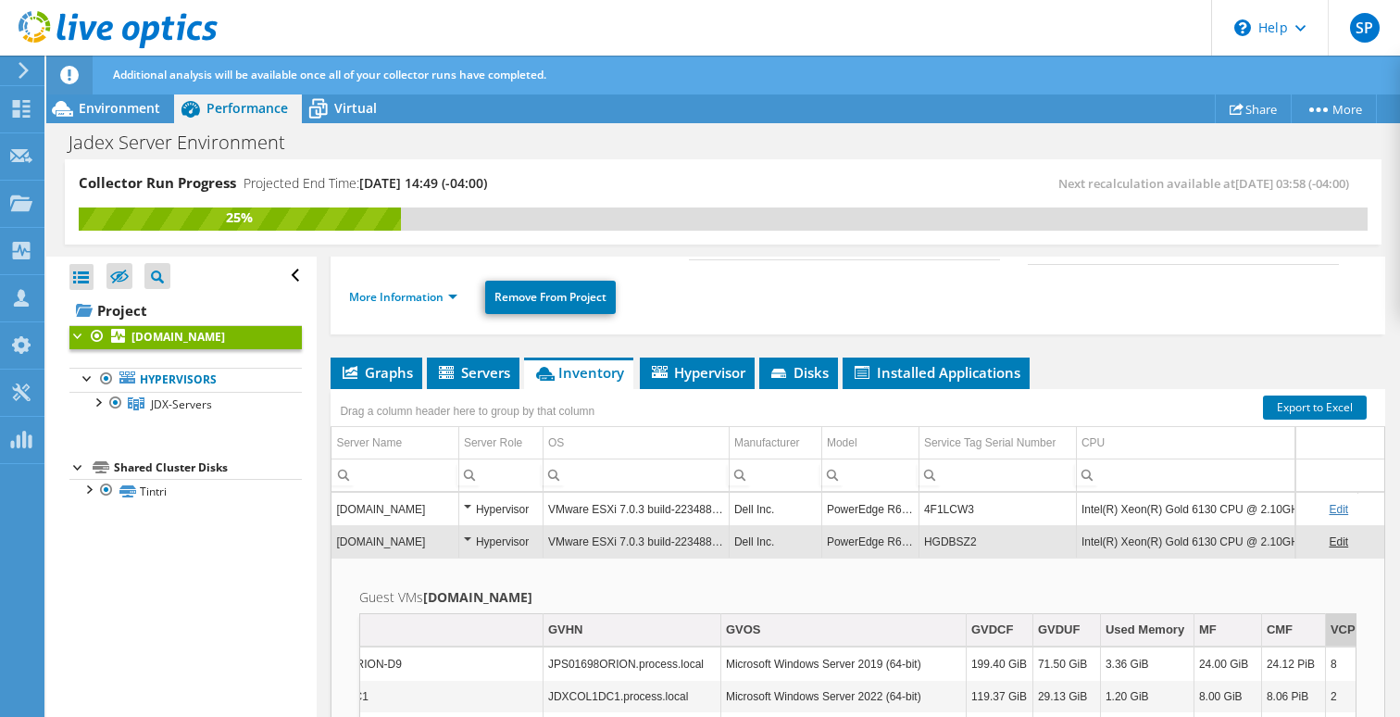
click at [1343, 630] on div "VCPU" at bounding box center [1346, 629] width 33 height 22
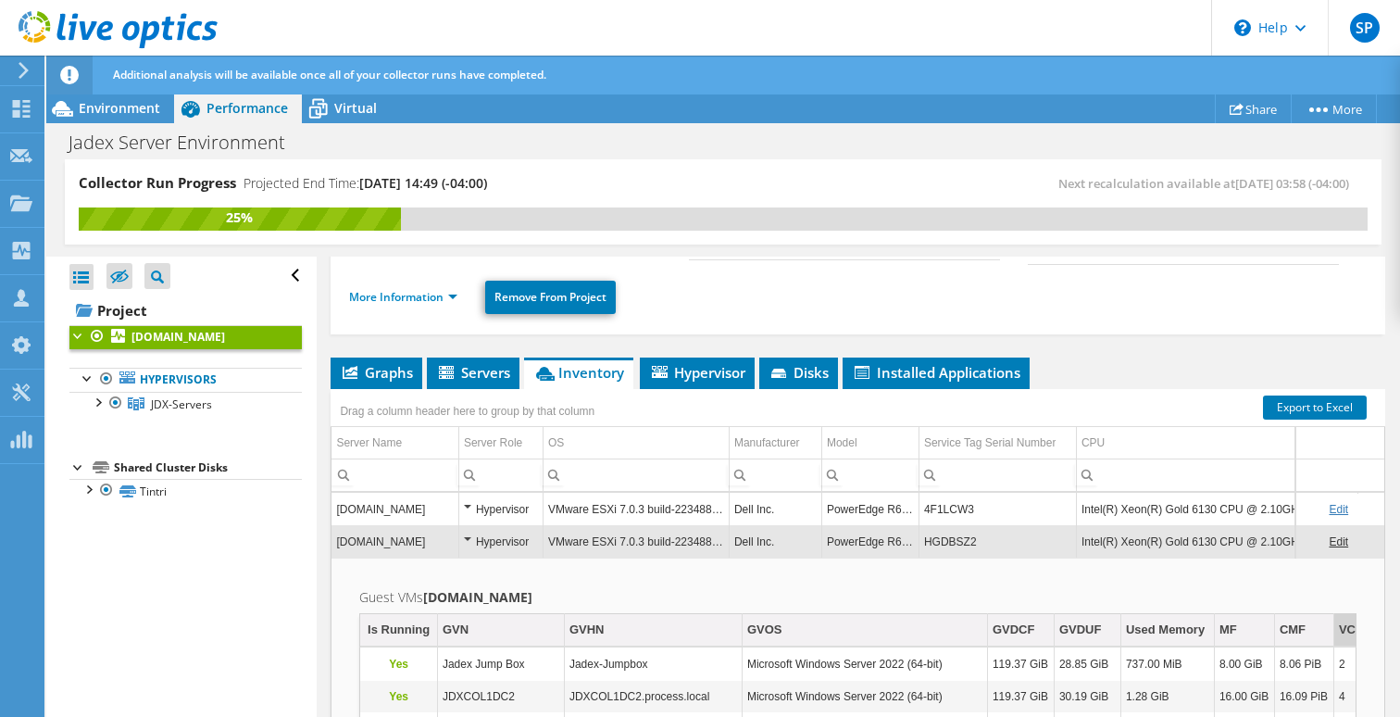
click at [1348, 630] on div "VCPU" at bounding box center [1355, 629] width 33 height 22
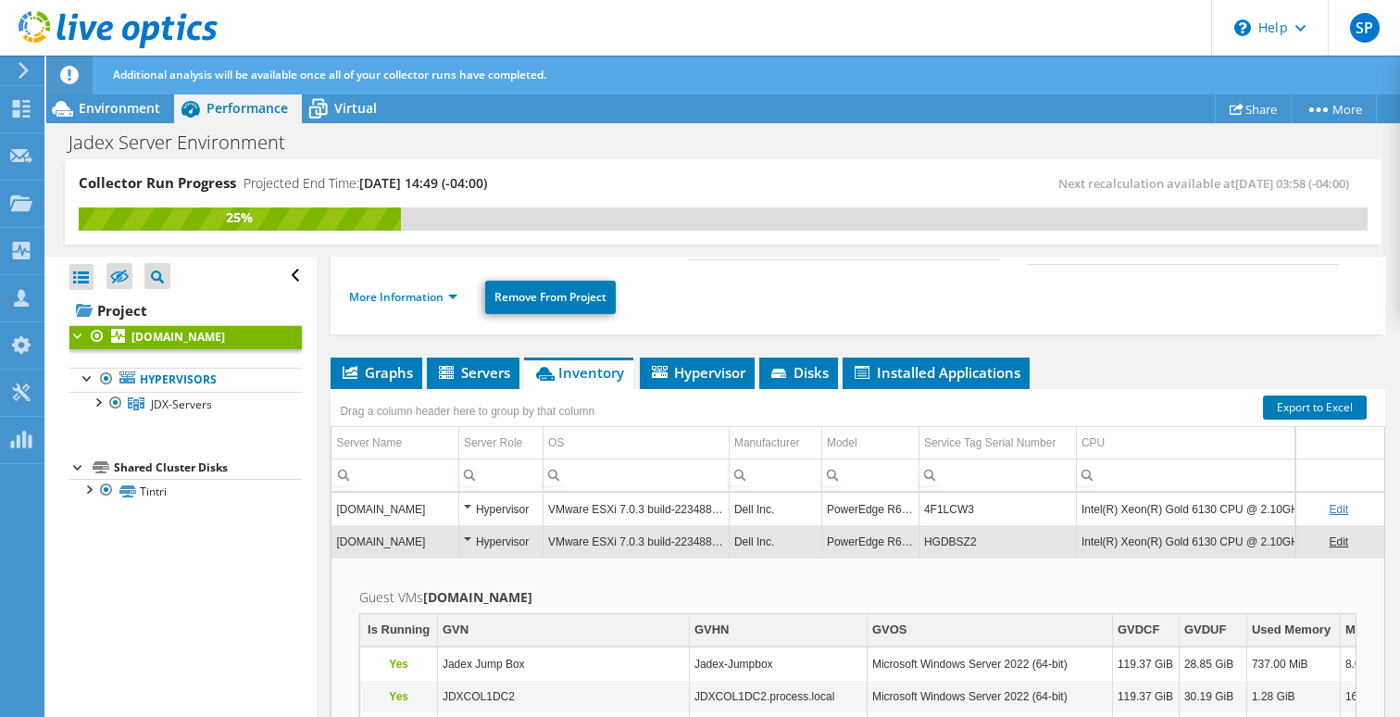
click at [1348, 630] on div "MF" at bounding box center [1354, 629] width 18 height 22
click at [1348, 631] on div "MF" at bounding box center [1350, 629] width 18 height 22
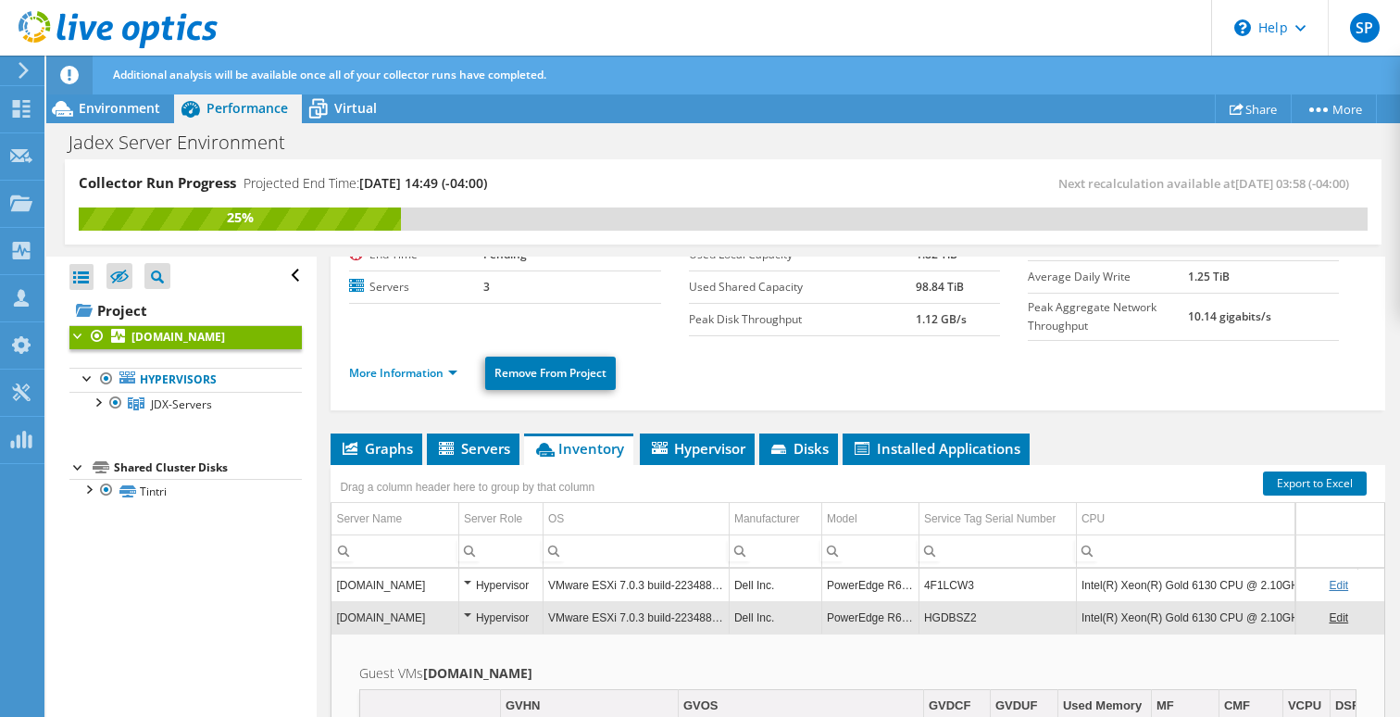
click at [422, 580] on td "[DOMAIN_NAME]" at bounding box center [394, 584] width 127 height 32
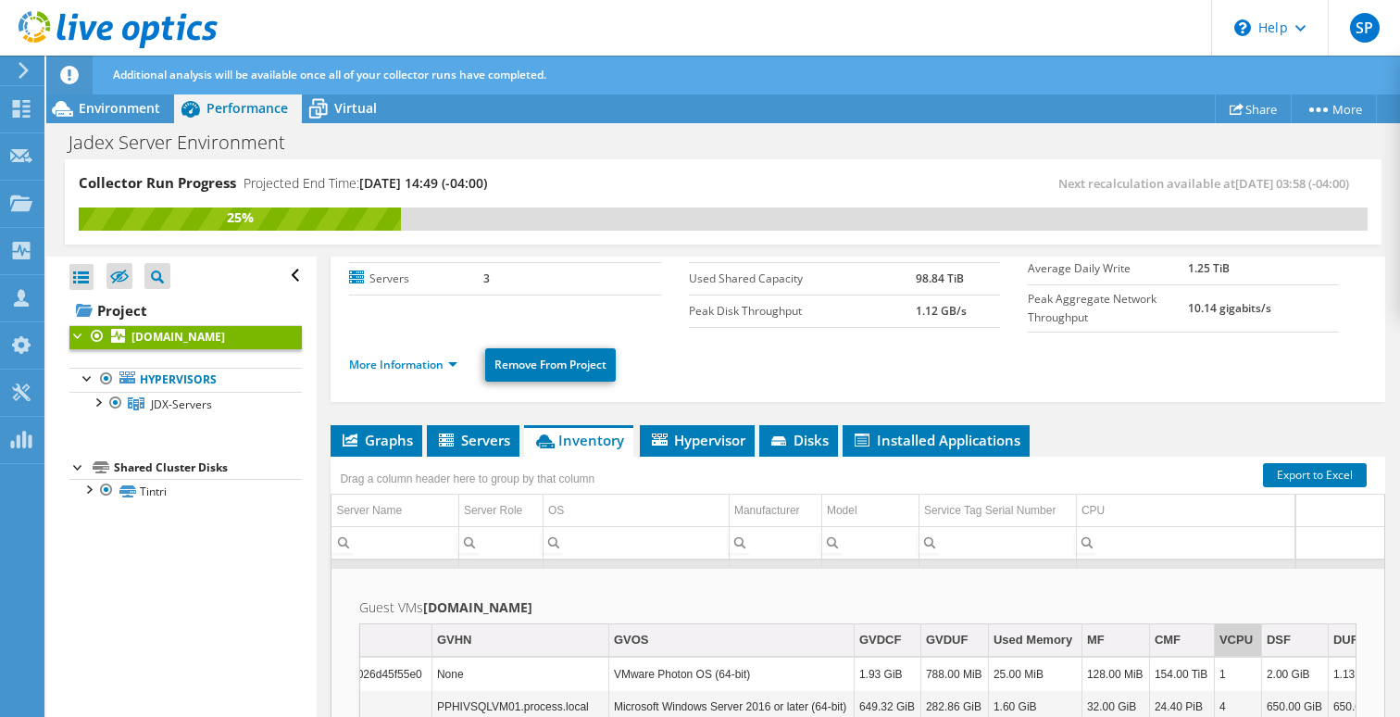
click at [1238, 642] on div "VCPU" at bounding box center [1235, 640] width 33 height 22
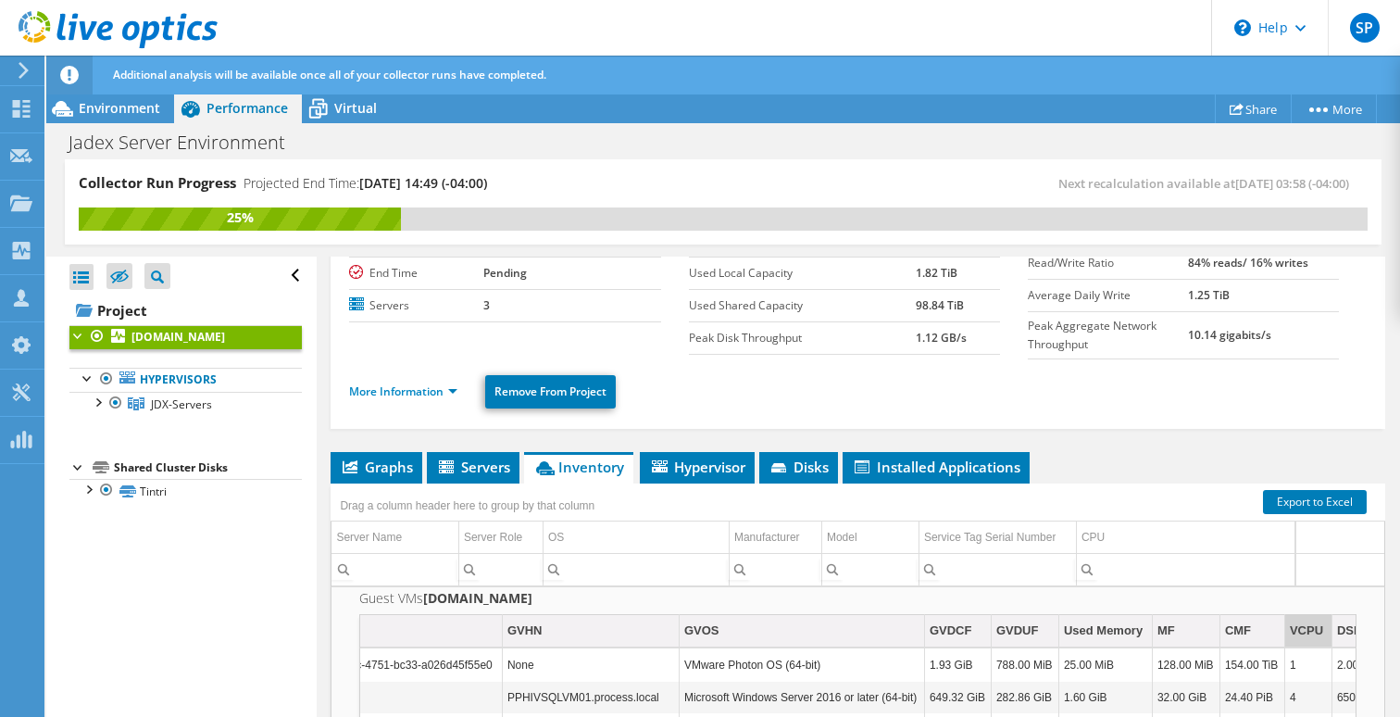
click at [1311, 637] on div "VCPU" at bounding box center [1306, 630] width 33 height 22
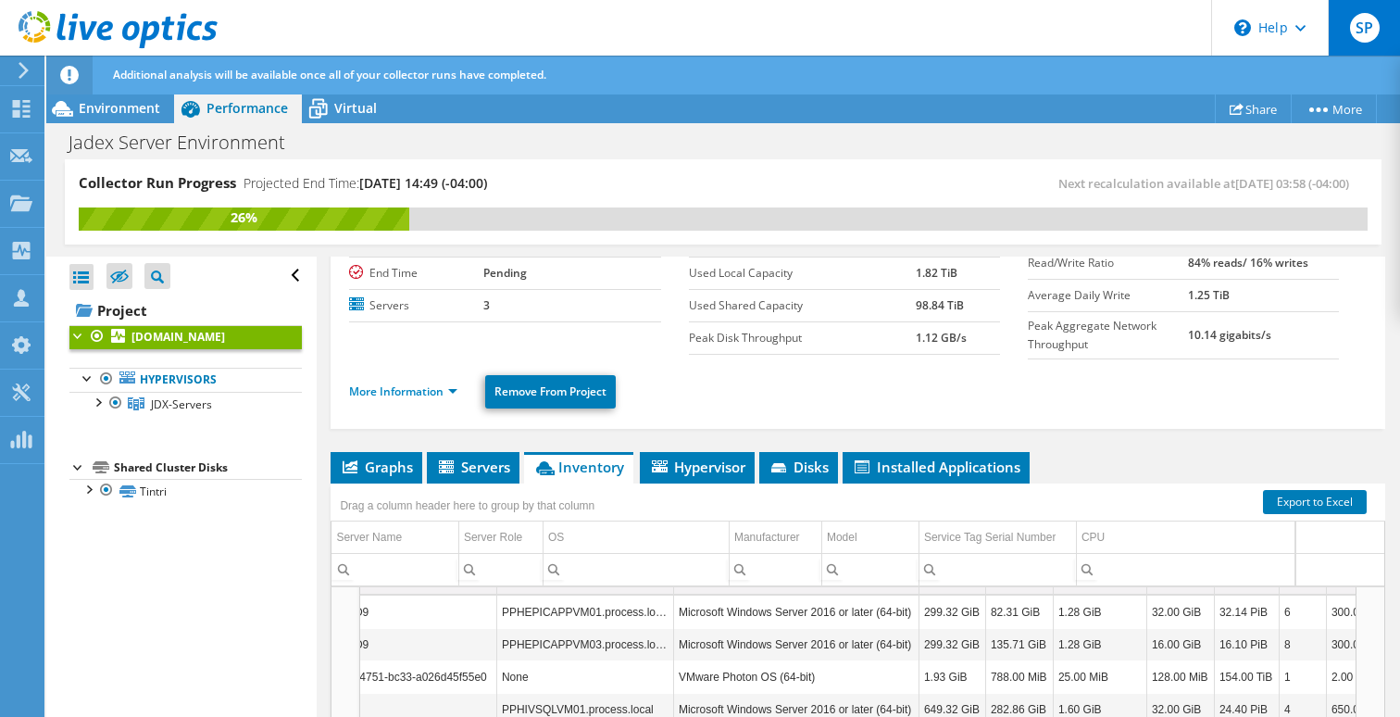
click at [1370, 25] on span "SP" at bounding box center [1365, 28] width 30 height 30
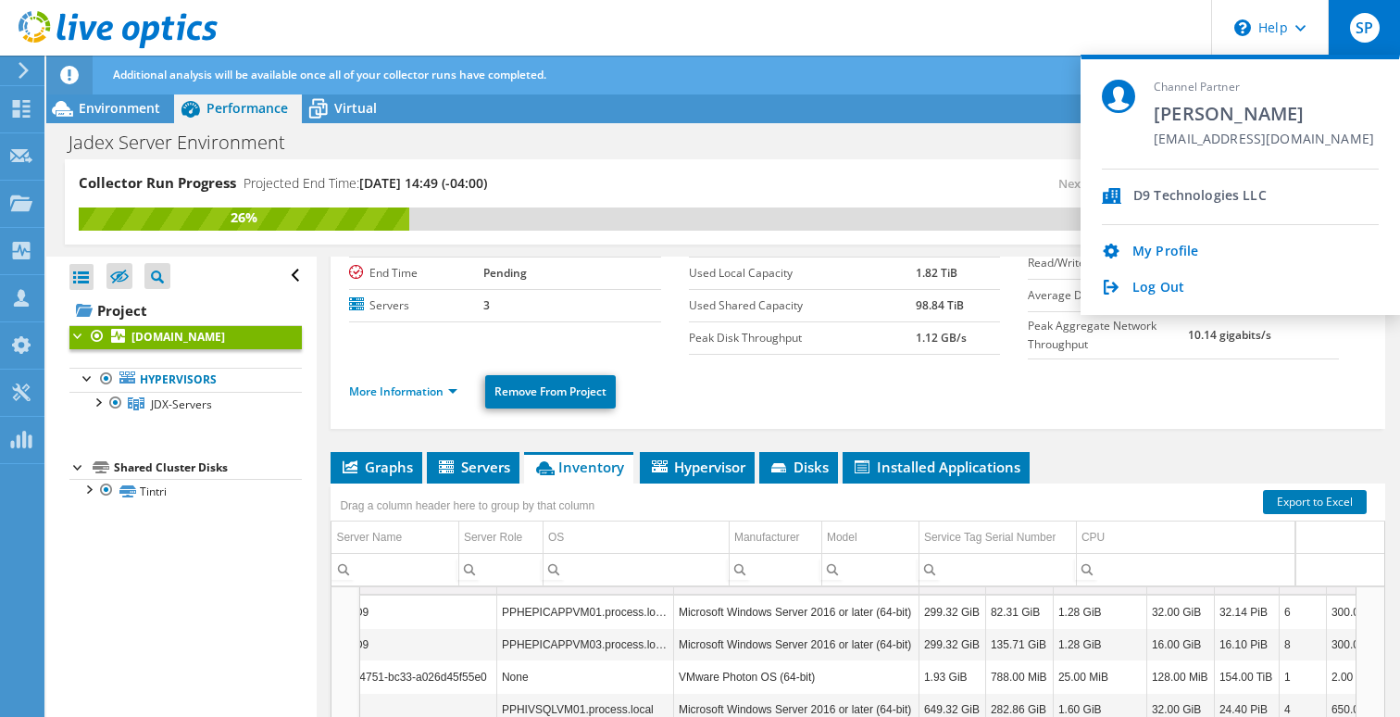
click at [669, 129] on div "Jadex Server Environment Print" at bounding box center [723, 142] width 1354 height 34
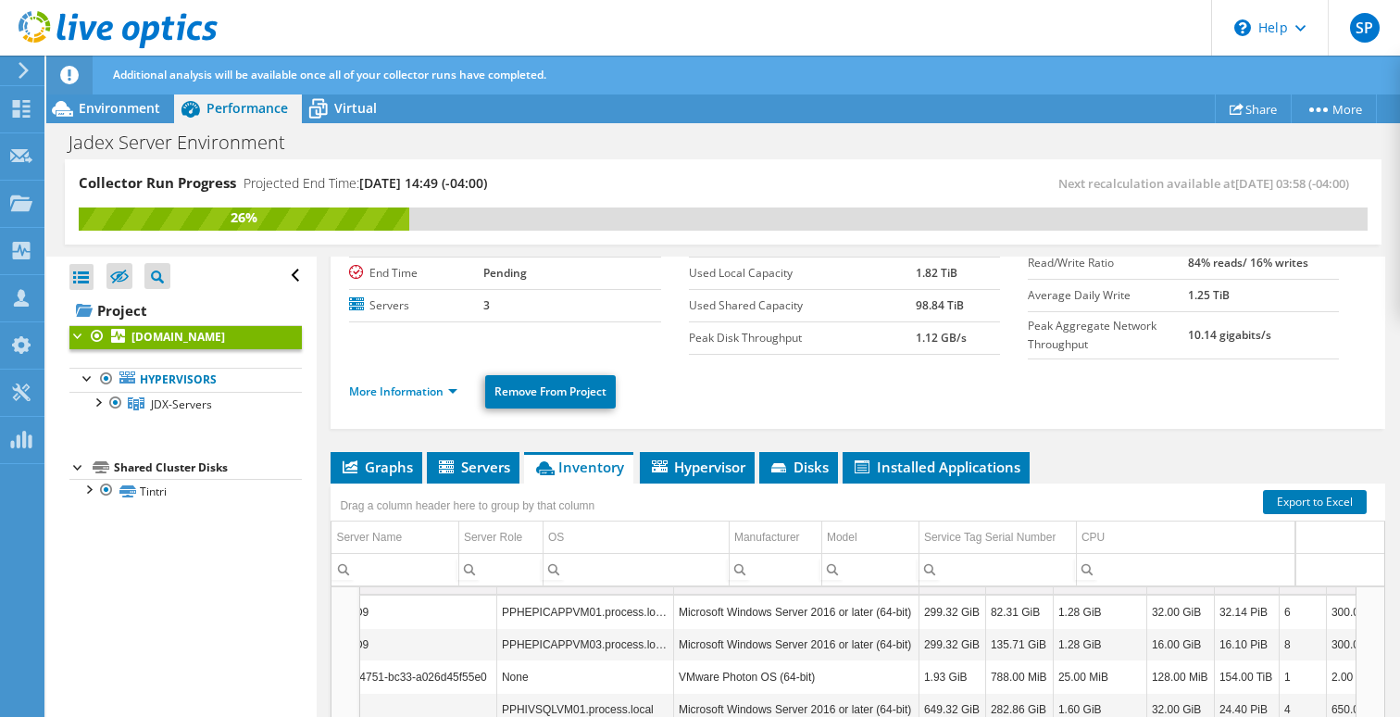
click at [260, 106] on span "Performance" at bounding box center [246, 108] width 81 height 18
click at [337, 113] on span "Virtual" at bounding box center [355, 108] width 43 height 18
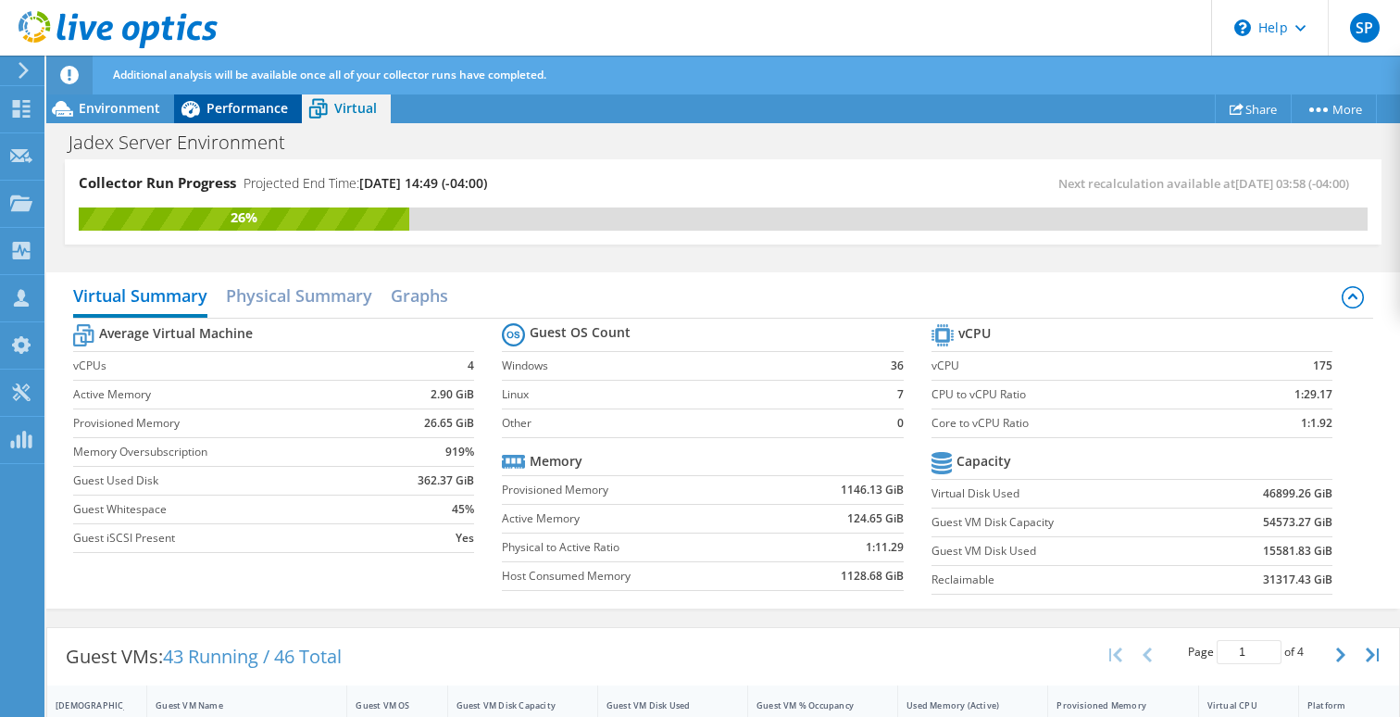
click at [251, 110] on span "Performance" at bounding box center [246, 108] width 81 height 18
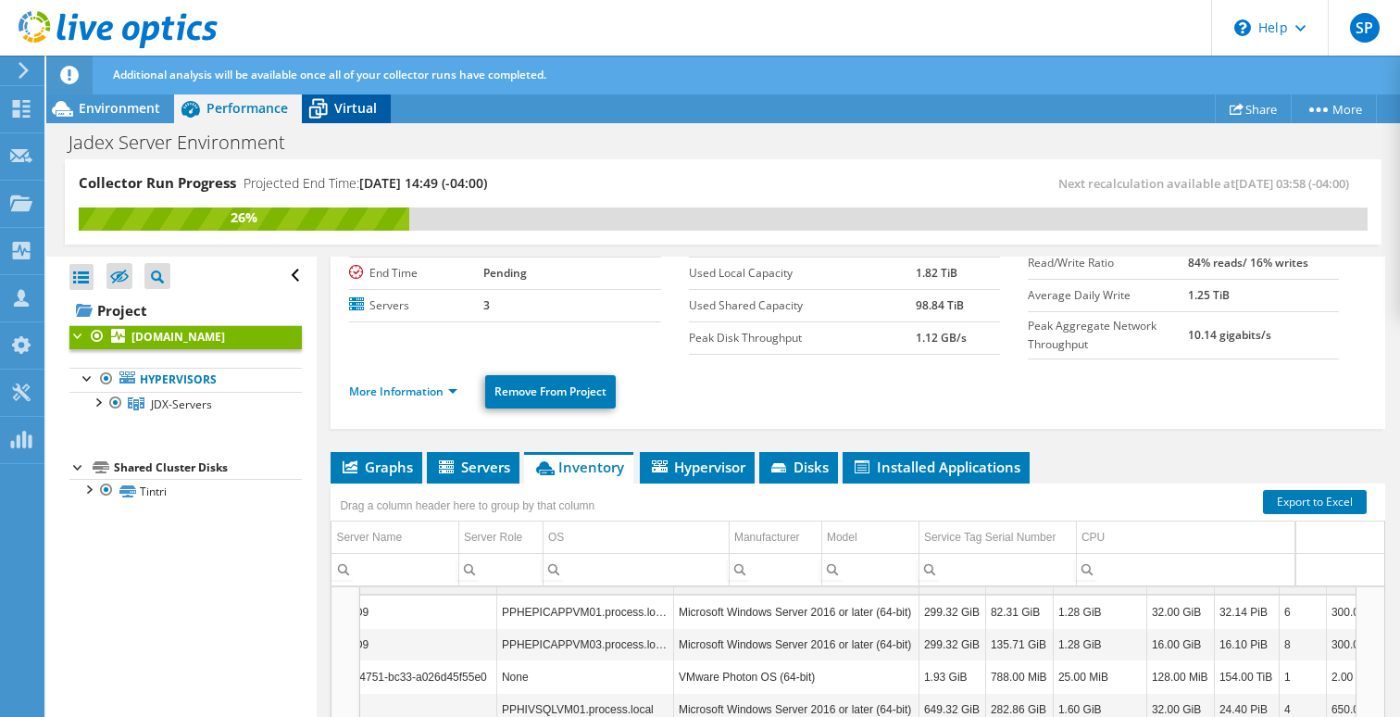
click at [356, 112] on span "Virtual" at bounding box center [355, 108] width 43 height 18
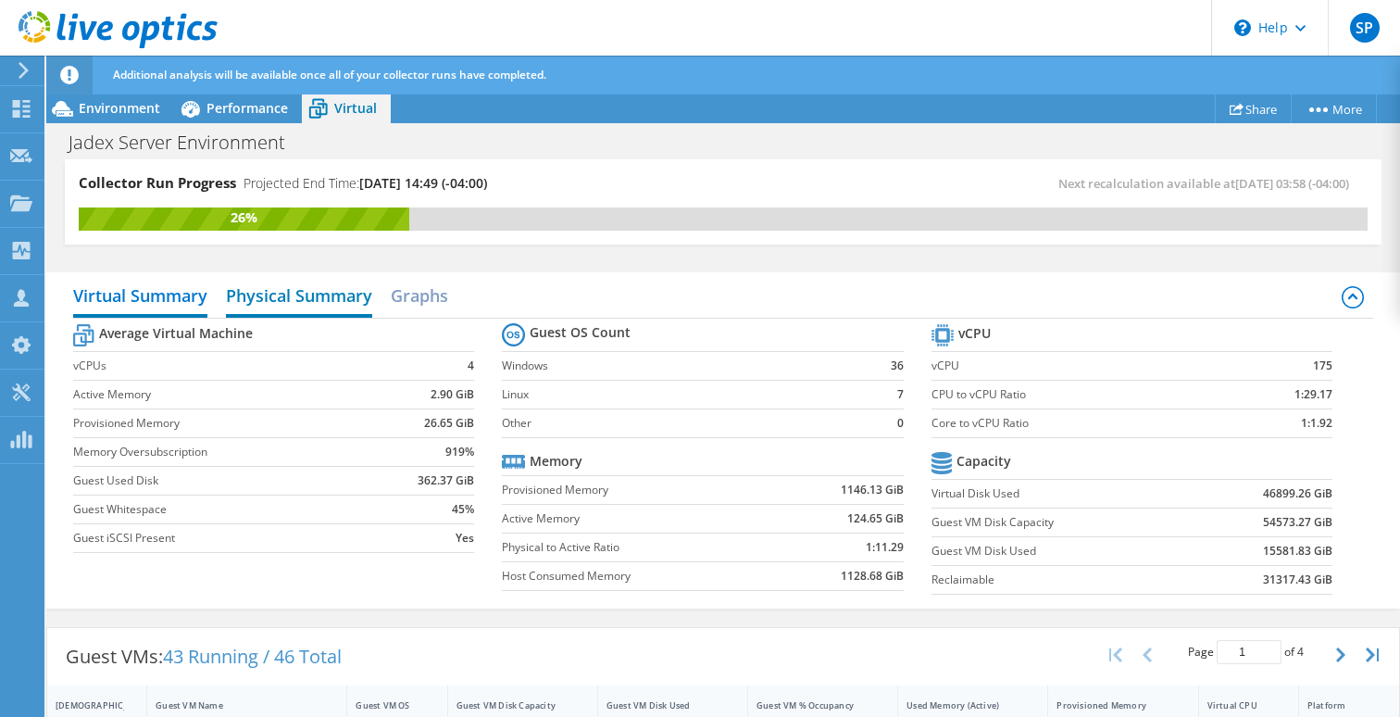
click at [288, 292] on h2 "Physical Summary" at bounding box center [299, 297] width 146 height 41
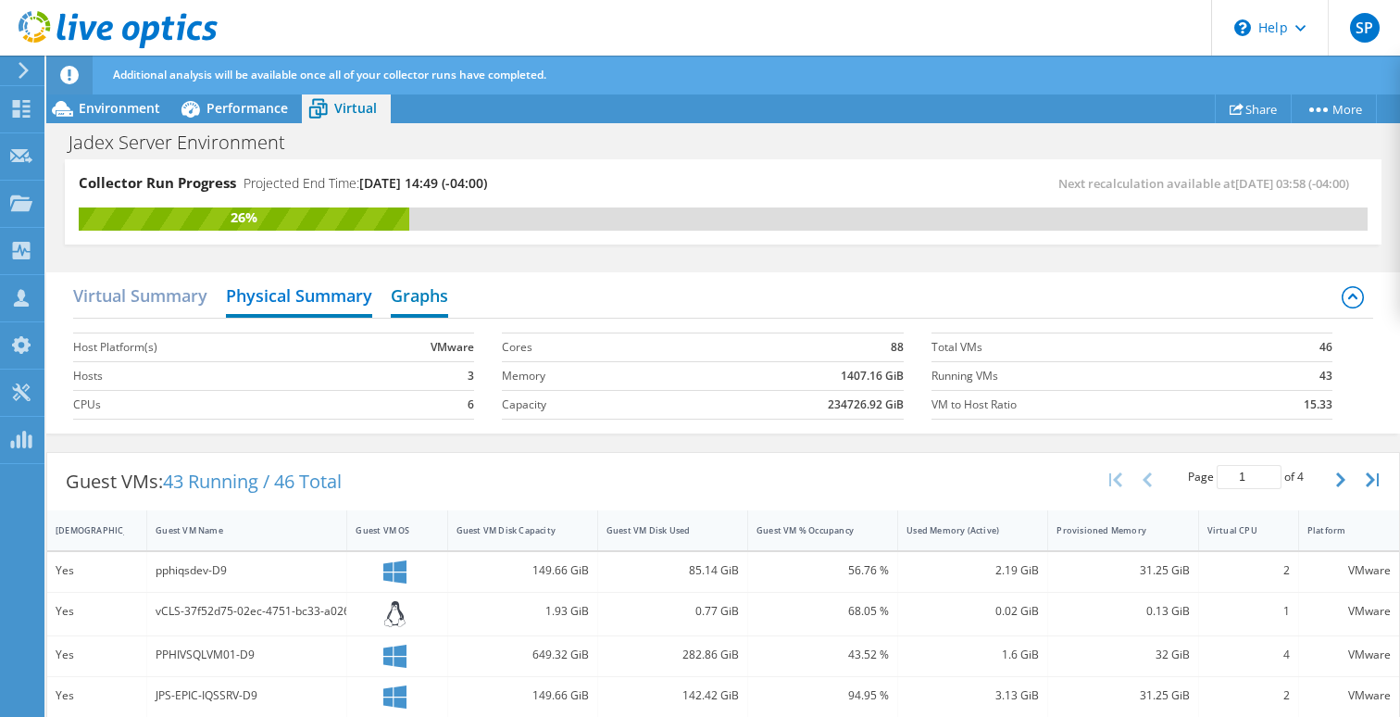
click at [418, 289] on h2 "Graphs" at bounding box center [419, 297] width 57 height 41
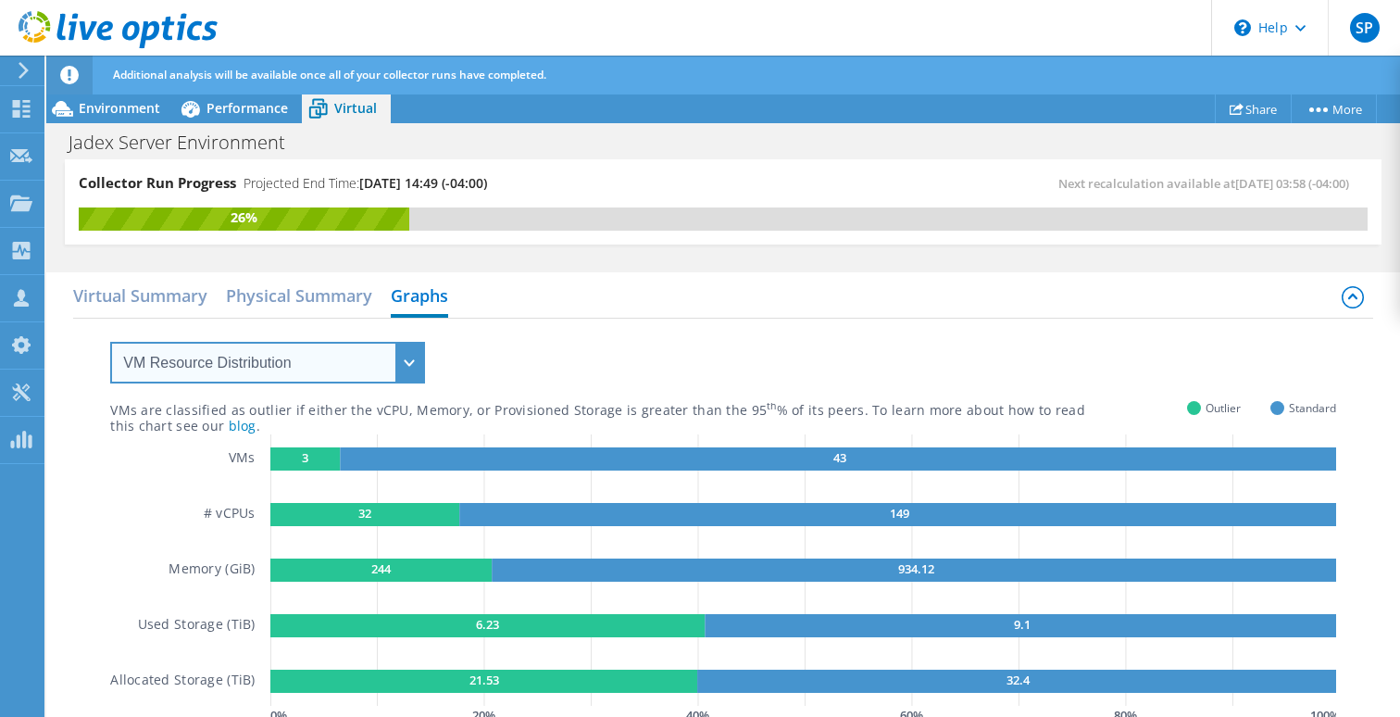
click at [397, 381] on select "VM Resource Distribution Provisioning Contrast Over Provisioning" at bounding box center [267, 363] width 315 height 42
select select "Over Provisioning"
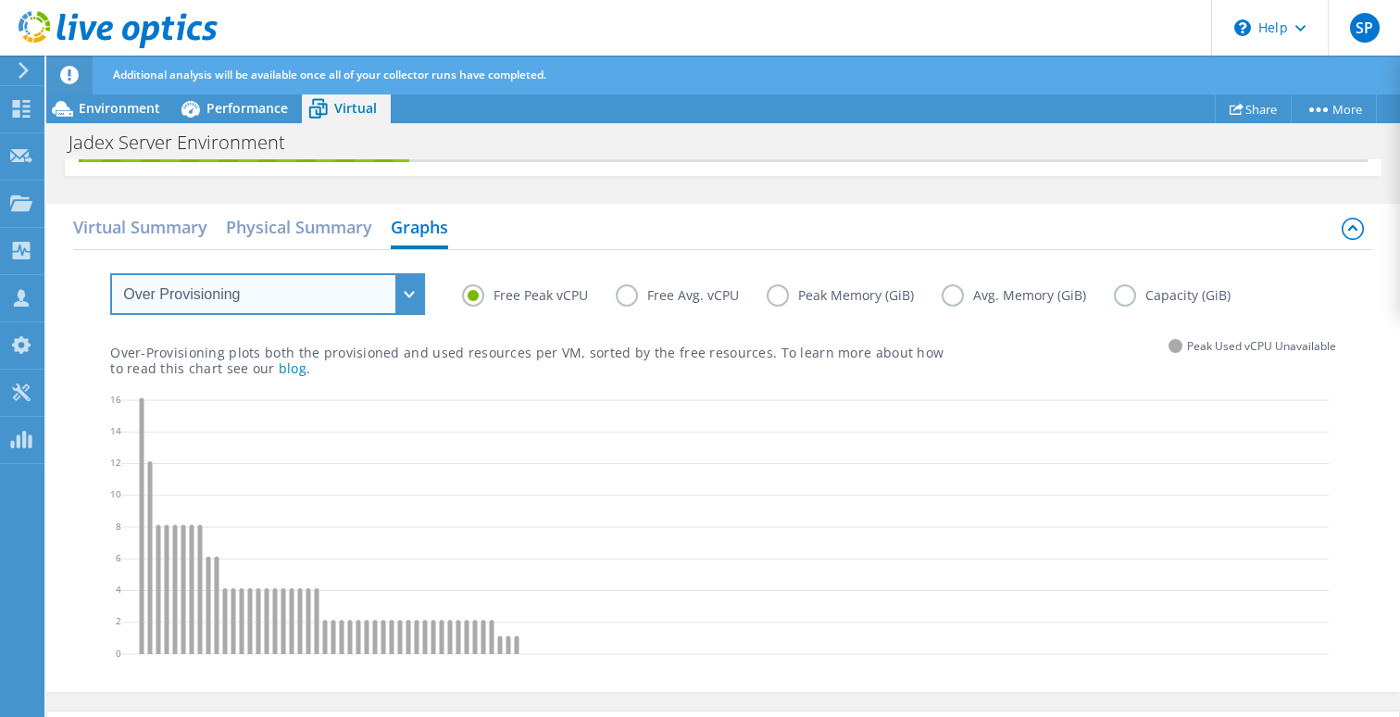
scroll to position [58, 0]
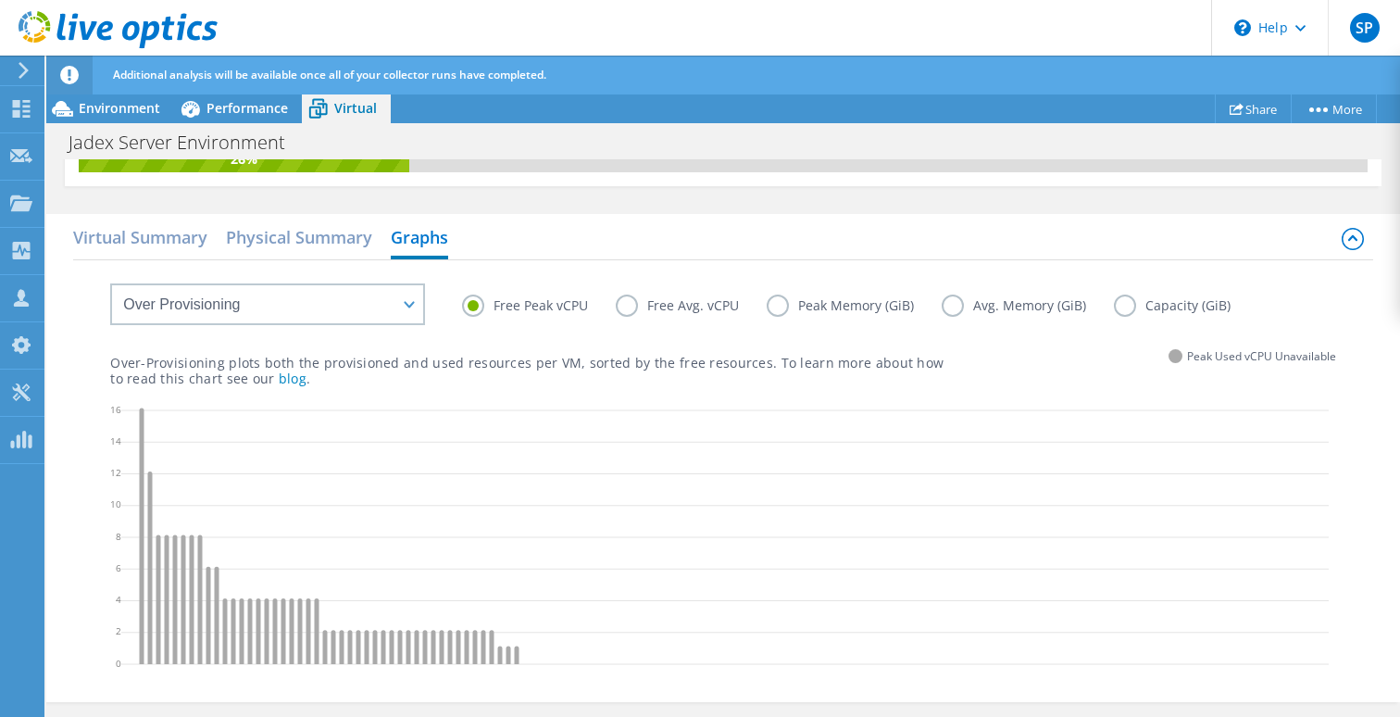
click at [636, 305] on label "Free Avg. vCPU" at bounding box center [691, 305] width 151 height 22
click at [0, 0] on input "Free Avg. vCPU" at bounding box center [0, 0] width 0 height 0
click at [633, 305] on label "Free Avg. vCPU" at bounding box center [691, 305] width 151 height 22
click at [0, 0] on input "Free Avg. vCPU" at bounding box center [0, 0] width 0 height 0
click at [629, 305] on label "Free Avg. vCPU" at bounding box center [691, 305] width 151 height 22
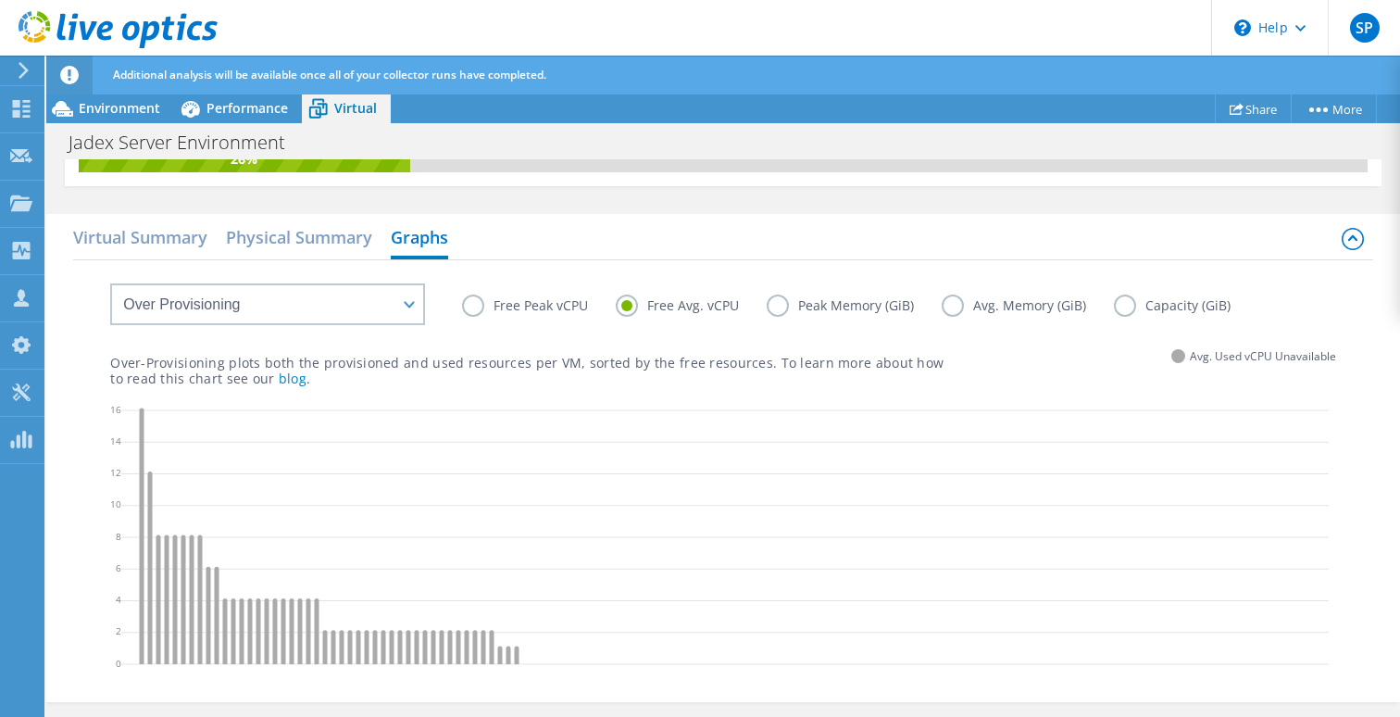
click at [0, 0] on input "Free Avg. vCPU" at bounding box center [0, 0] width 0 height 0
click at [485, 308] on label "Free Peak vCPU" at bounding box center [539, 305] width 154 height 22
click at [0, 0] on input "Free Peak vCPU" at bounding box center [0, 0] width 0 height 0
click at [1367, 41] on span "SP" at bounding box center [1365, 28] width 30 height 30
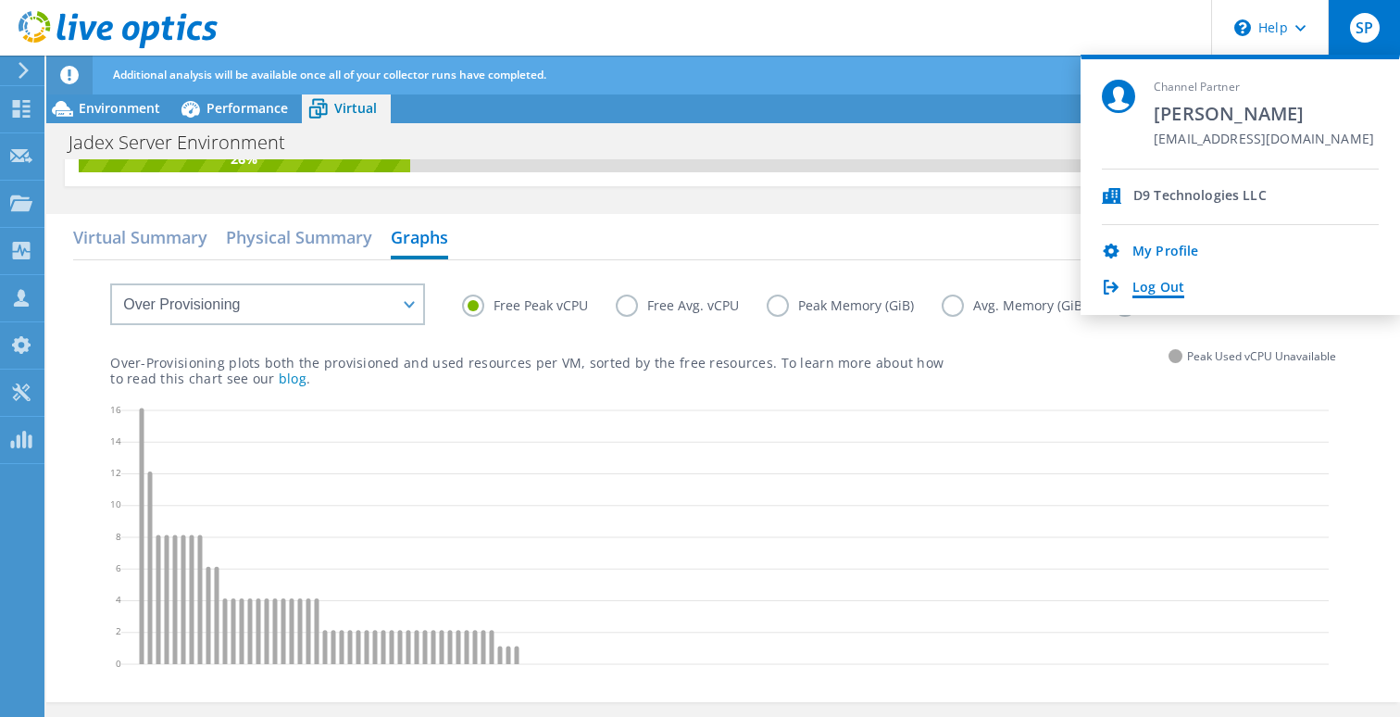
click at [1163, 296] on link "Log Out" at bounding box center [1158, 289] width 52 height 18
